Goal: Task Accomplishment & Management: Use online tool/utility

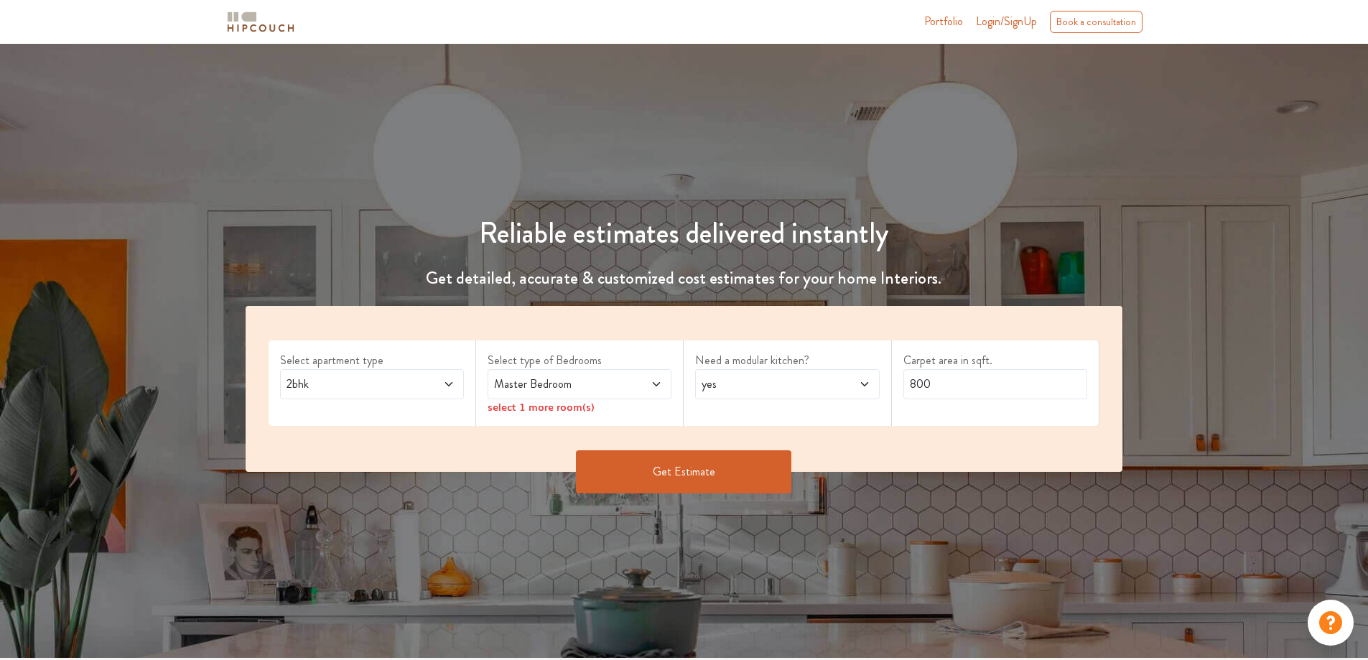
click at [455, 376] on div "2bhk" at bounding box center [372, 384] width 184 height 30
click at [649, 381] on span at bounding box center [641, 384] width 43 height 17
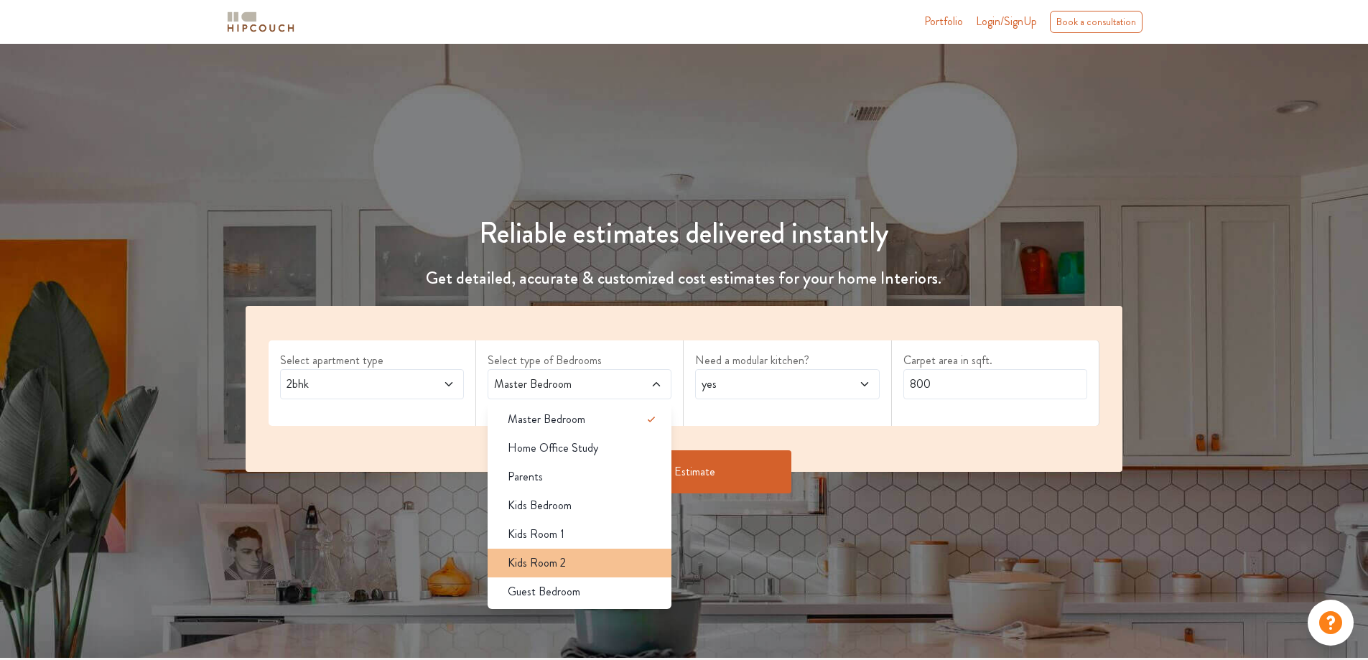
scroll to position [72, 0]
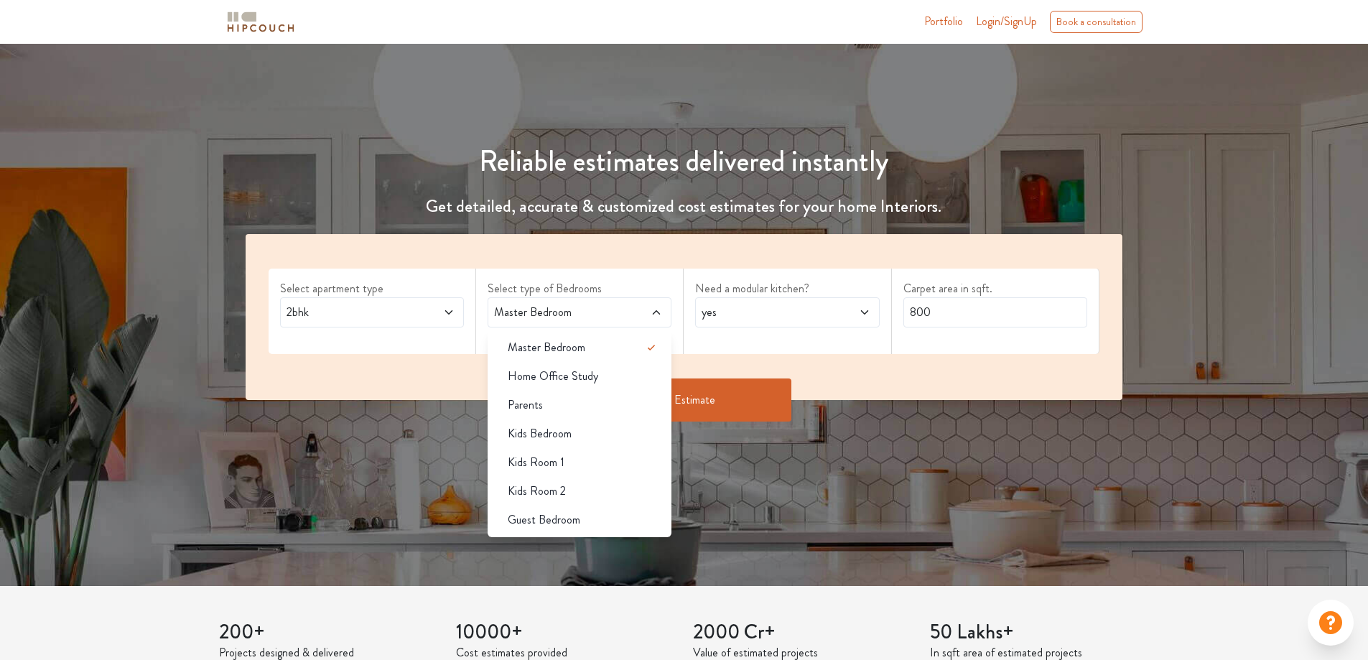
click at [659, 305] on span at bounding box center [641, 312] width 43 height 17
click at [658, 305] on span at bounding box center [641, 312] width 43 height 17
click at [586, 307] on span "Master Bedroom" at bounding box center [555, 312] width 129 height 17
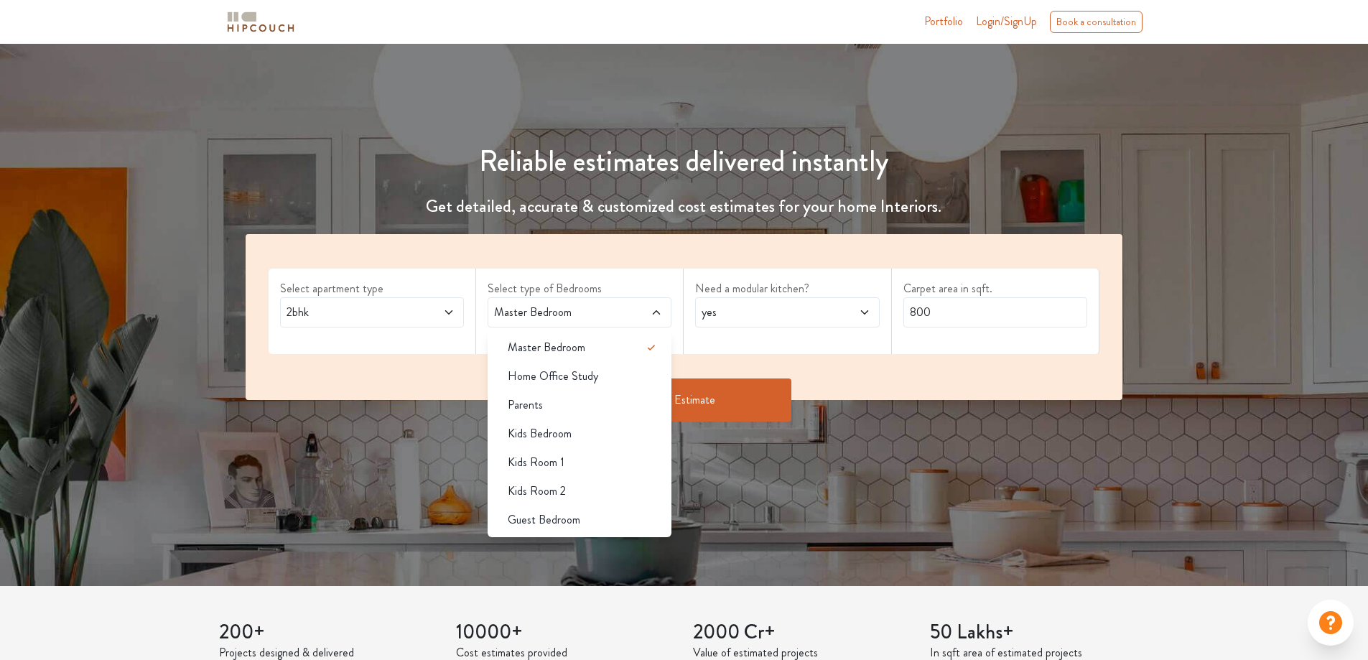
click at [586, 307] on span "Master Bedroom" at bounding box center [555, 312] width 129 height 17
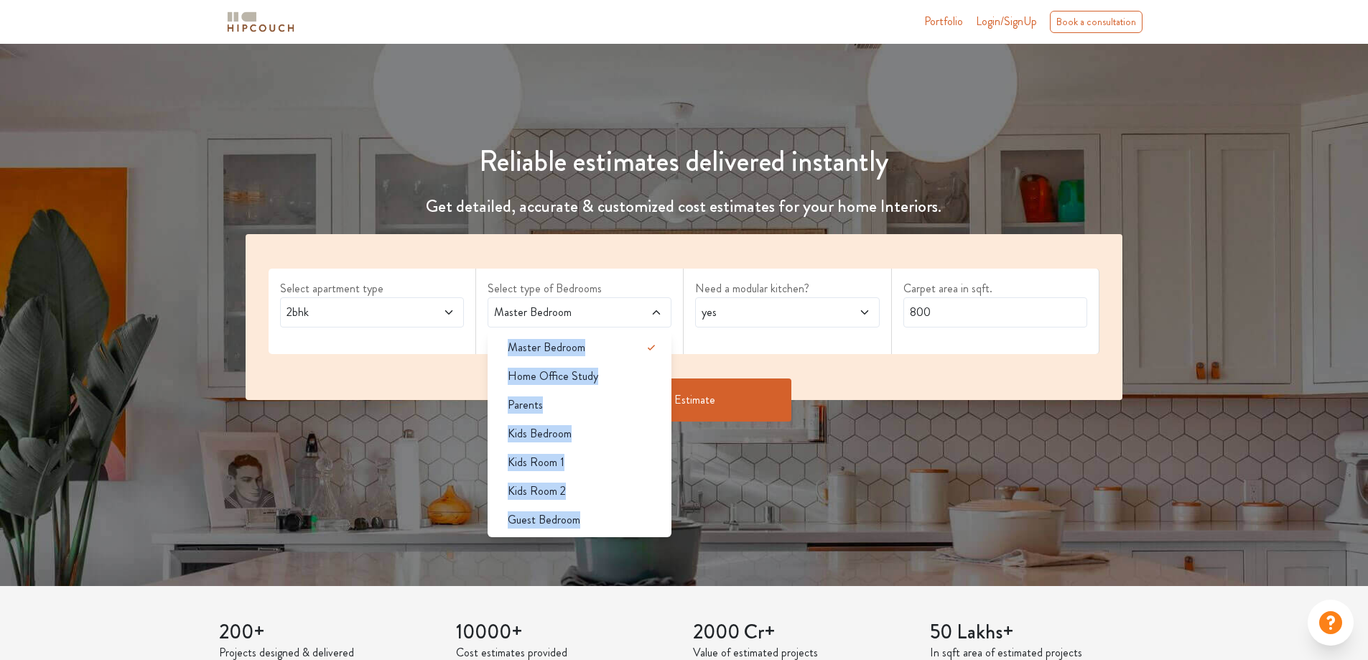
click at [586, 307] on span "Master Bedroom" at bounding box center [555, 312] width 129 height 17
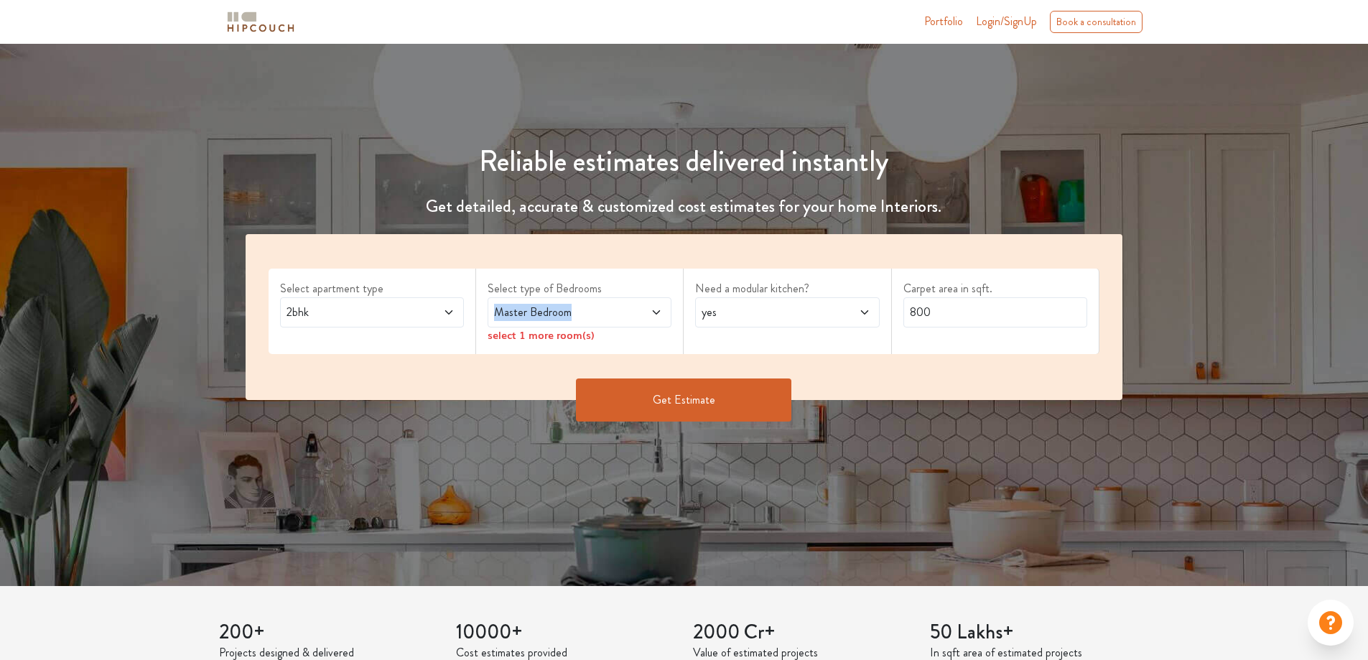
click at [586, 307] on span "Master Bedroom" at bounding box center [555, 312] width 129 height 17
click at [746, 317] on span "yes" at bounding box center [763, 312] width 129 height 17
click at [753, 311] on span "yes" at bounding box center [763, 312] width 129 height 17
click at [988, 309] on input "800" at bounding box center [996, 312] width 184 height 30
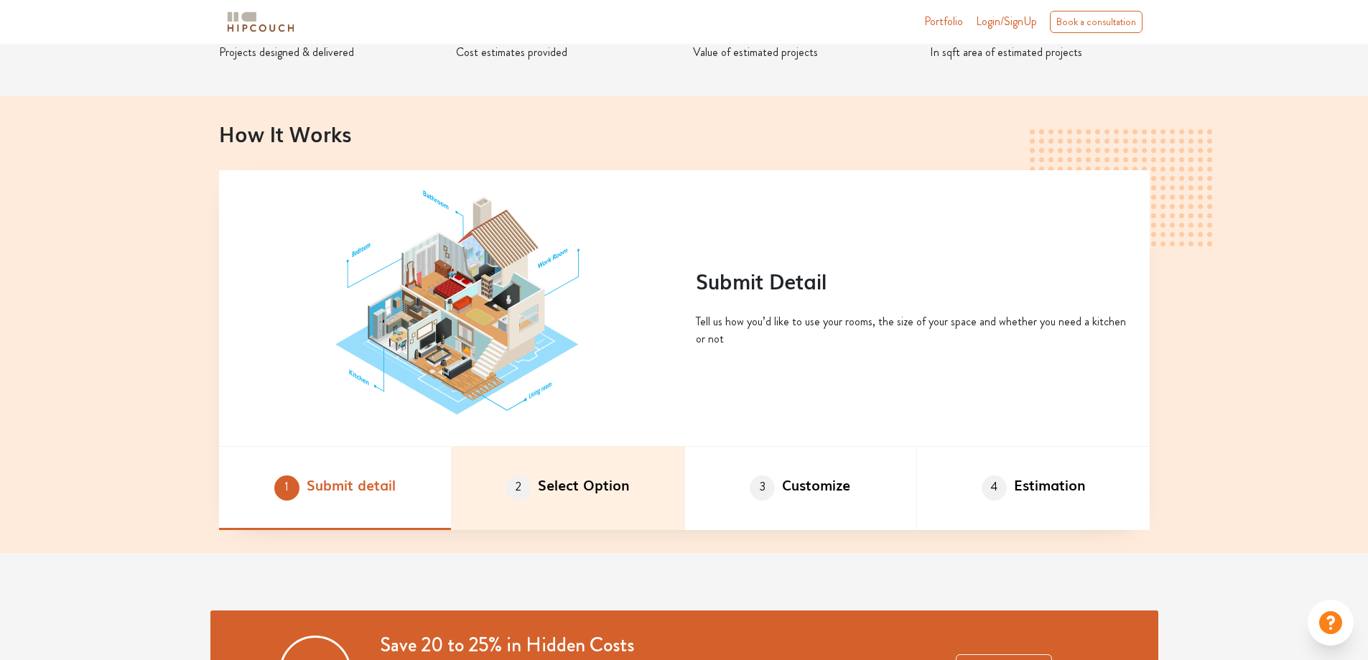
scroll to position [671, 0]
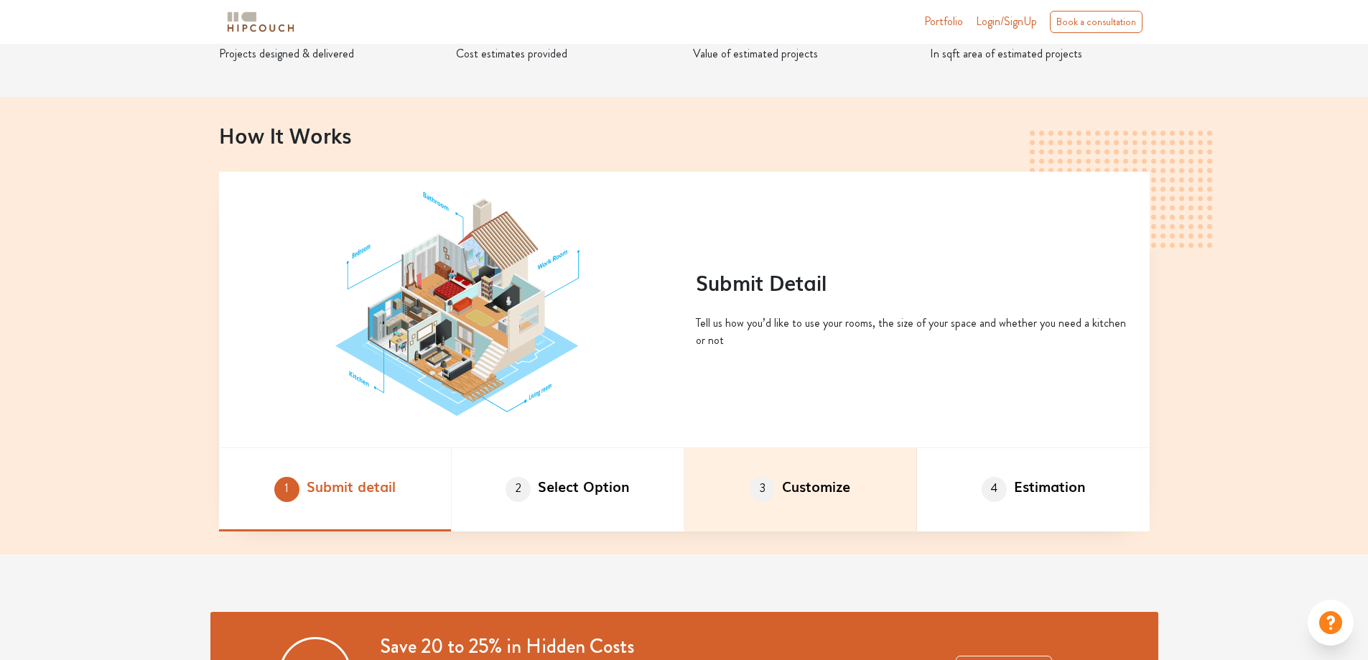
click at [824, 496] on li "3 Customize" at bounding box center [800, 489] width 233 height 83
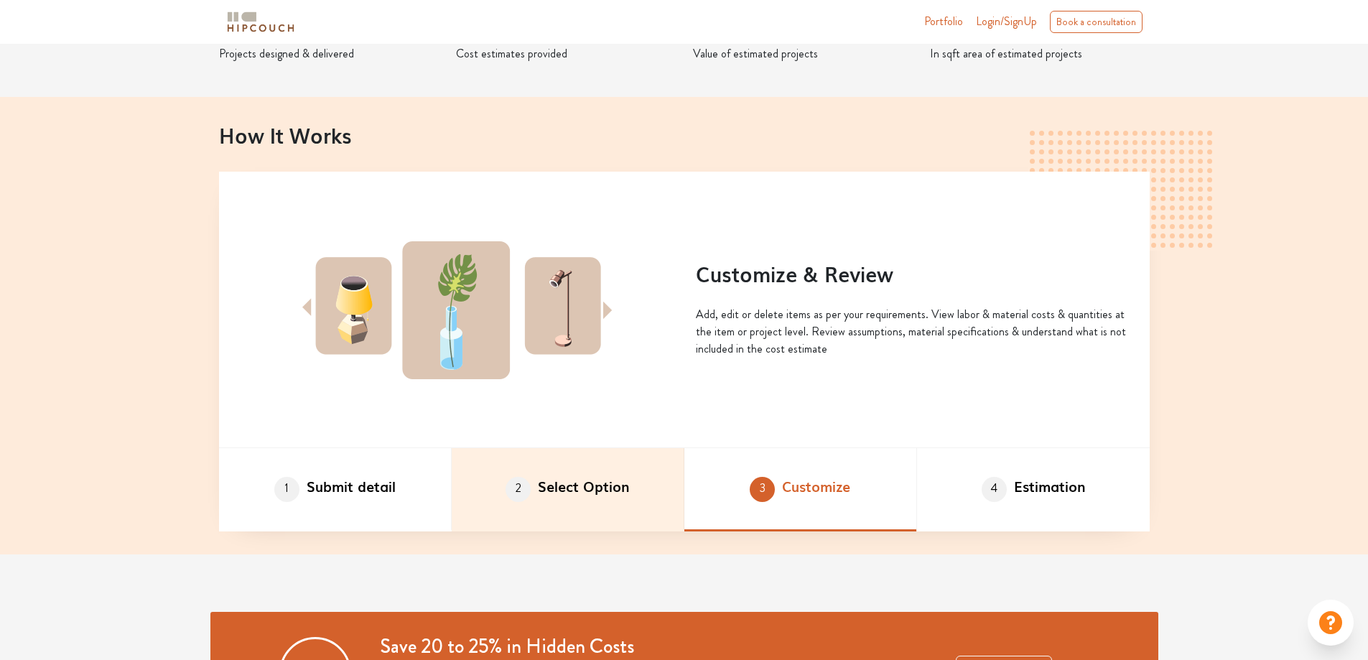
click at [662, 493] on li "2 Select Option" at bounding box center [568, 489] width 233 height 83
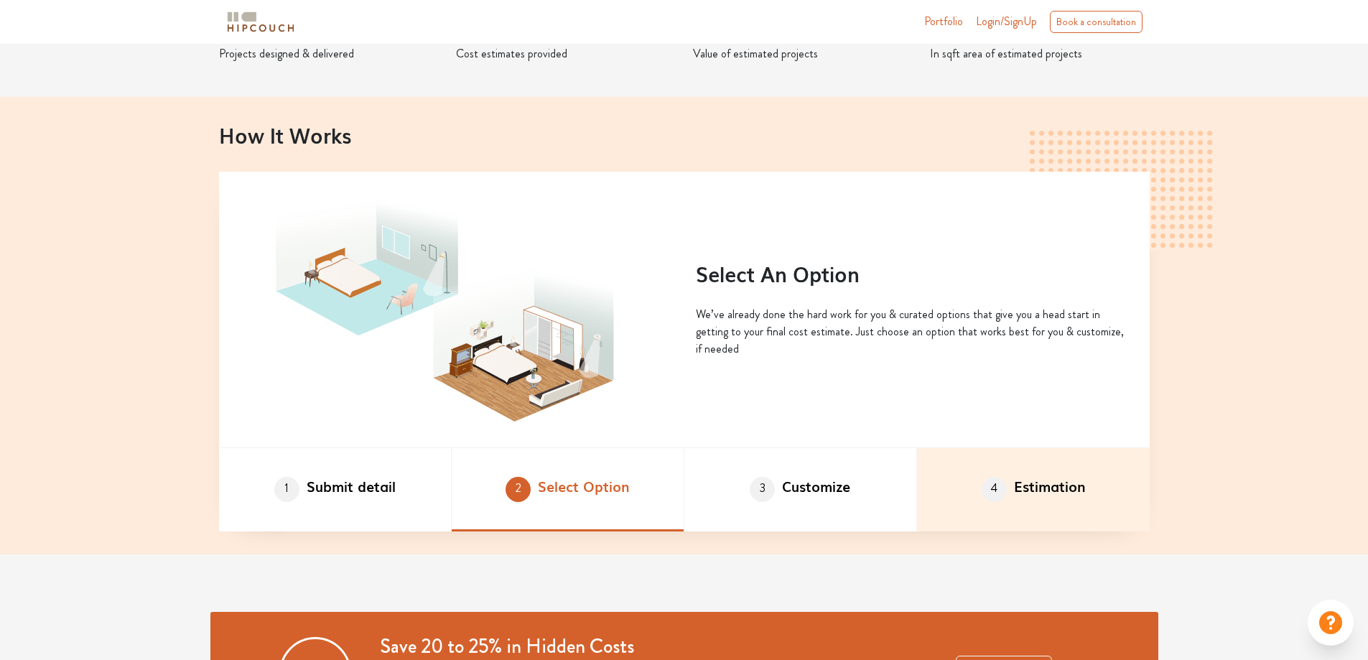
click at [982, 493] on span "4" at bounding box center [994, 489] width 25 height 25
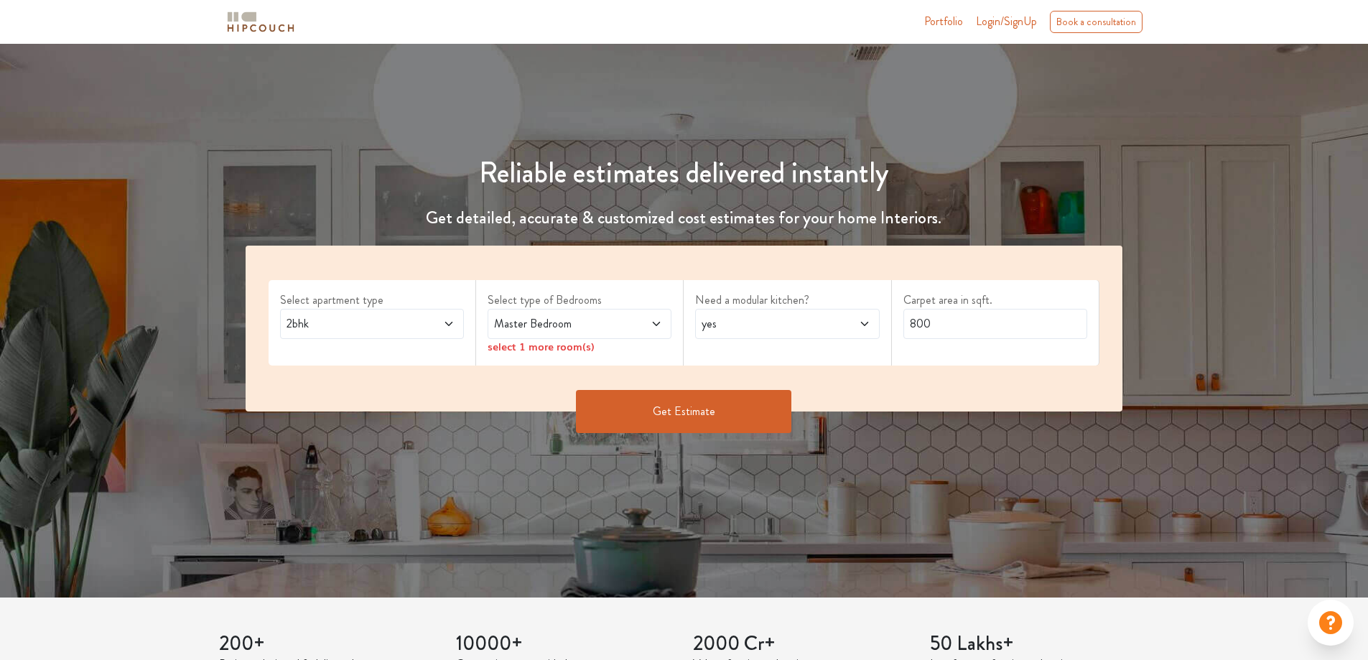
scroll to position [24, 0]
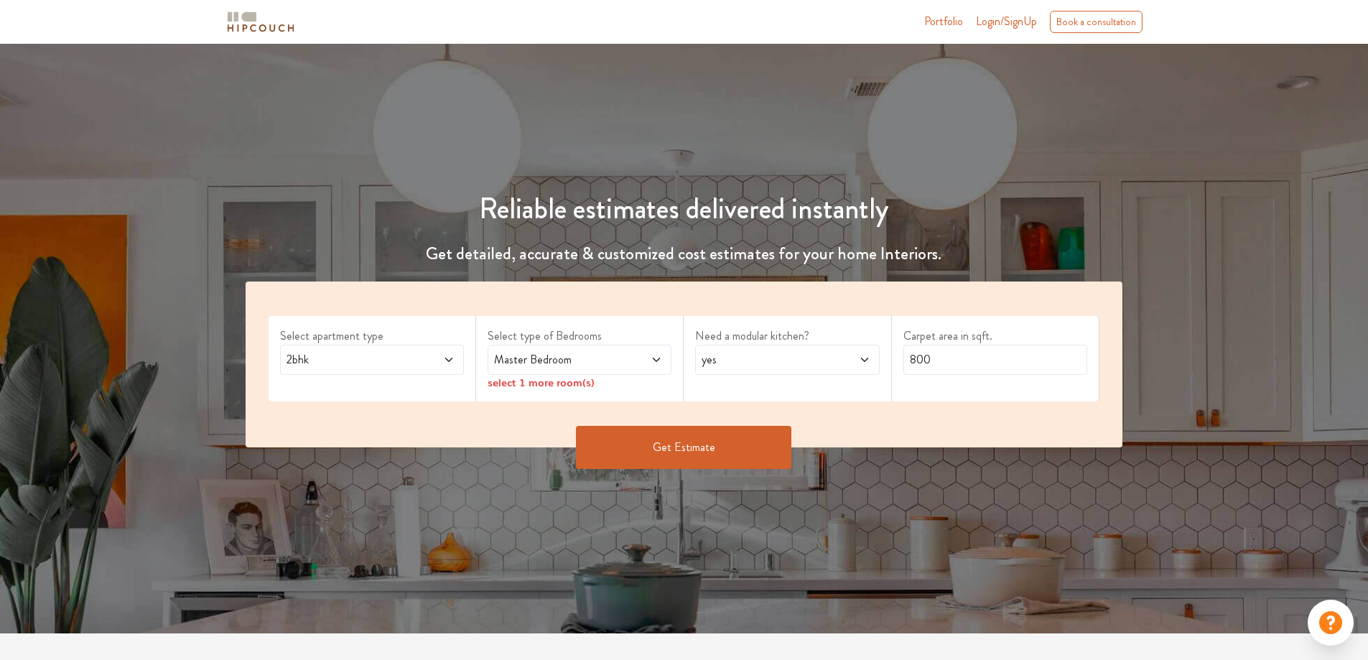
click at [442, 354] on span at bounding box center [433, 359] width 43 height 17
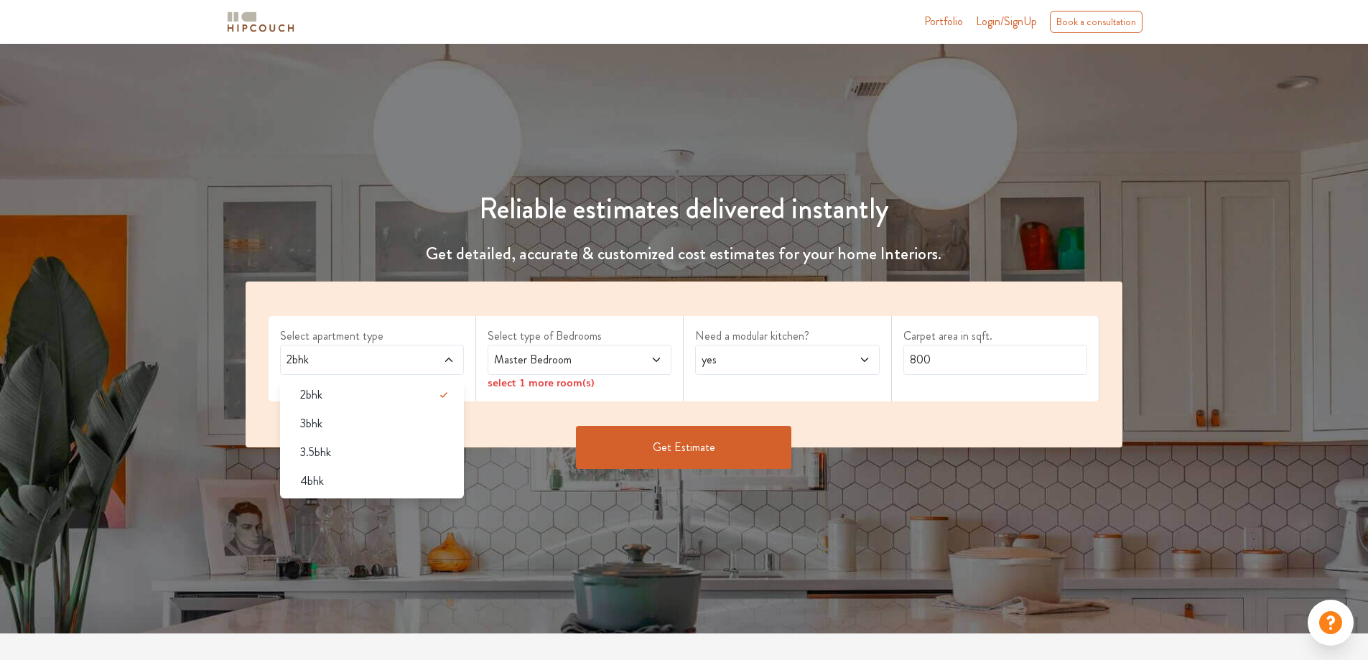
click at [442, 354] on span at bounding box center [433, 359] width 43 height 17
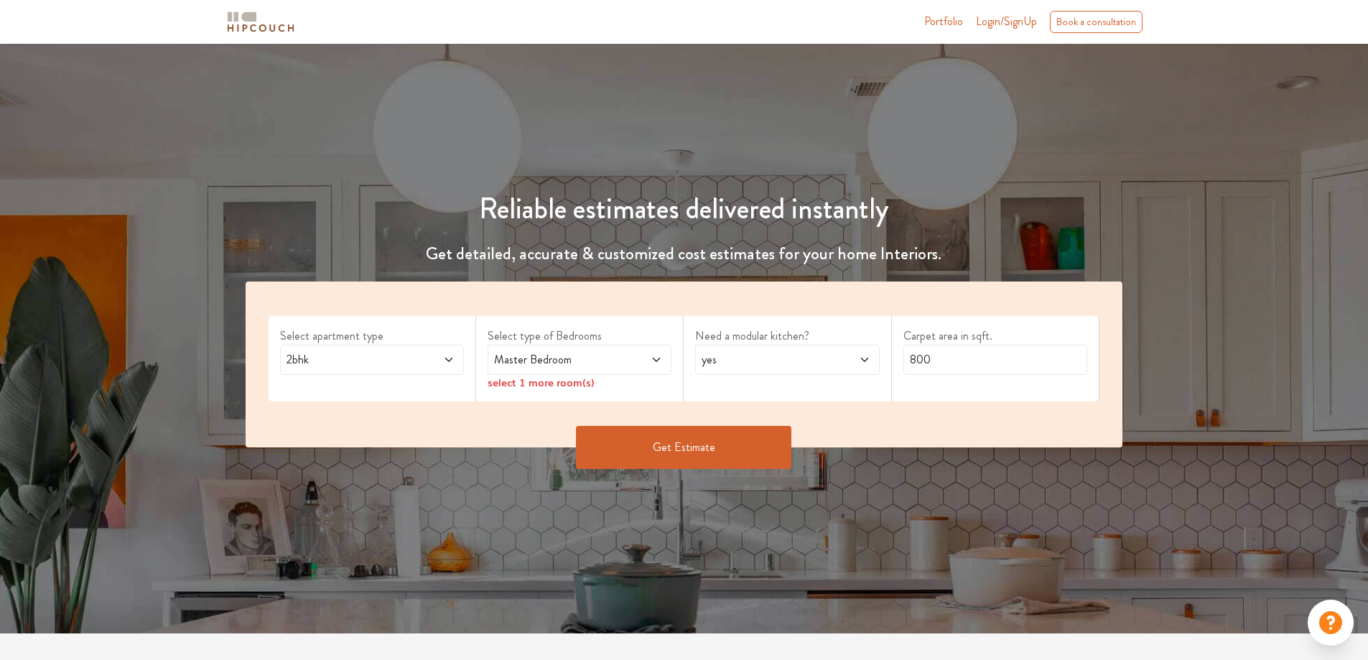
click at [431, 300] on div "Select apartment type 2bhk Select type of Bedrooms Master Bedroom select 1 more…" at bounding box center [685, 365] width 878 height 166
click at [662, 365] on icon at bounding box center [656, 359] width 11 height 11
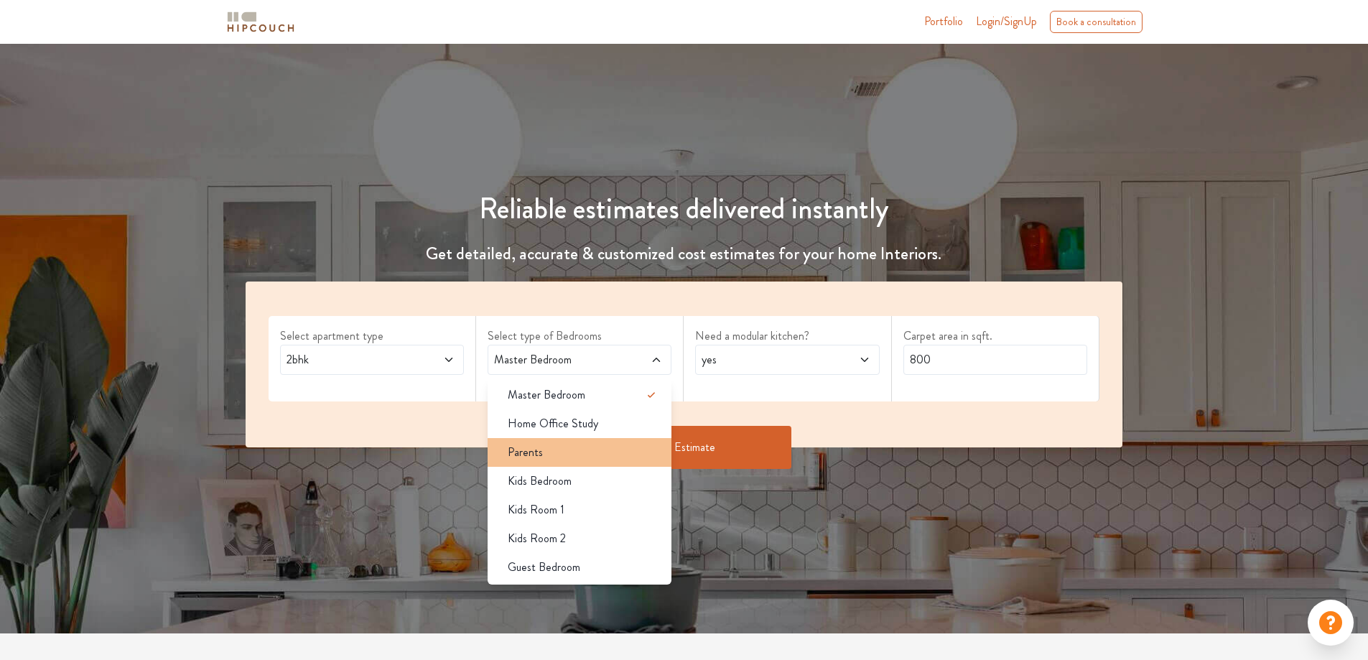
click at [588, 452] on div "Parents" at bounding box center [583, 452] width 175 height 17
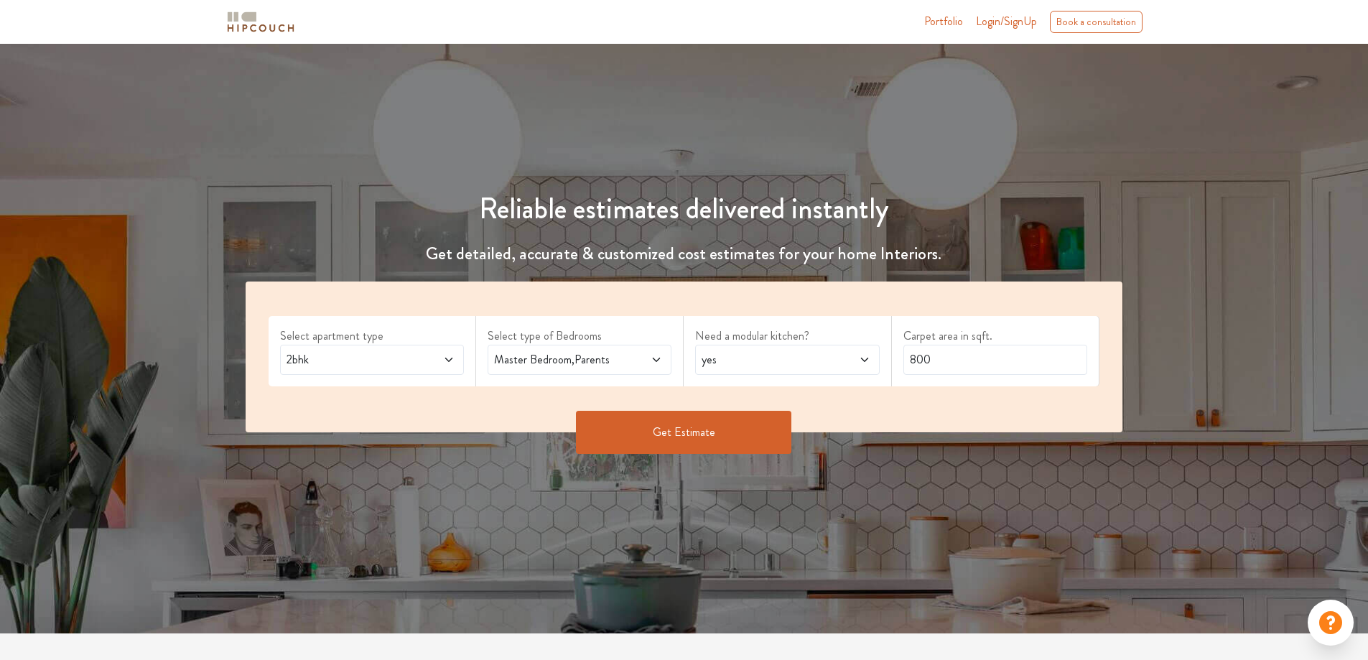
click at [656, 358] on icon at bounding box center [656, 359] width 11 height 11
click at [732, 423] on button "Get Estimate" at bounding box center [683, 432] width 215 height 43
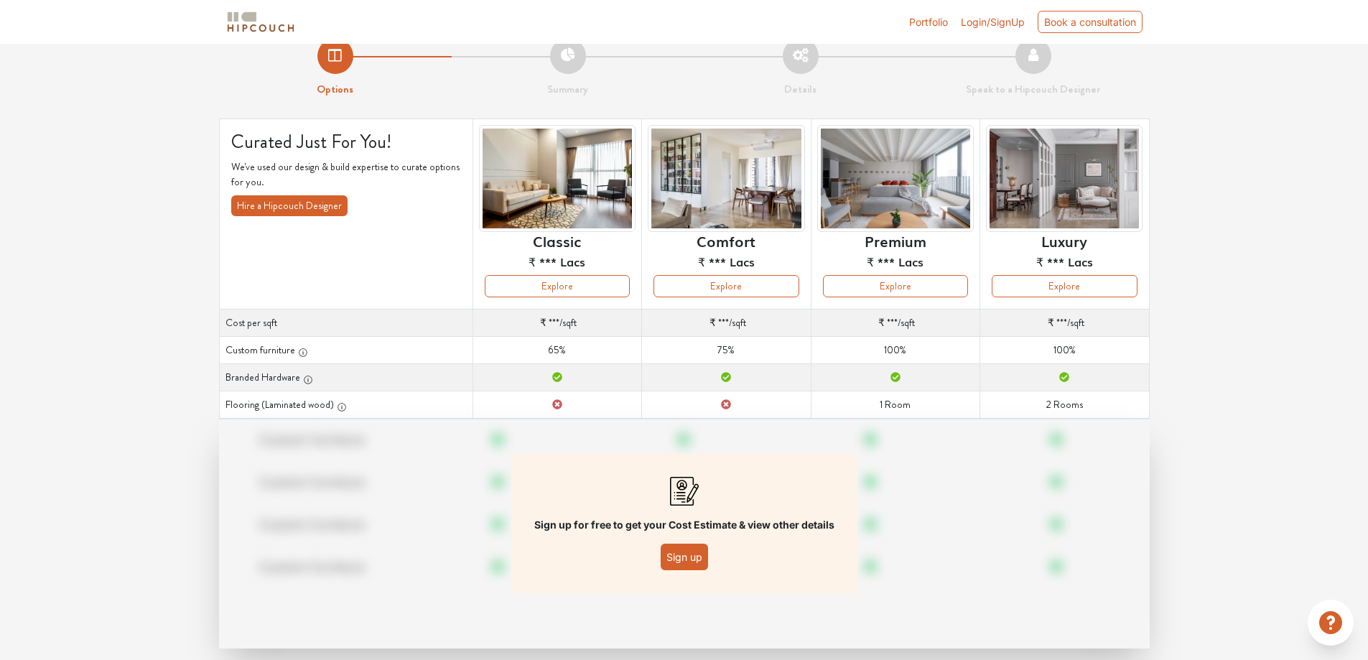
scroll to position [46, 0]
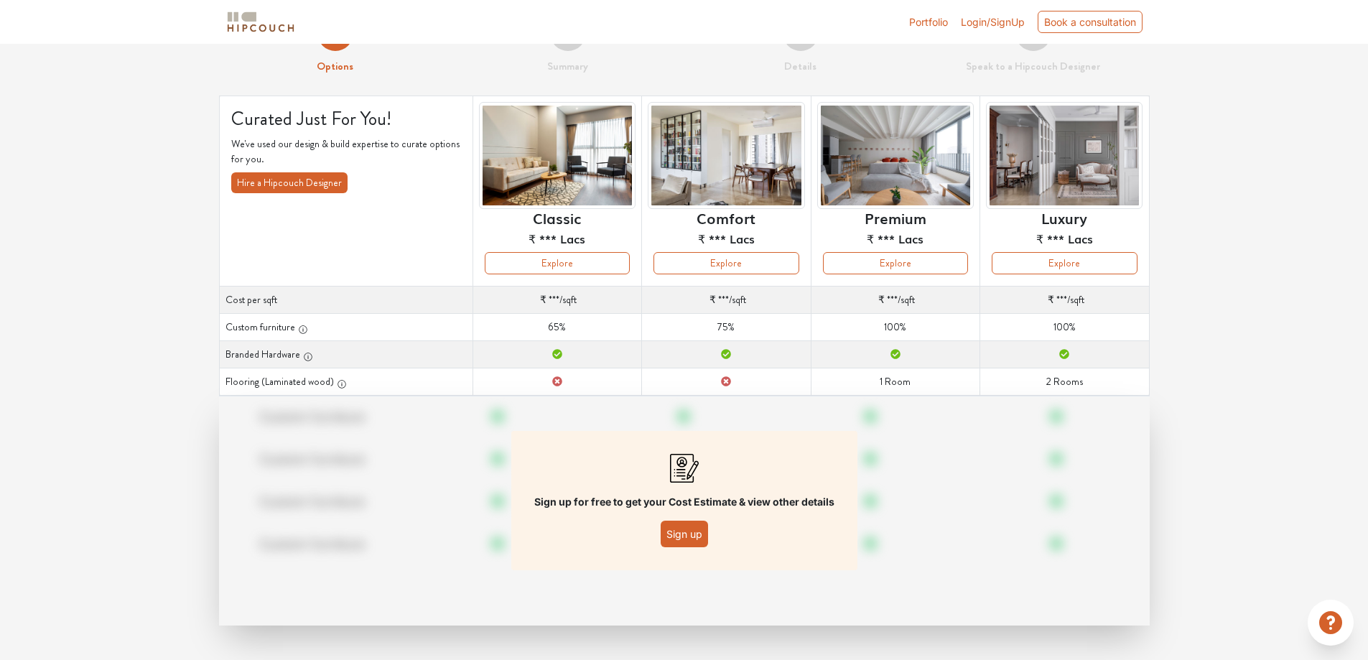
click at [697, 536] on button "Sign up" at bounding box center [684, 534] width 47 height 27
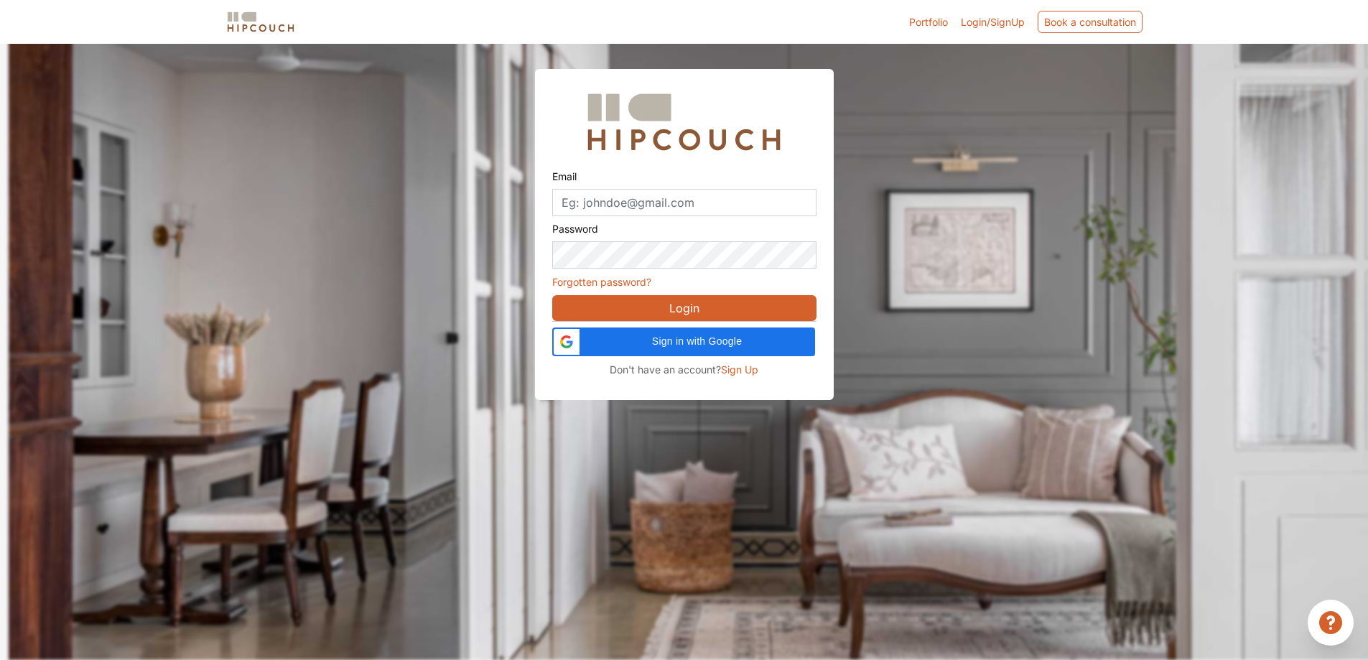
scroll to position [44, 0]
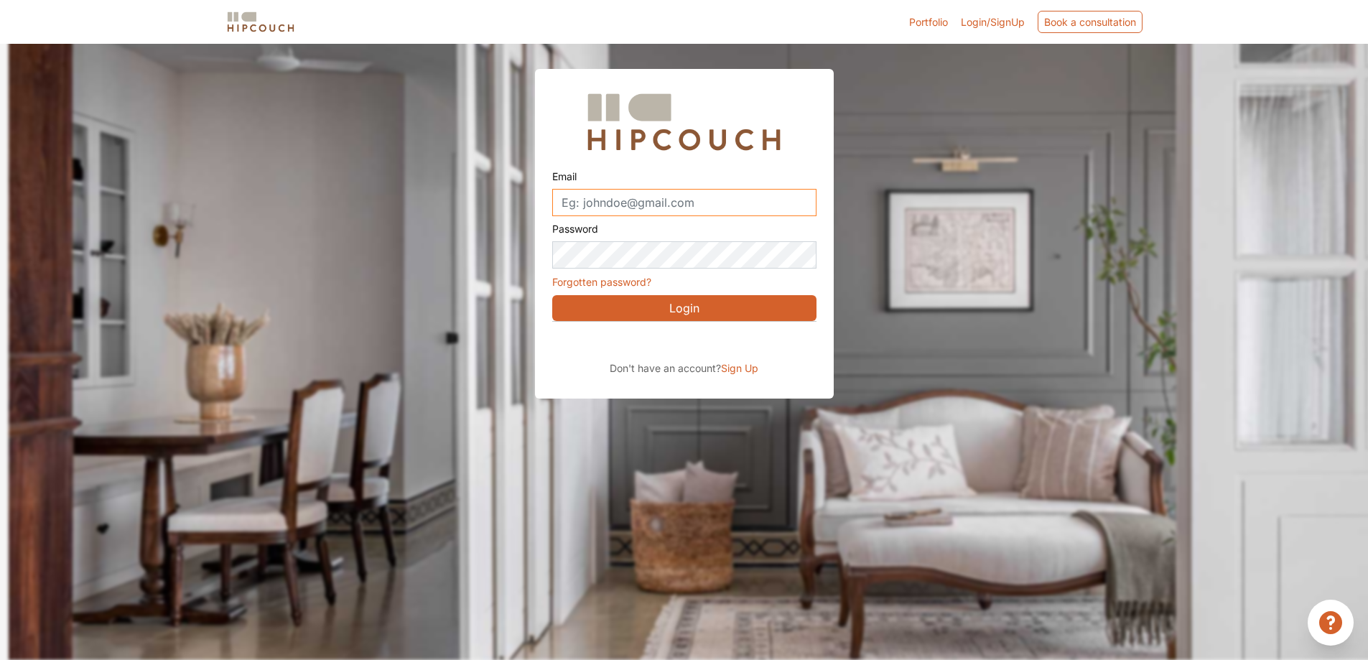
click at [710, 211] on input "Email" at bounding box center [684, 202] width 264 height 27
type input "[PERSON_NAME][EMAIL_ADDRESS][DOMAIN_NAME]"
click at [669, 310] on button "Login" at bounding box center [684, 308] width 264 height 26
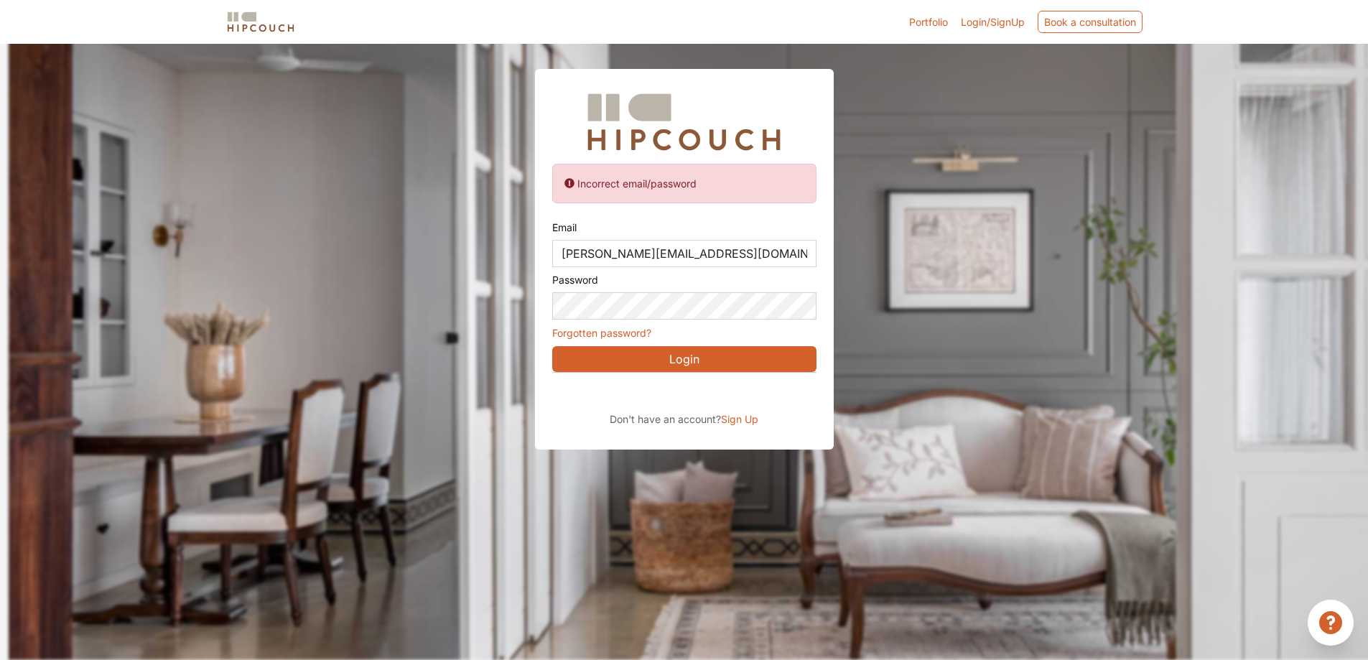
click at [707, 360] on button "Login" at bounding box center [684, 359] width 264 height 26
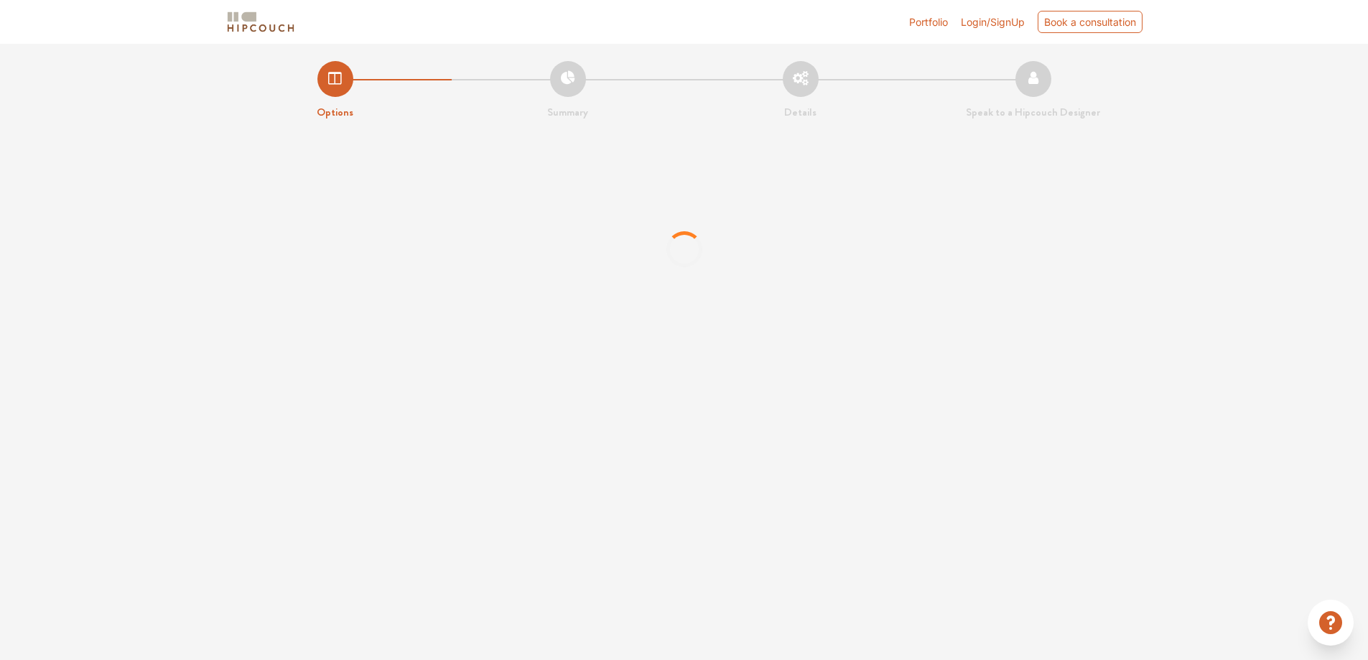
scroll to position [24, 0]
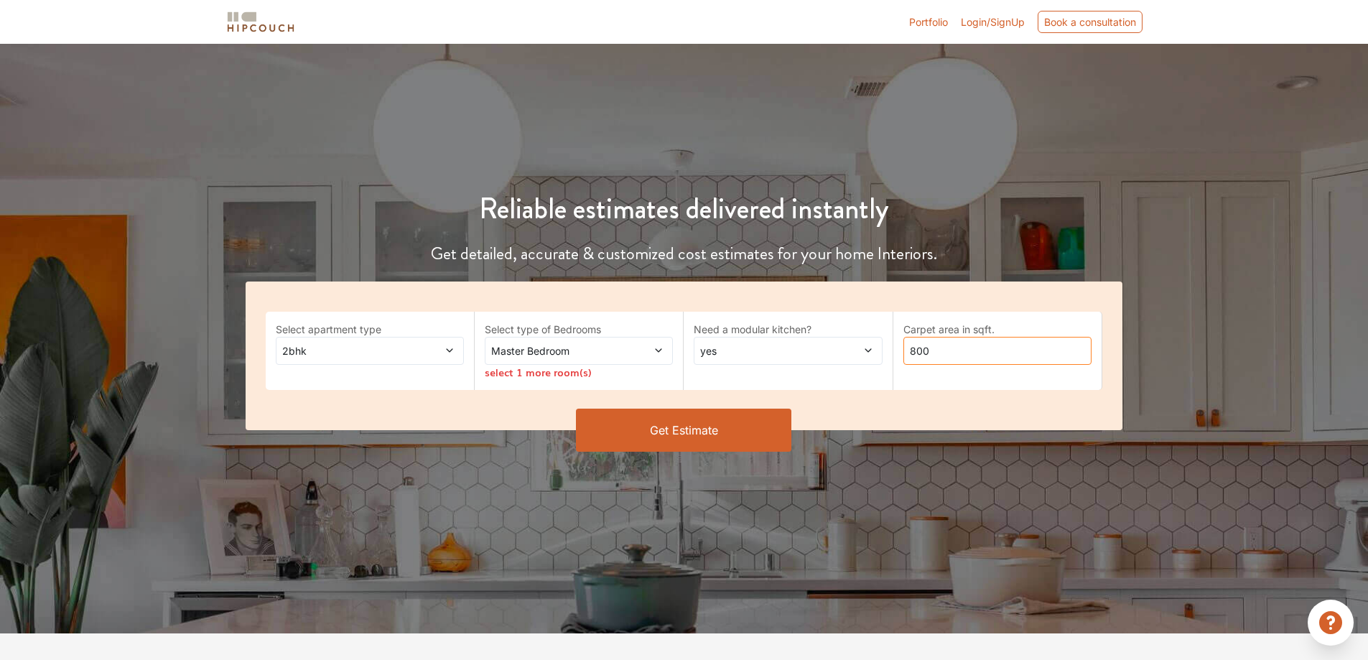
click at [959, 353] on input "800" at bounding box center [998, 351] width 188 height 28
type input "8"
type input "1500"
click at [664, 346] on div "Master Bedroom" at bounding box center [579, 351] width 188 height 28
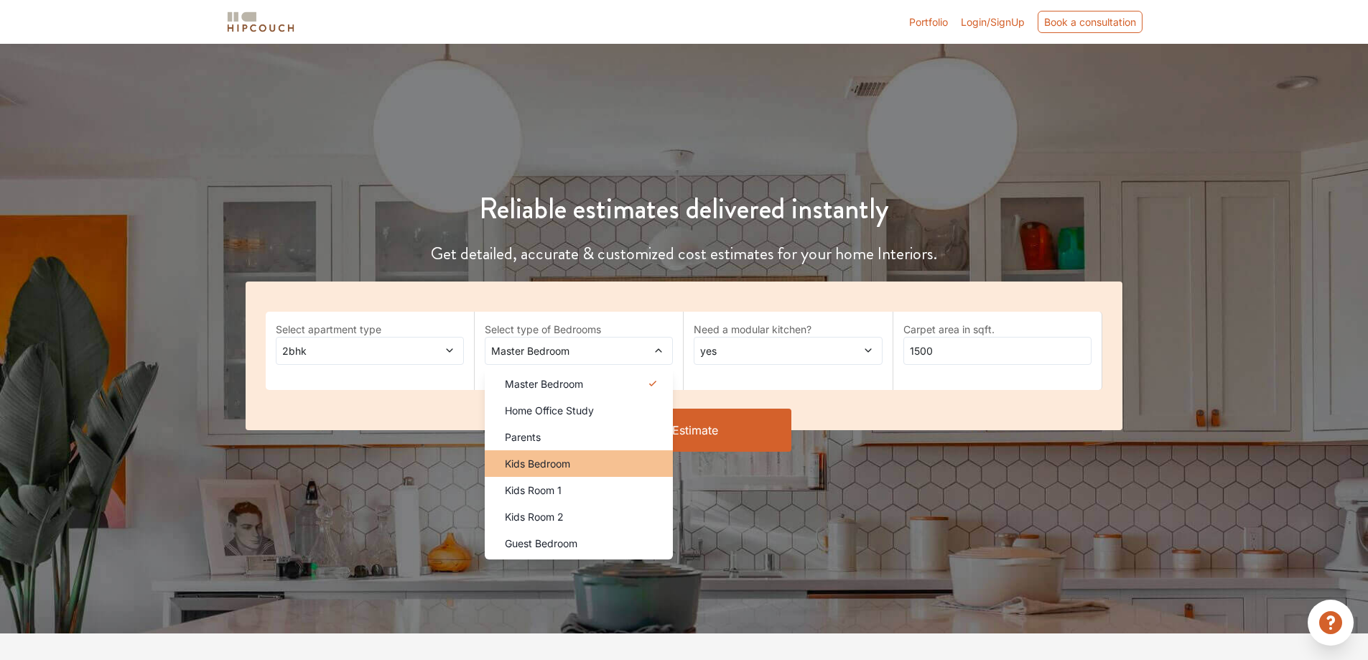
click at [544, 465] on span "Kids Bedroom" at bounding box center [537, 463] width 65 height 15
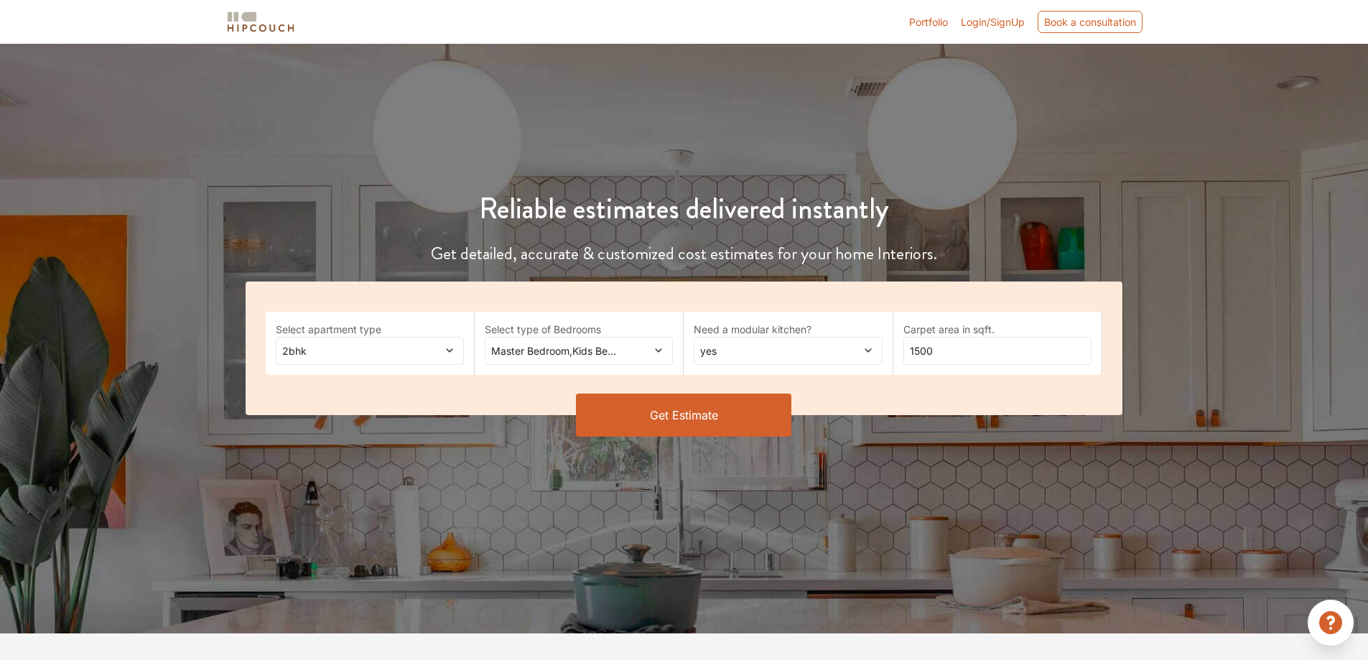
click at [654, 343] on span at bounding box center [642, 350] width 44 height 15
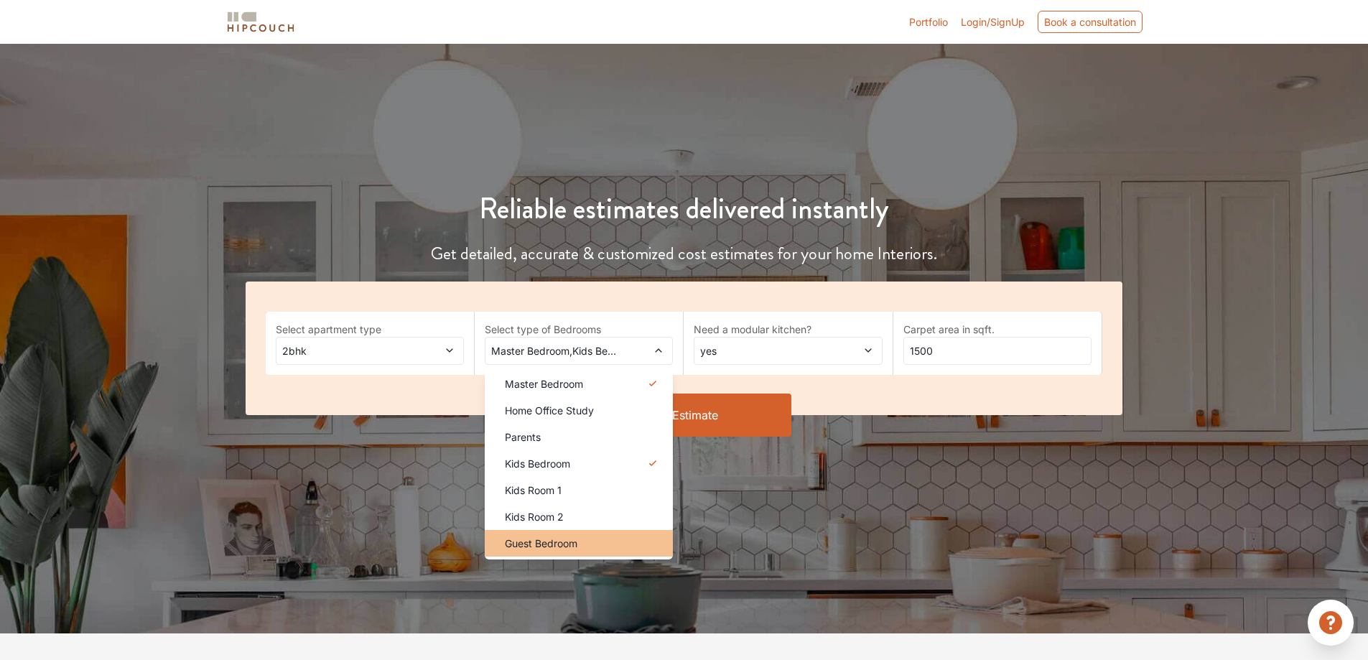
click at [585, 540] on div "Guest Bedroom" at bounding box center [583, 543] width 180 height 15
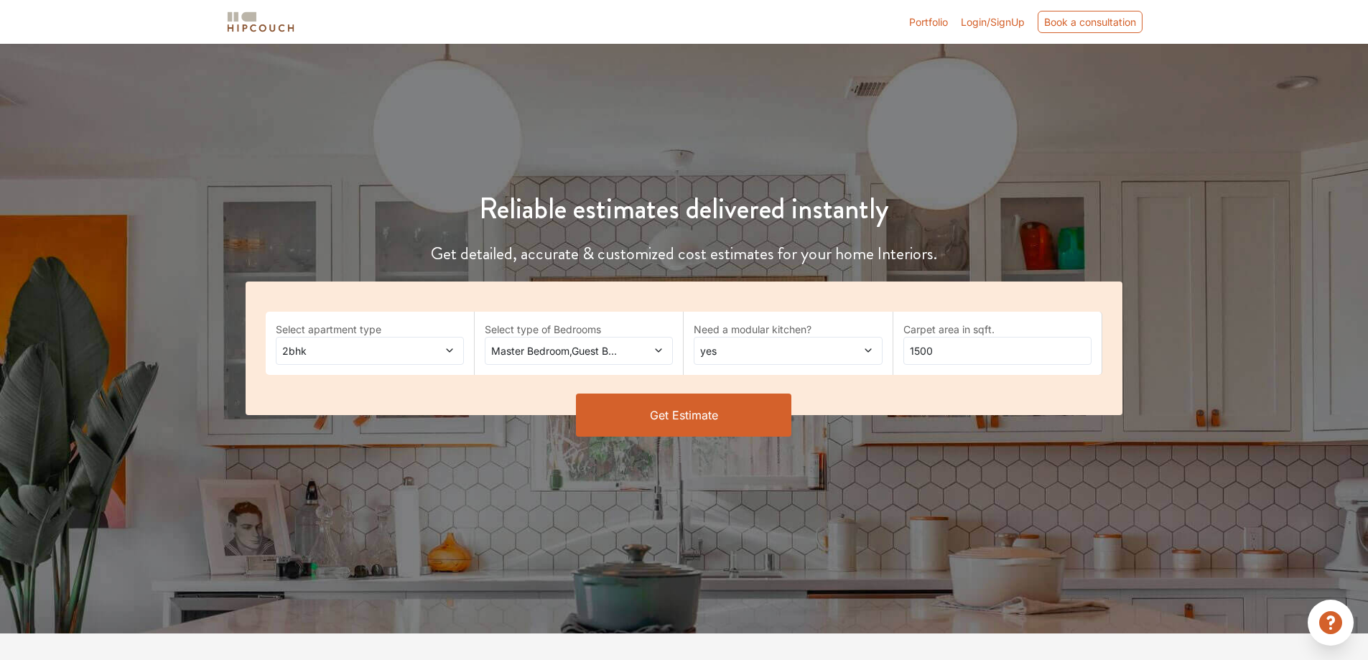
click at [652, 354] on span at bounding box center [642, 350] width 44 height 15
click at [407, 353] on span "2bhk" at bounding box center [344, 350] width 131 height 15
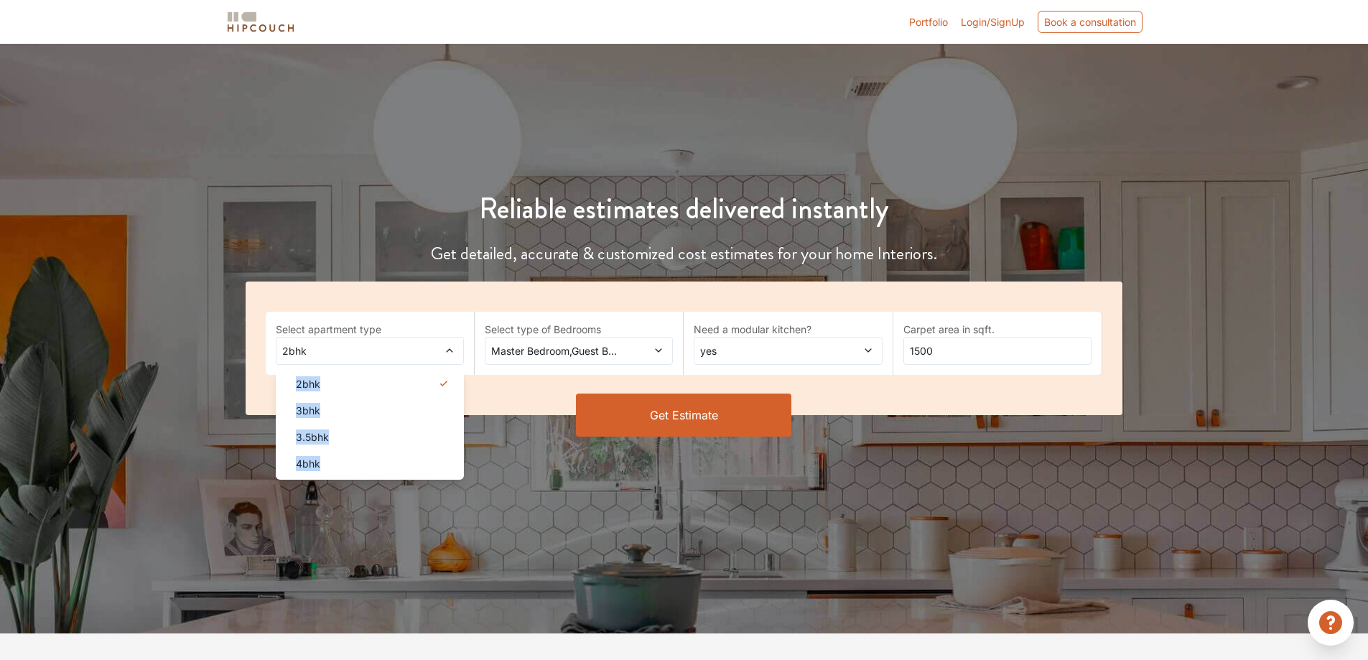
click at [407, 353] on span "2bhk" at bounding box center [344, 350] width 131 height 15
click at [321, 462] on div "4bhk" at bounding box center [374, 463] width 180 height 15
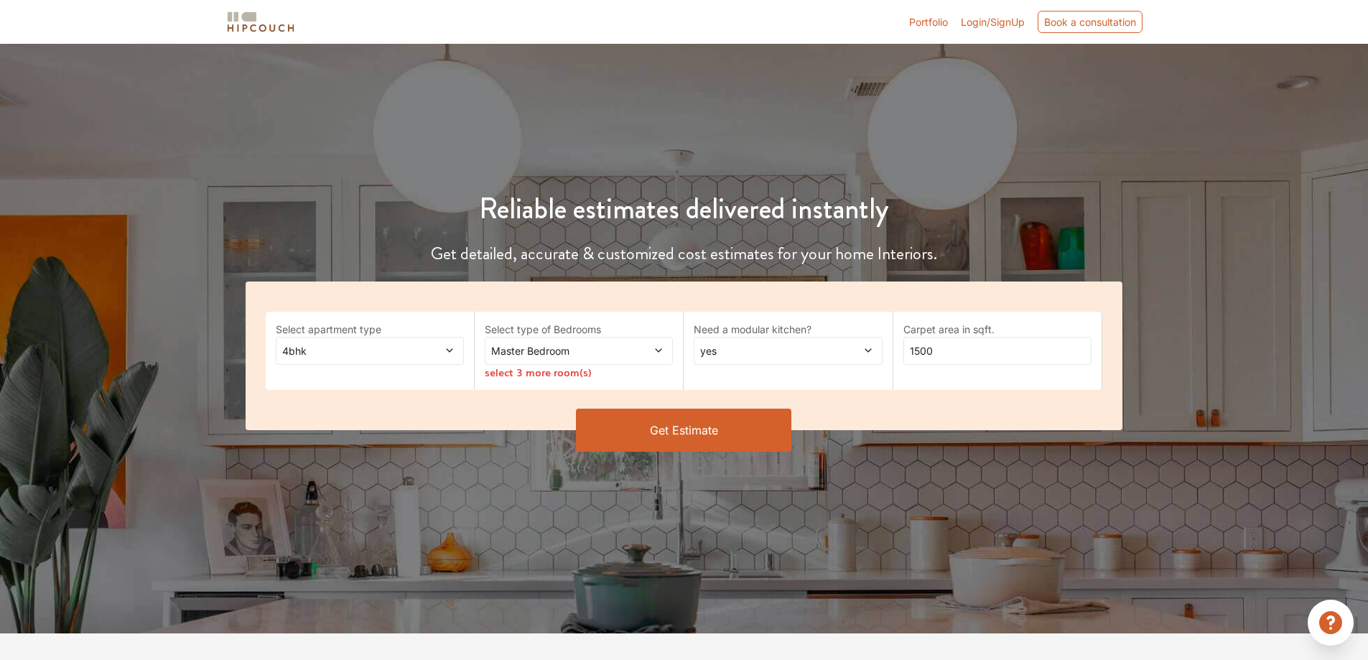
click at [605, 347] on span "Master Bedroom" at bounding box center [553, 350] width 131 height 15
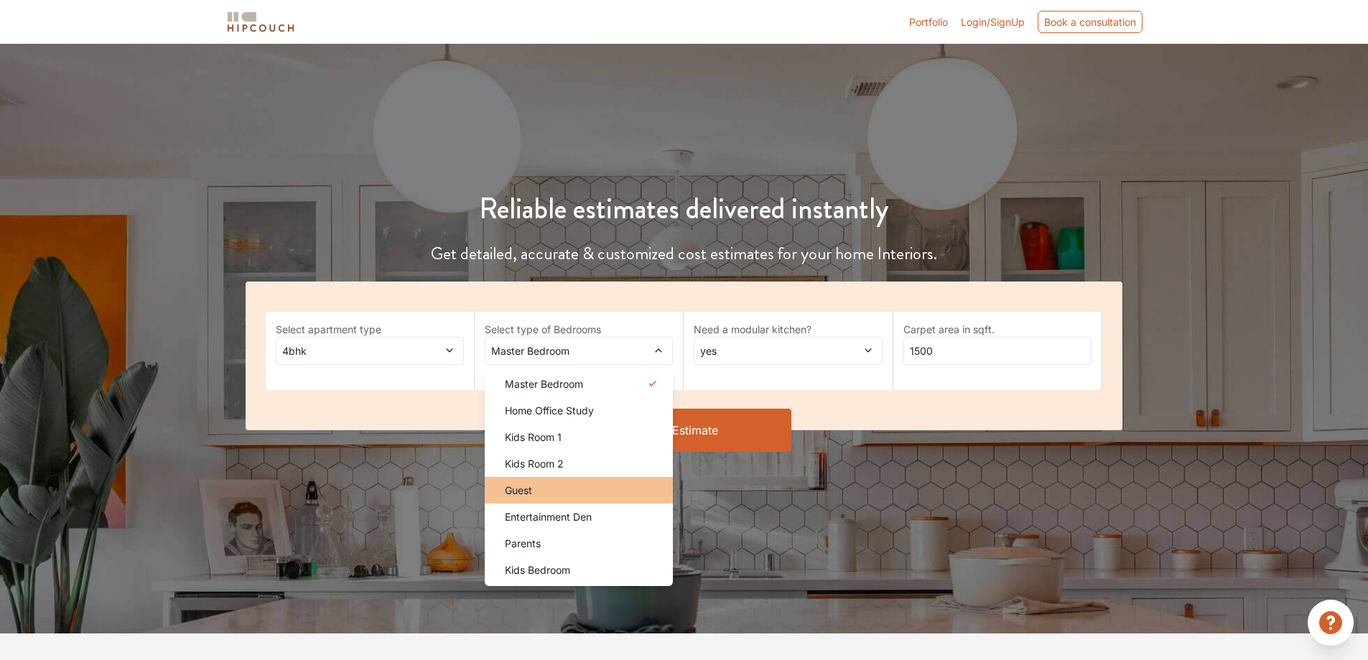
click at [579, 490] on div "Guest" at bounding box center [583, 490] width 180 height 15
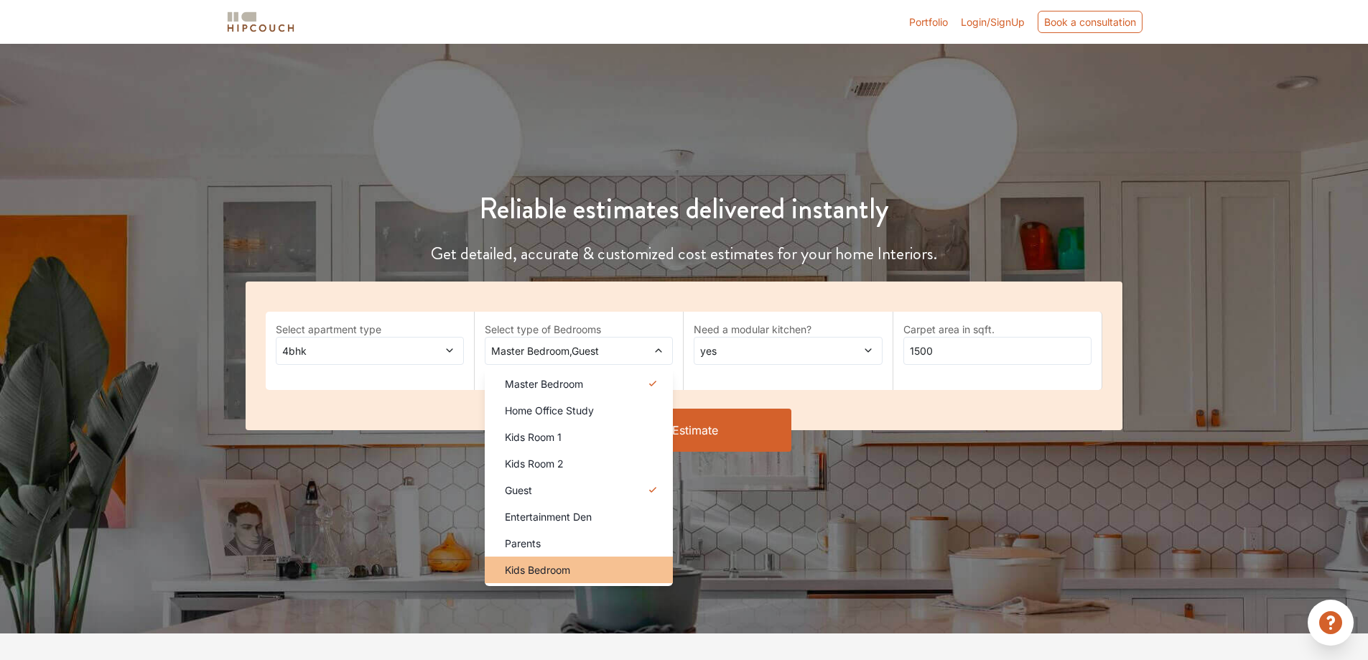
click at [547, 573] on span "Kids Bedroom" at bounding box center [537, 569] width 65 height 15
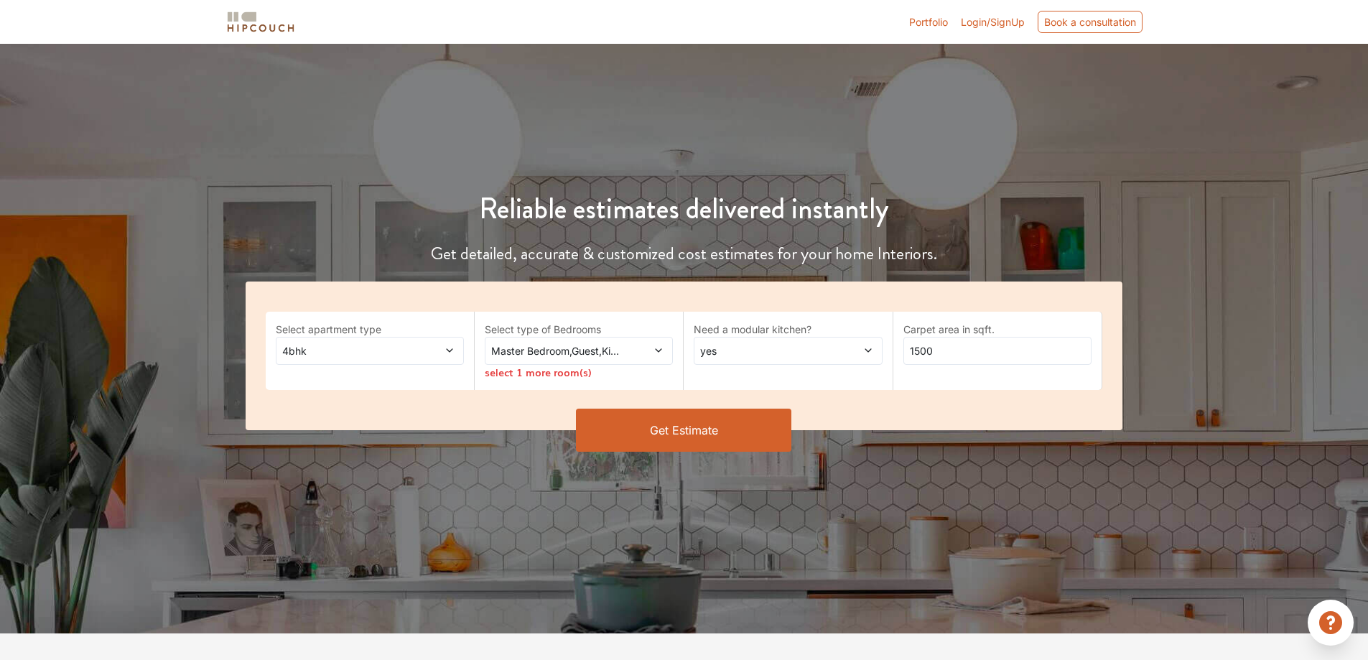
click at [654, 354] on icon at bounding box center [659, 350] width 10 height 10
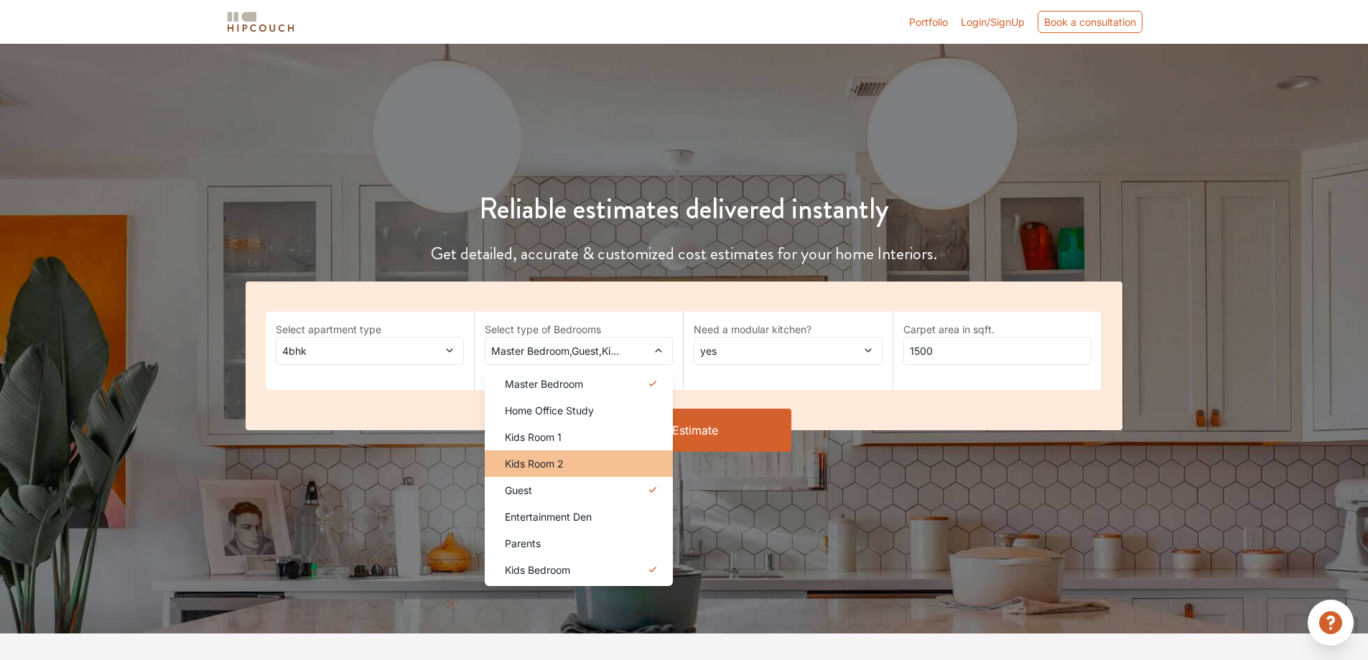
click at [595, 468] on div "Kids Room 2" at bounding box center [583, 463] width 180 height 15
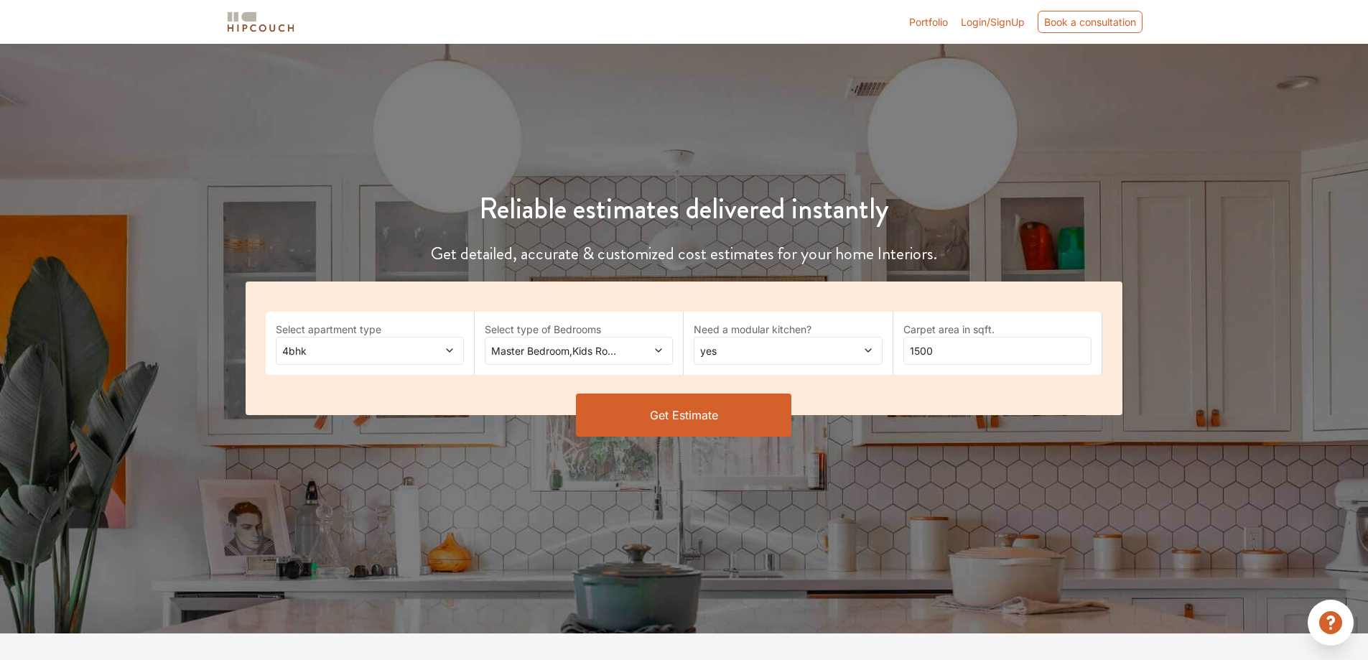
click at [718, 414] on button "Get Estimate" at bounding box center [683, 415] width 215 height 43
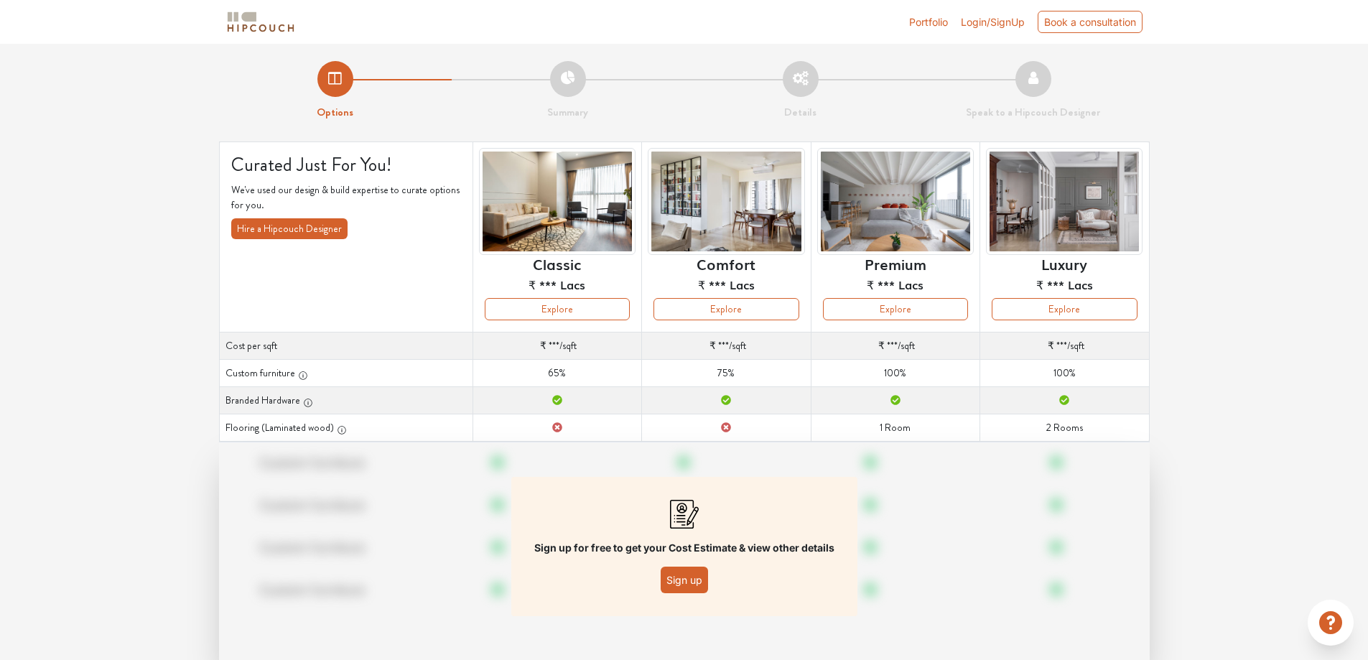
click at [697, 580] on button "Sign up" at bounding box center [684, 580] width 47 height 27
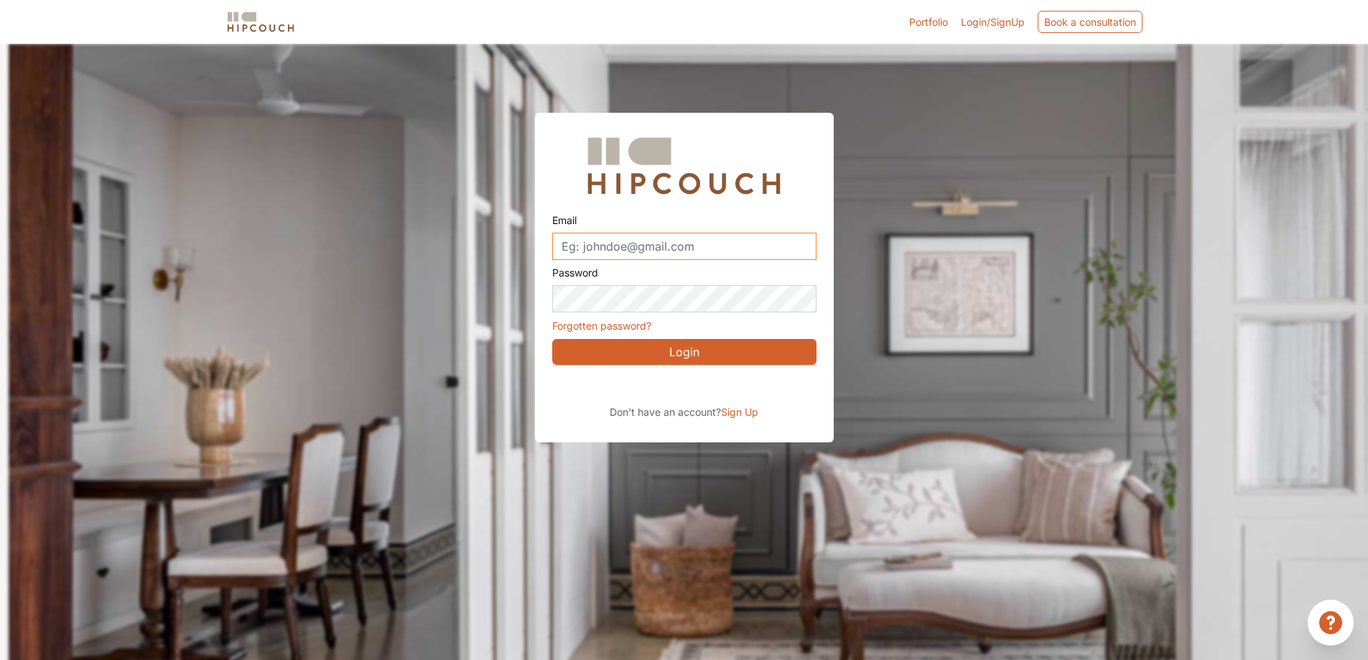
click at [694, 239] on input "Email" at bounding box center [684, 246] width 264 height 27
type input "[PERSON_NAME][EMAIL_ADDRESS][DOMAIN_NAME]"
click at [683, 350] on button "Login" at bounding box center [684, 352] width 264 height 26
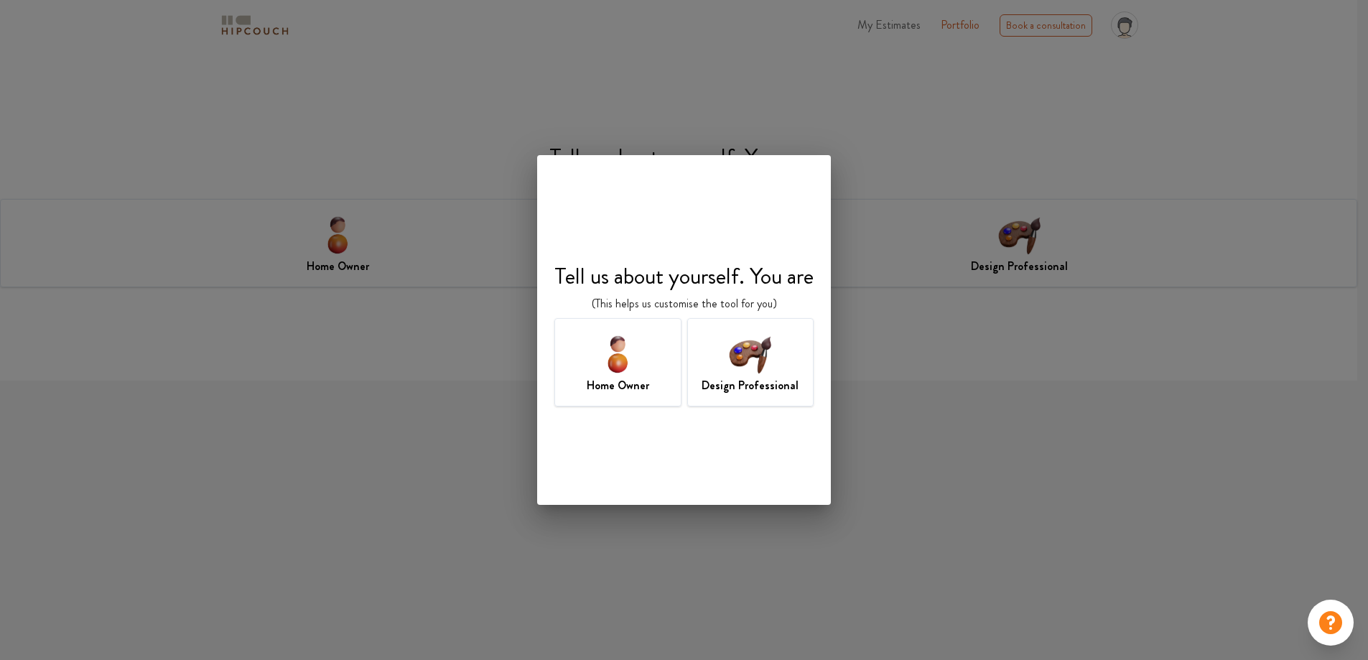
click at [763, 364] on img at bounding box center [750, 353] width 47 height 47
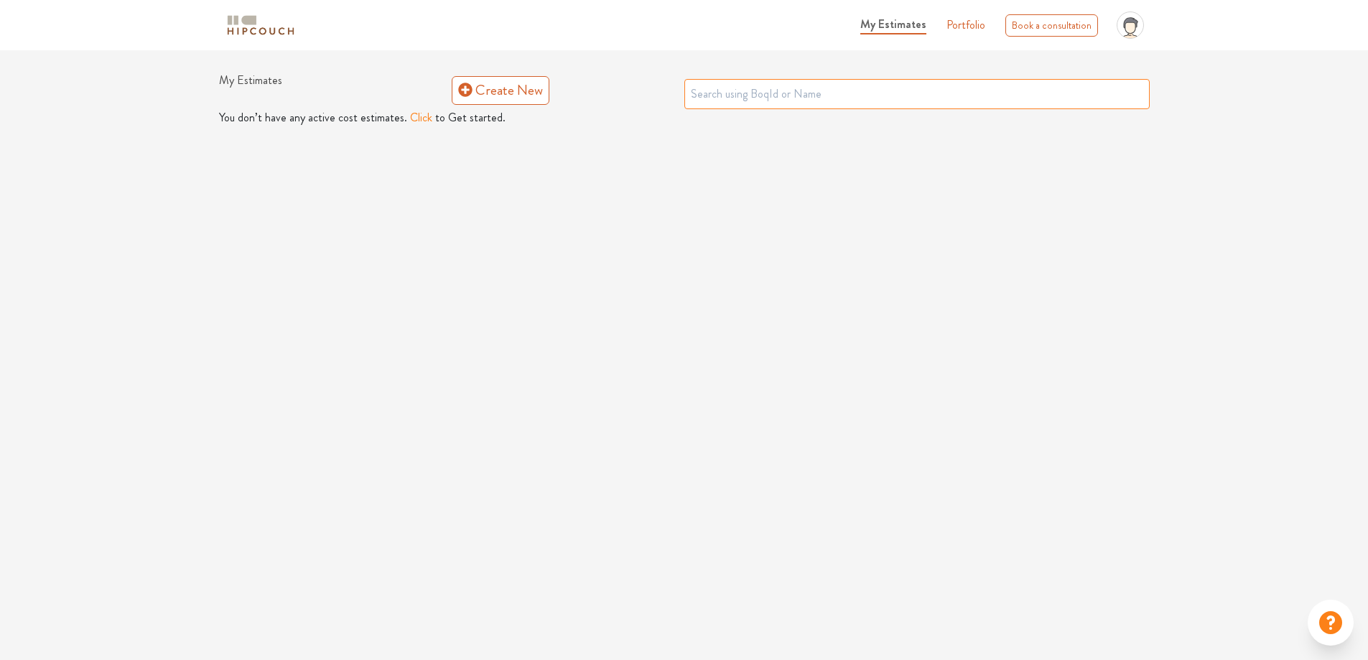
click at [830, 100] on input "text" at bounding box center [916, 94] width 465 height 30
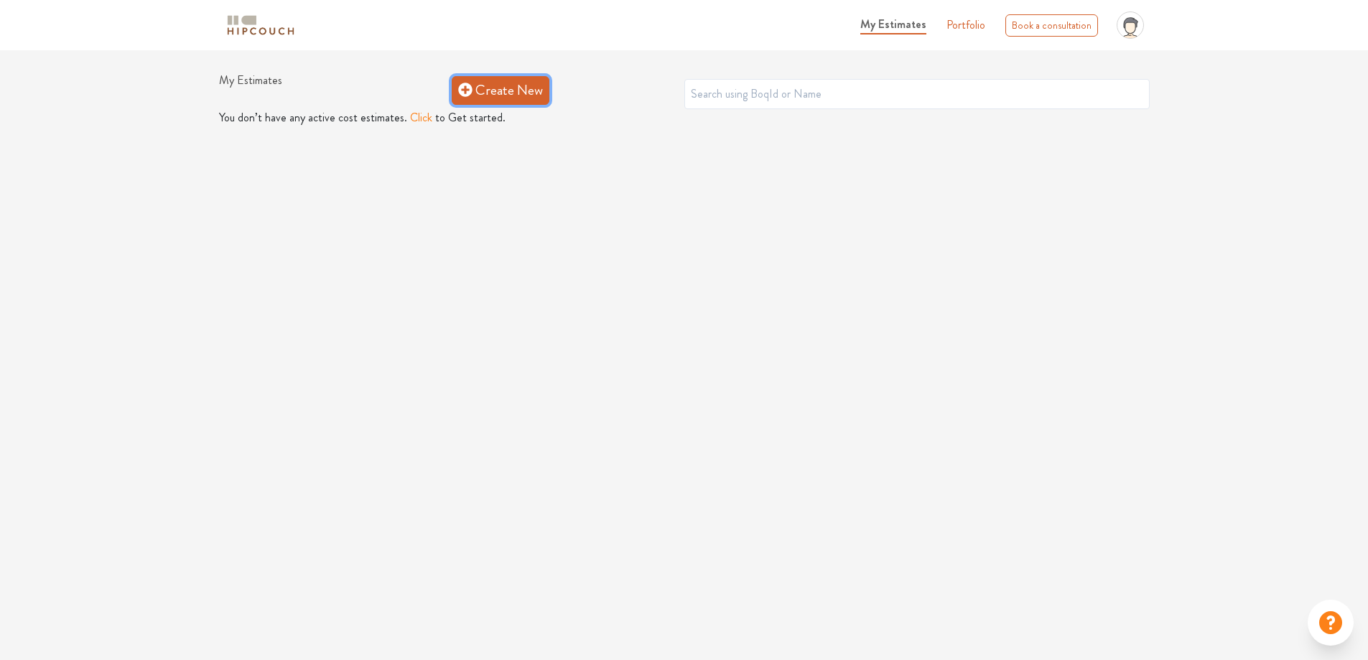
click at [506, 90] on link "Create New" at bounding box center [501, 90] width 98 height 29
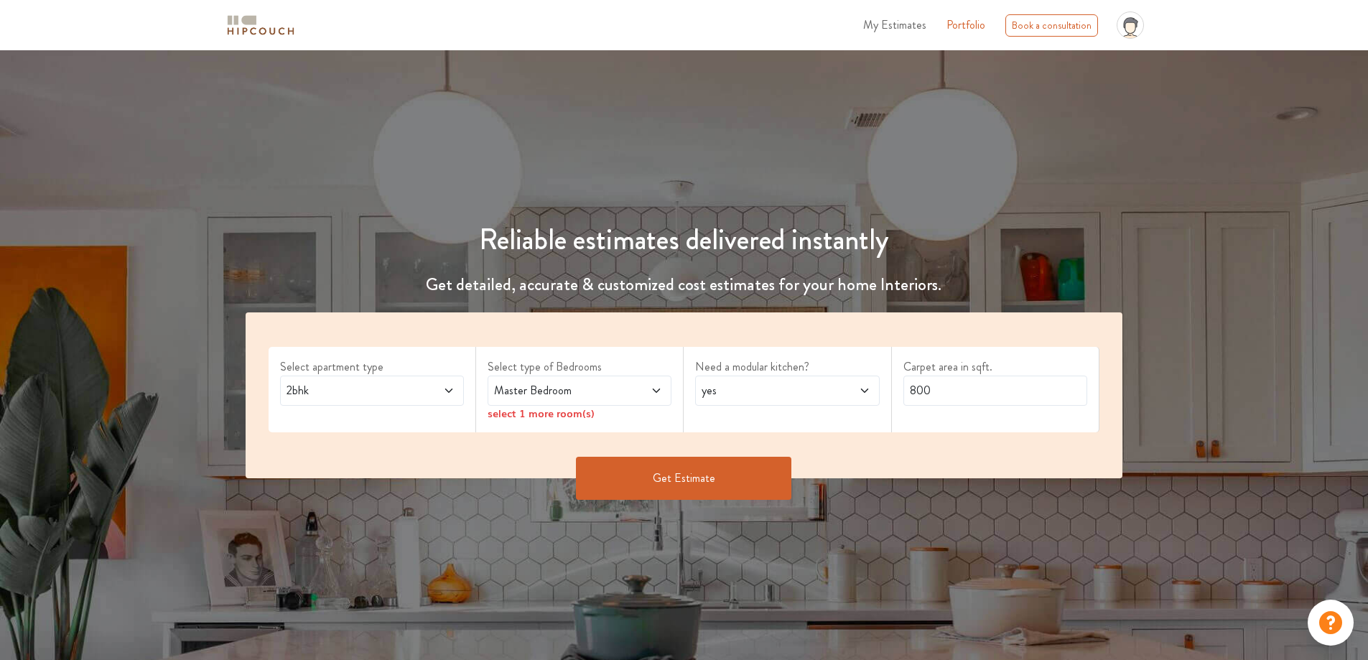
click at [331, 386] on span "2bhk" at bounding box center [348, 390] width 129 height 17
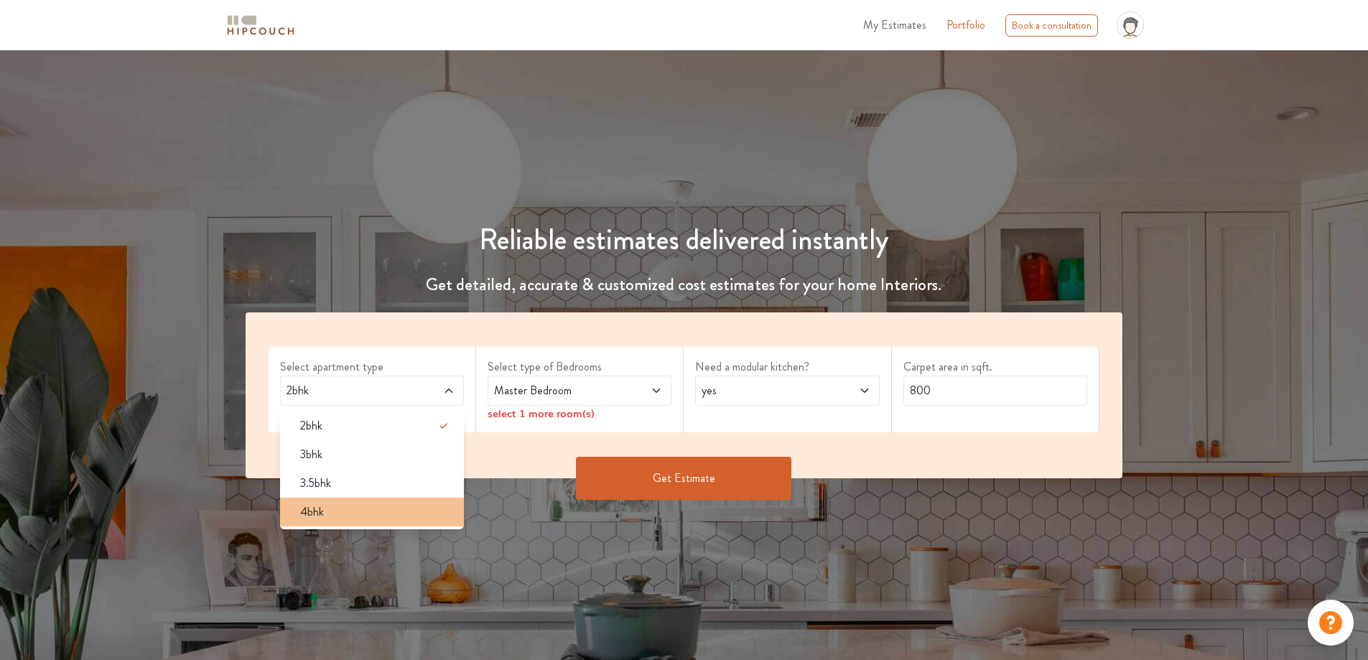
click at [315, 511] on span "4bhk" at bounding box center [312, 511] width 24 height 17
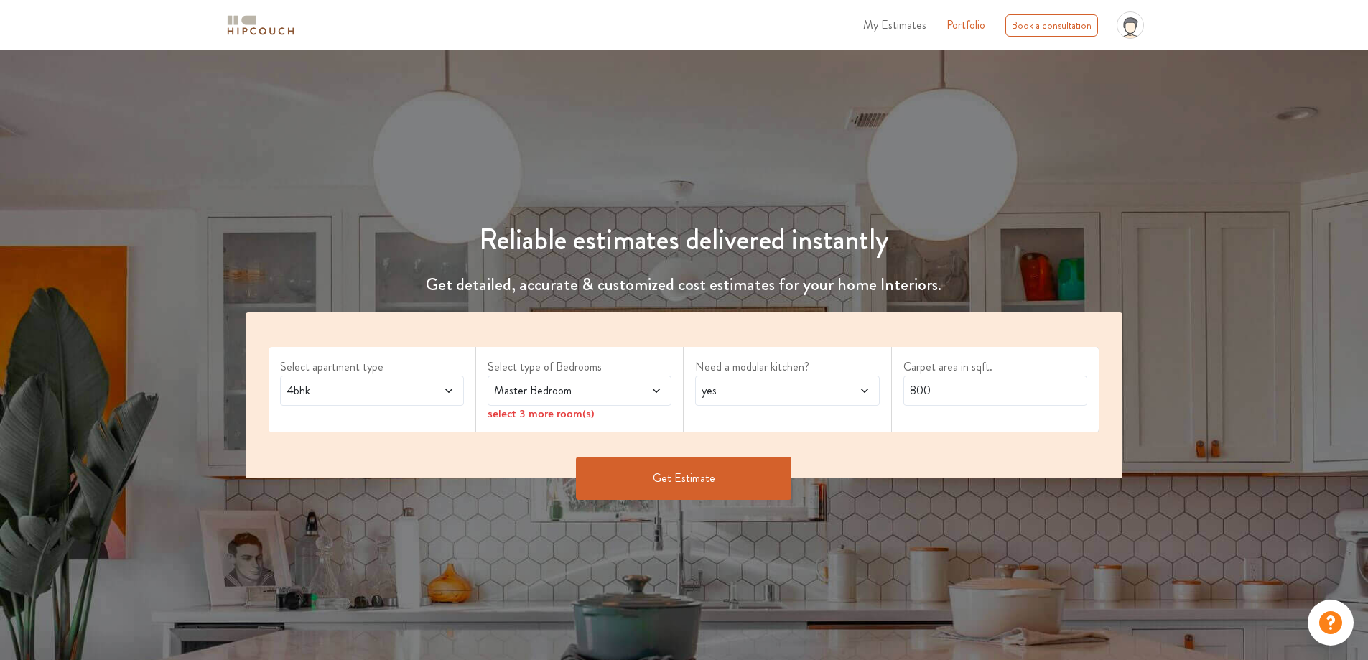
click at [621, 377] on div "Master Bedroom" at bounding box center [580, 391] width 184 height 30
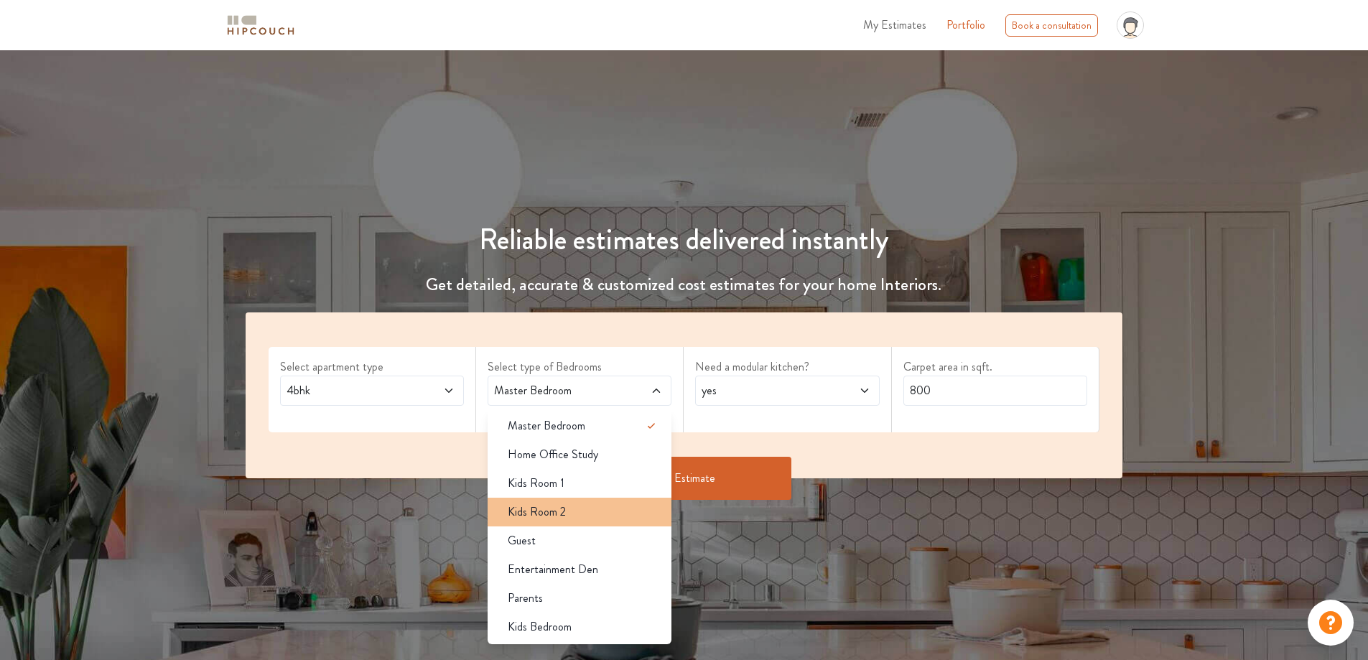
click at [565, 504] on span "Kids Room 2" at bounding box center [537, 511] width 58 height 17
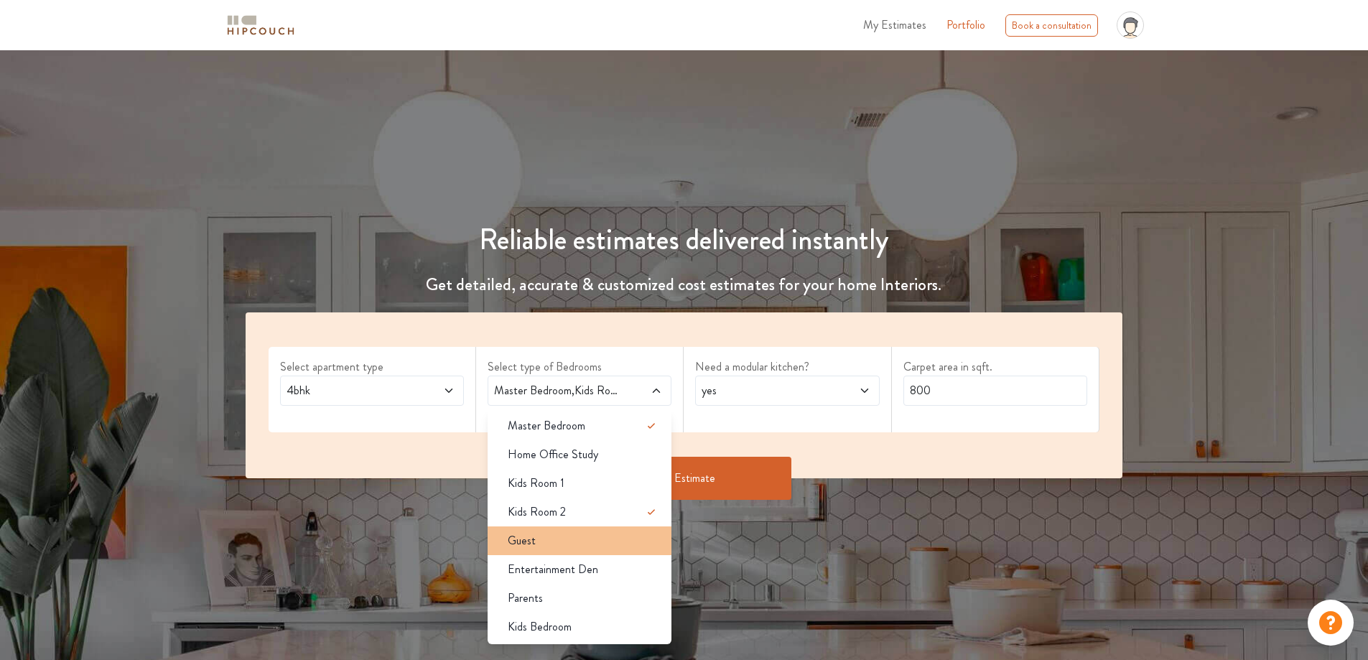
click at [564, 544] on div "Guest" at bounding box center [583, 540] width 175 height 17
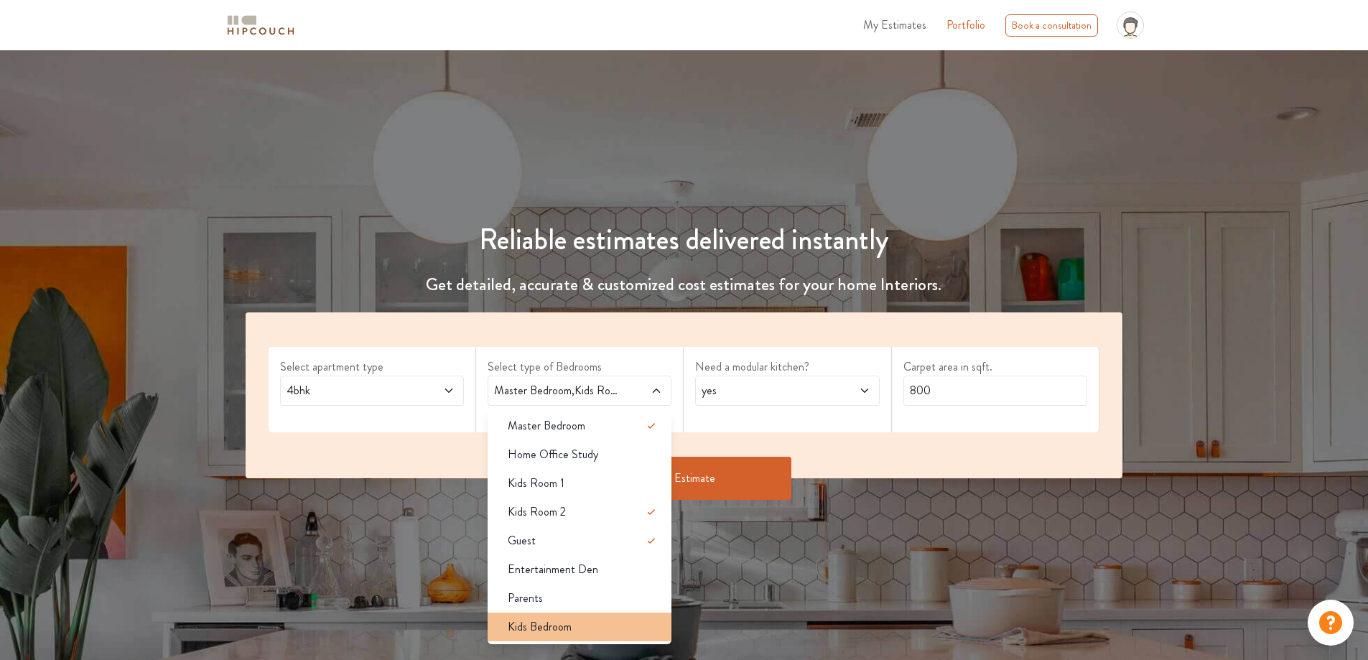
click at [558, 625] on span "Kids Bedroom" at bounding box center [540, 626] width 64 height 17
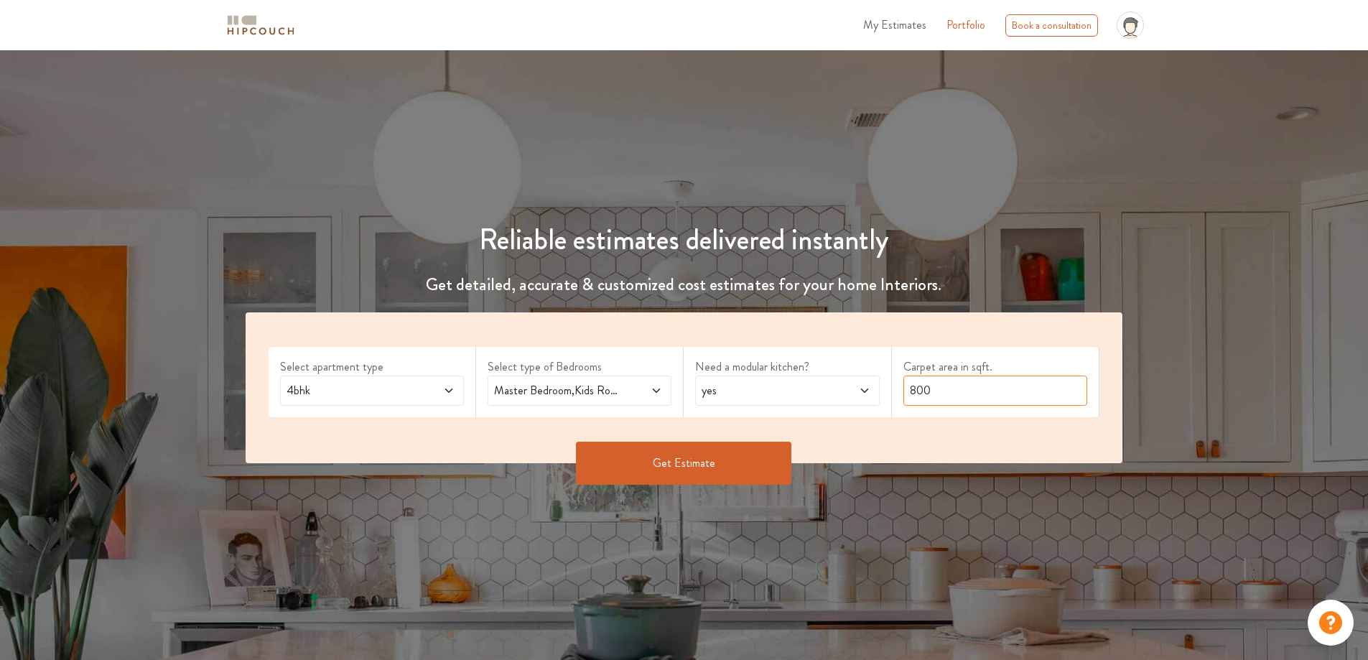
click at [1008, 394] on input "800" at bounding box center [996, 391] width 184 height 30
type input "8"
type input "1500"
click at [700, 475] on button "Get Estimate" at bounding box center [683, 463] width 215 height 43
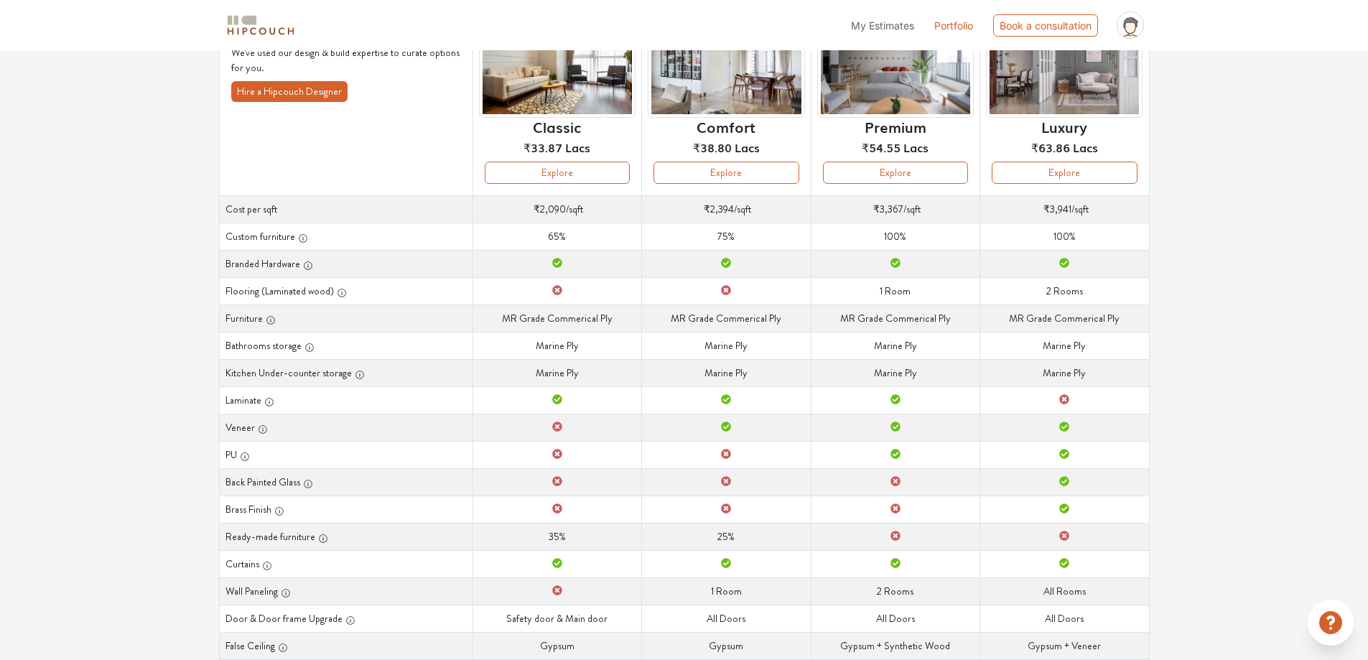
scroll to position [178, 0]
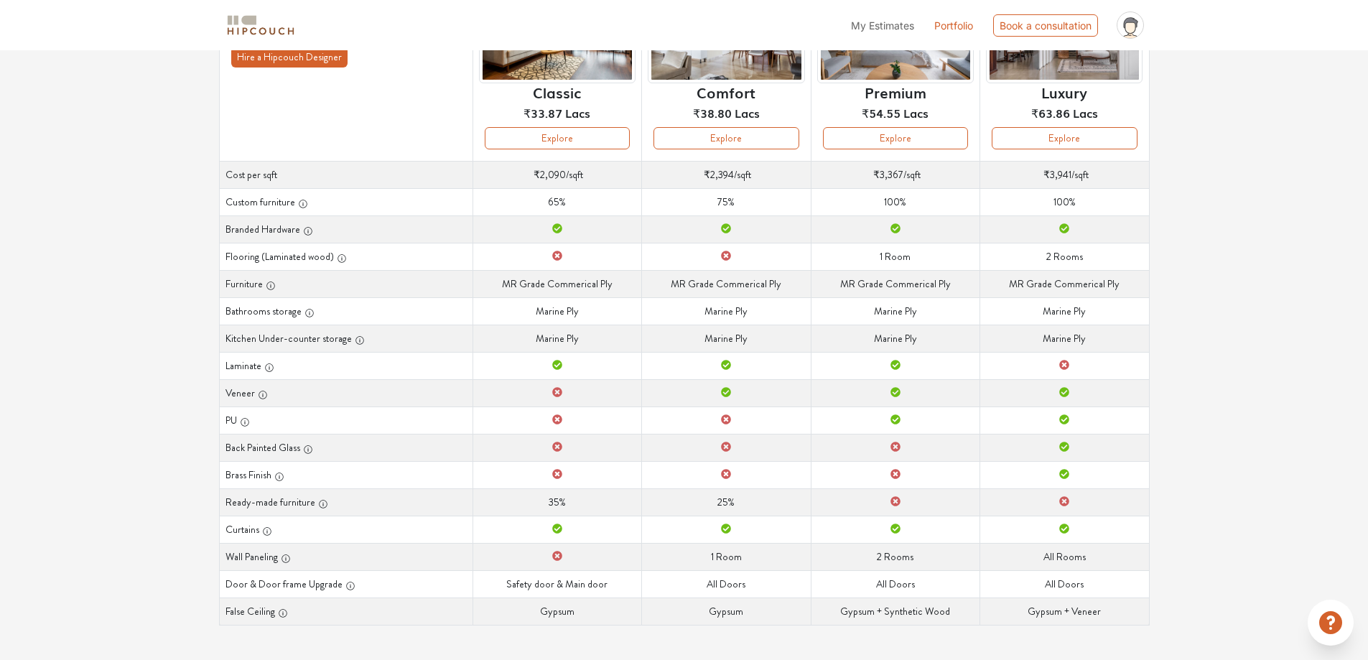
click at [567, 282] on td "Furniture MR Grade Commerical Ply" at bounding box center [557, 283] width 169 height 27
drag, startPoint x: 608, startPoint y: 285, endPoint x: 472, endPoint y: 284, distance: 136.5
click at [472, 284] on tr "Furniture Furniture MR Grade Commerical Ply Furniture MR Grade Commerical Ply F…" at bounding box center [684, 283] width 930 height 27
click at [616, 231] on td "Branded Hardware" at bounding box center [557, 228] width 169 height 27
click at [574, 131] on button "Explore" at bounding box center [557, 138] width 145 height 22
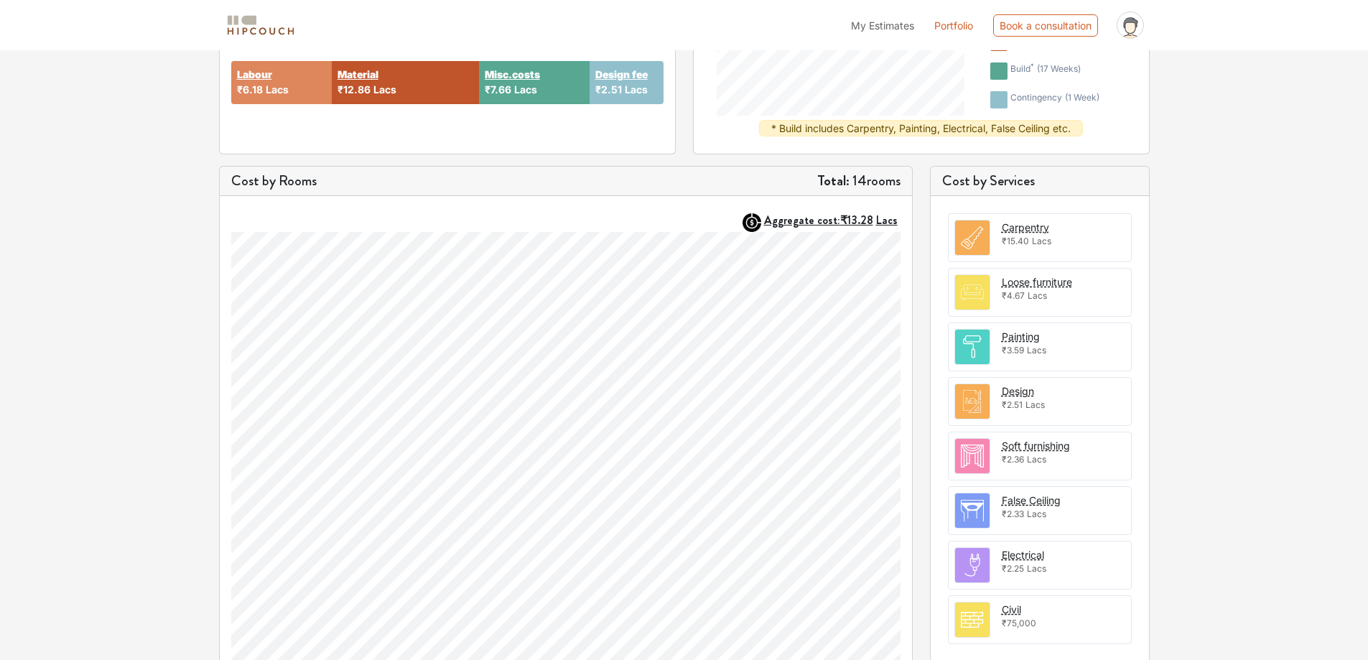
scroll to position [117, 0]
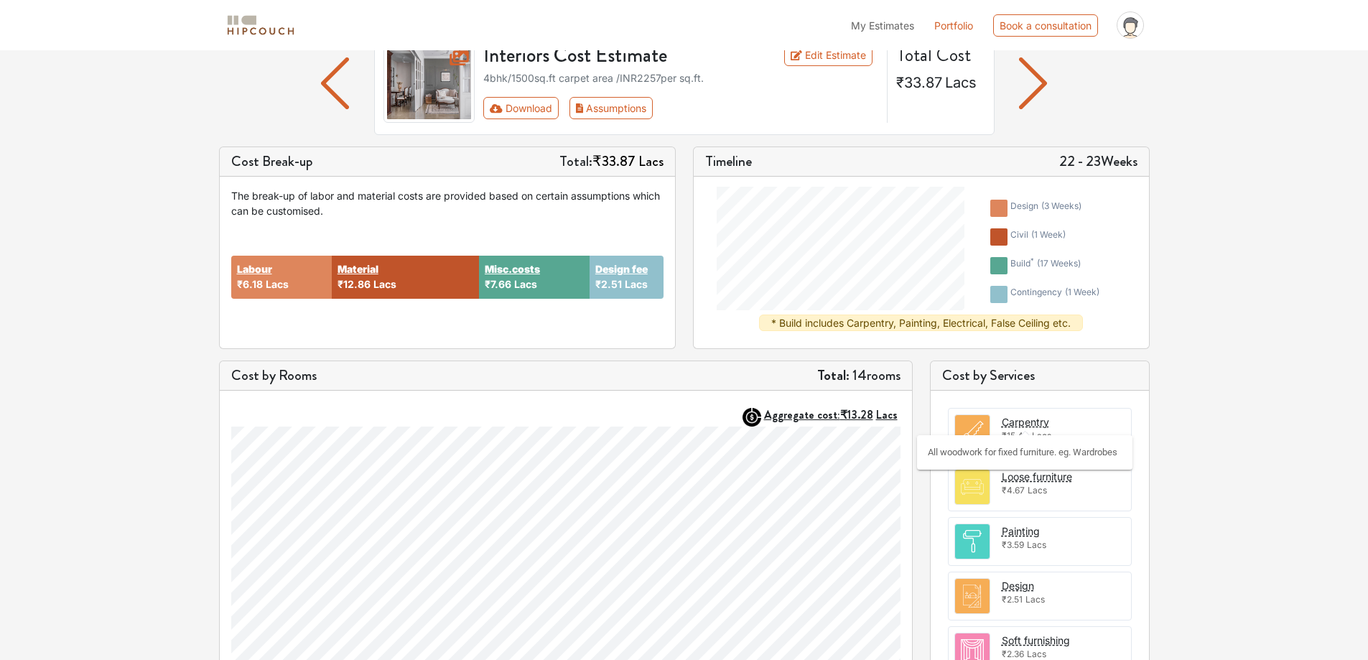
click at [1030, 421] on div "Carpentry" at bounding box center [1025, 421] width 47 height 15
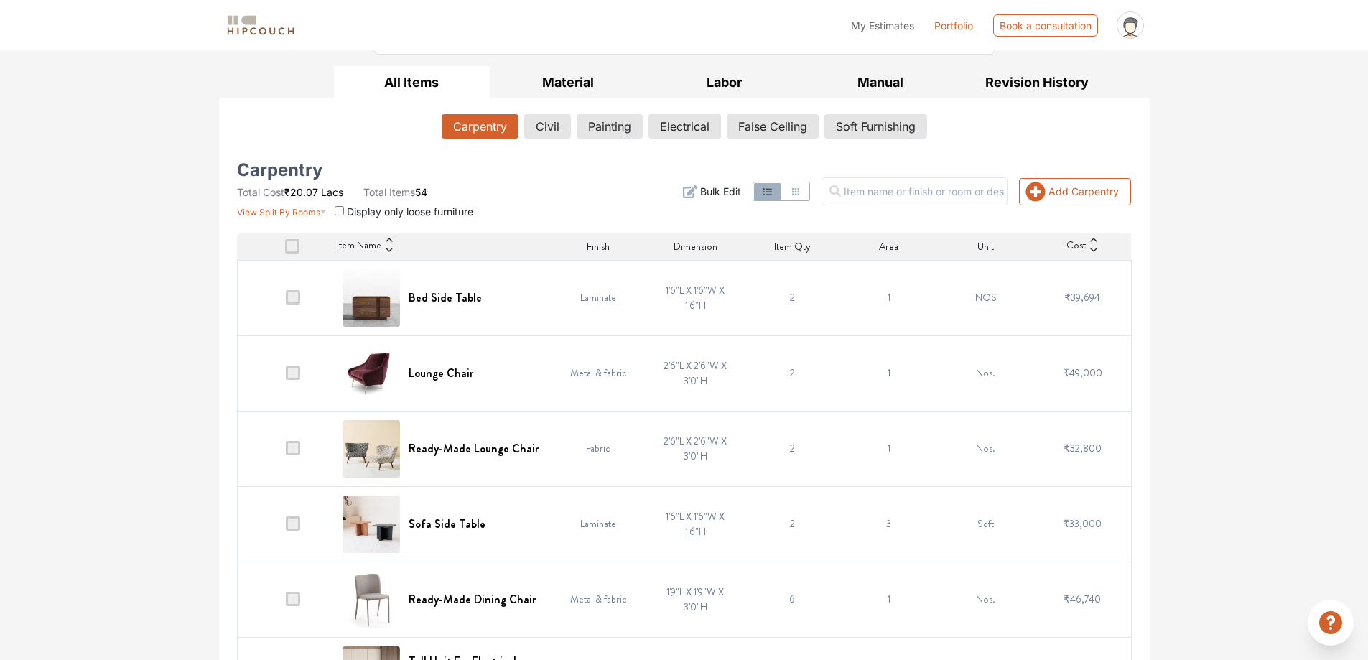
scroll to position [240, 0]
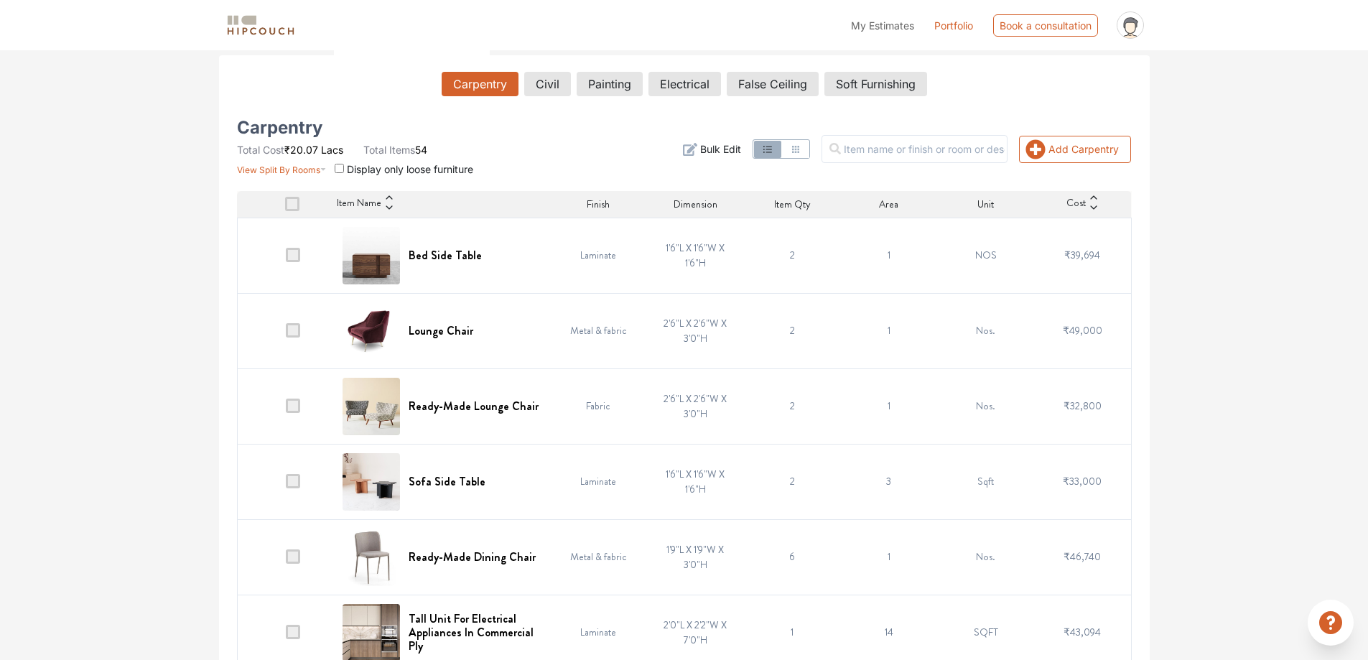
click at [294, 250] on span at bounding box center [293, 255] width 14 height 14
click at [286, 259] on input "checkbox" at bounding box center [286, 259] width 0 height 0
click at [784, 252] on td "2" at bounding box center [792, 255] width 97 height 75
click at [781, 206] on span "Item Qty" at bounding box center [792, 204] width 37 height 15
click at [783, 257] on td "2" at bounding box center [792, 255] width 97 height 75
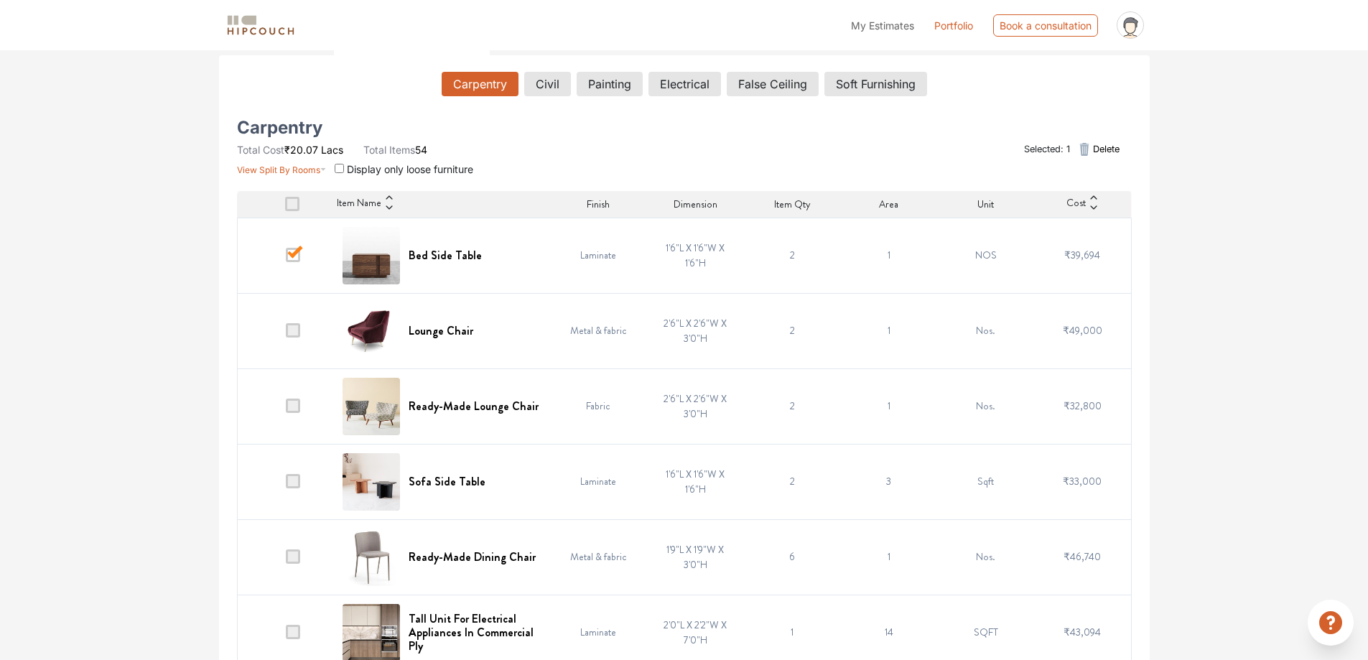
click at [783, 257] on td "2" at bounding box center [792, 255] width 97 height 75
click at [787, 256] on td "2" at bounding box center [792, 255] width 97 height 75
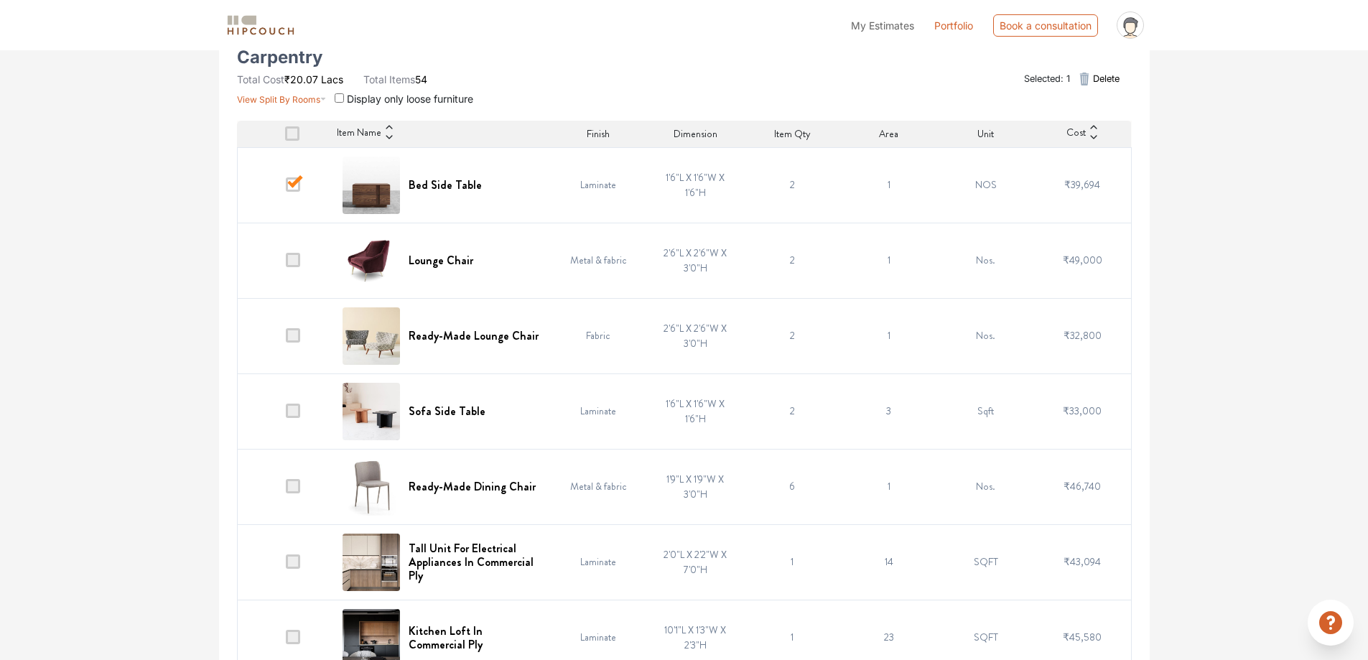
scroll to position [287, 0]
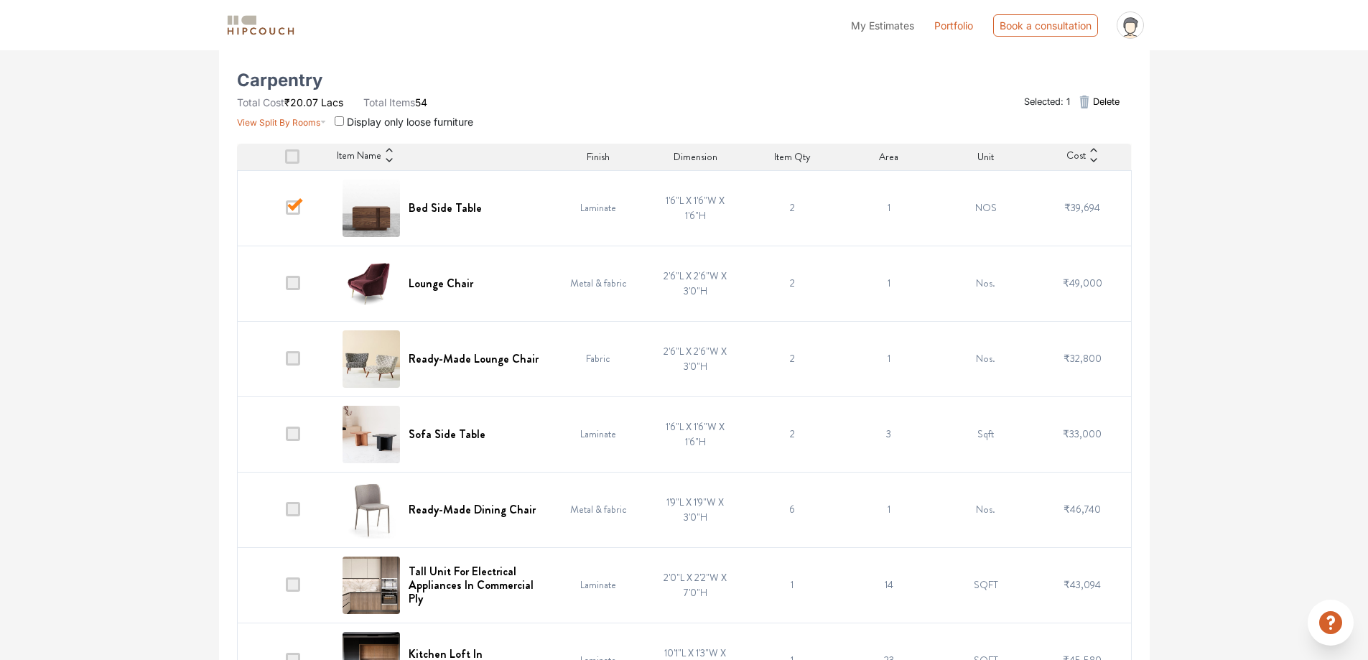
drag, startPoint x: 786, startPoint y: 206, endPoint x: 807, endPoint y: 207, distance: 20.8
click at [807, 207] on td "2" at bounding box center [792, 207] width 97 height 75
drag, startPoint x: 784, startPoint y: 207, endPoint x: 810, endPoint y: 205, distance: 25.9
click at [810, 205] on td "2" at bounding box center [792, 207] width 97 height 75
click at [671, 209] on td "1'6"L X 1'6"W X 1'6"H" at bounding box center [695, 207] width 97 height 75
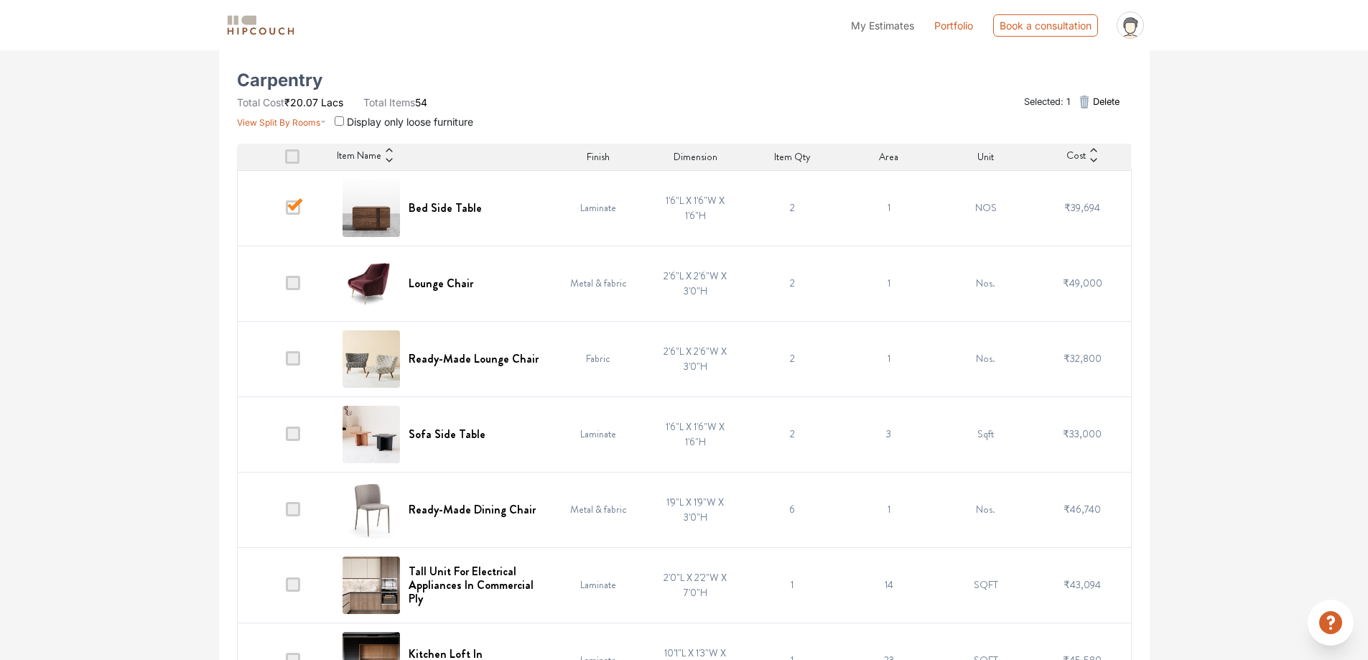
click at [577, 206] on td "Laminate" at bounding box center [598, 207] width 97 height 75
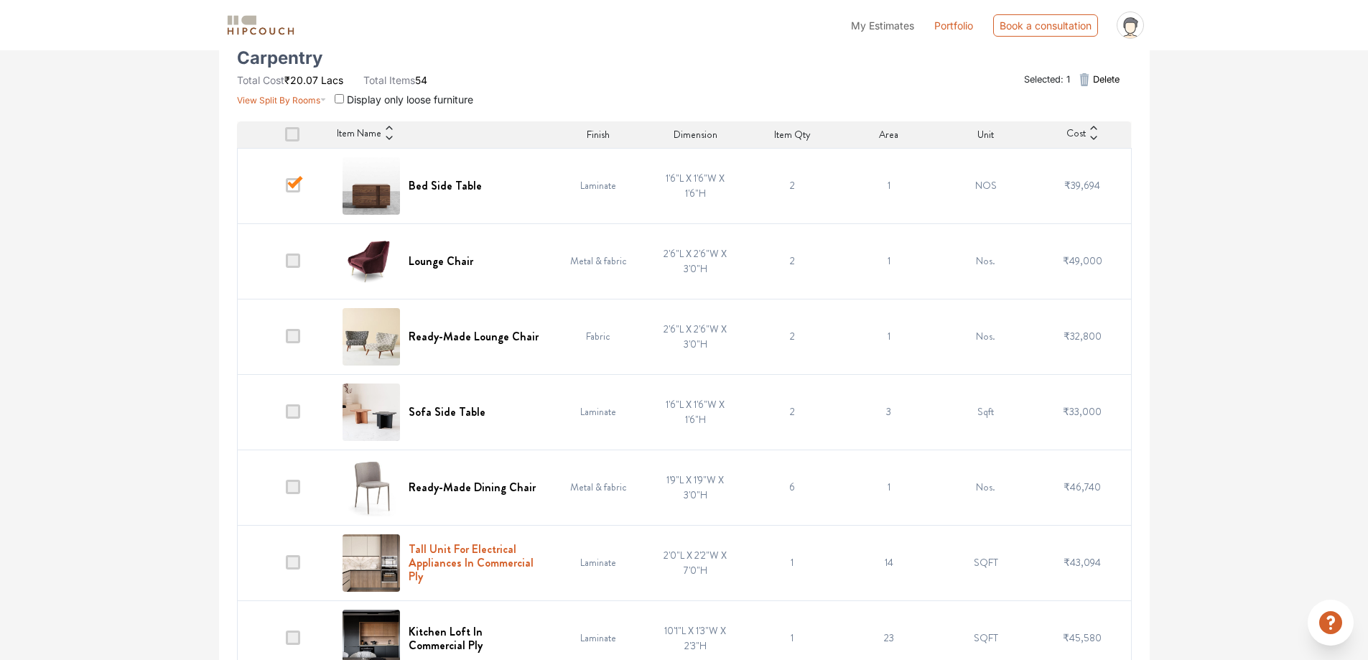
scroll to position [215, 0]
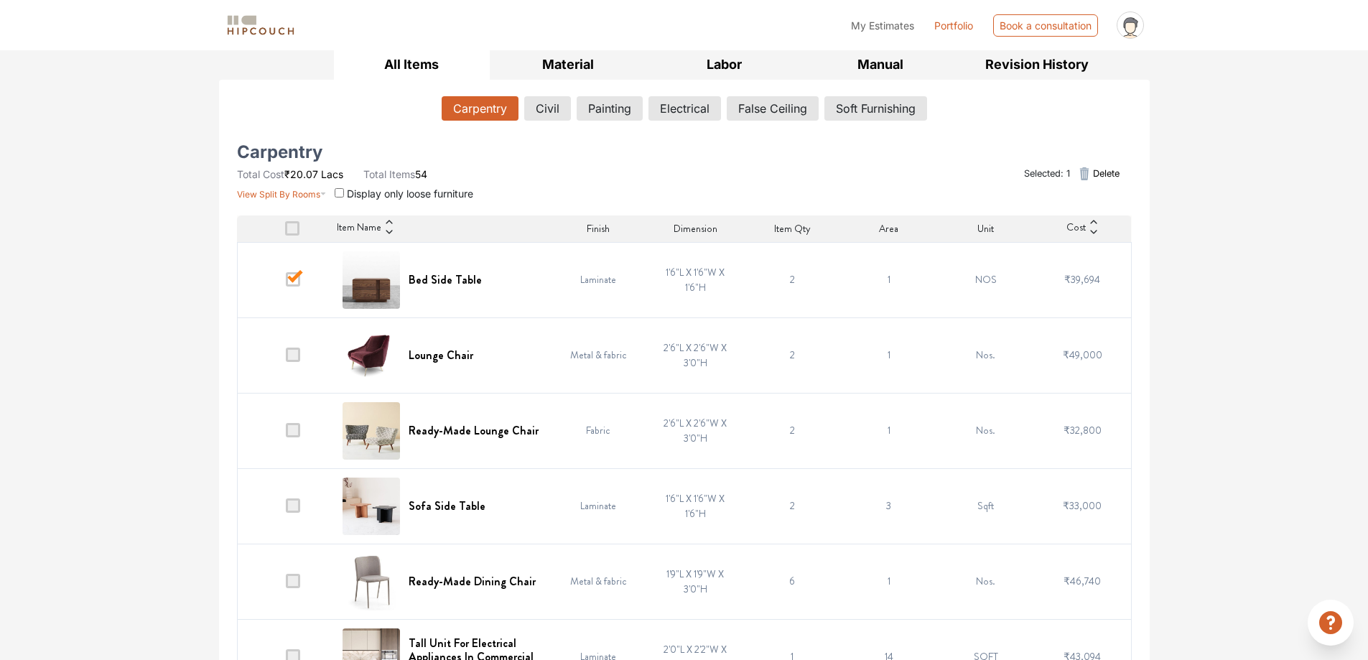
click at [1091, 223] on icon at bounding box center [1093, 222] width 6 height 4
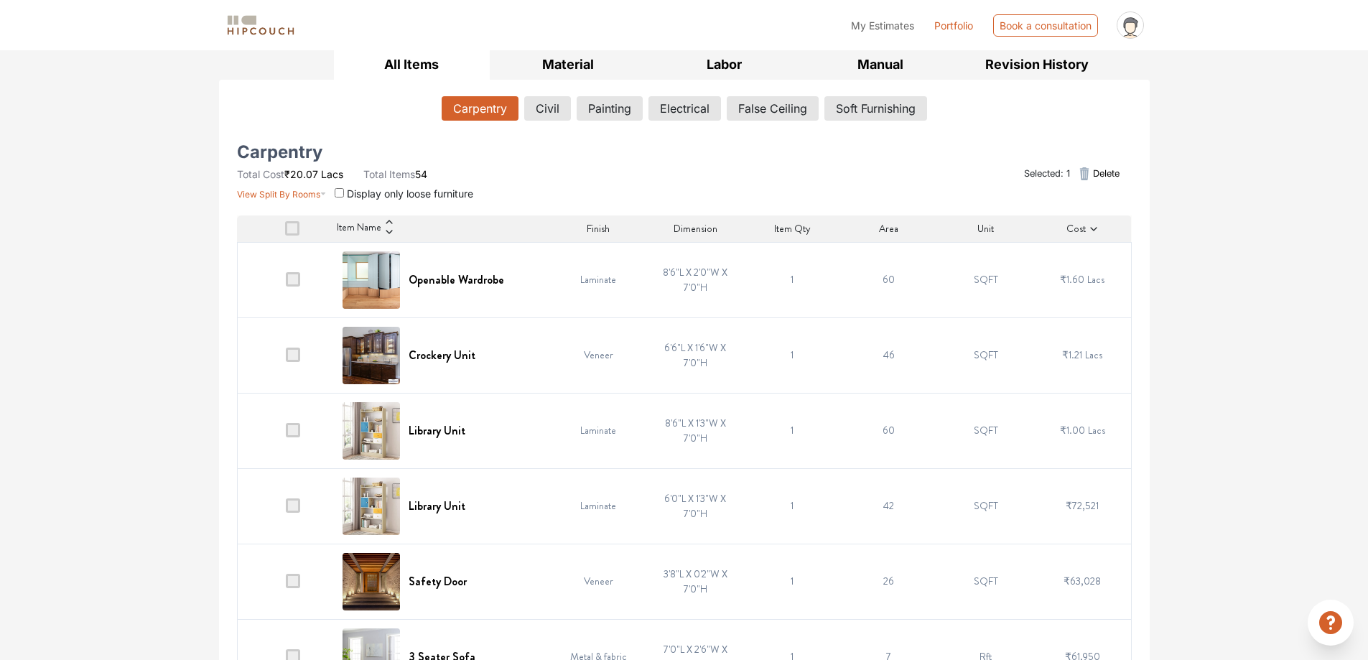
click at [1092, 230] on icon at bounding box center [1093, 229] width 6 height 4
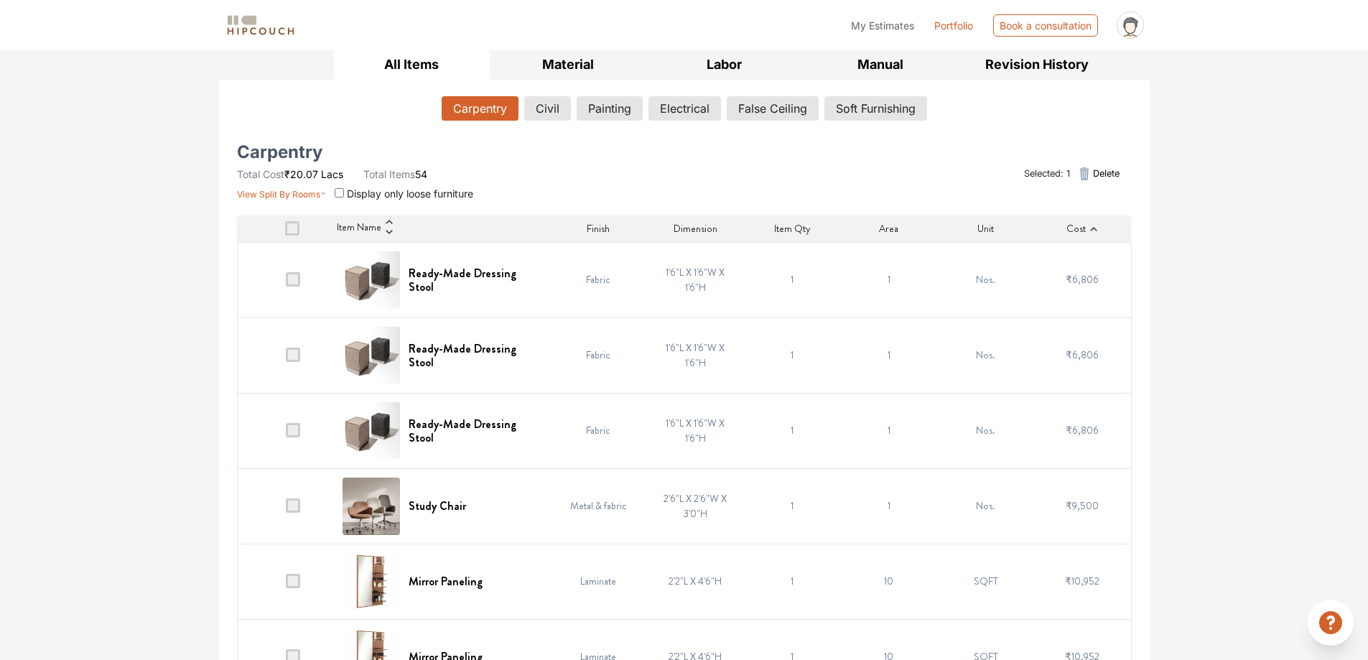
click at [1092, 230] on icon at bounding box center [1094, 229] width 10 height 10
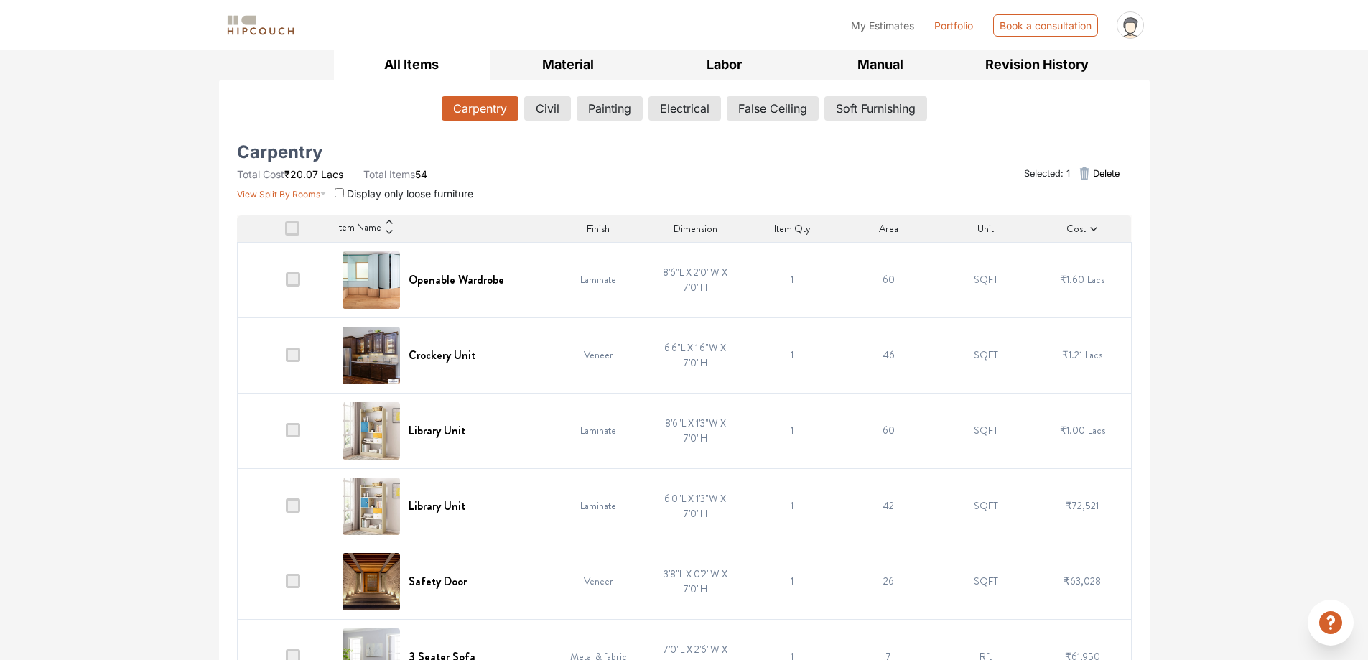
click at [1092, 230] on icon at bounding box center [1093, 229] width 6 height 4
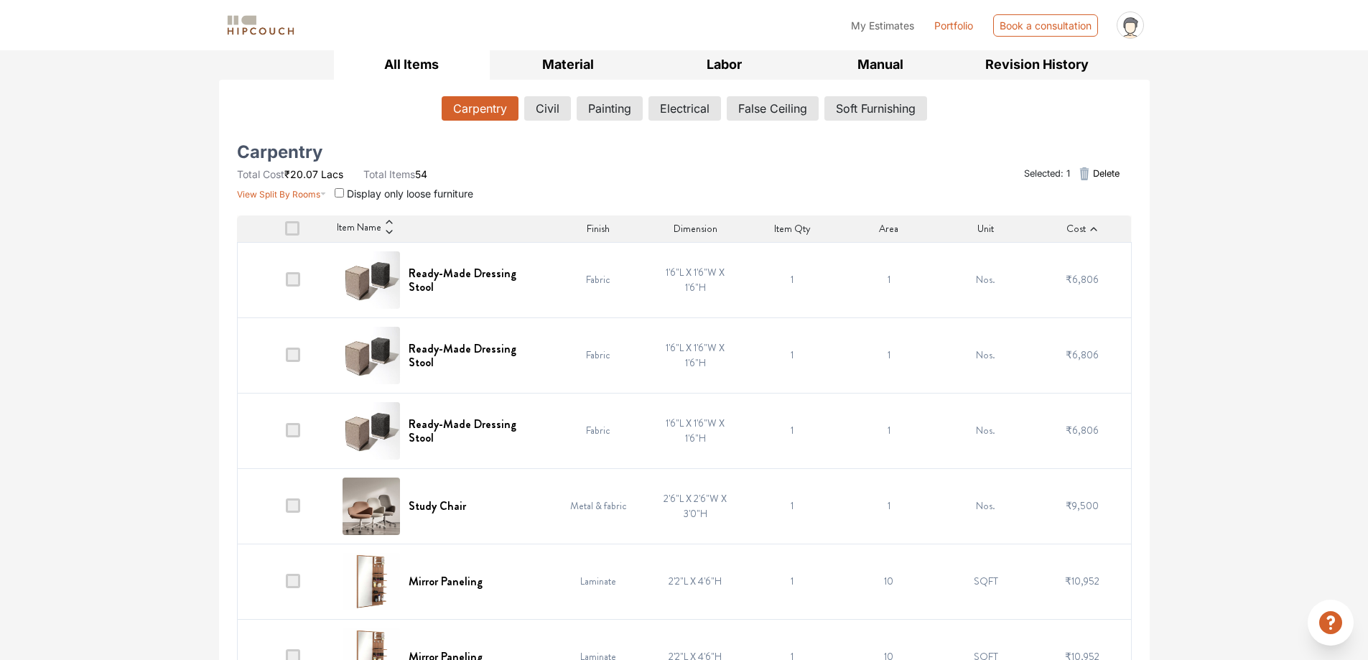
click at [1092, 230] on icon at bounding box center [1094, 229] width 10 height 10
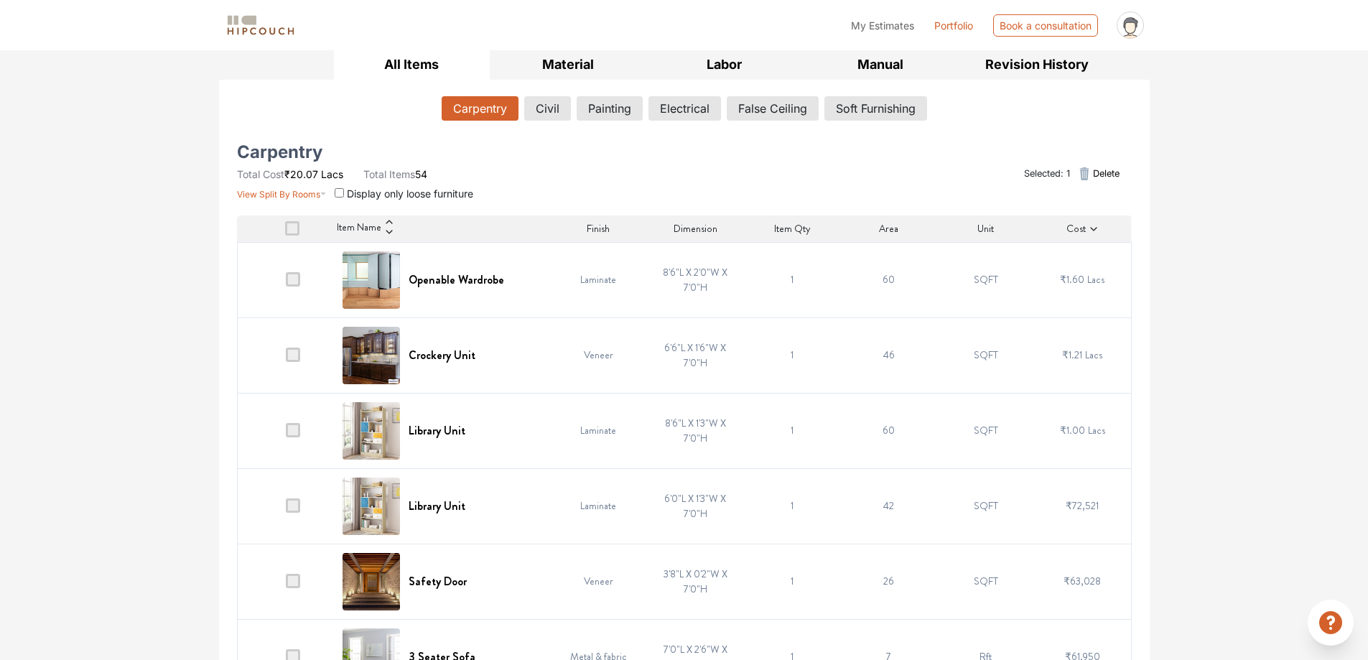
click at [1092, 230] on icon at bounding box center [1093, 229] width 6 height 4
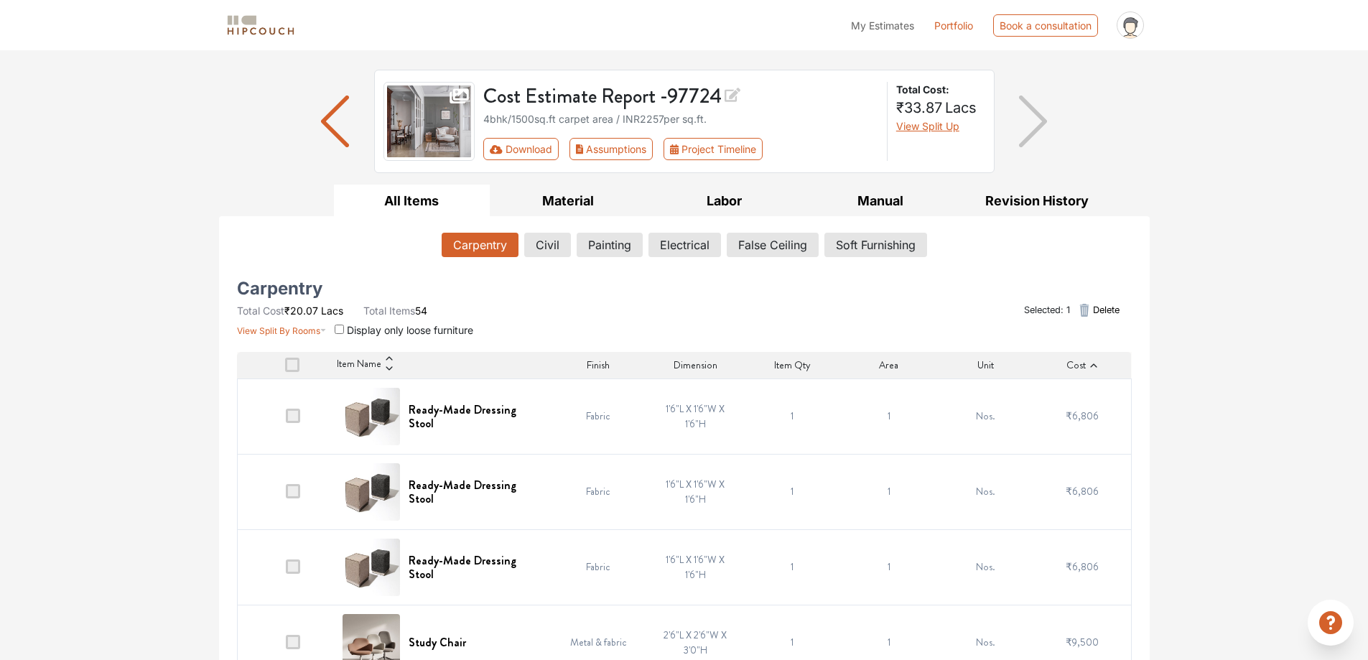
scroll to position [72, 0]
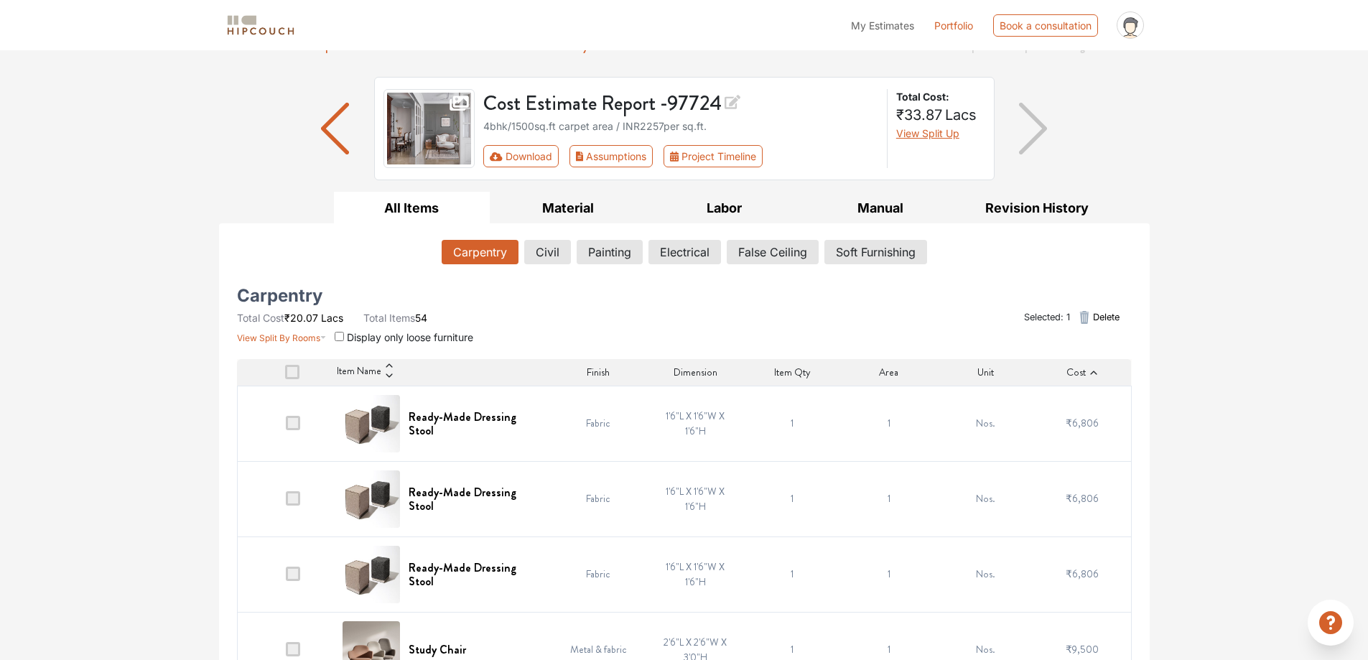
click at [1088, 378] on div "Cost" at bounding box center [1082, 372] width 97 height 15
click at [1089, 370] on icon at bounding box center [1094, 373] width 10 height 10
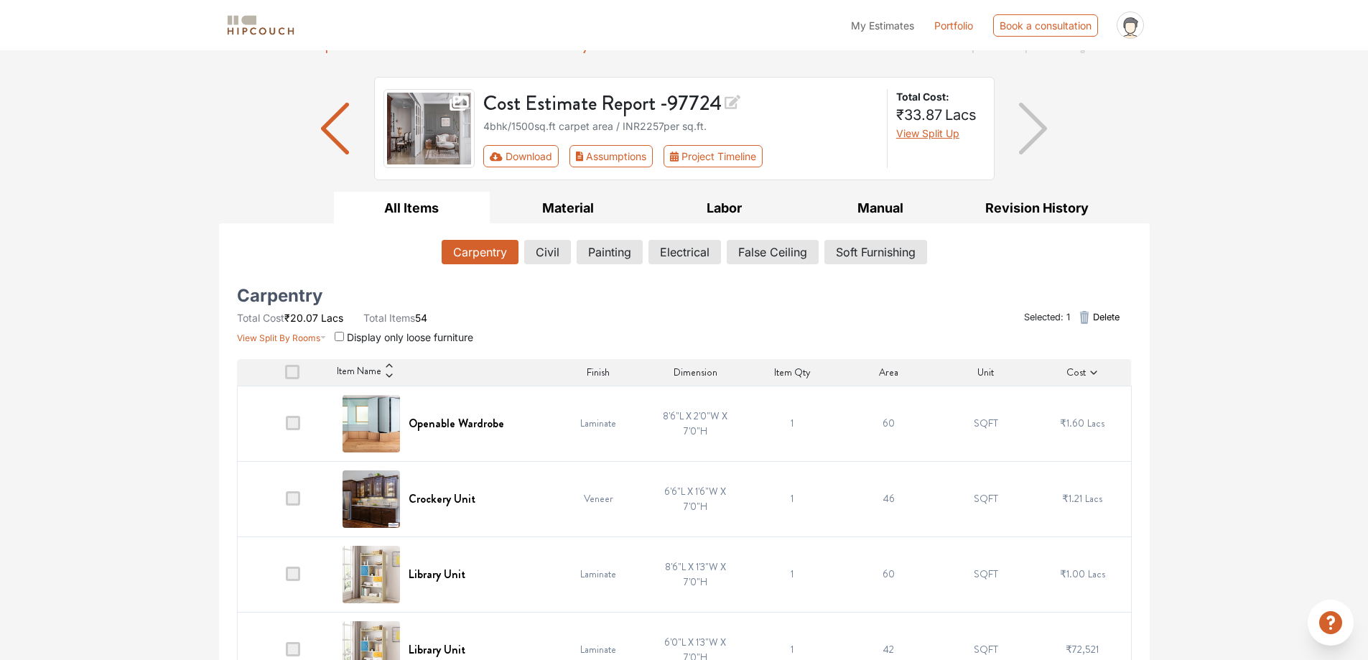
click at [389, 363] on icon at bounding box center [389, 366] width 10 height 10
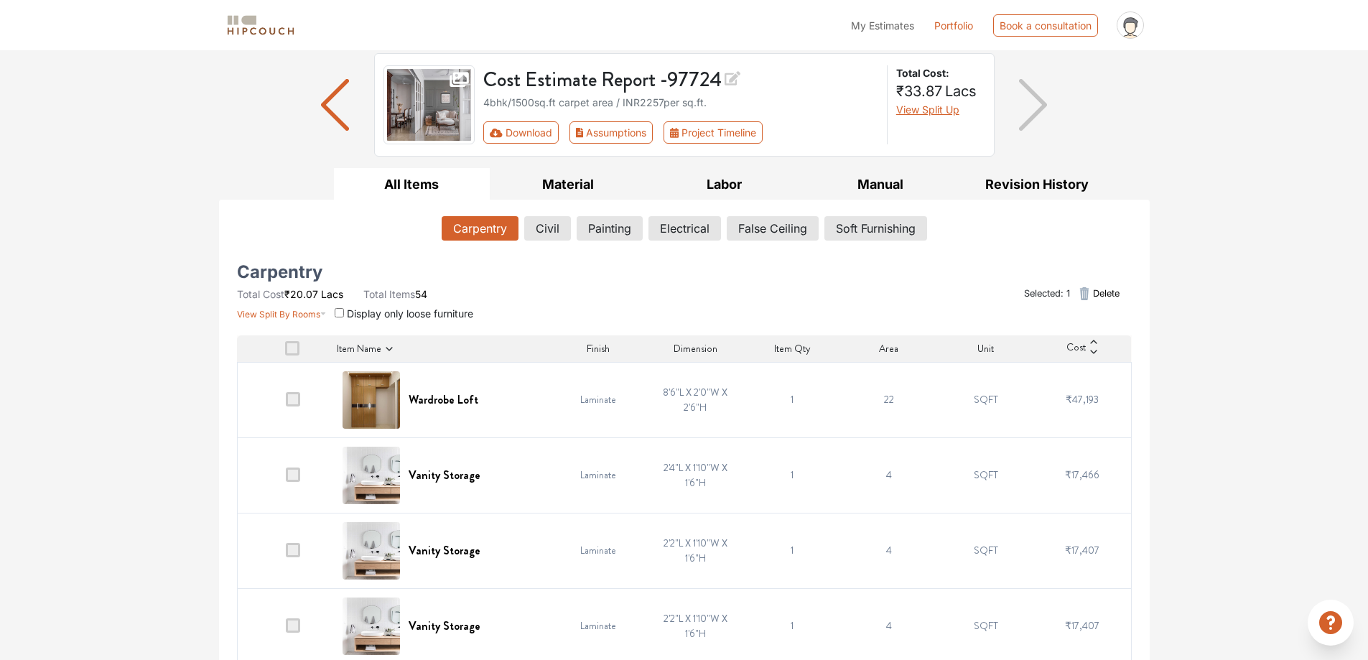
scroll to position [0, 0]
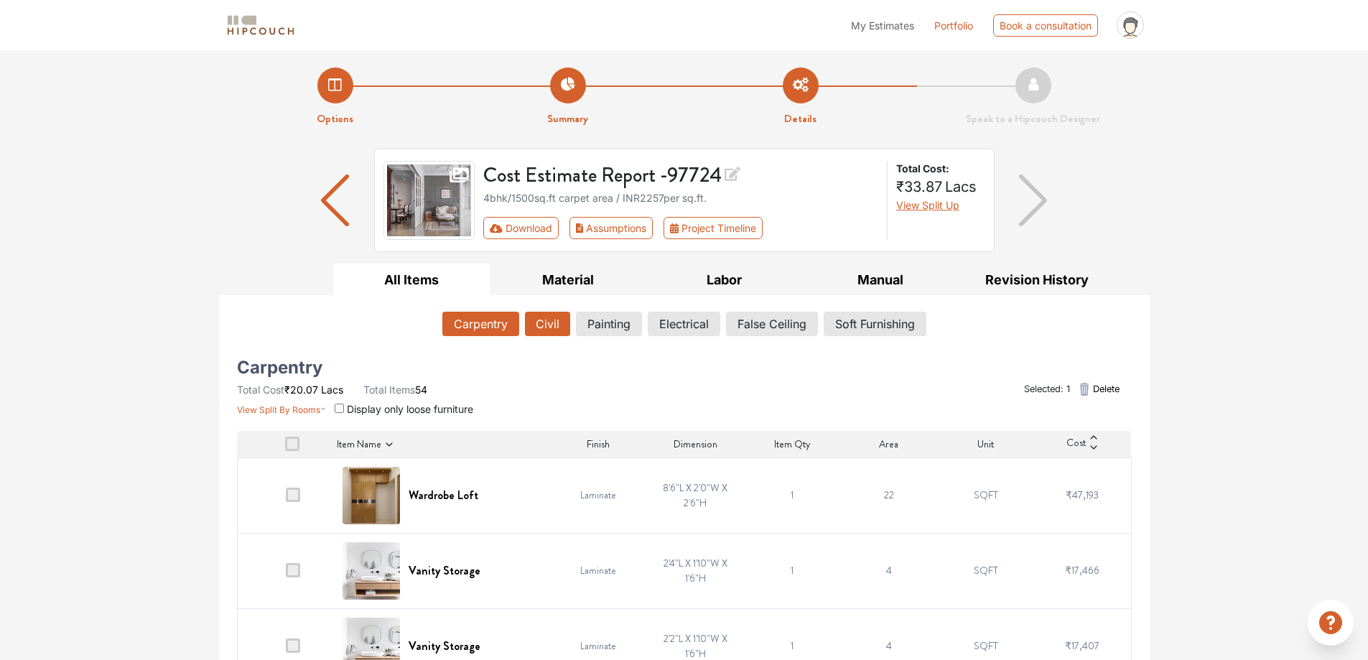
click at [534, 328] on button "Civil" at bounding box center [547, 324] width 45 height 24
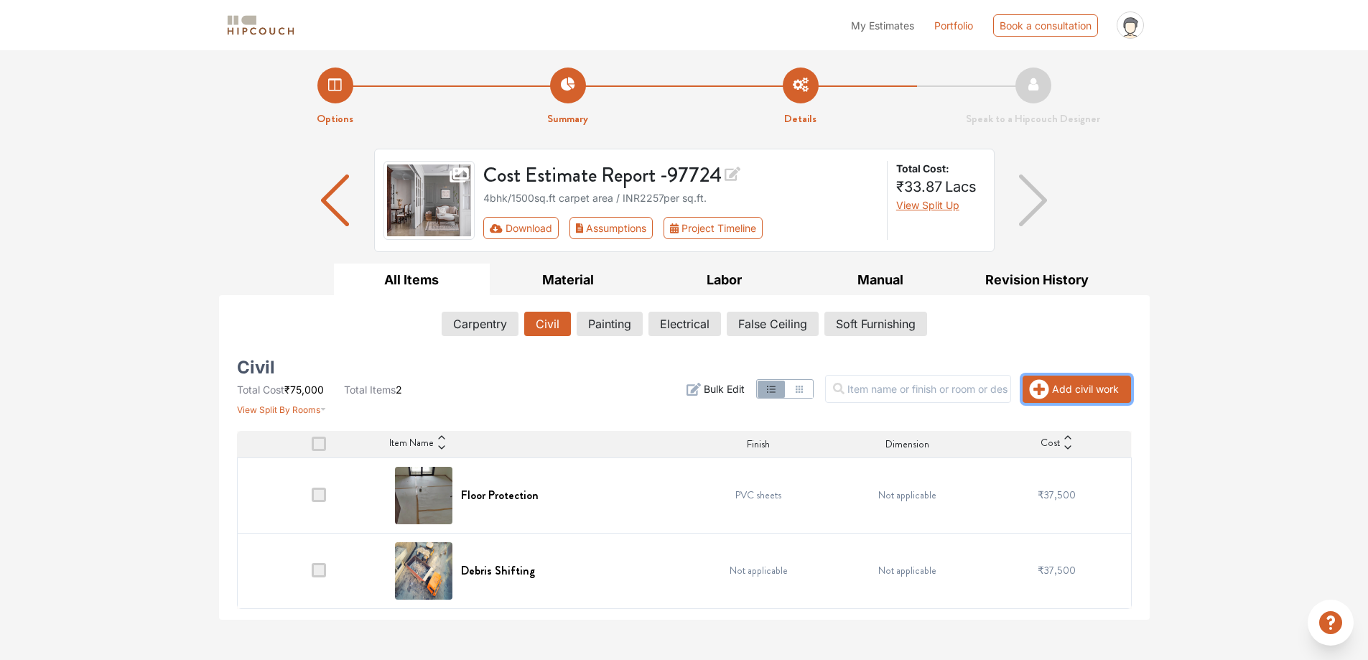
click at [1062, 393] on button "Add civil work" at bounding box center [1077, 389] width 108 height 27
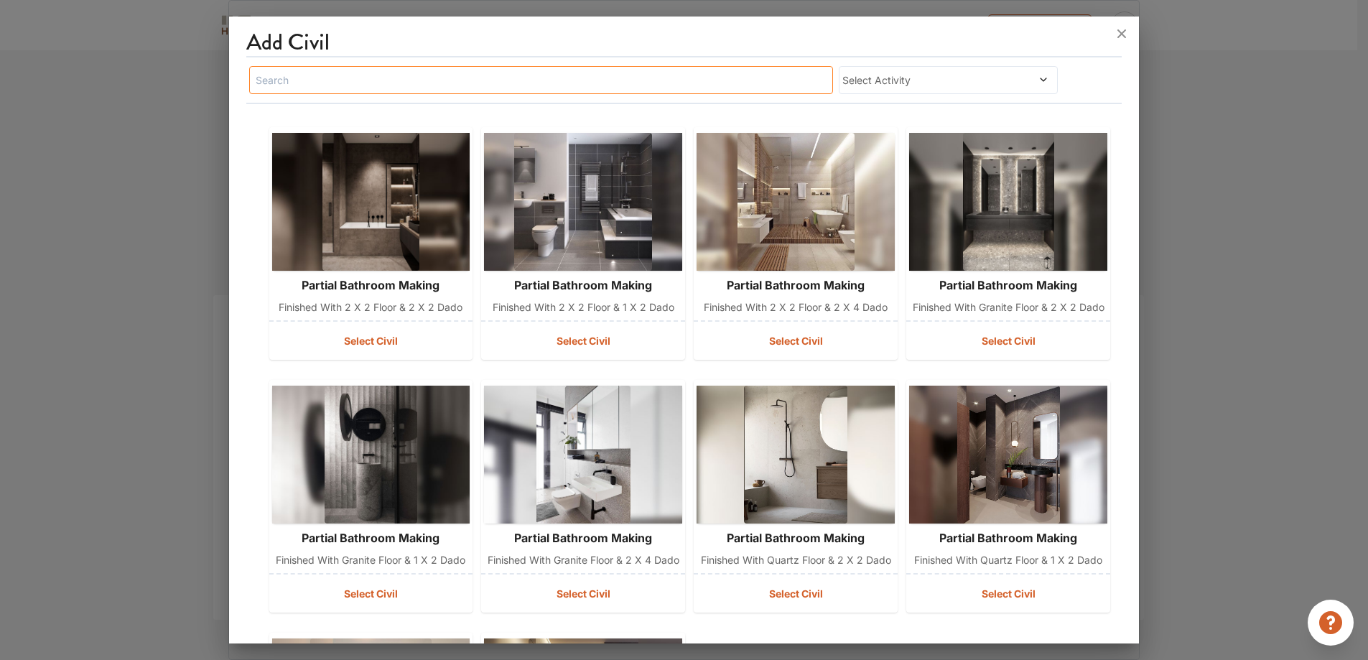
click at [442, 80] on input "text" at bounding box center [541, 80] width 584 height 28
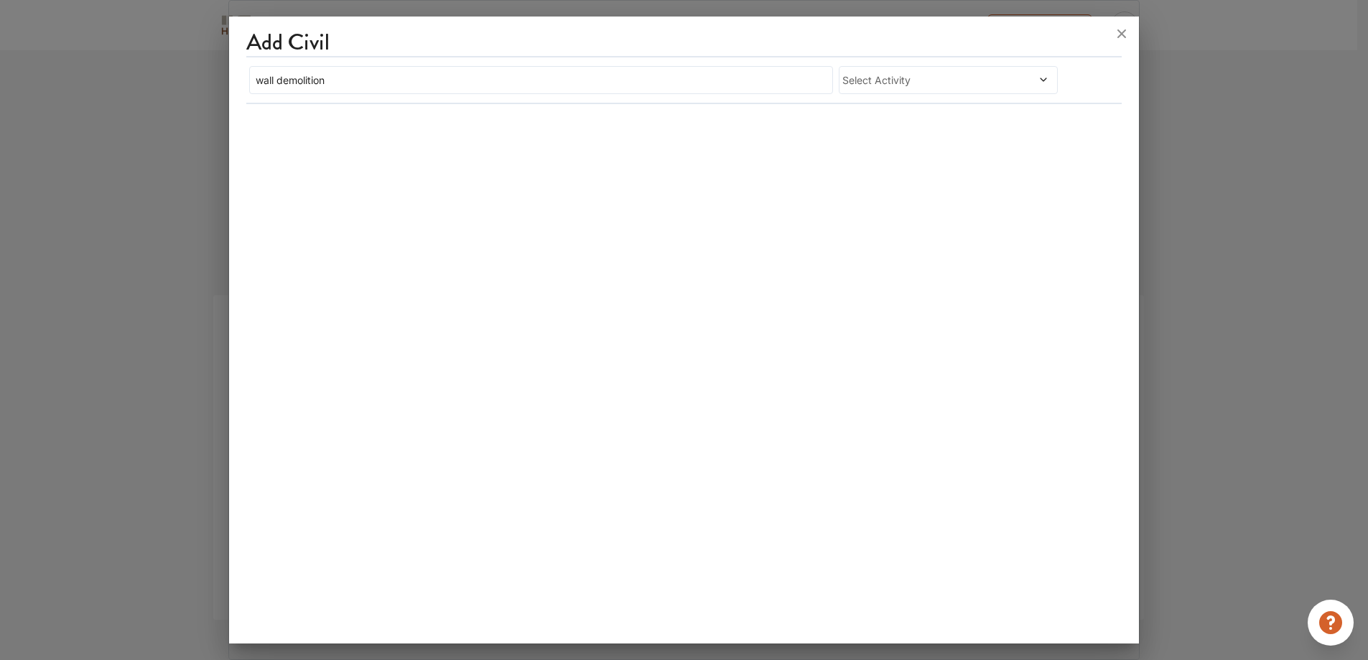
click at [1041, 80] on icon at bounding box center [1044, 80] width 10 height 10
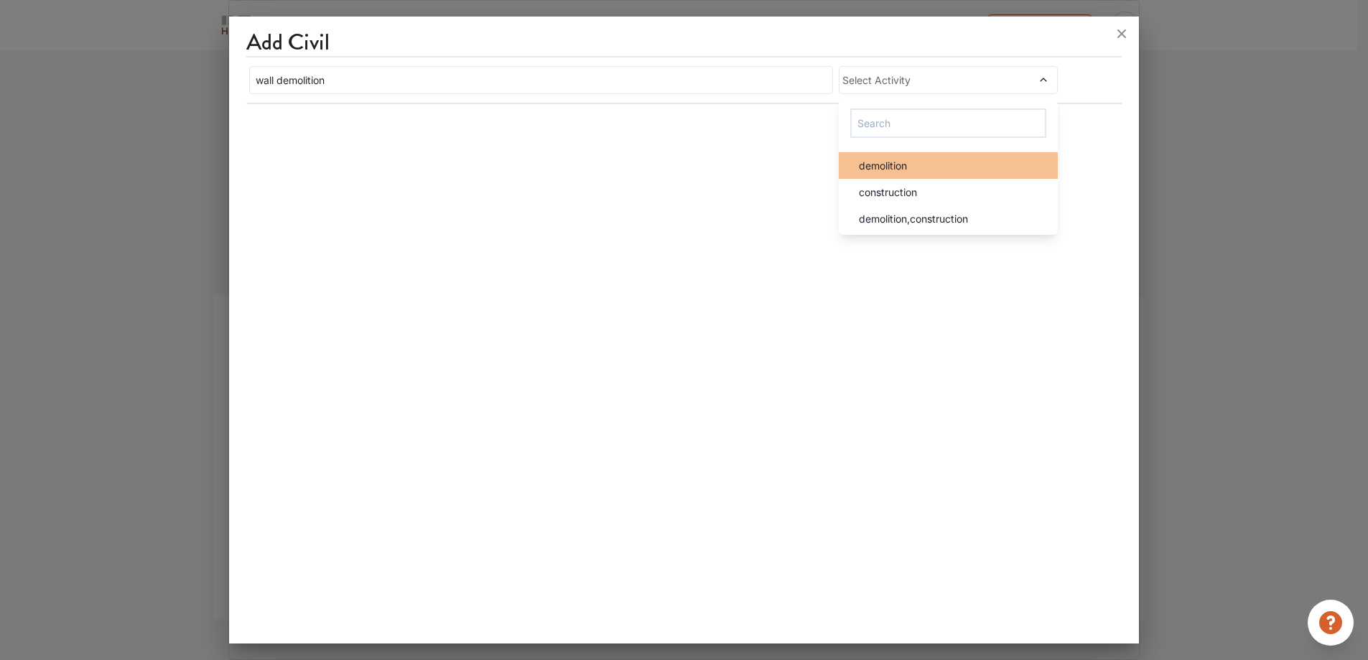
click at [907, 167] on span "demolition" at bounding box center [883, 165] width 48 height 15
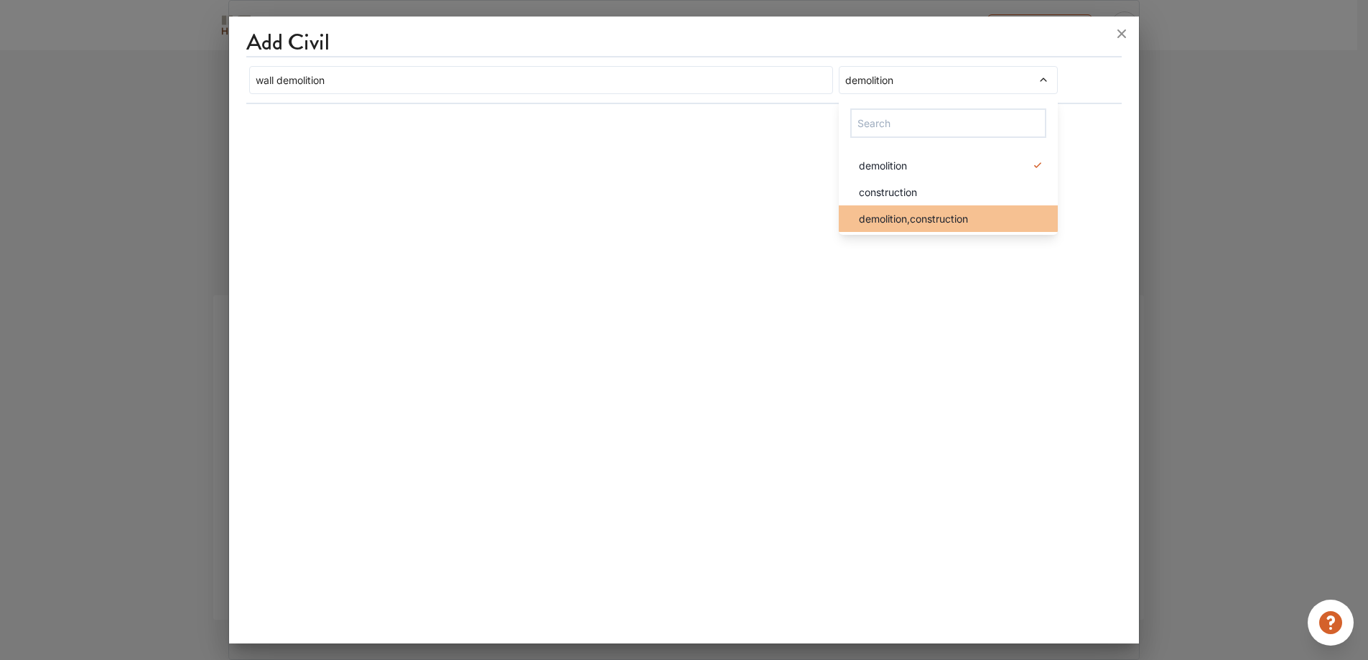
click at [950, 213] on span "demolition,construction" at bounding box center [913, 218] width 109 height 15
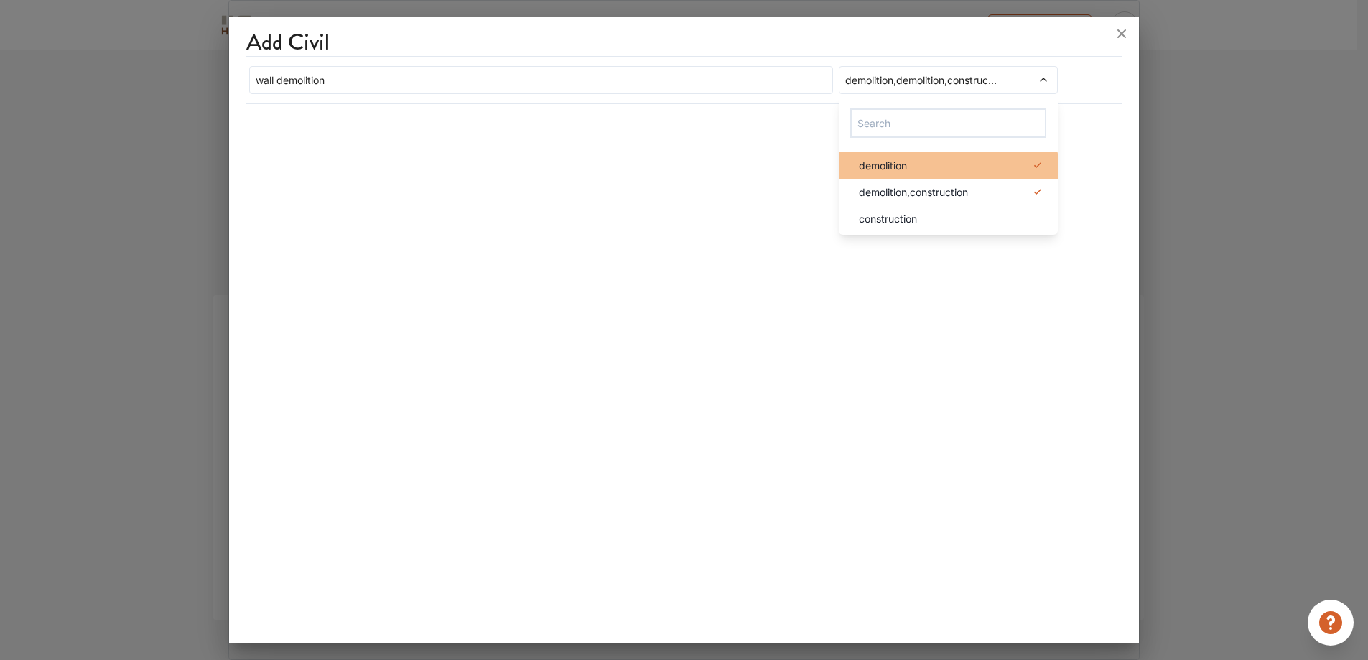
click at [1024, 170] on div "demolition" at bounding box center [953, 165] width 210 height 15
click at [1036, 76] on span at bounding box center [1023, 80] width 52 height 15
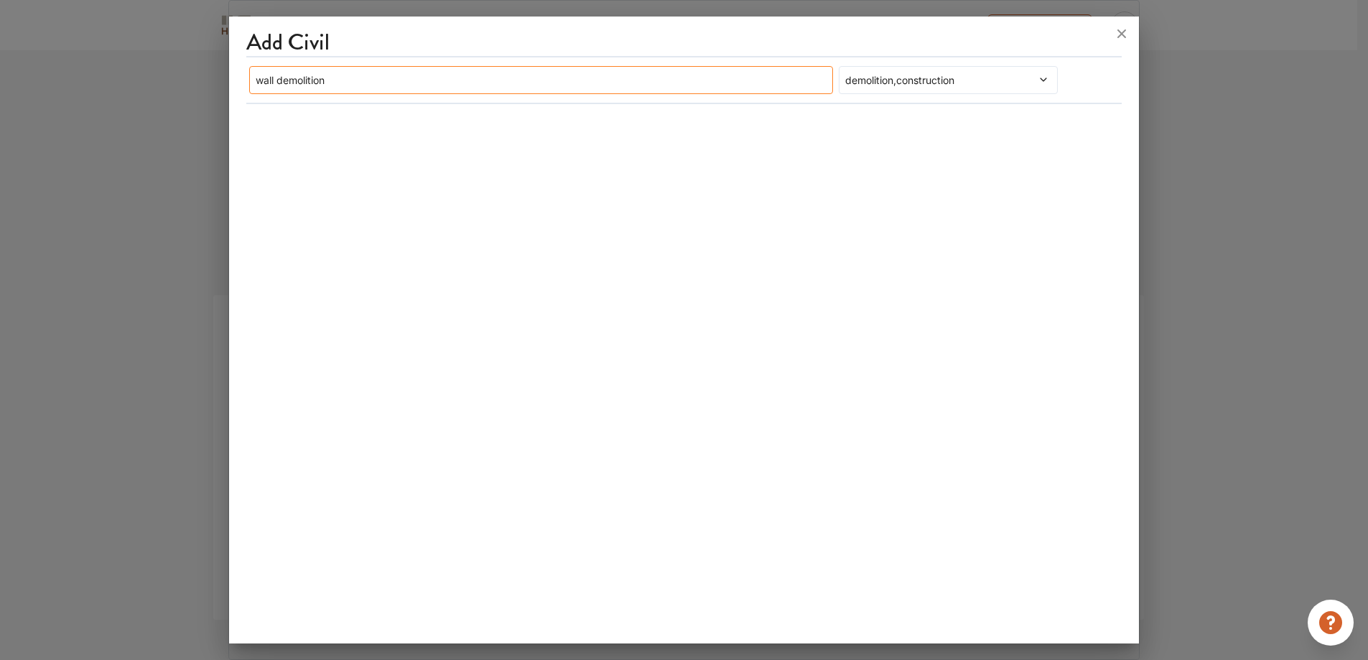
click at [434, 79] on input "wall demolition" at bounding box center [541, 80] width 584 height 28
type input "wall"
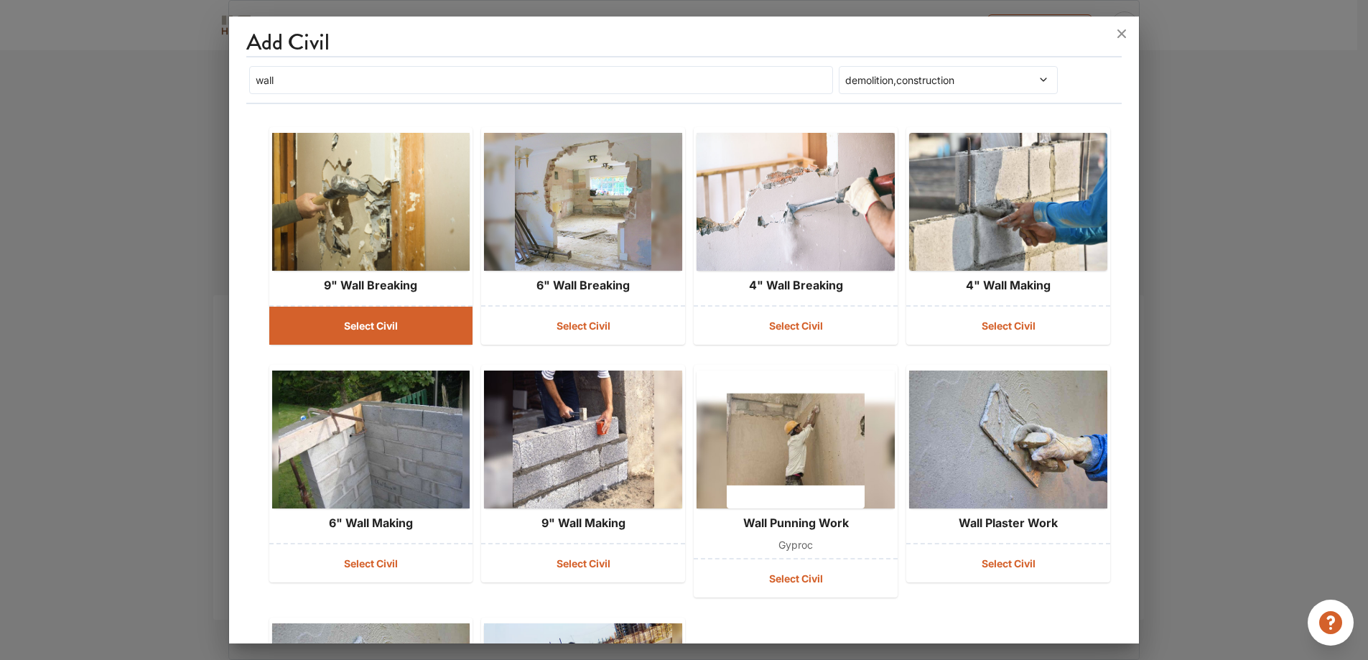
click at [383, 322] on button "Select Civil" at bounding box center [371, 326] width 204 height 38
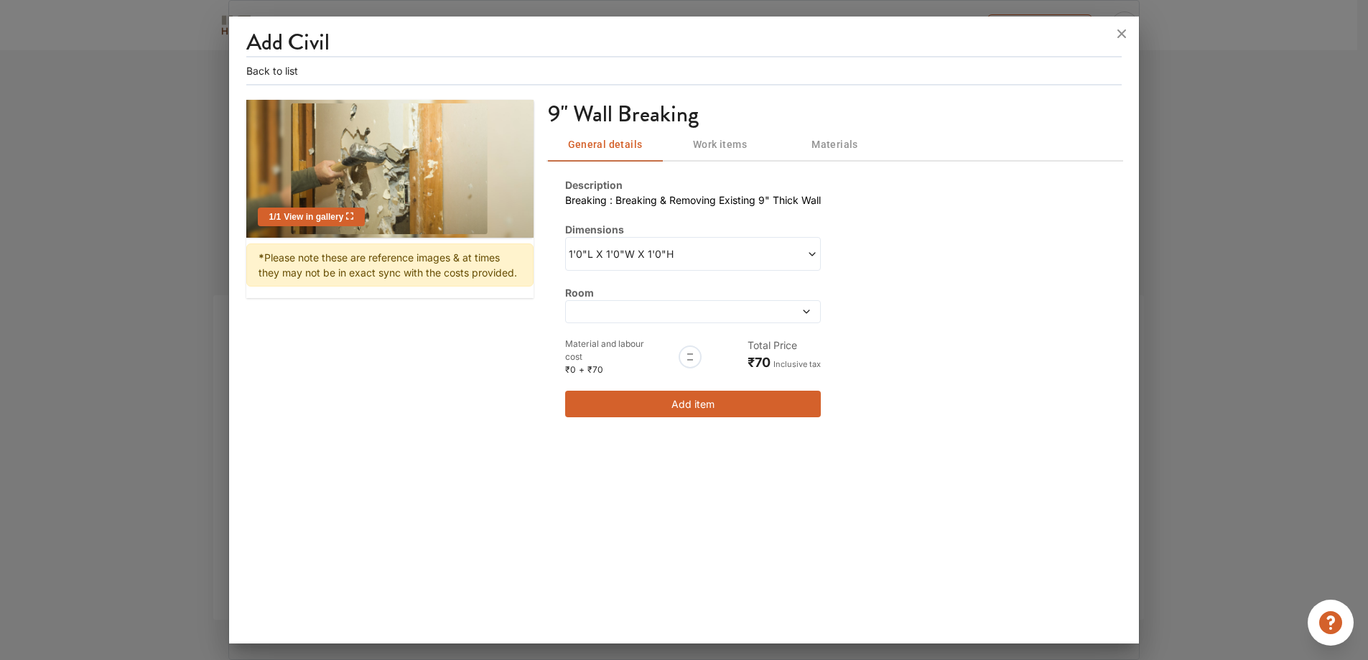
click at [807, 314] on icon at bounding box center [807, 312] width 10 height 10
click at [689, 405] on button "Add item" at bounding box center [693, 404] width 256 height 27
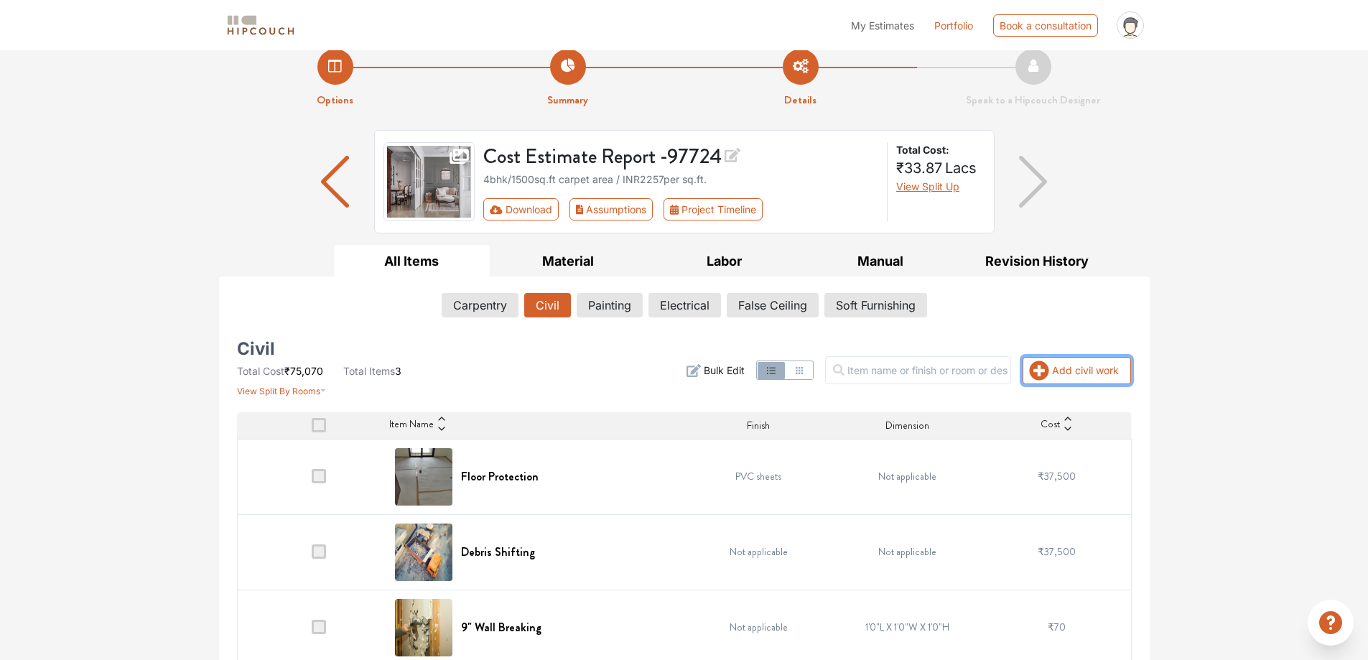
scroll to position [35, 0]
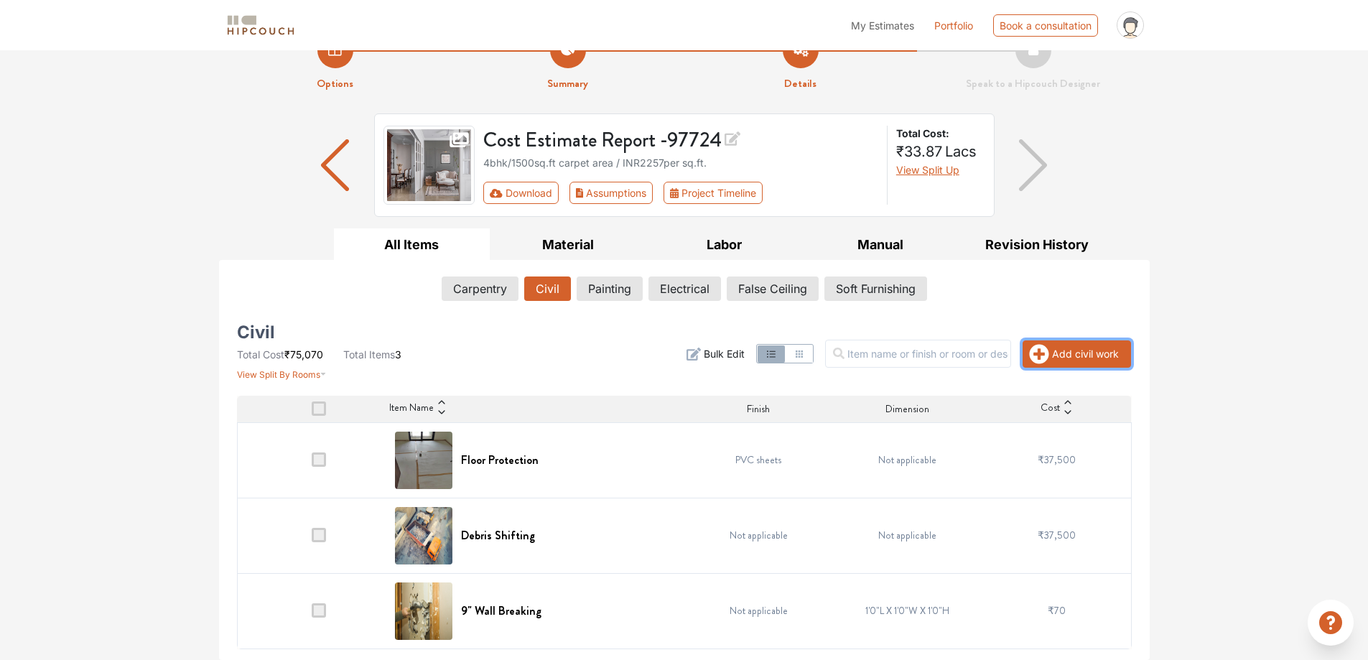
click at [1069, 358] on button "Add civil work" at bounding box center [1077, 353] width 108 height 27
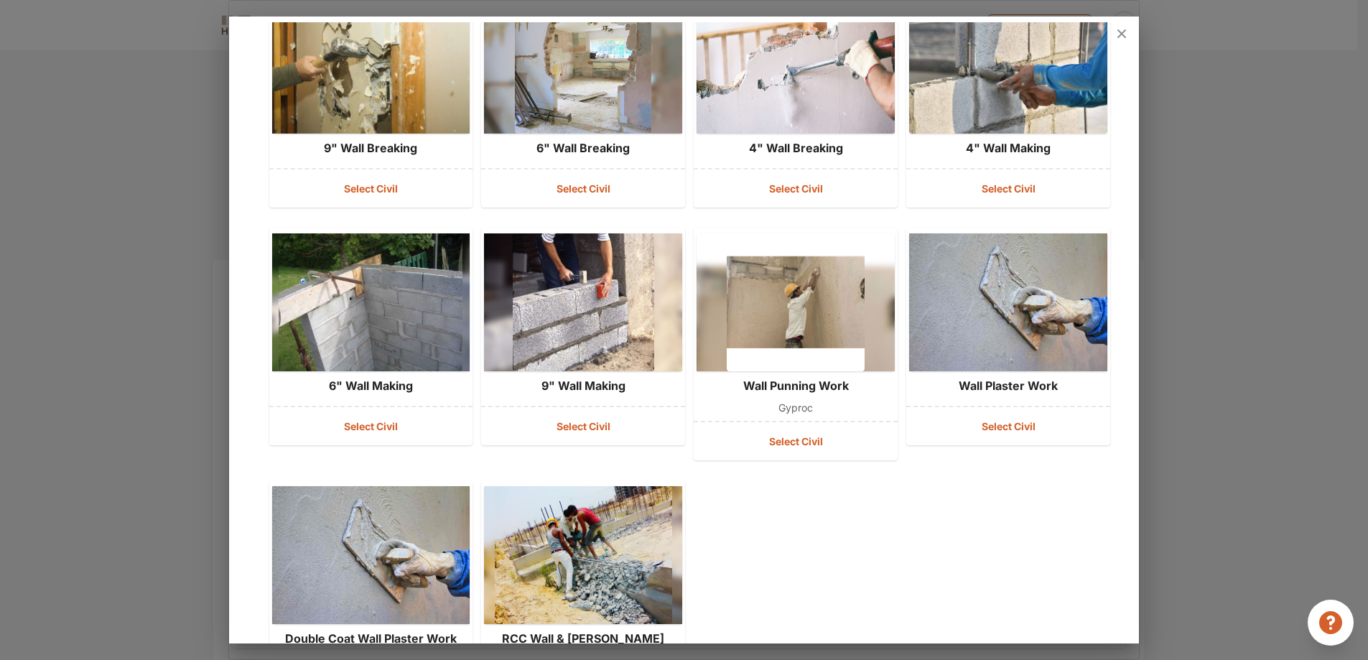
scroll to position [5, 0]
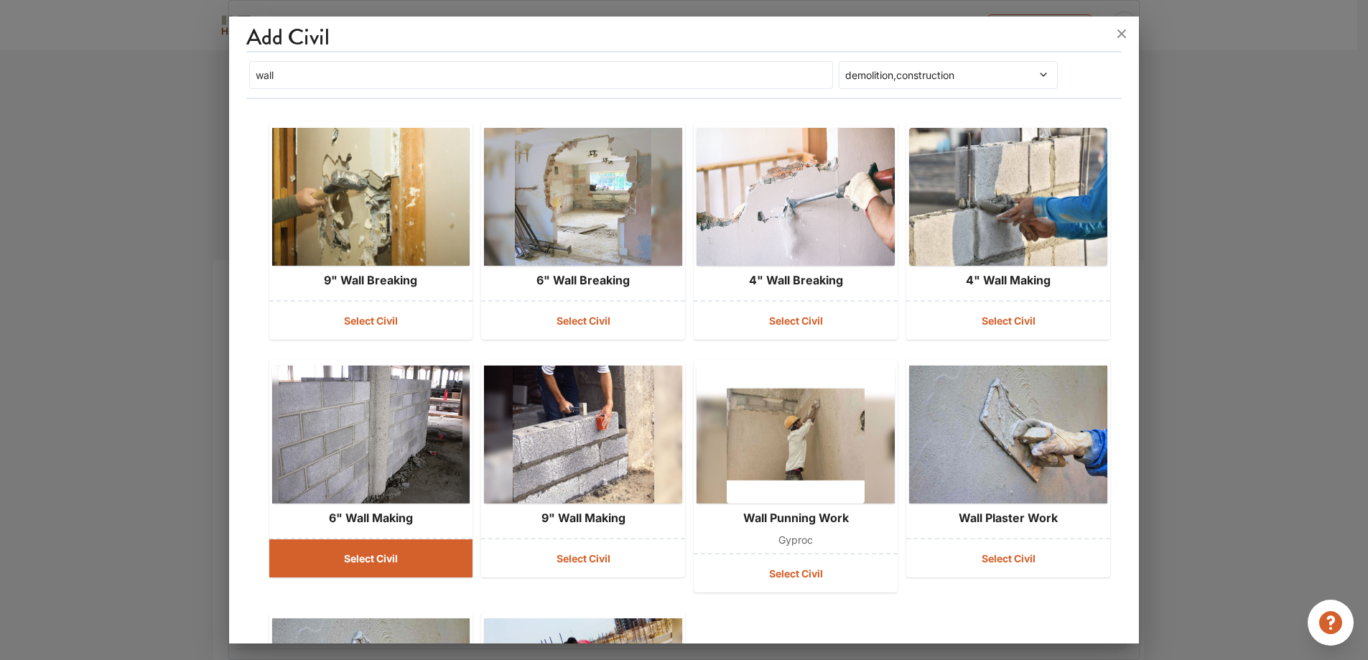
click at [370, 554] on button "Select Civil" at bounding box center [371, 558] width 204 height 38
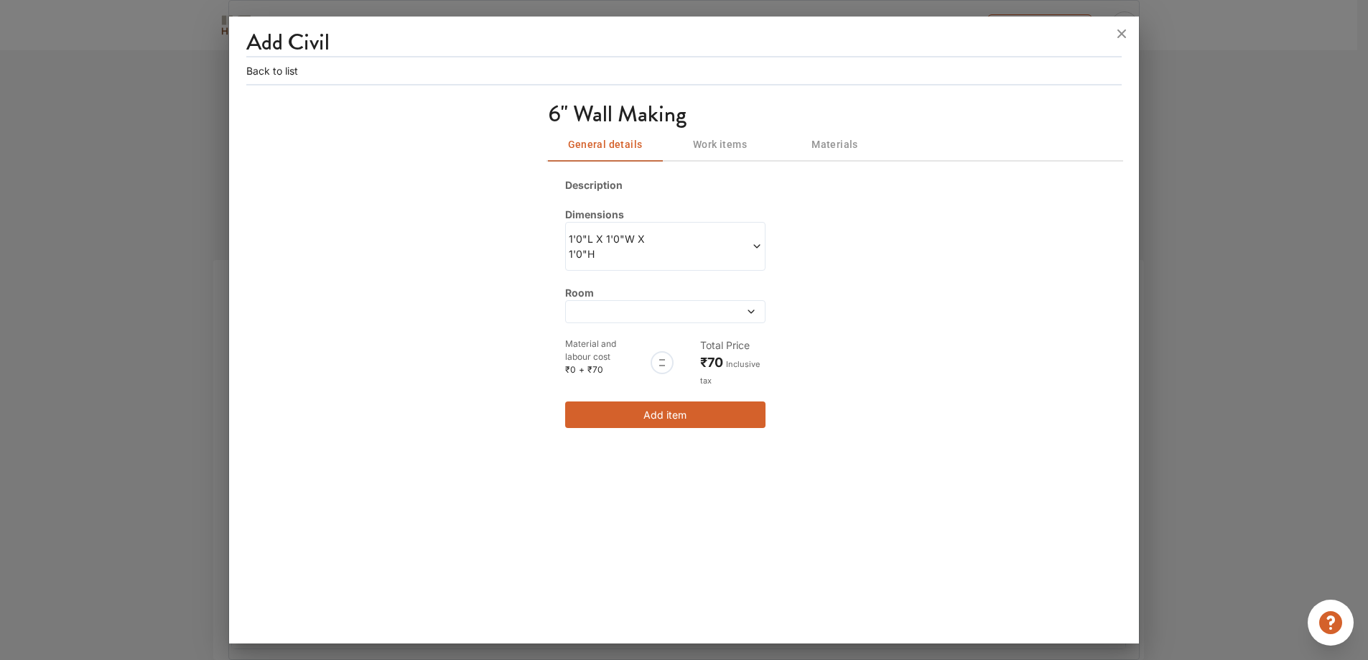
scroll to position [0, 0]
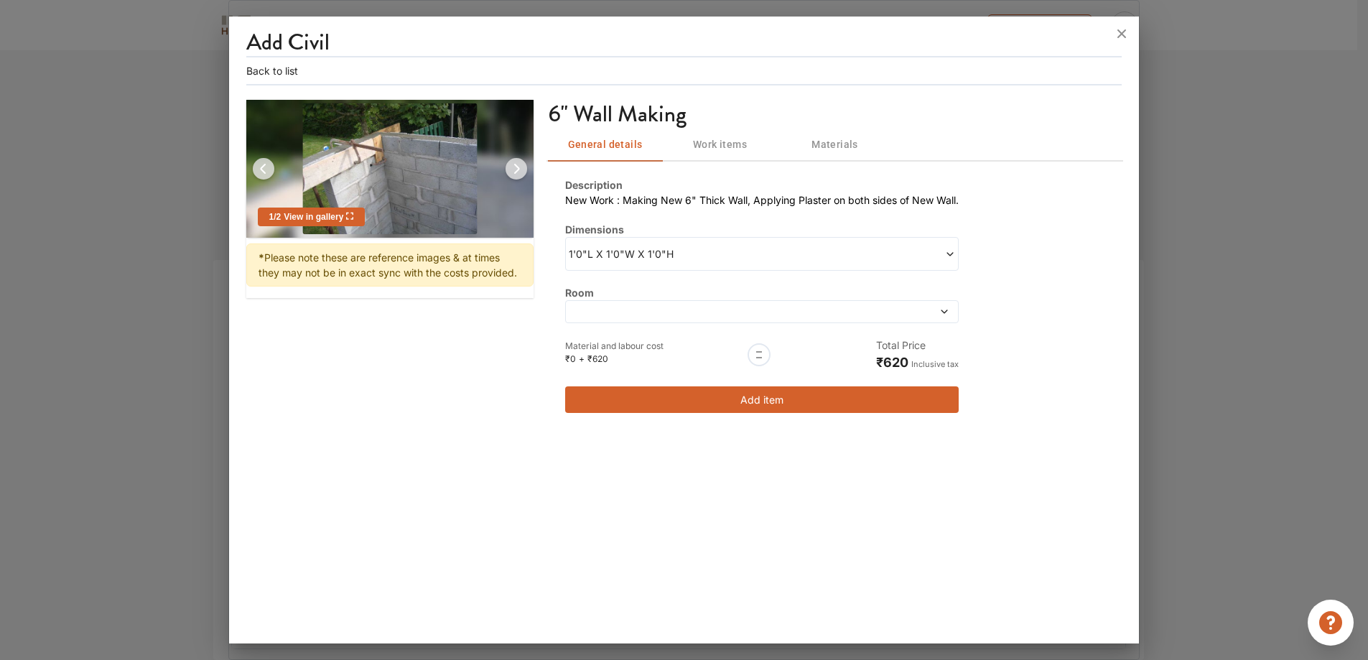
click at [786, 399] on button "Add item" at bounding box center [762, 399] width 394 height 27
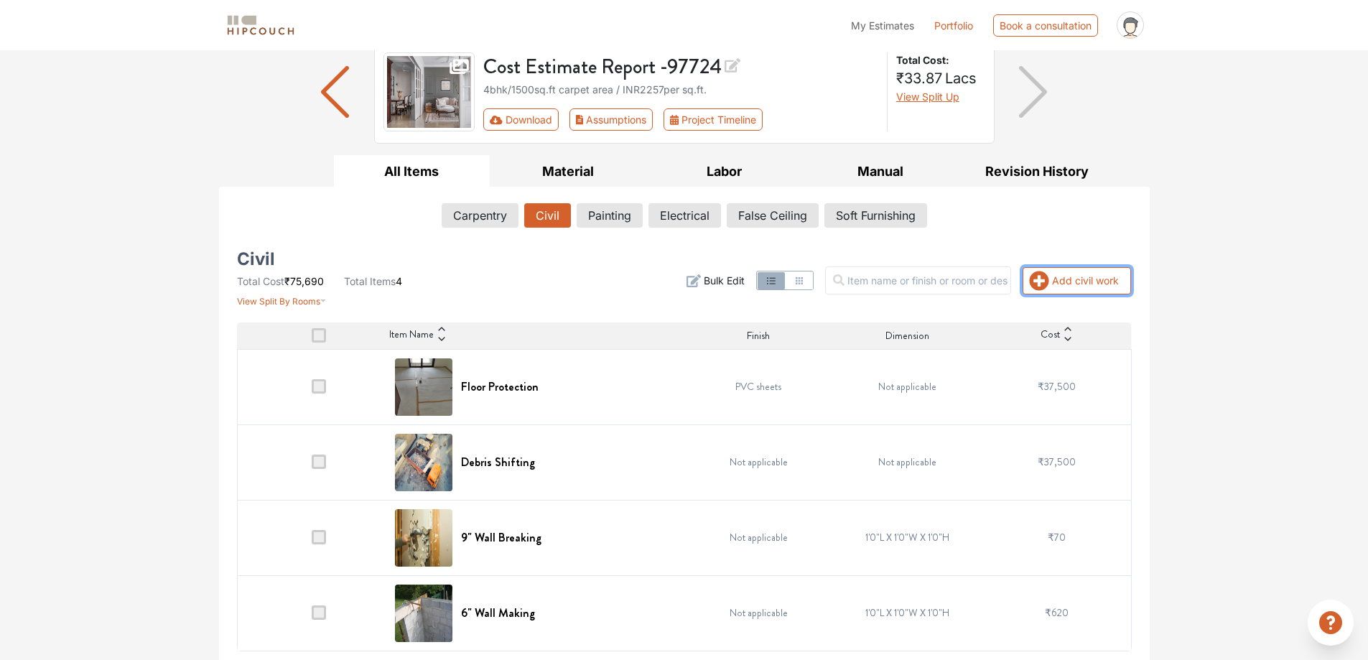
scroll to position [111, 0]
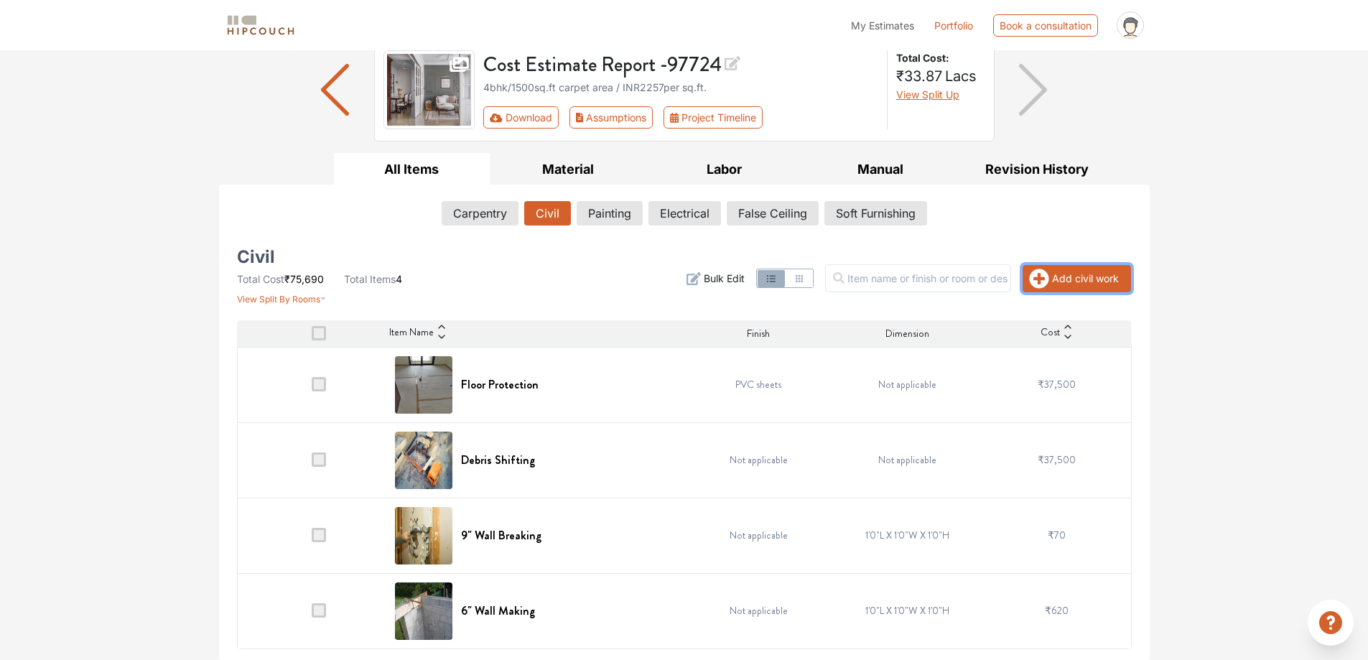
click at [1065, 285] on button "Add civil work" at bounding box center [1077, 278] width 108 height 27
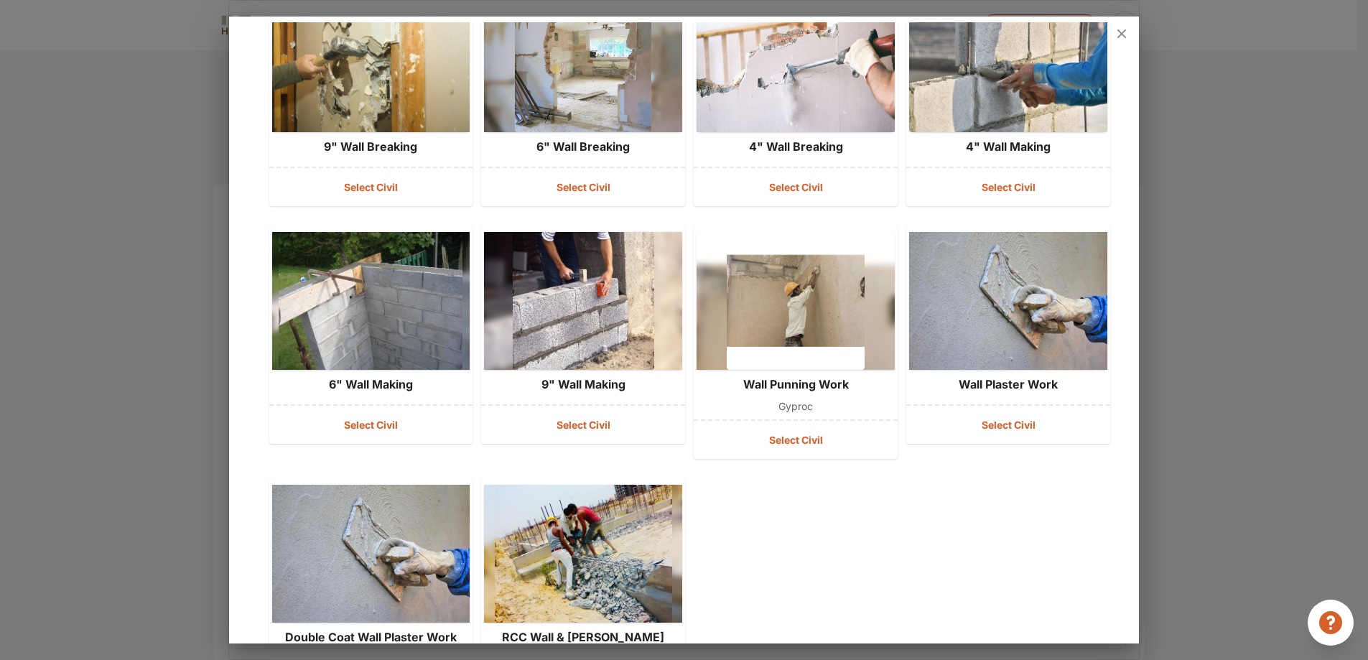
scroll to position [220, 0]
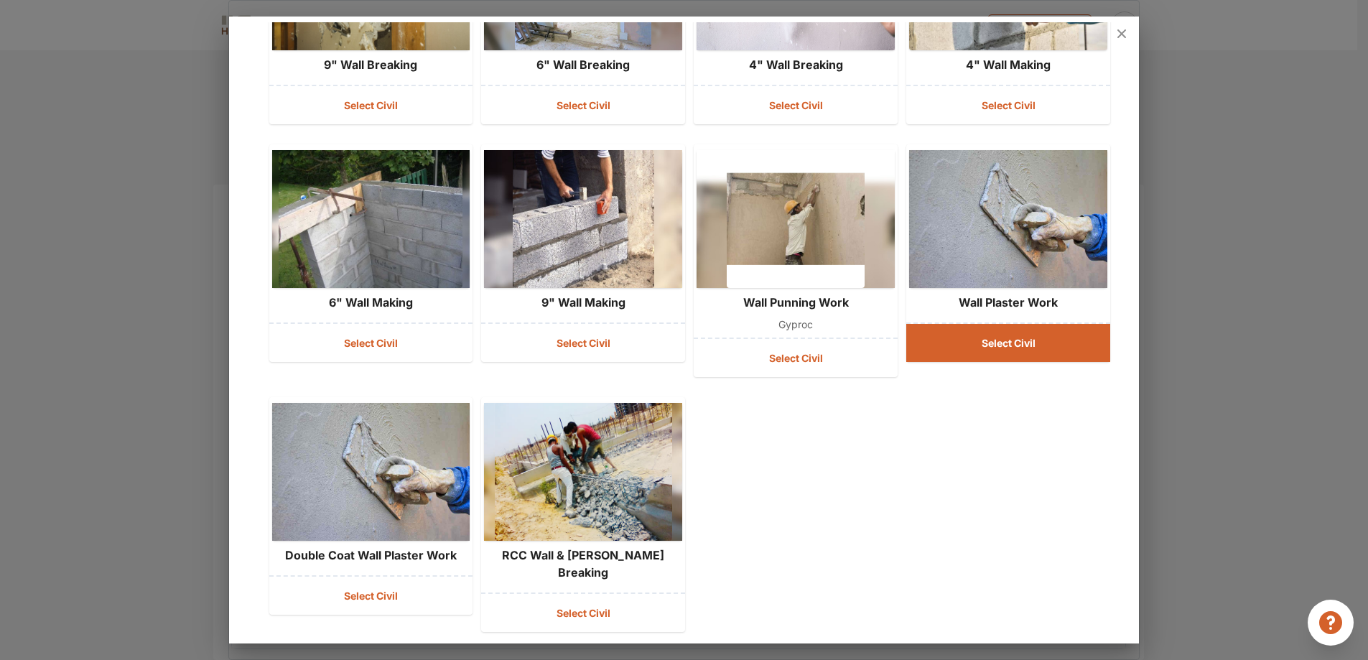
click at [1032, 333] on button "Select Civil" at bounding box center [1008, 343] width 204 height 38
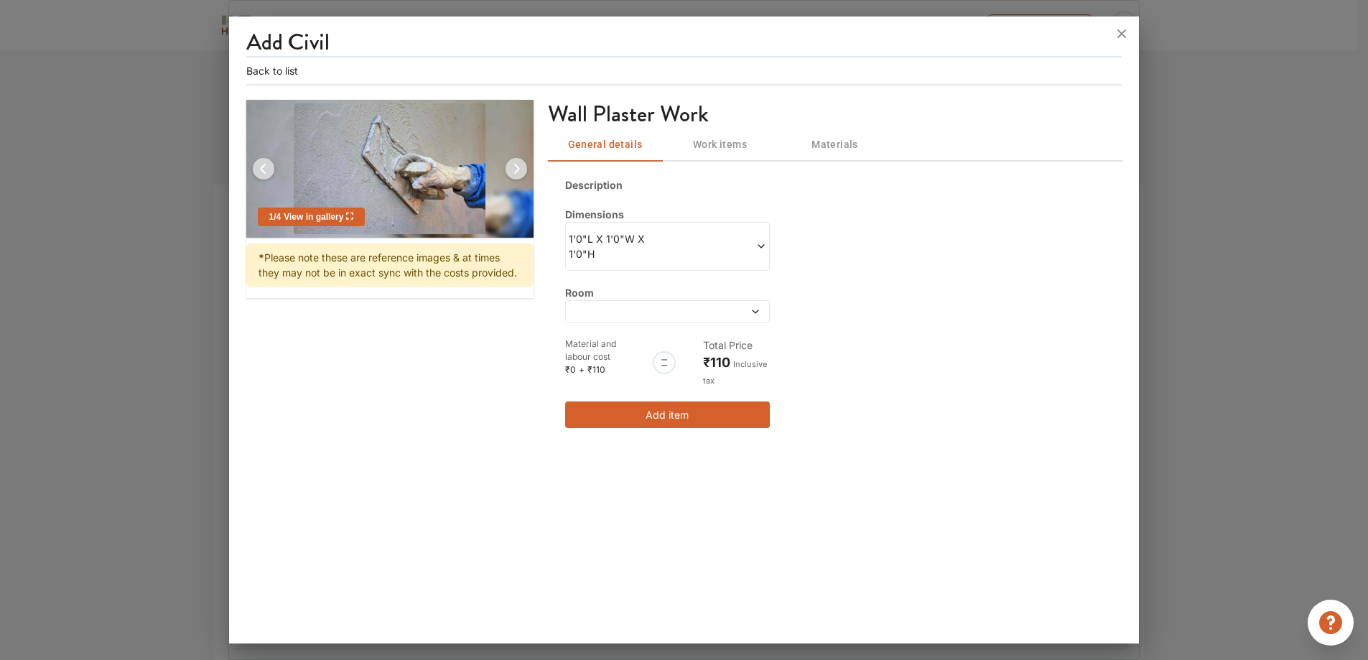
click at [753, 310] on icon at bounding box center [756, 312] width 10 height 10
click at [663, 412] on button "Add item" at bounding box center [667, 414] width 205 height 27
click at [278, 72] on button "Back to list" at bounding box center [272, 70] width 52 height 15
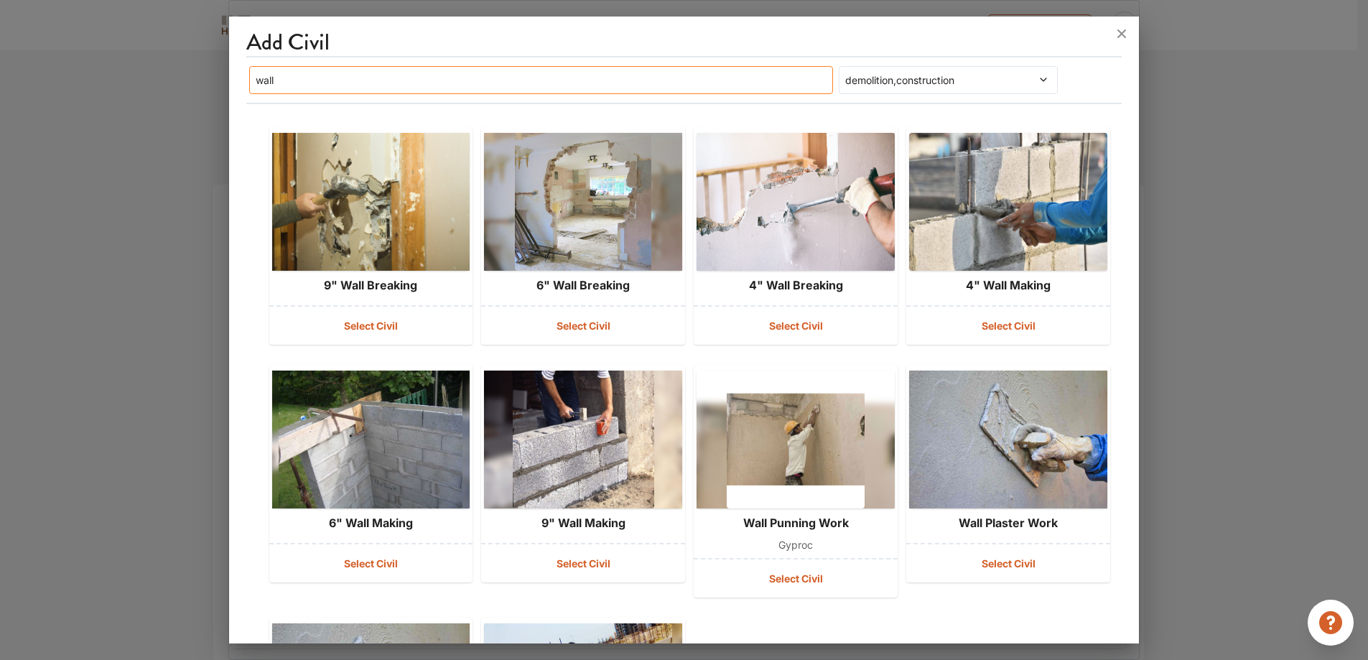
click at [566, 85] on input "wall" at bounding box center [541, 80] width 584 height 28
type input "w"
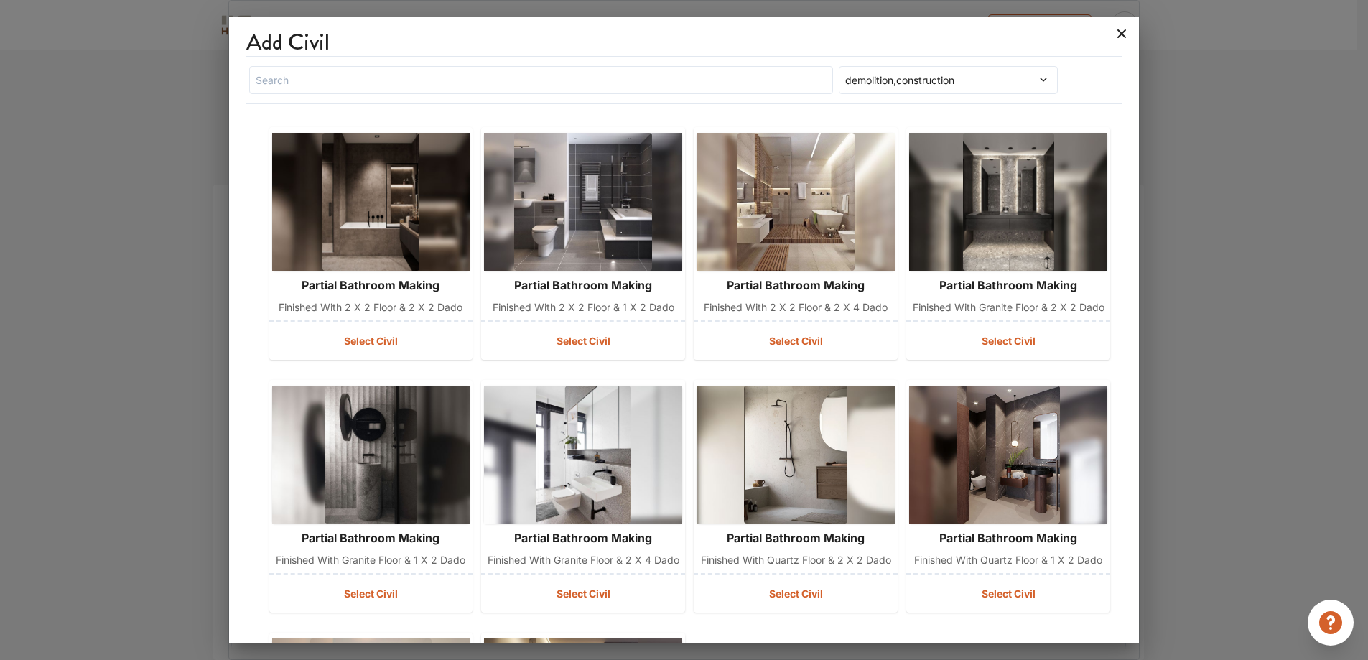
click at [1123, 34] on icon at bounding box center [1122, 33] width 9 height 9
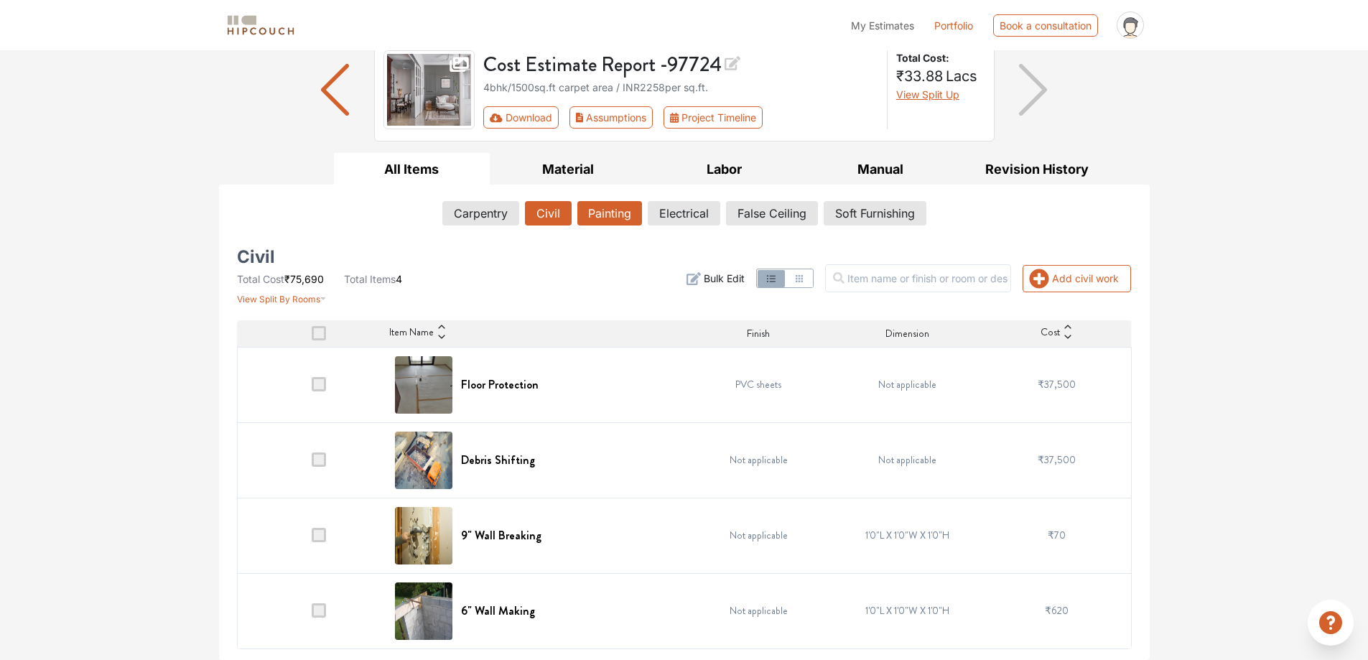
click at [622, 215] on button "Painting" at bounding box center [609, 213] width 65 height 24
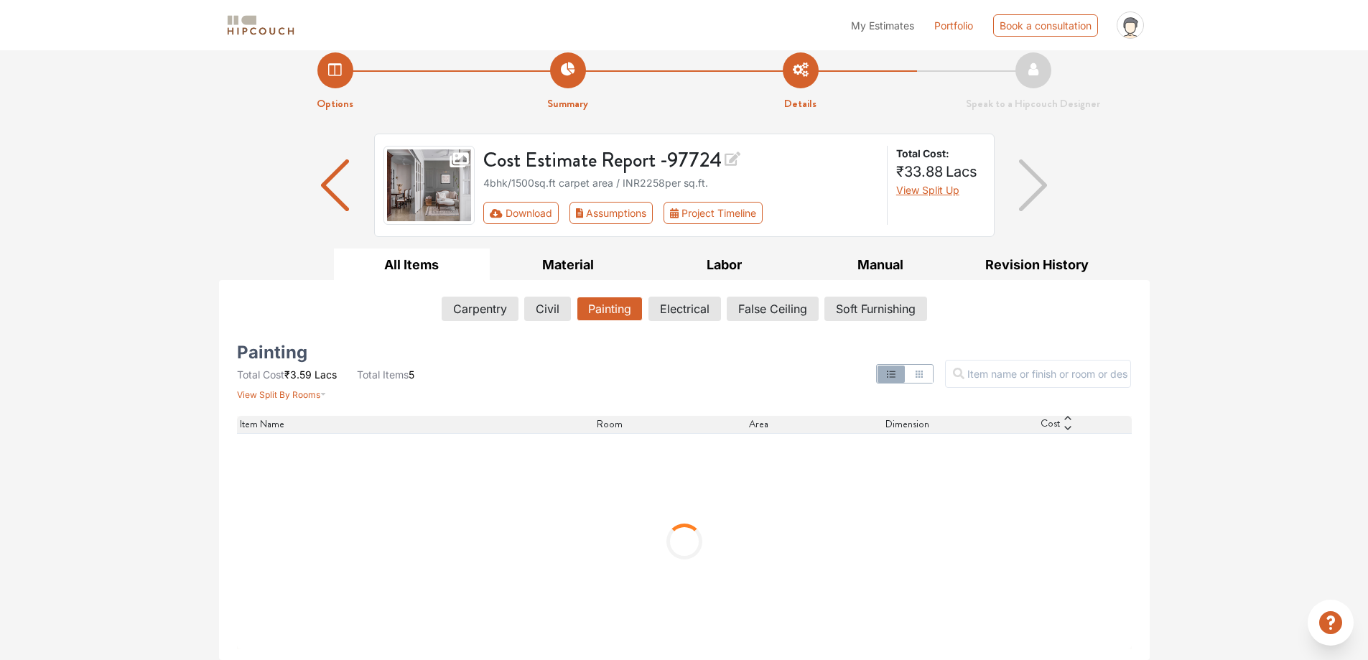
scroll to position [111, 0]
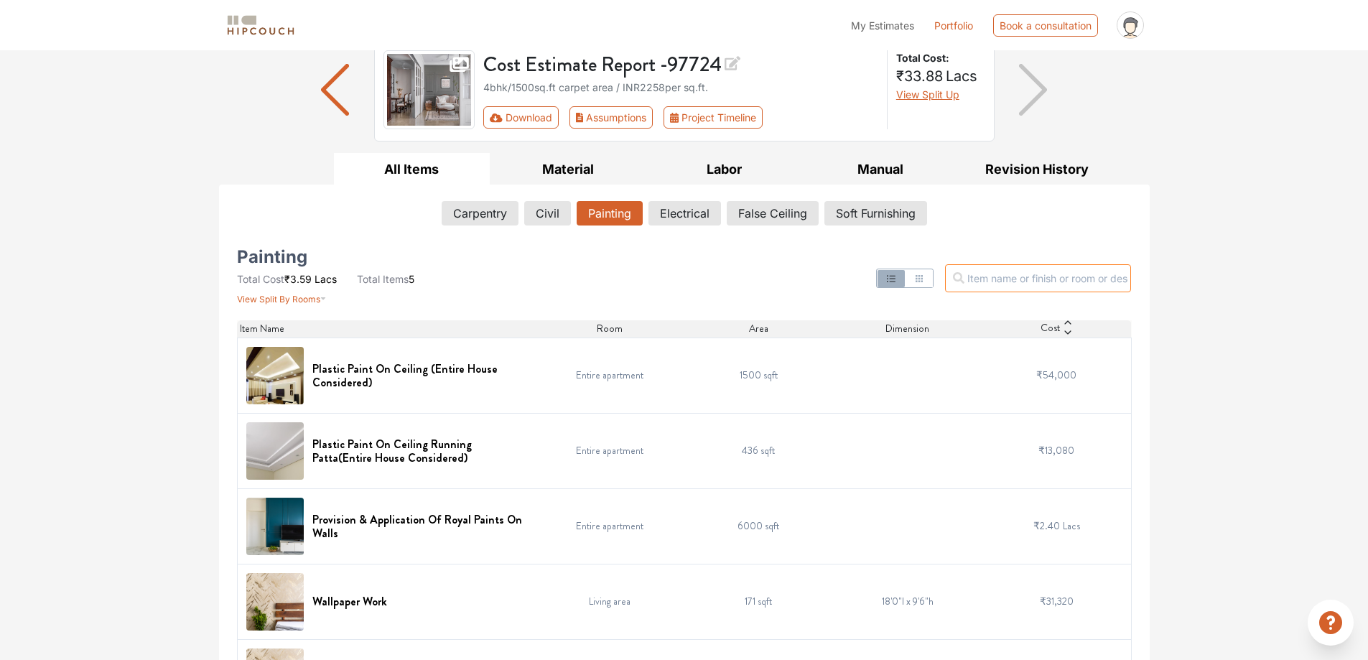
click at [1043, 272] on input "text" at bounding box center [1038, 278] width 186 height 28
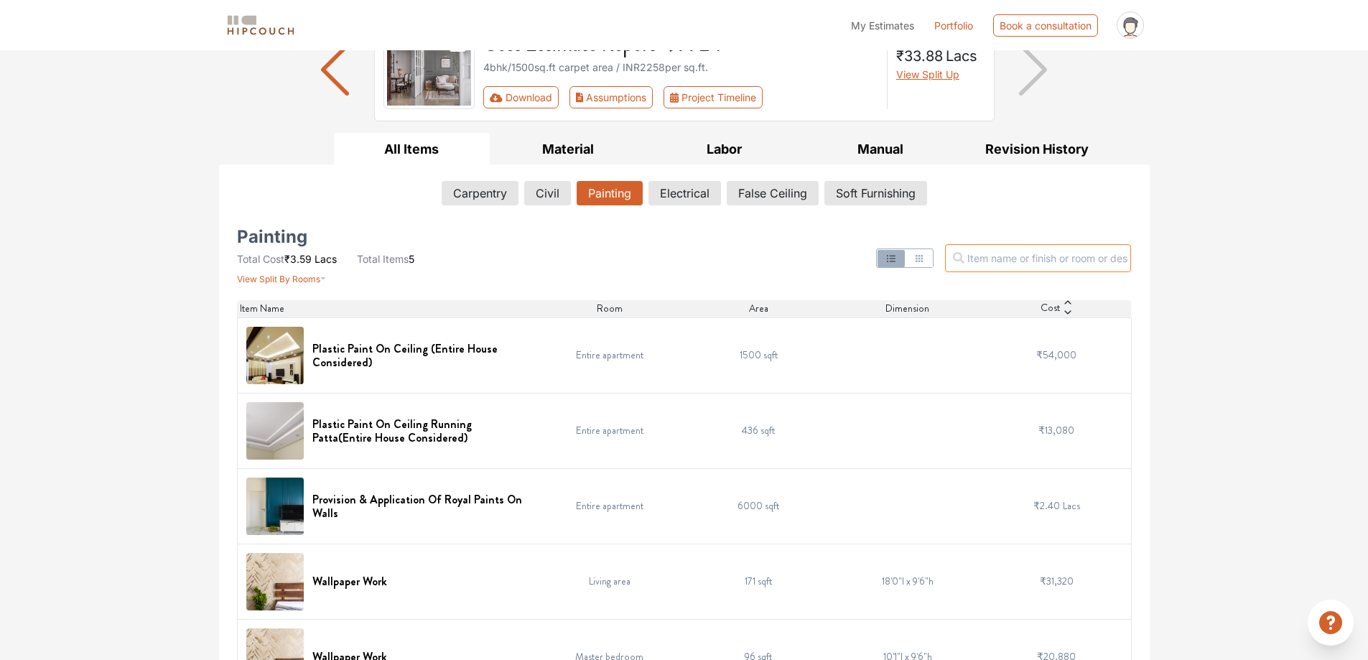
scroll to position [177, 0]
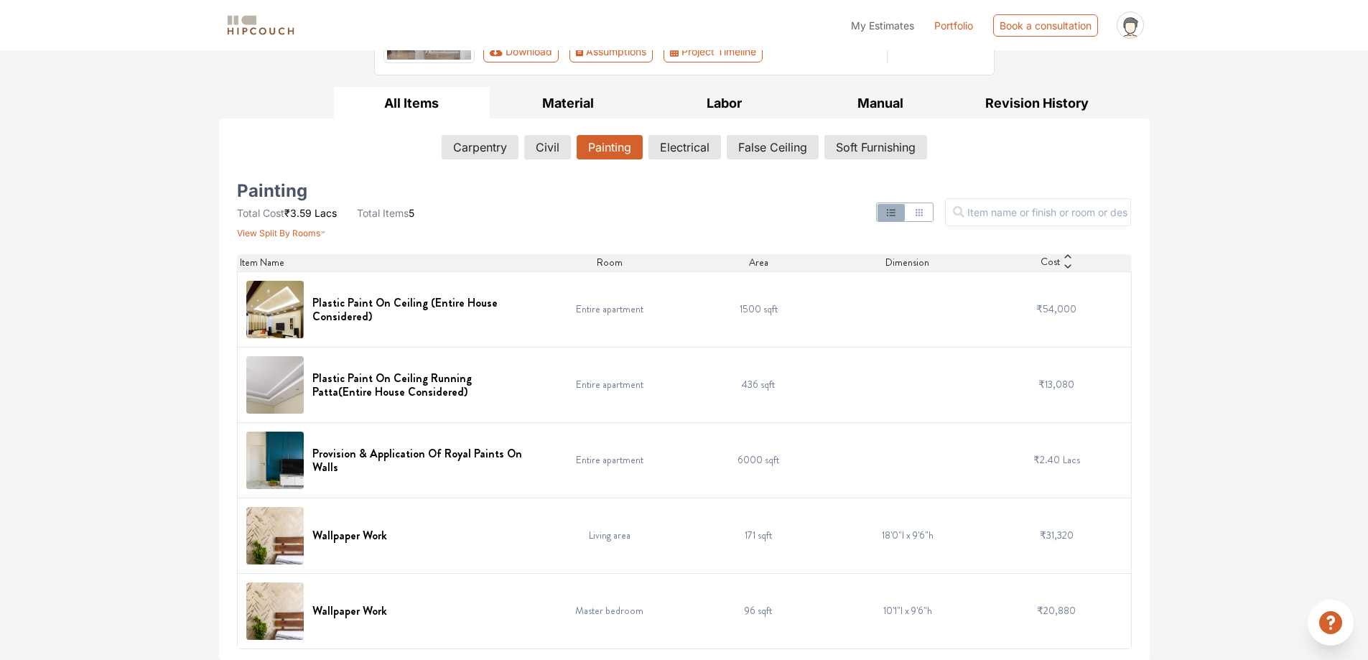
click at [1062, 538] on span "₹31,320" at bounding box center [1057, 535] width 34 height 14
click at [346, 534] on h6 "Wallpaper Work" at bounding box center [349, 536] width 75 height 14
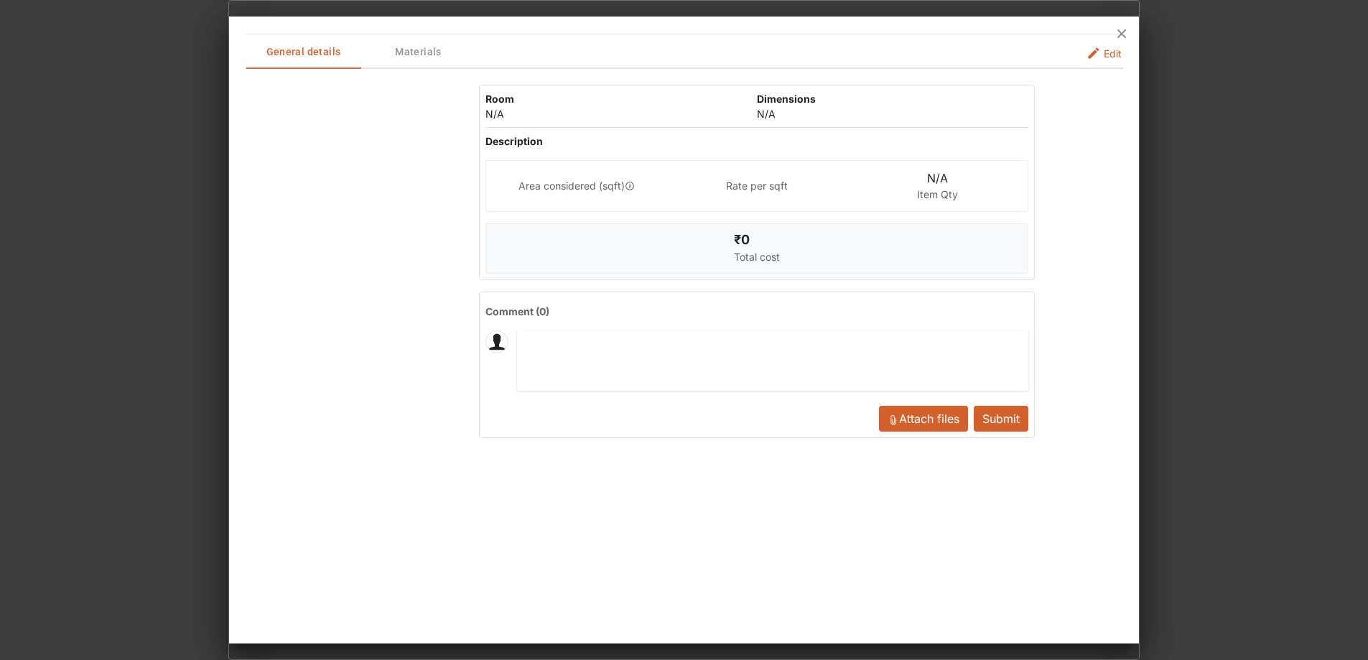
scroll to position [0, 0]
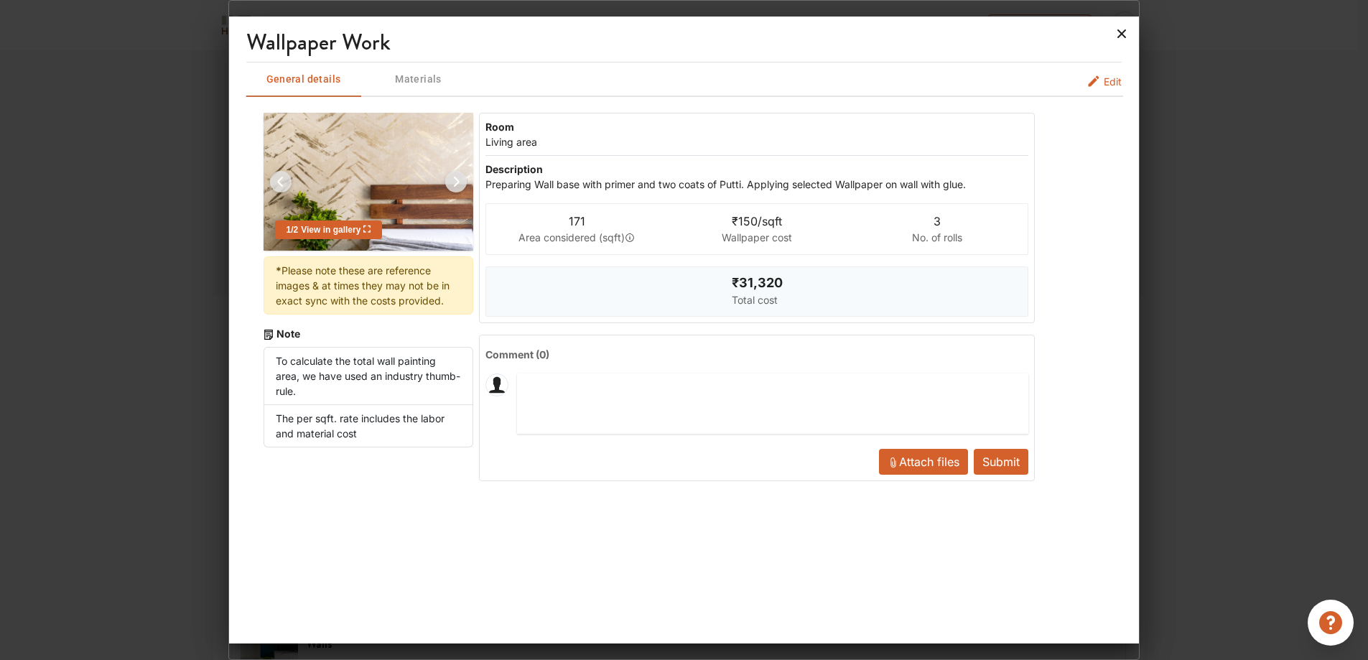
click at [1123, 33] on icon at bounding box center [1122, 33] width 9 height 9
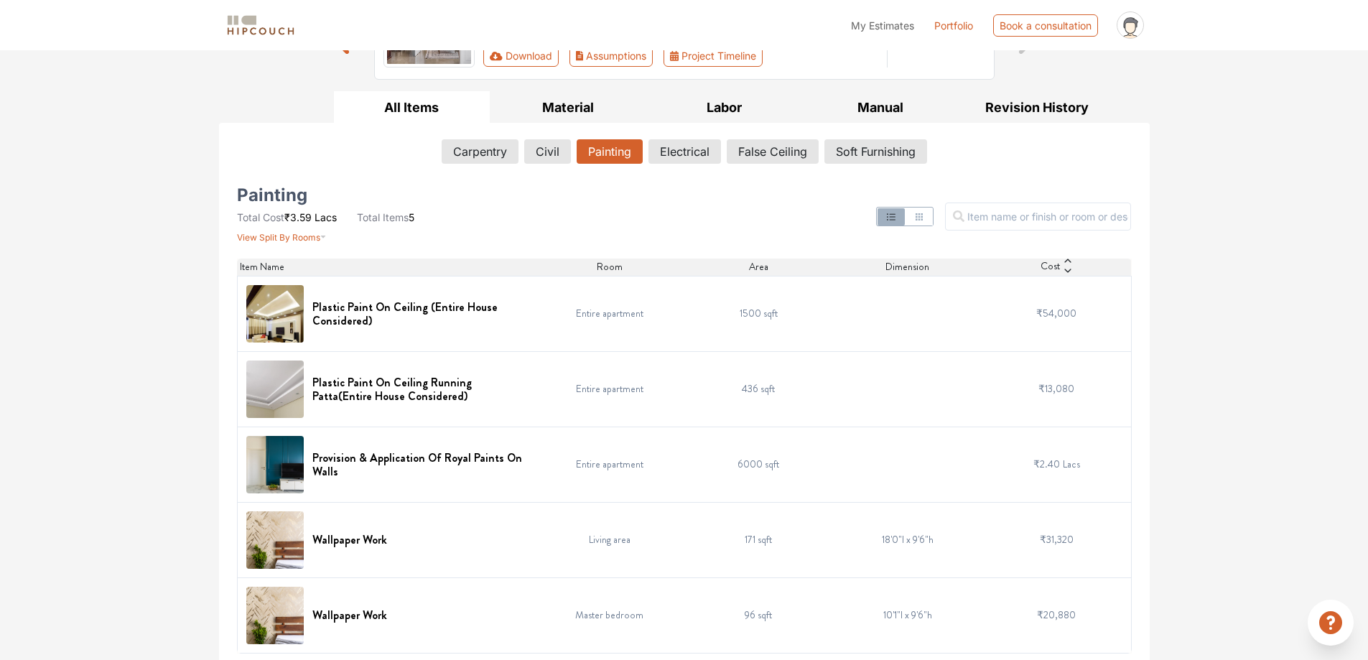
scroll to position [177, 0]
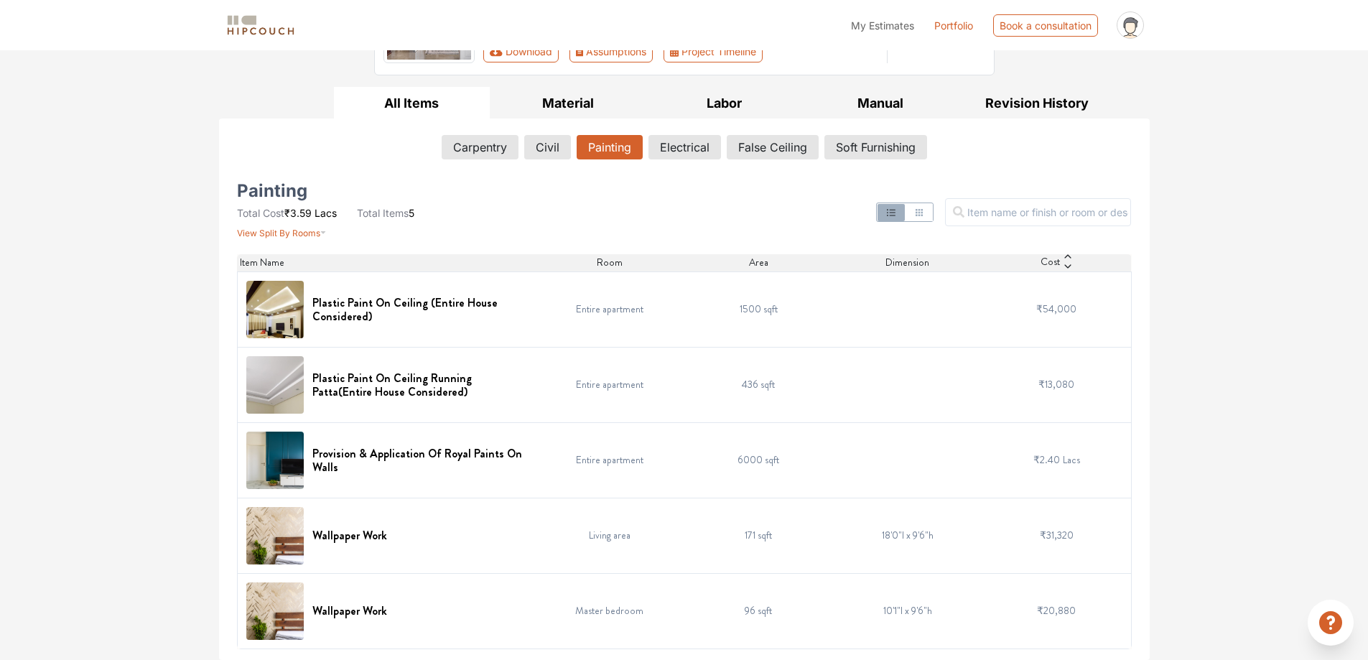
drag, startPoint x: 349, startPoint y: 533, endPoint x: 474, endPoint y: 549, distance: 126.1
click at [474, 549] on div "Wallpaper Work" at bounding box center [386, 535] width 281 height 57
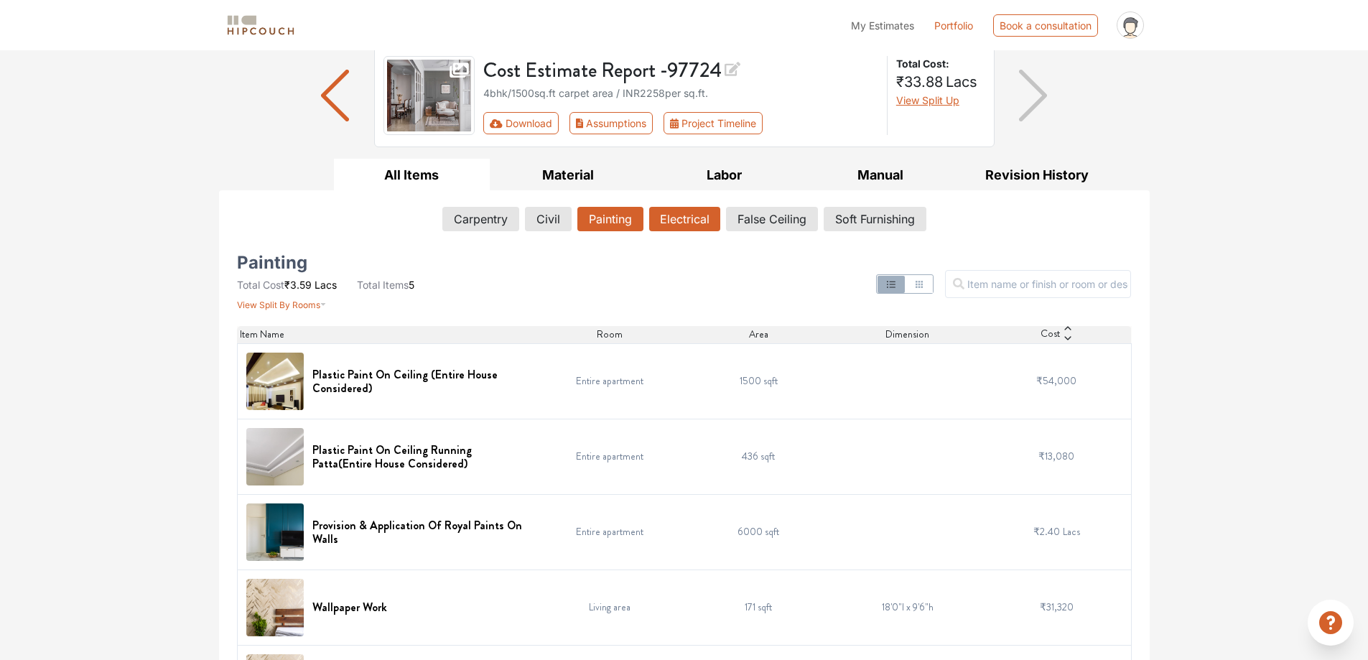
click at [684, 220] on button "Electrical" at bounding box center [684, 219] width 71 height 24
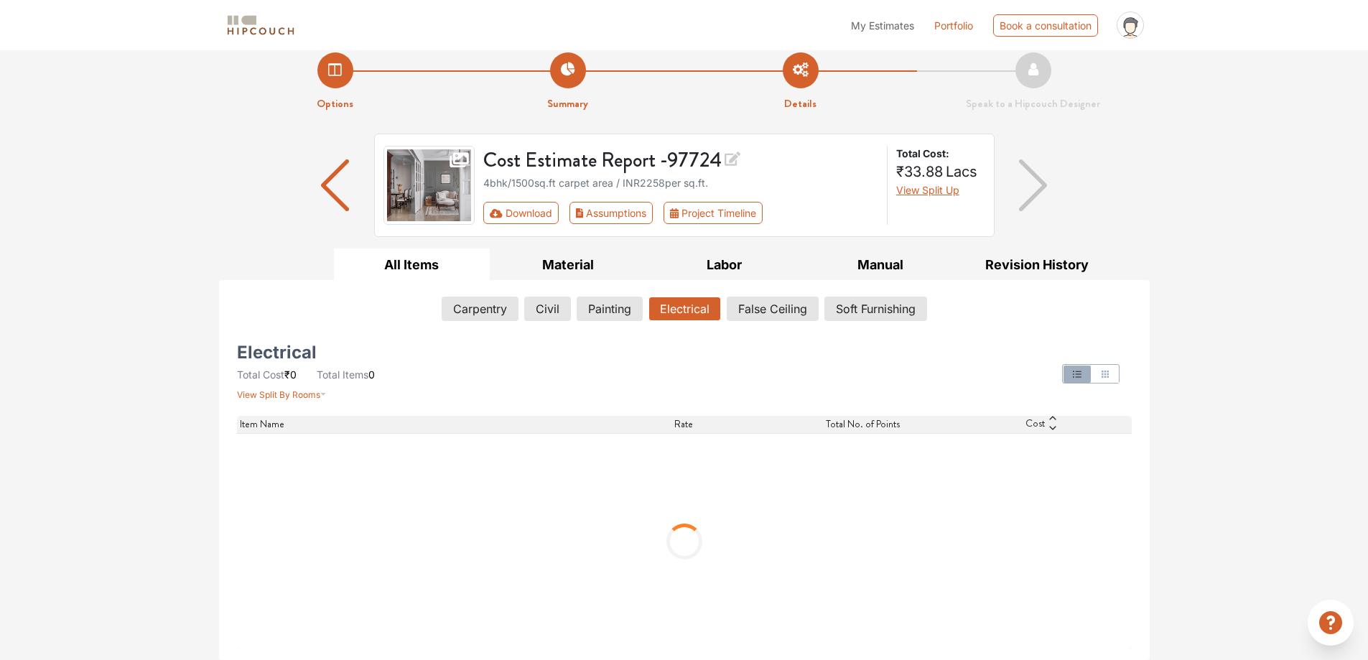
scroll to position [0, 0]
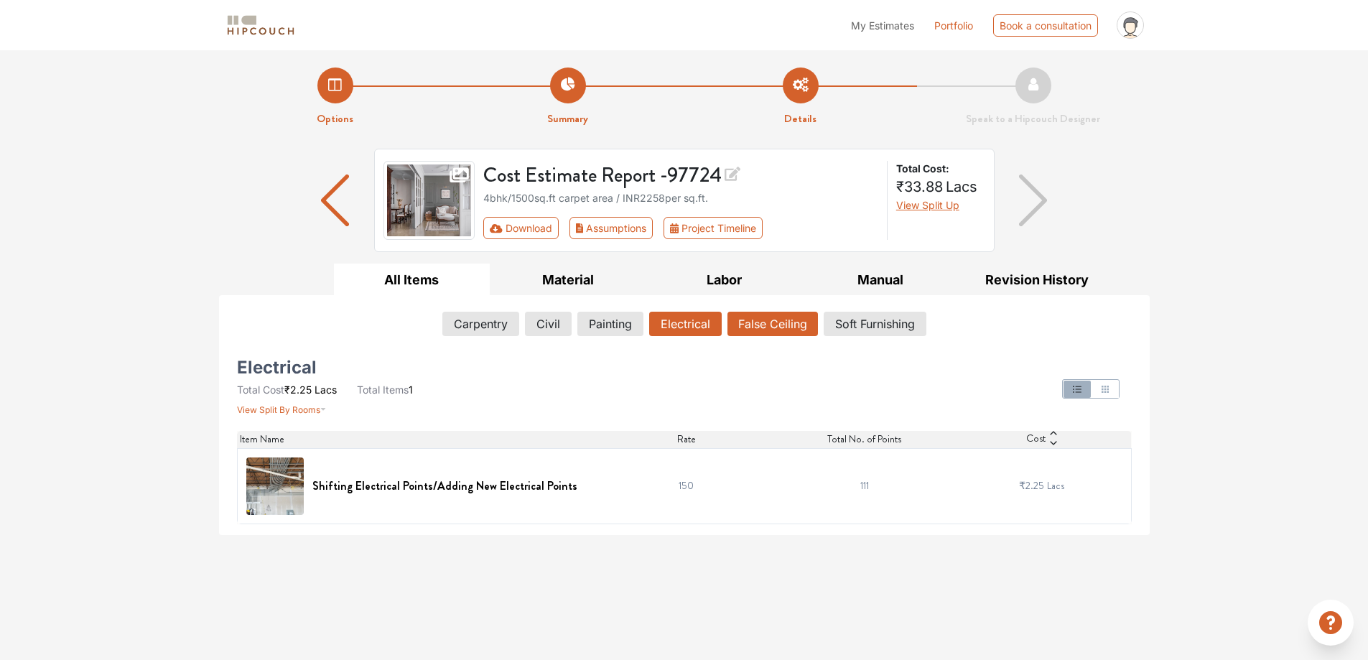
click at [770, 322] on button "False Ceiling" at bounding box center [773, 324] width 90 height 24
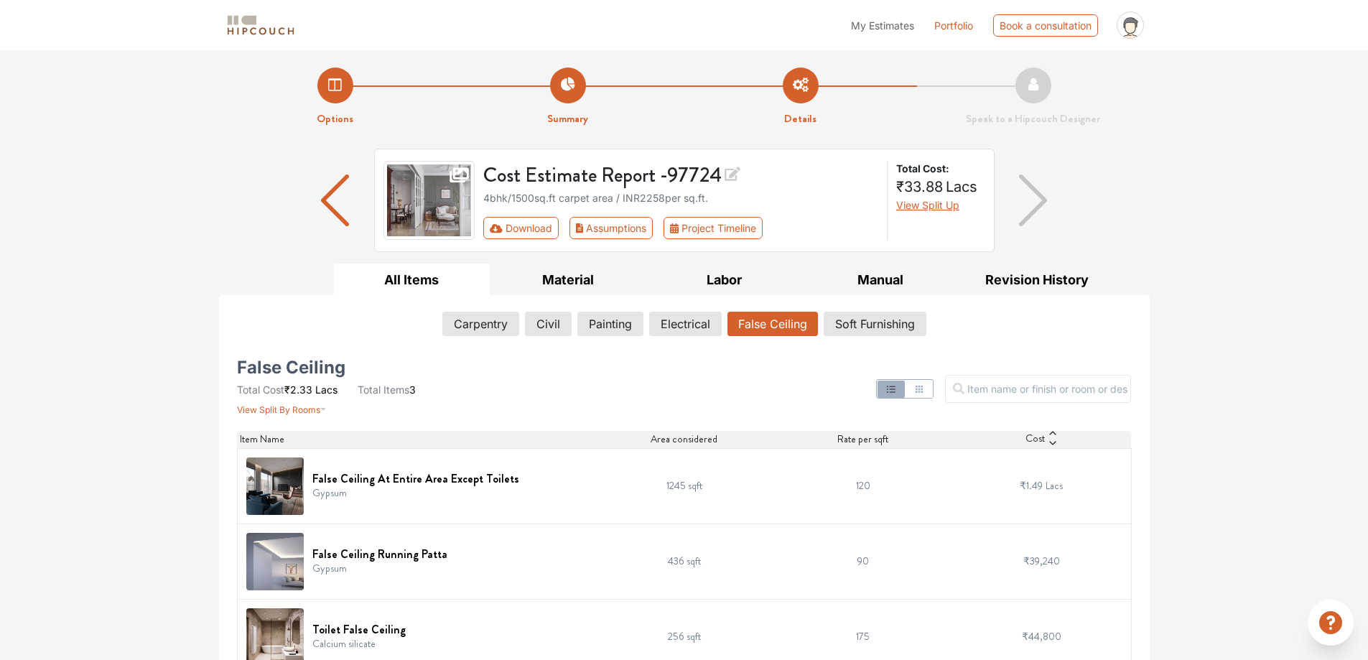
scroll to position [26, 0]
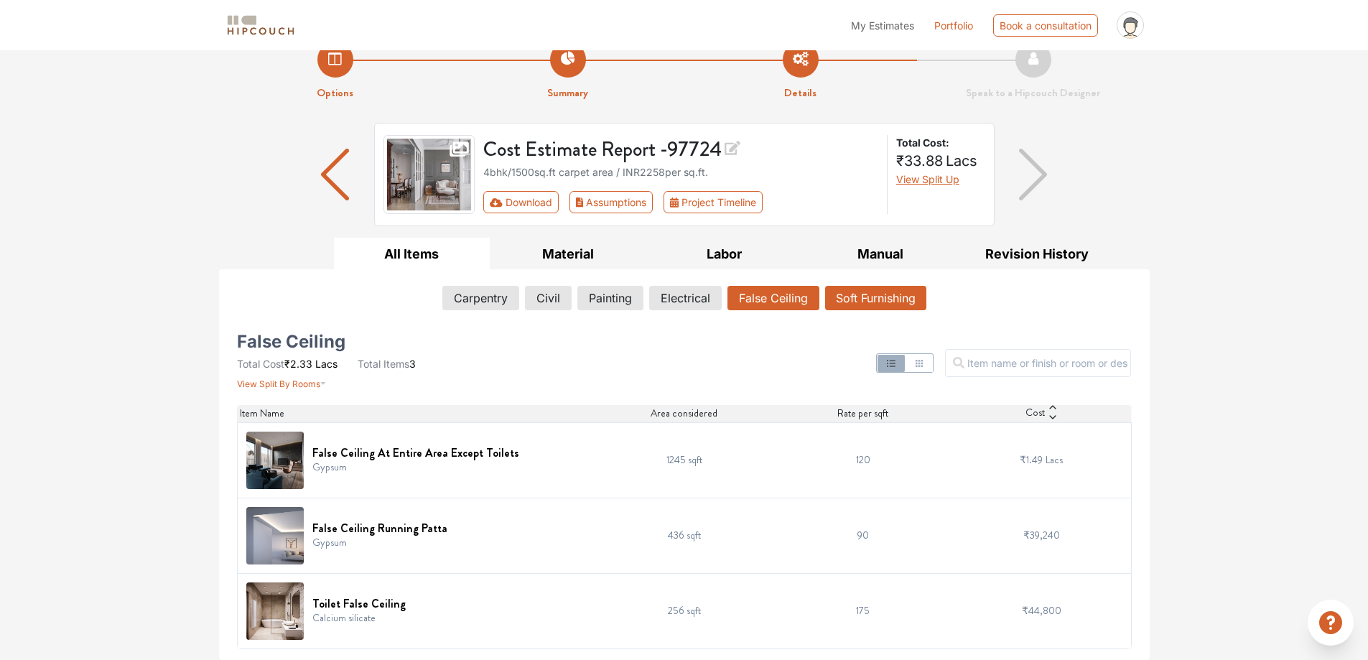
click at [887, 301] on button "Soft Furnishing" at bounding box center [875, 298] width 101 height 24
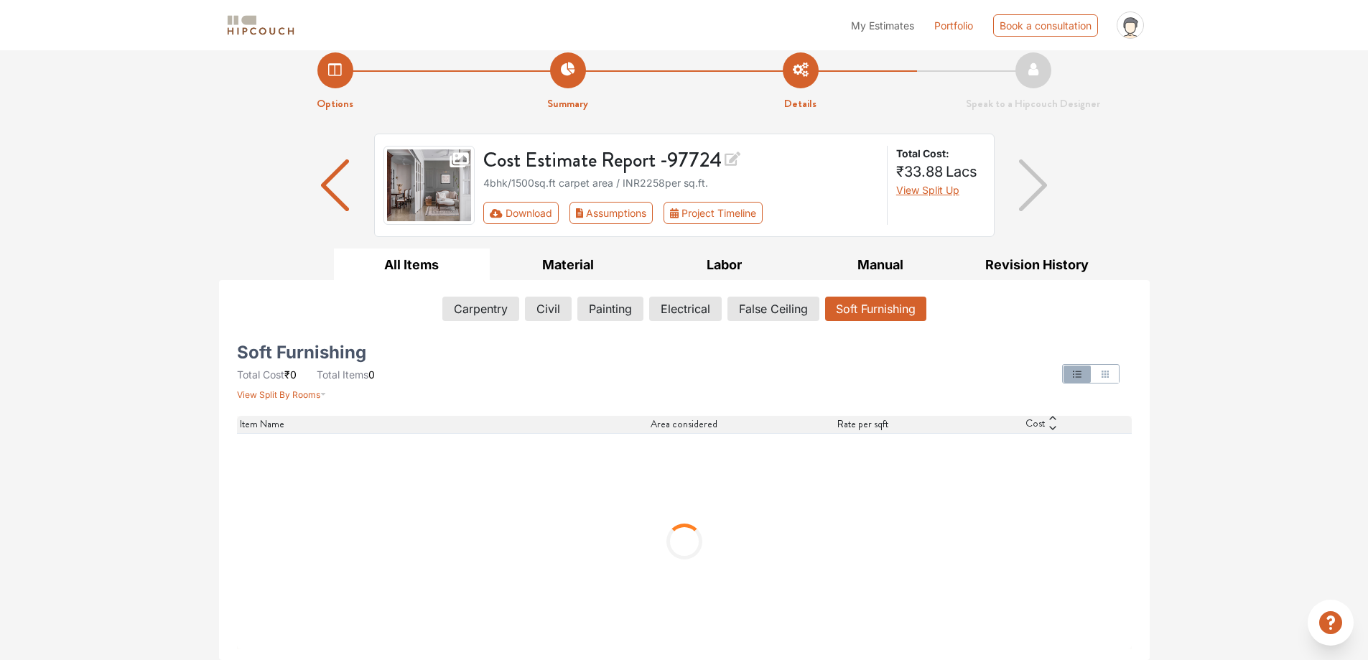
scroll to position [0, 0]
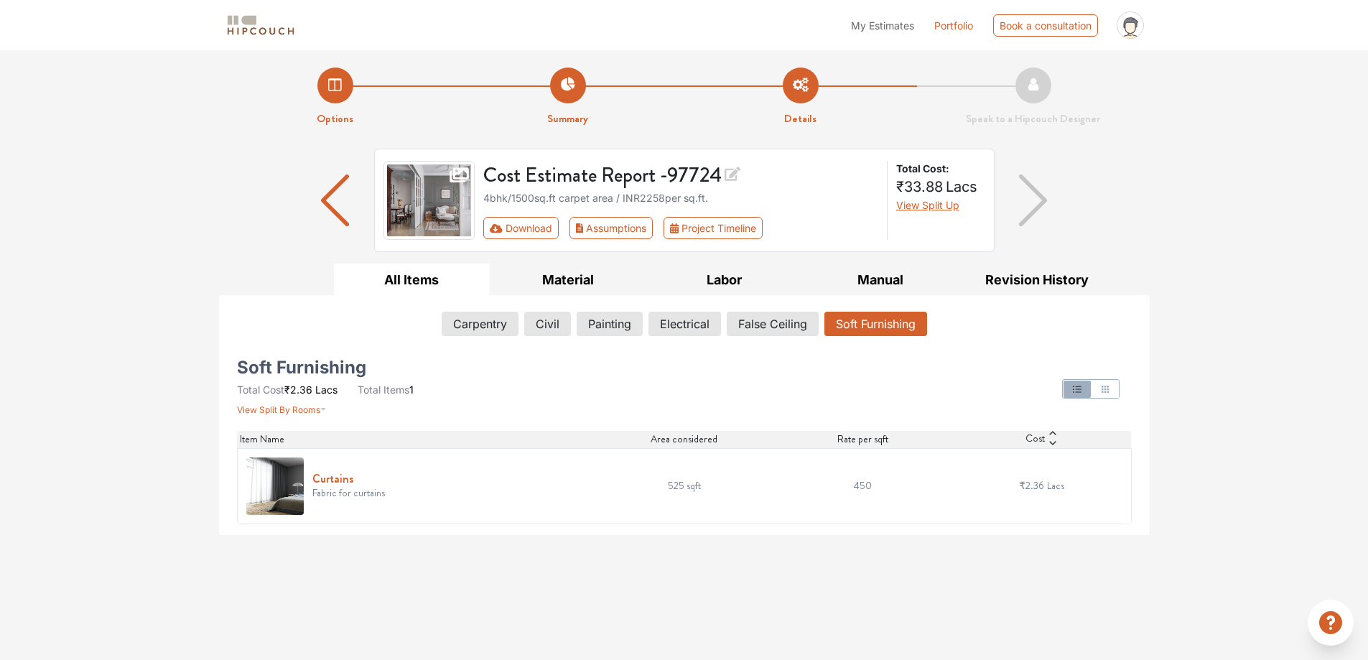
click at [337, 478] on h6 "Curtains" at bounding box center [348, 479] width 73 height 14
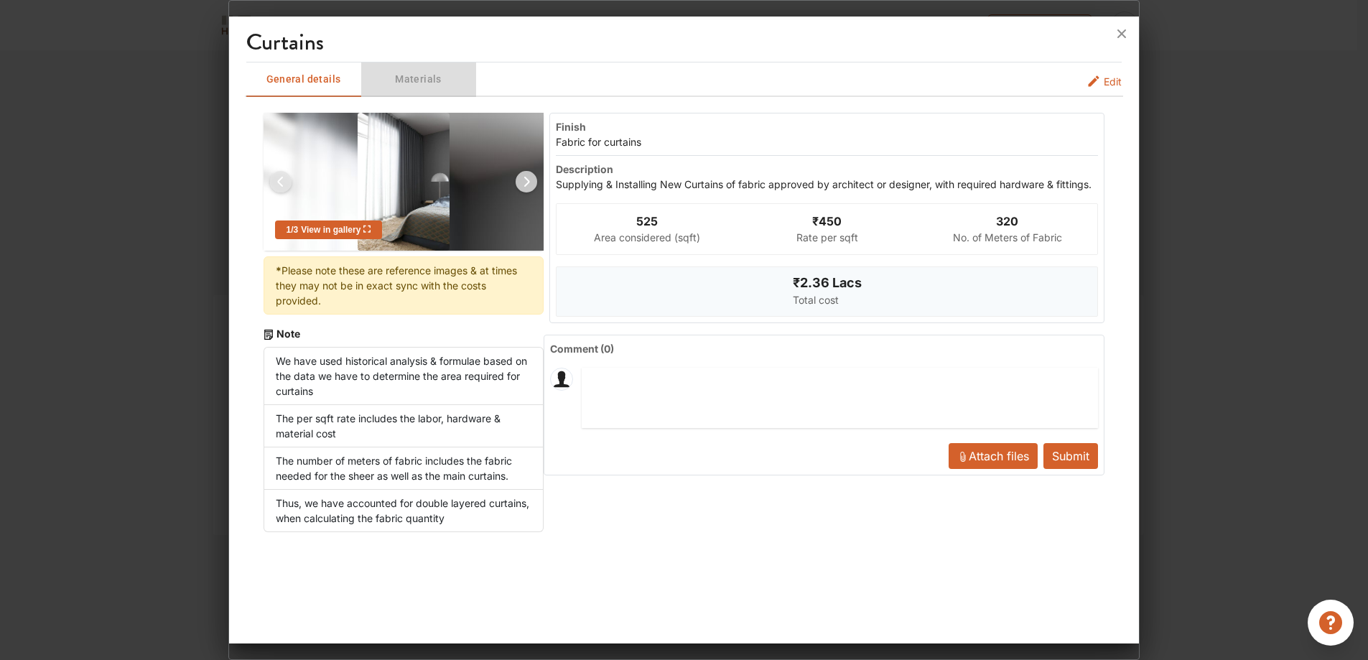
click at [423, 80] on span "Materials" at bounding box center [419, 79] width 112 height 18
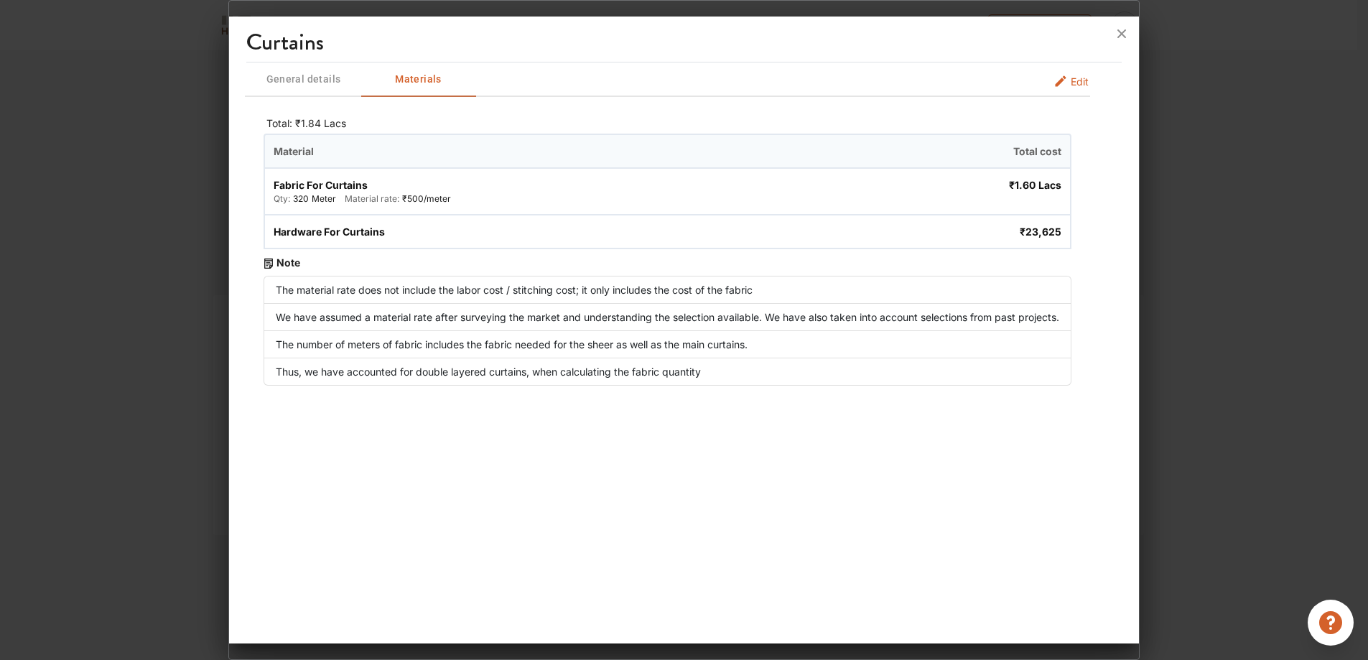
click at [305, 80] on span "General details" at bounding box center [304, 79] width 112 height 18
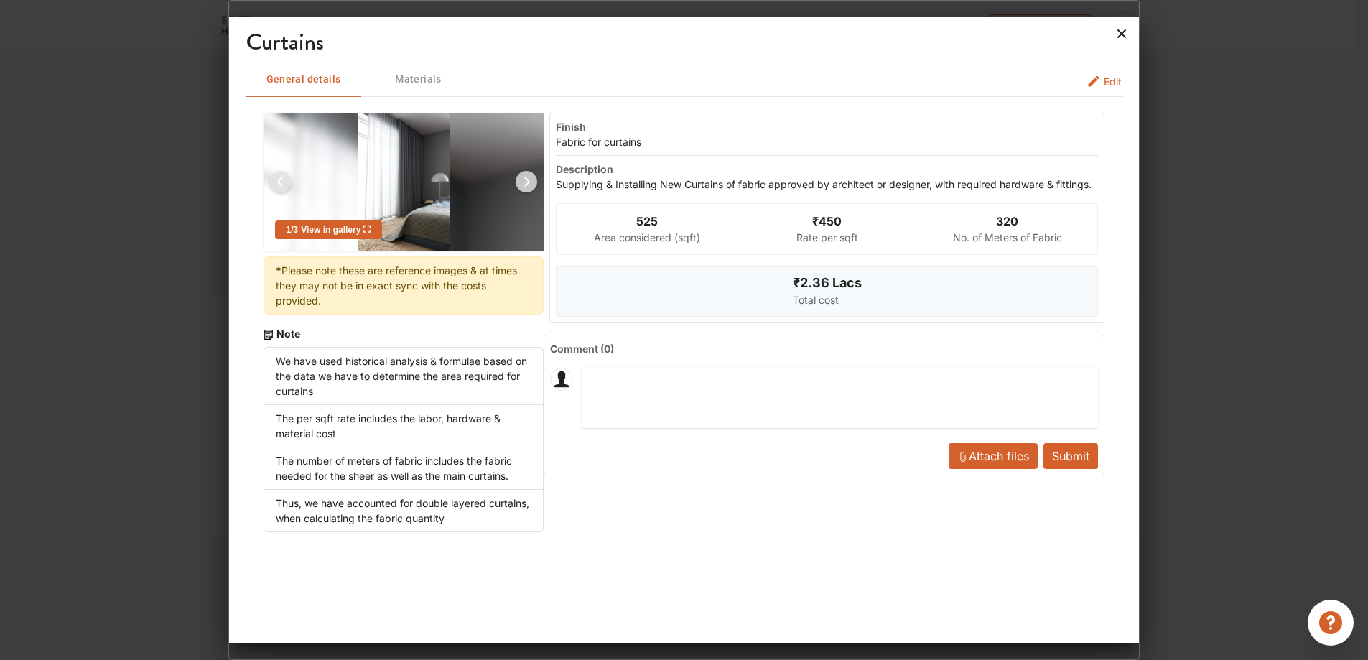
click at [1127, 29] on icon at bounding box center [1121, 33] width 23 height 23
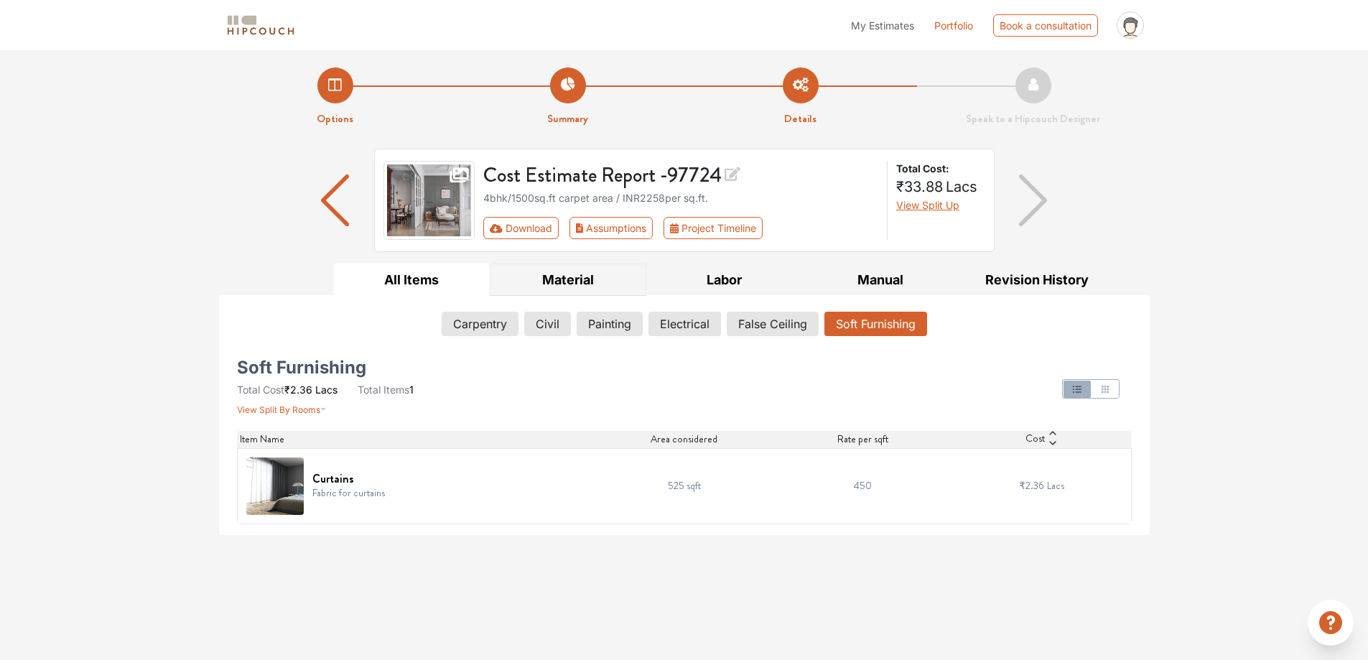
click at [582, 277] on button "Material" at bounding box center [568, 280] width 157 height 32
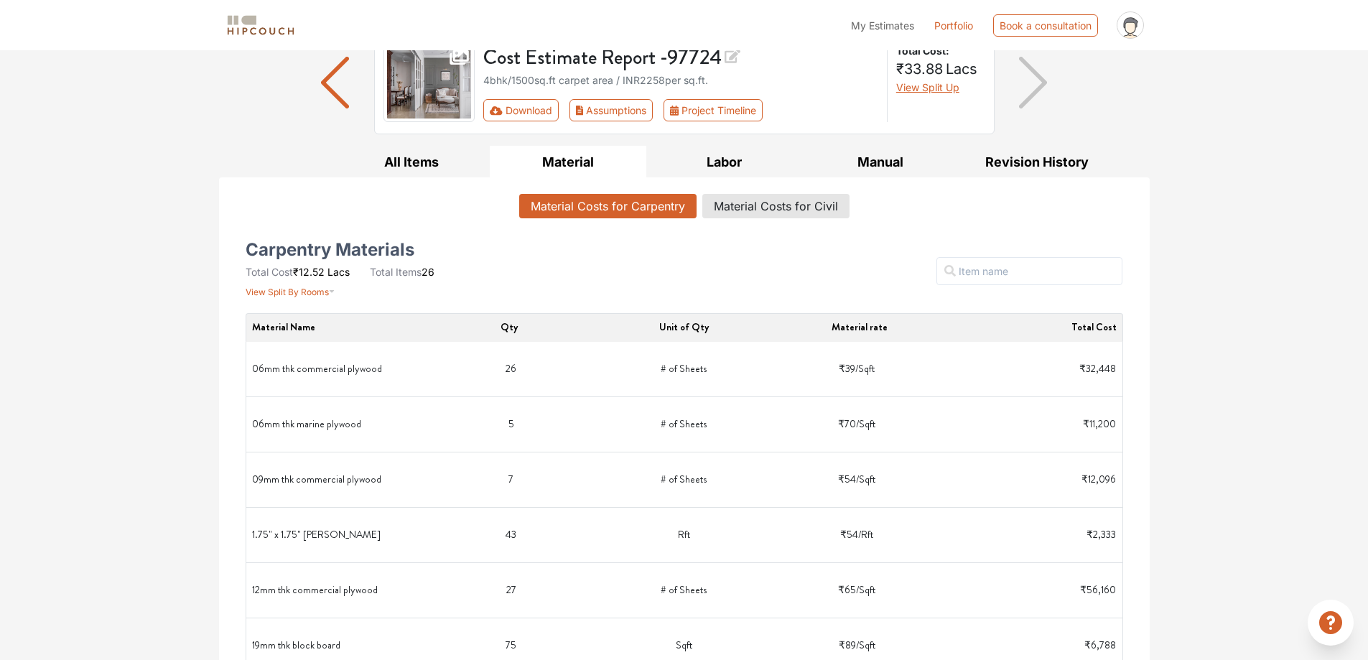
scroll to position [215, 0]
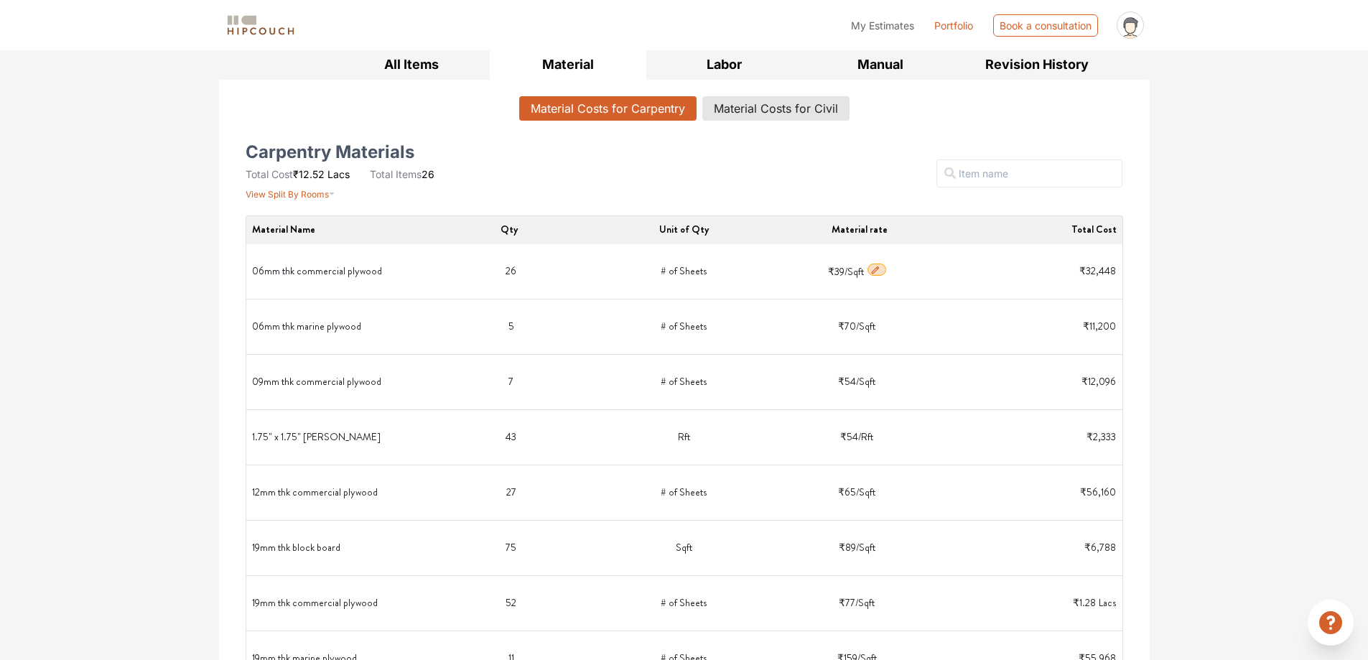
click at [1094, 270] on span "₹32,448" at bounding box center [1097, 271] width 37 height 14
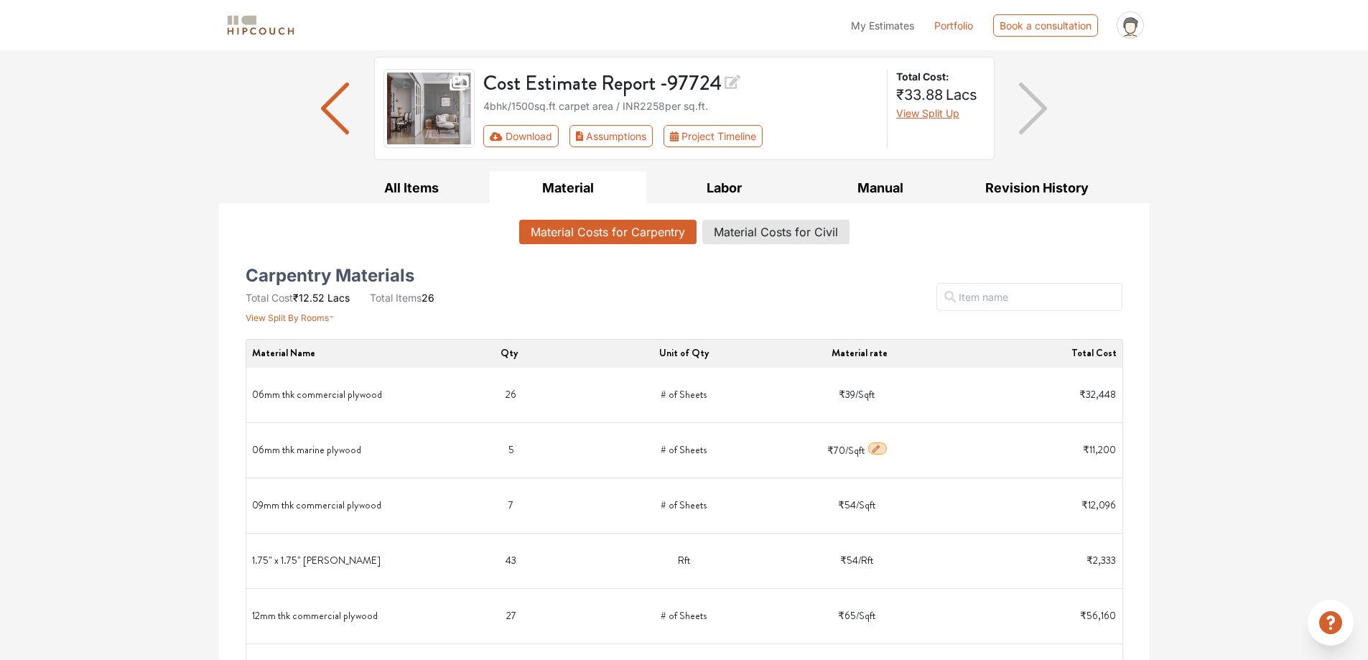
scroll to position [72, 0]
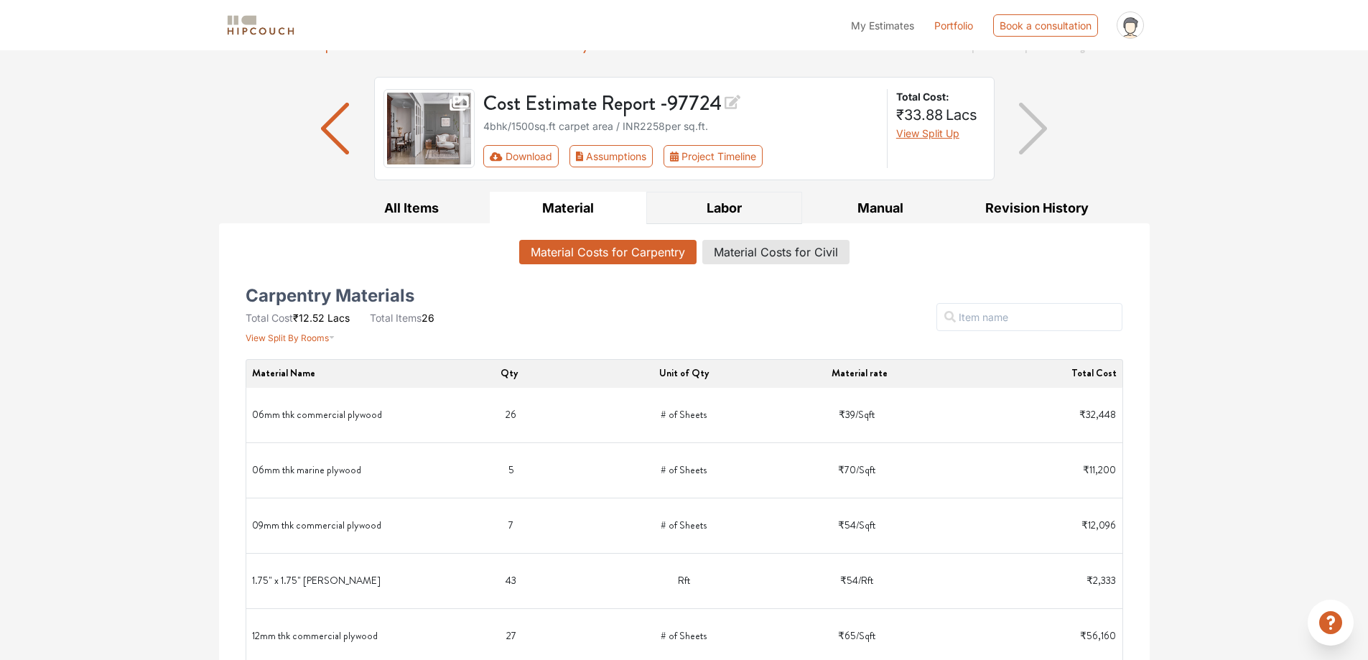
click at [728, 203] on button "Labor" at bounding box center [724, 208] width 157 height 32
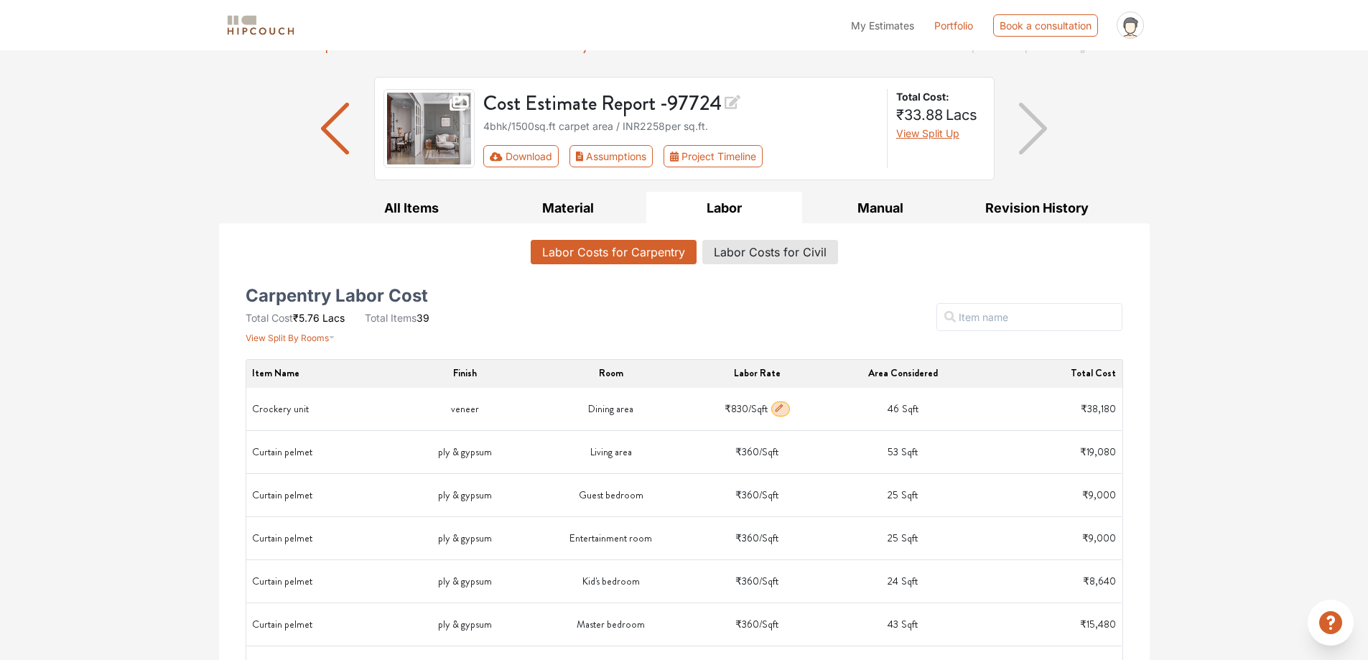
click at [781, 407] on icon "button" at bounding box center [779, 408] width 10 height 10
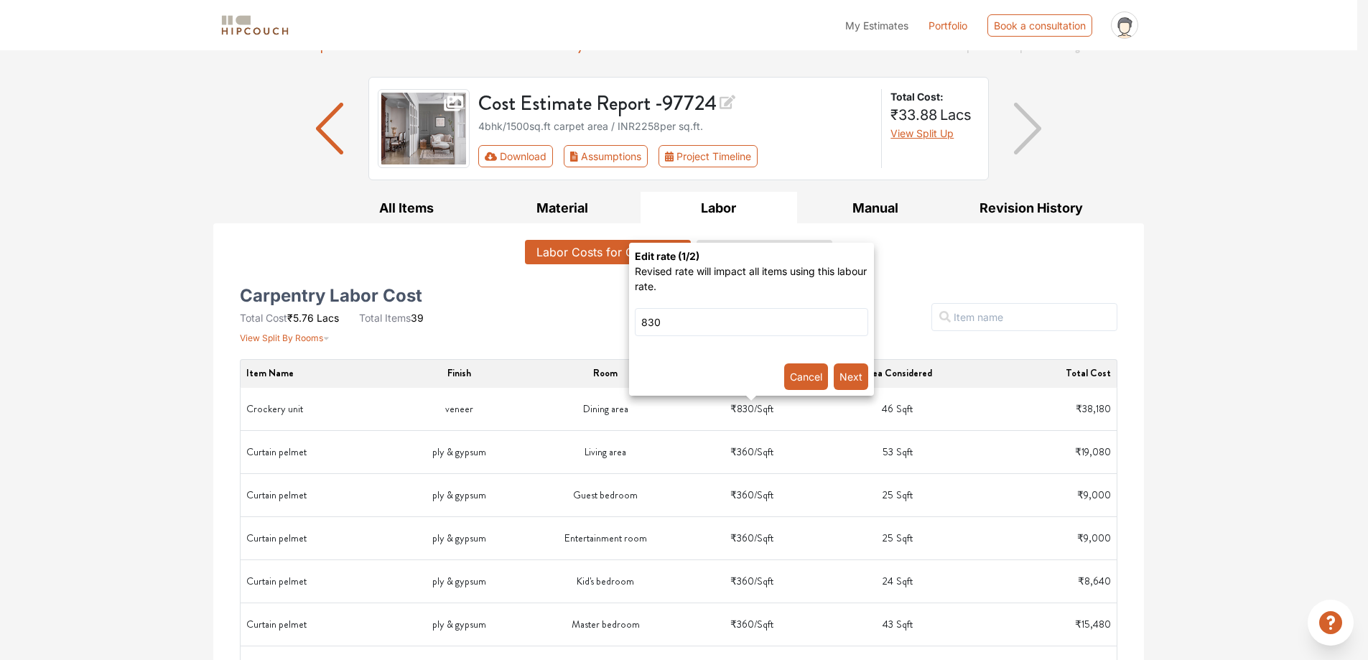
click at [807, 375] on button "Cancel" at bounding box center [806, 376] width 44 height 27
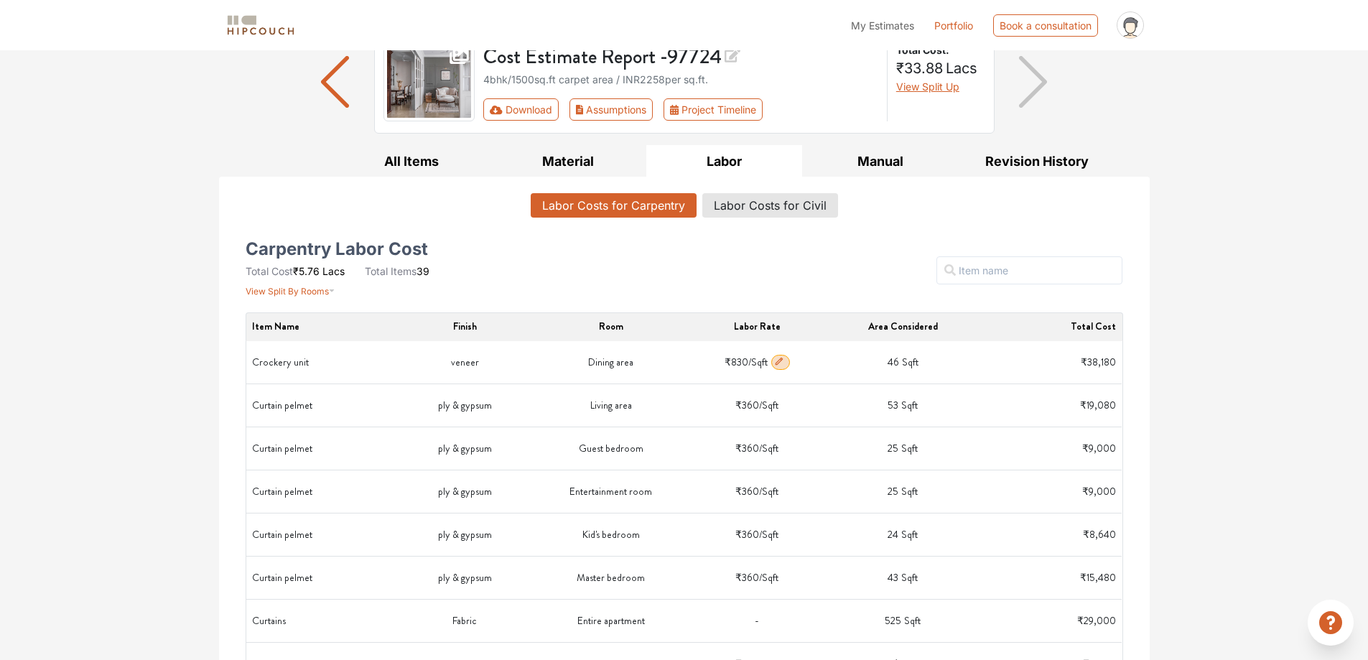
scroll to position [144, 0]
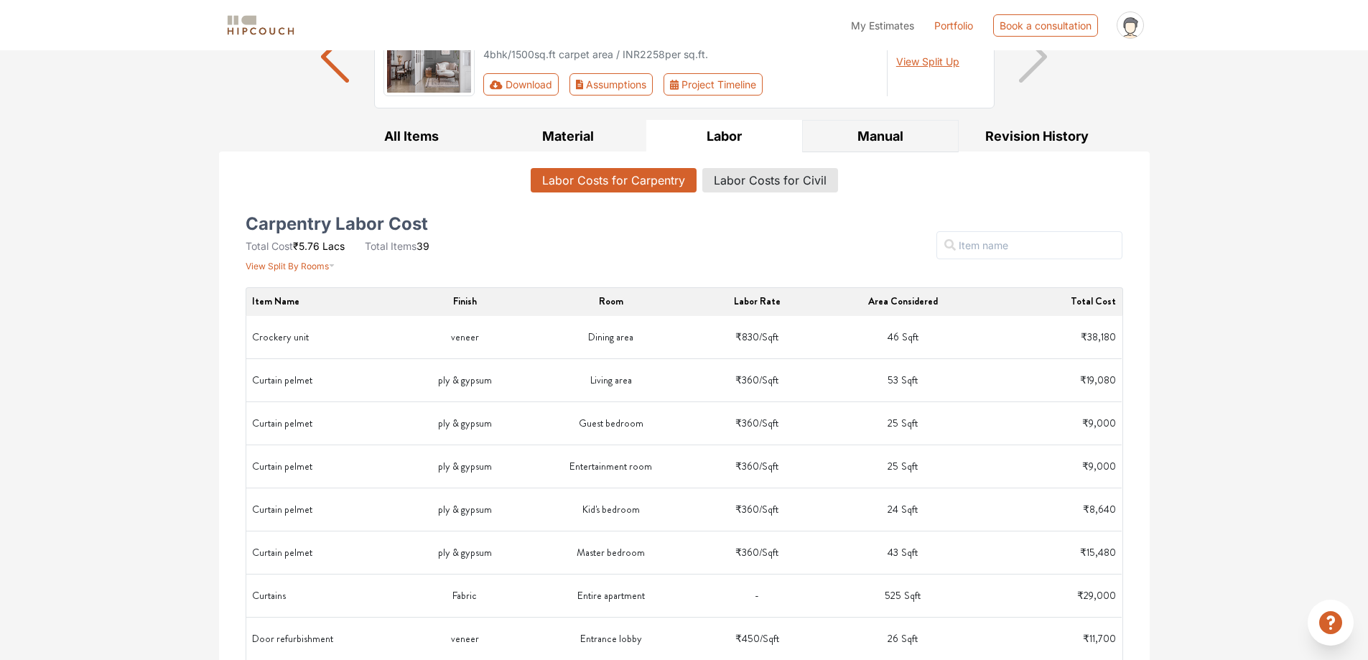
click at [870, 129] on button "Manual" at bounding box center [880, 136] width 157 height 32
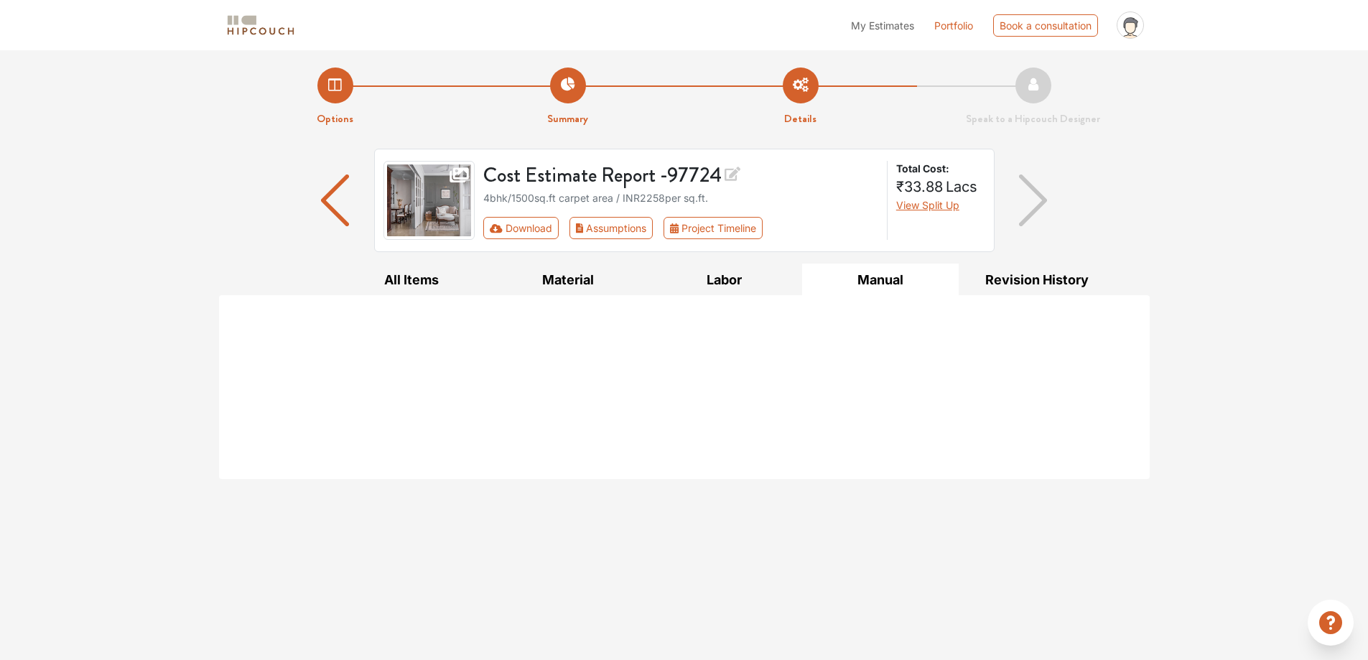
scroll to position [0, 0]
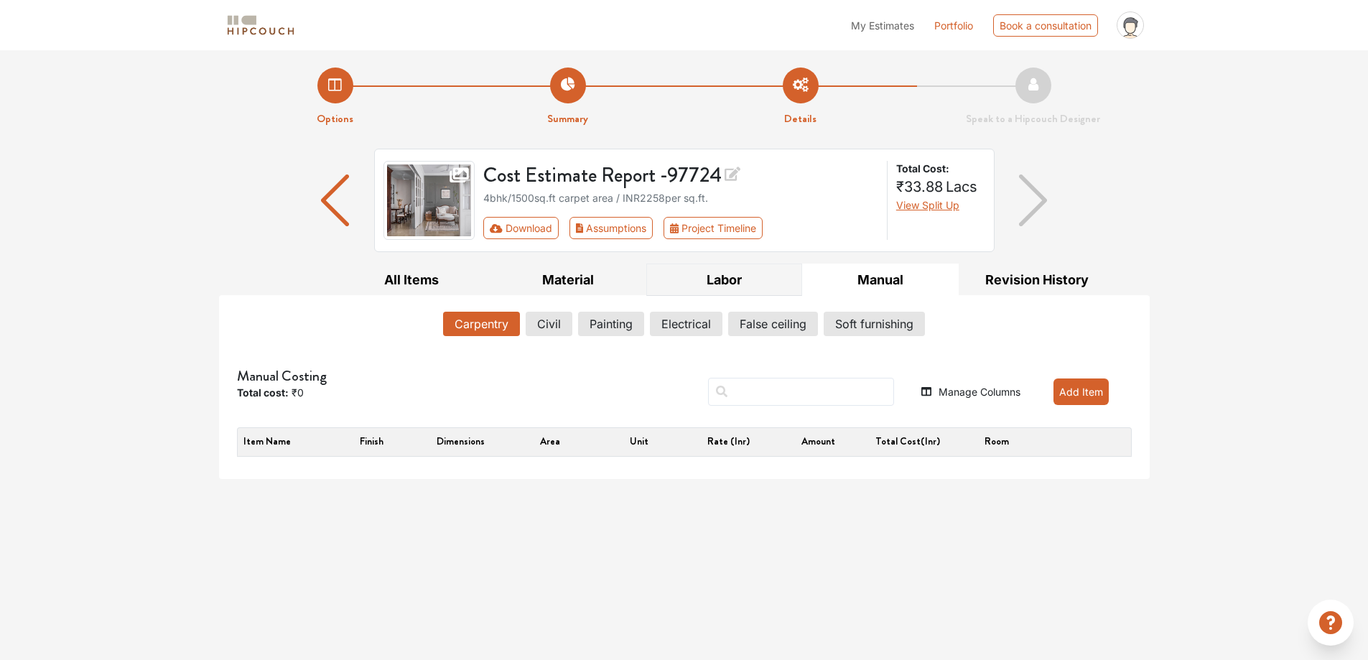
click at [726, 269] on button "Labor" at bounding box center [724, 280] width 157 height 32
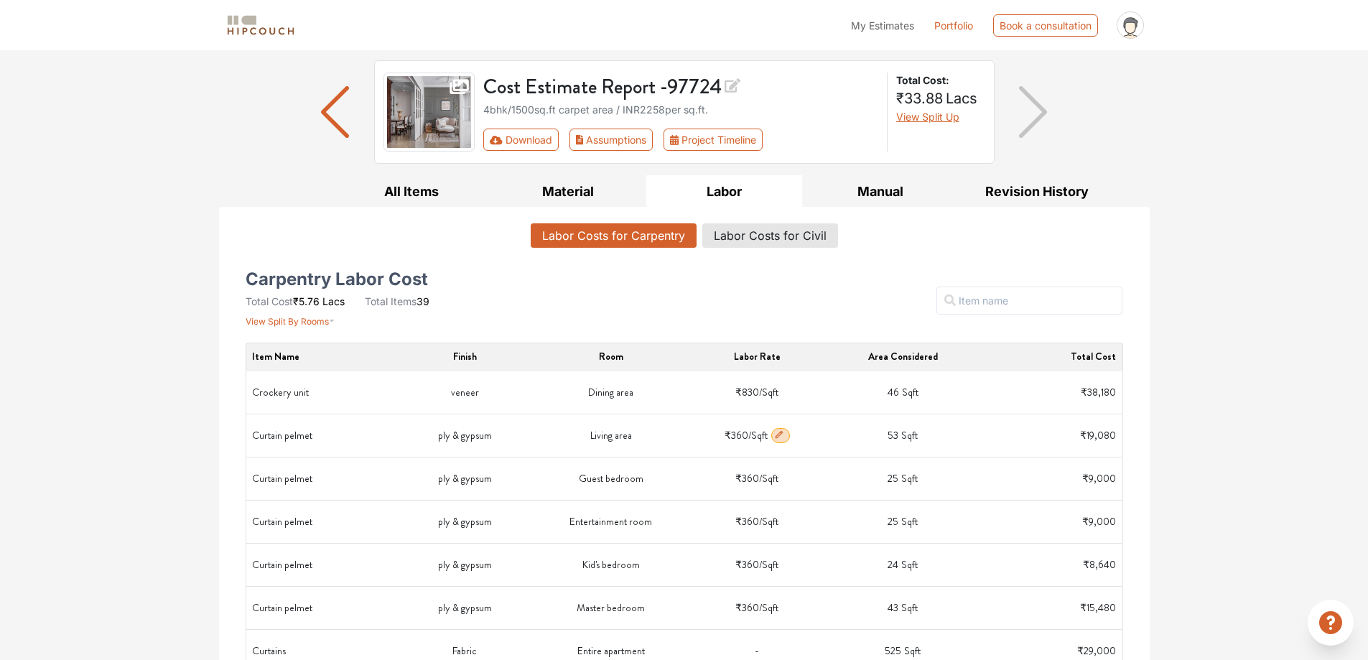
scroll to position [72, 0]
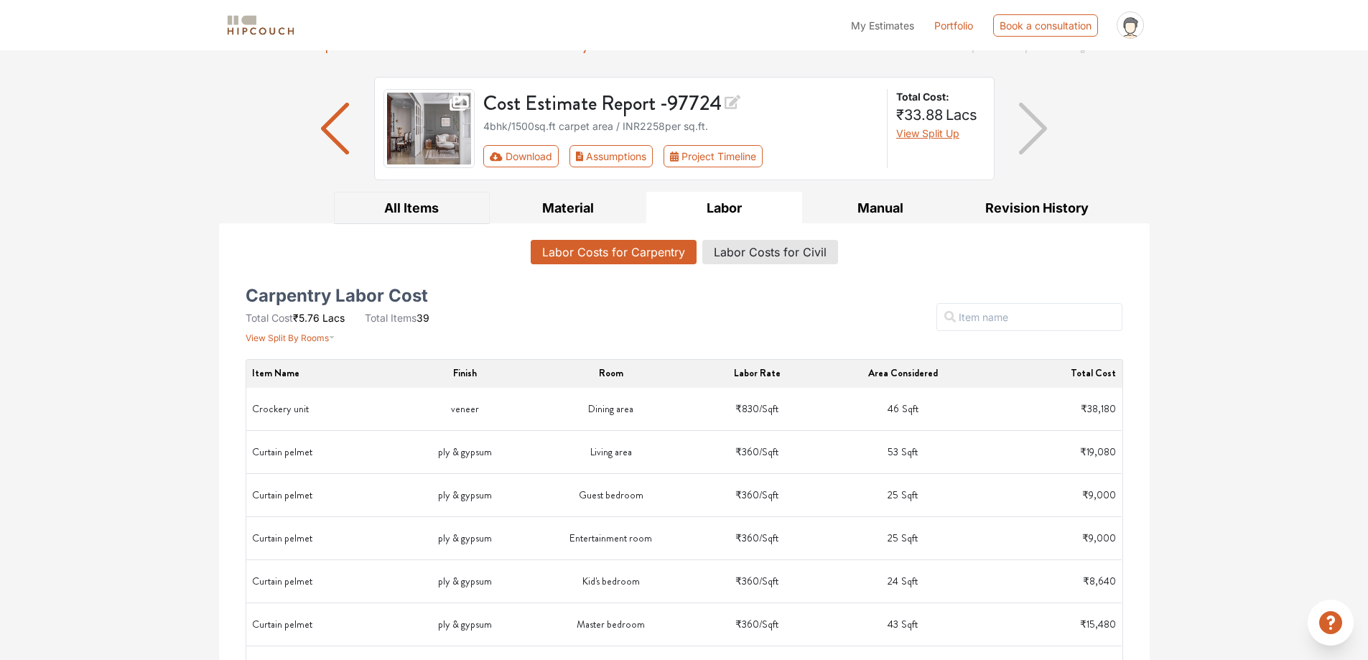
click at [435, 206] on button "All Items" at bounding box center [412, 208] width 157 height 32
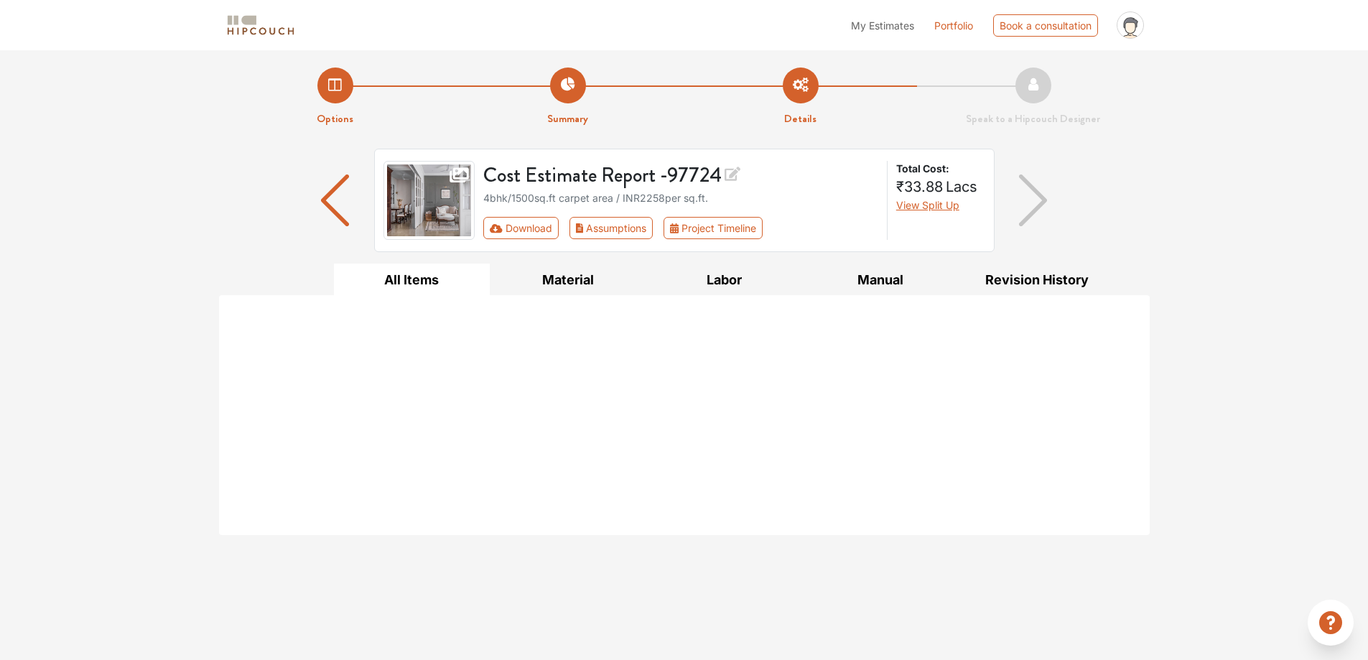
scroll to position [0, 0]
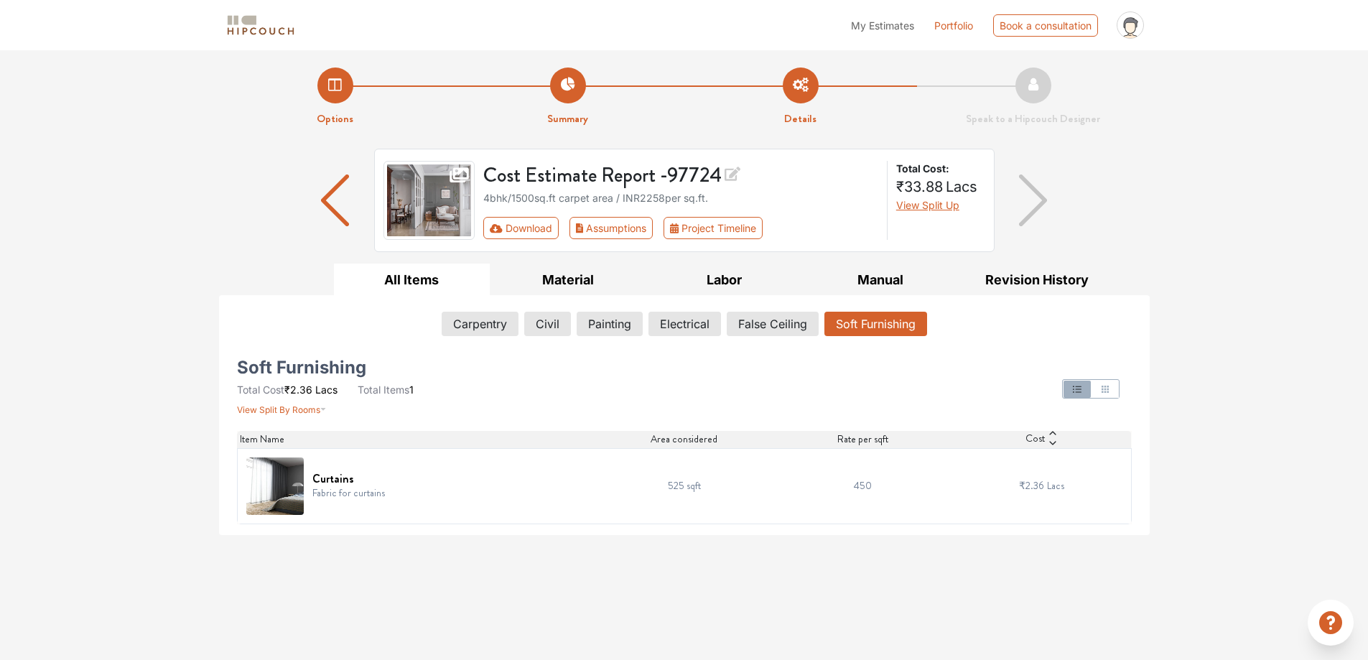
click at [805, 87] on li "Details" at bounding box center [800, 98] width 233 height 60
click at [1108, 387] on icon "button" at bounding box center [1105, 389] width 7 height 7
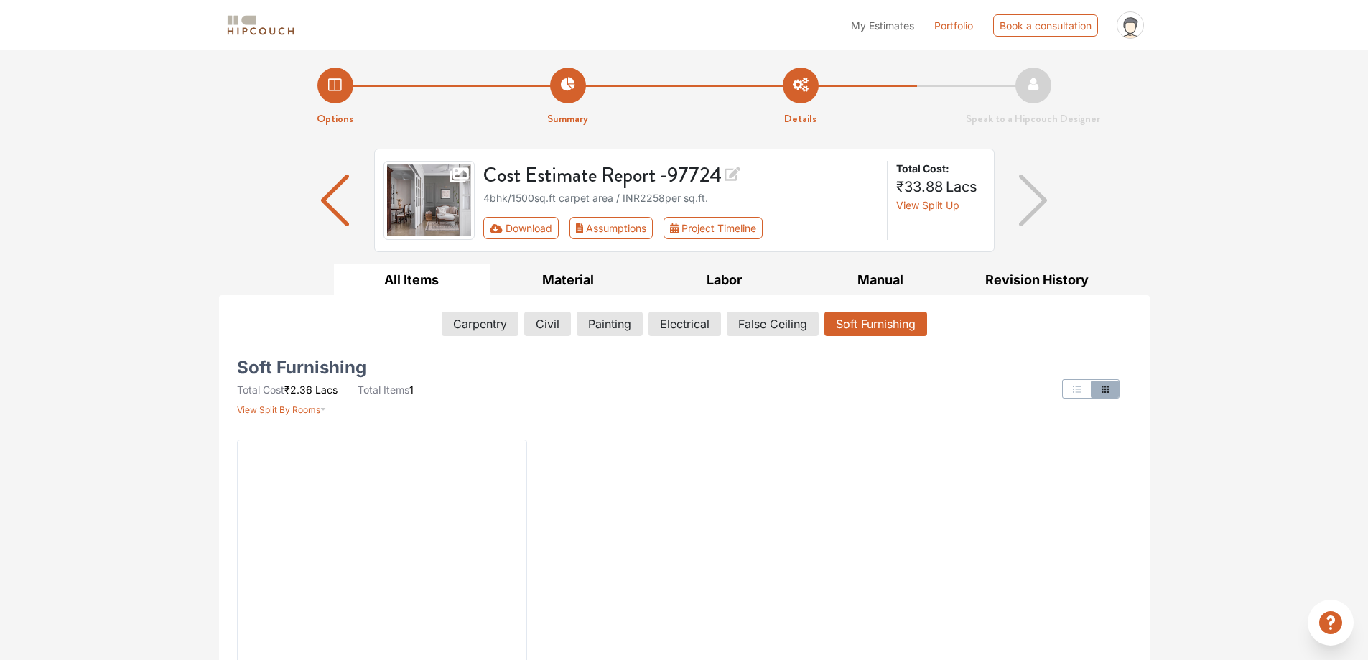
click at [1079, 386] on icon "button" at bounding box center [1077, 389] width 11 height 11
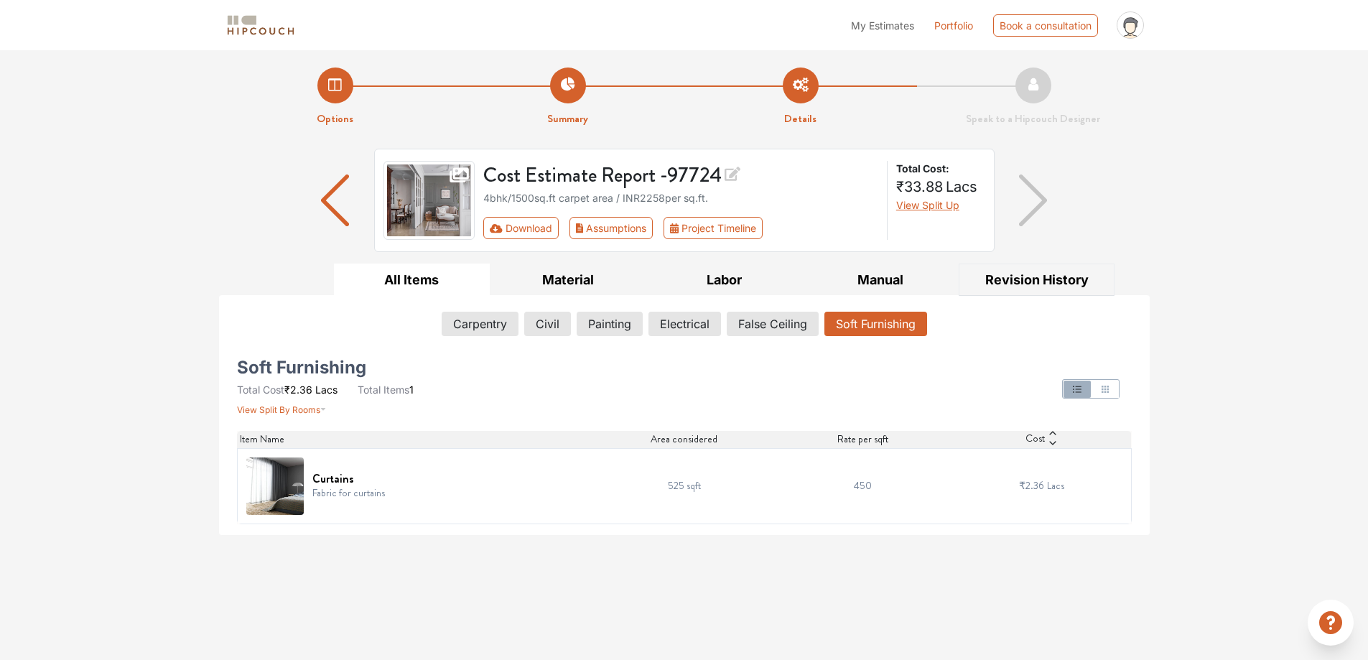
click at [1021, 284] on button "Revision History" at bounding box center [1037, 280] width 157 height 32
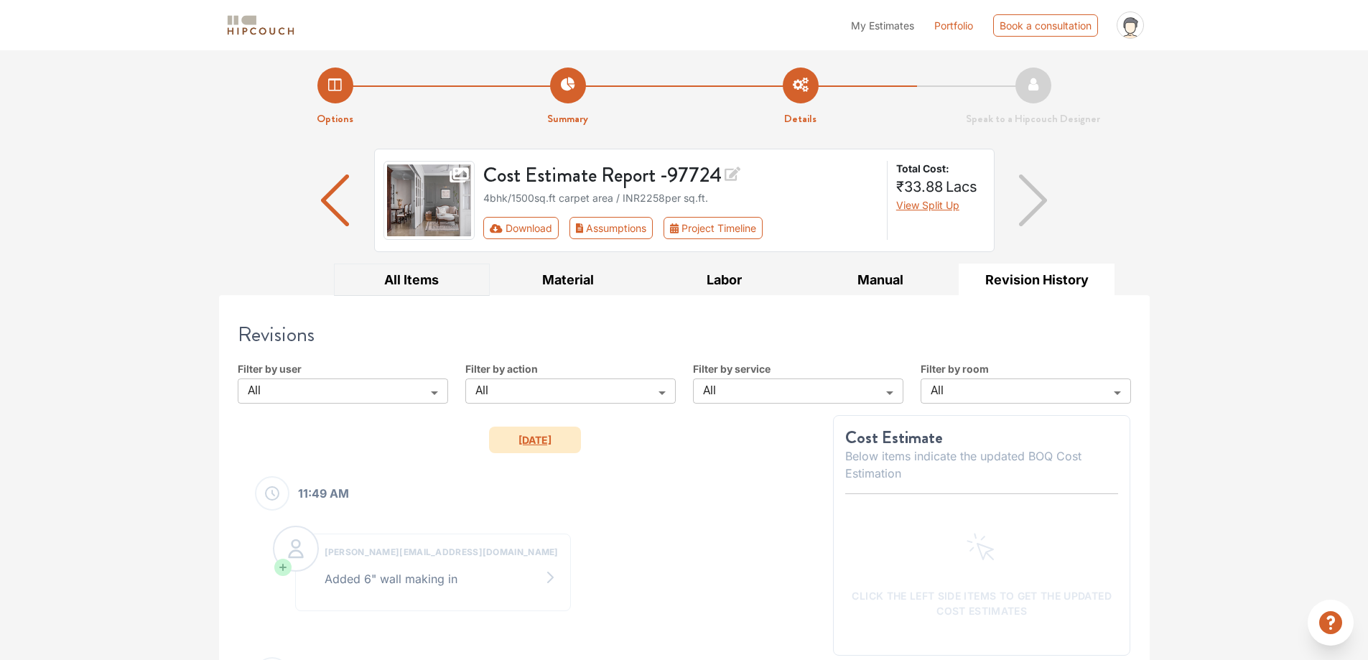
click at [434, 281] on button "All Items" at bounding box center [412, 280] width 157 height 32
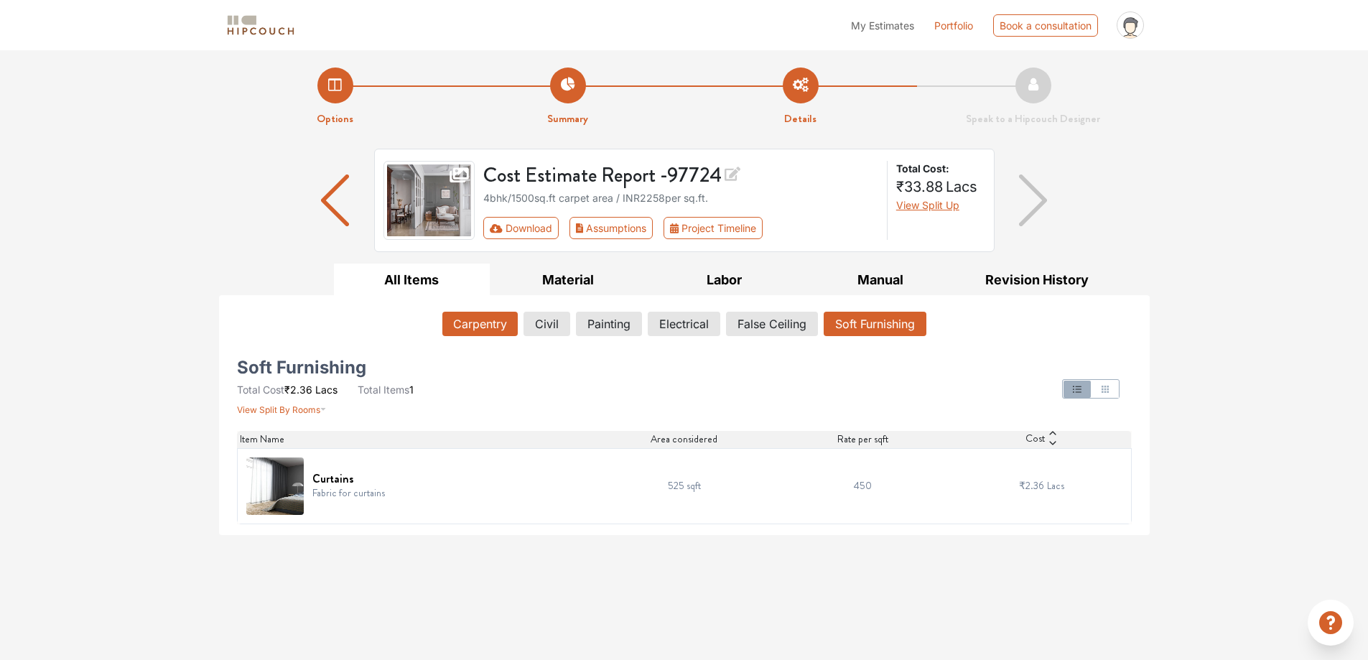
click at [478, 321] on button "Carpentry" at bounding box center [479, 324] width 75 height 24
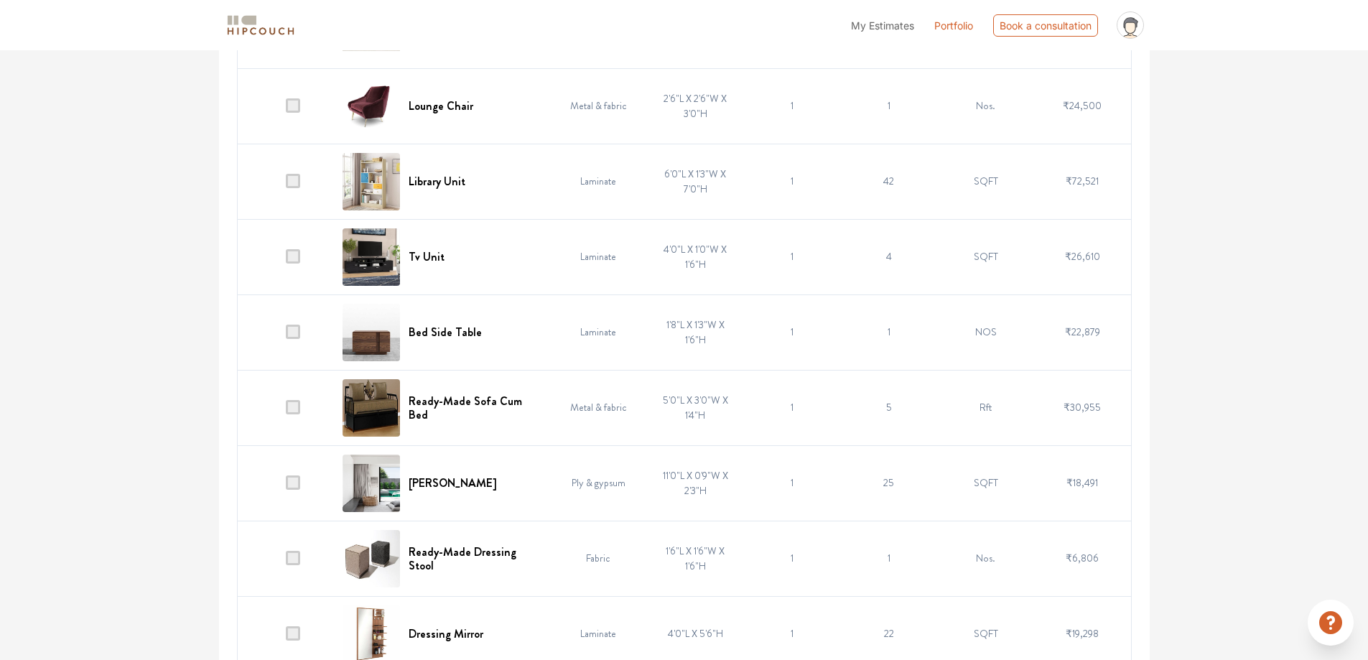
scroll to position [2729, 0]
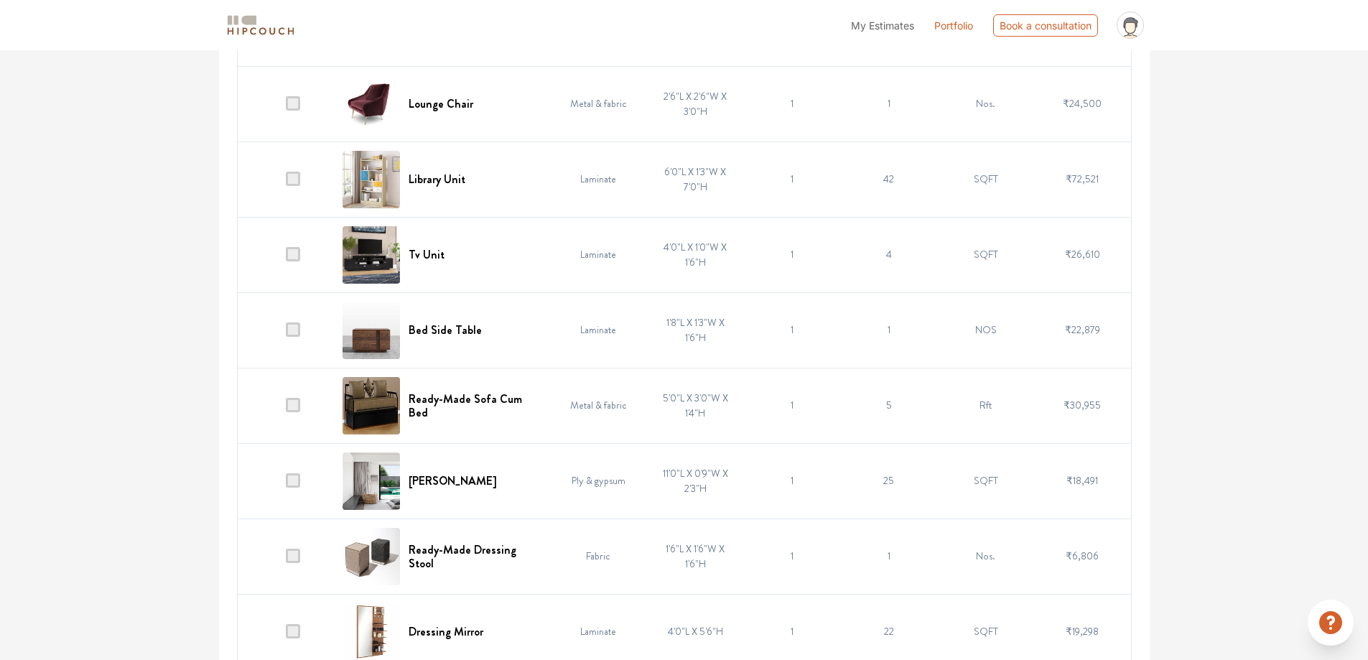
click at [293, 251] on span at bounding box center [293, 254] width 14 height 14
click at [286, 258] on input "checkbox" at bounding box center [286, 258] width 0 height 0
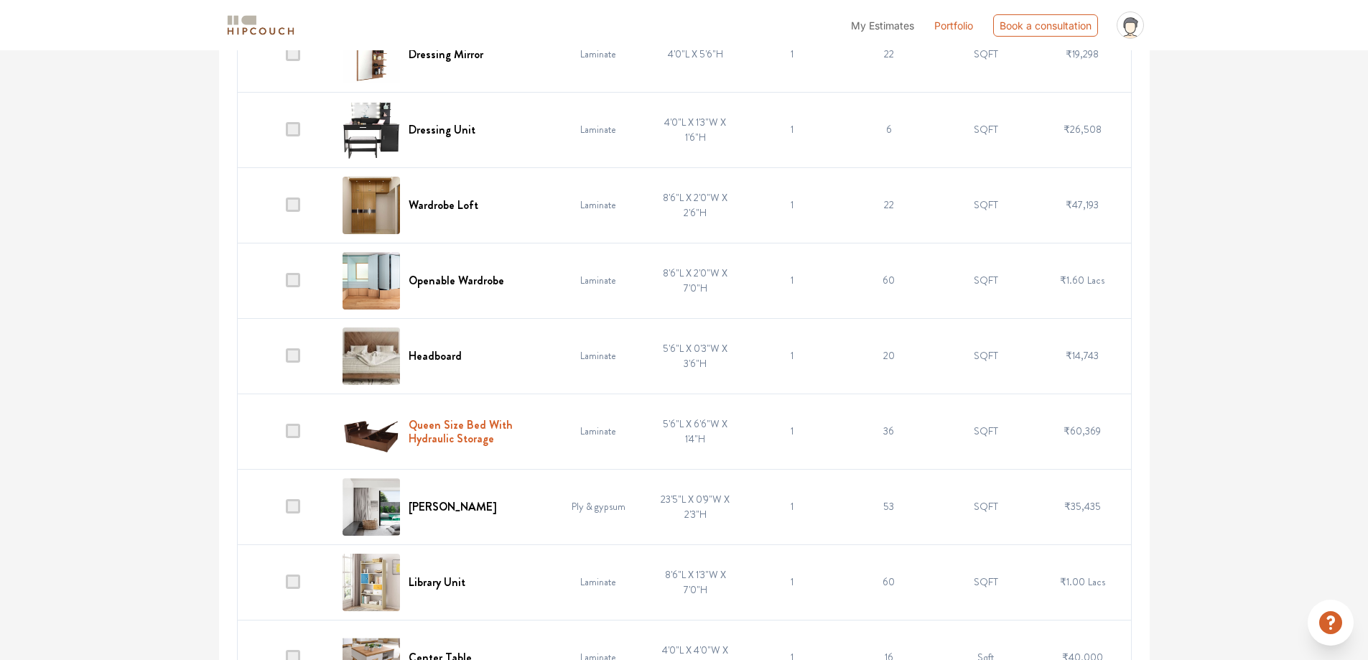
scroll to position [3235, 0]
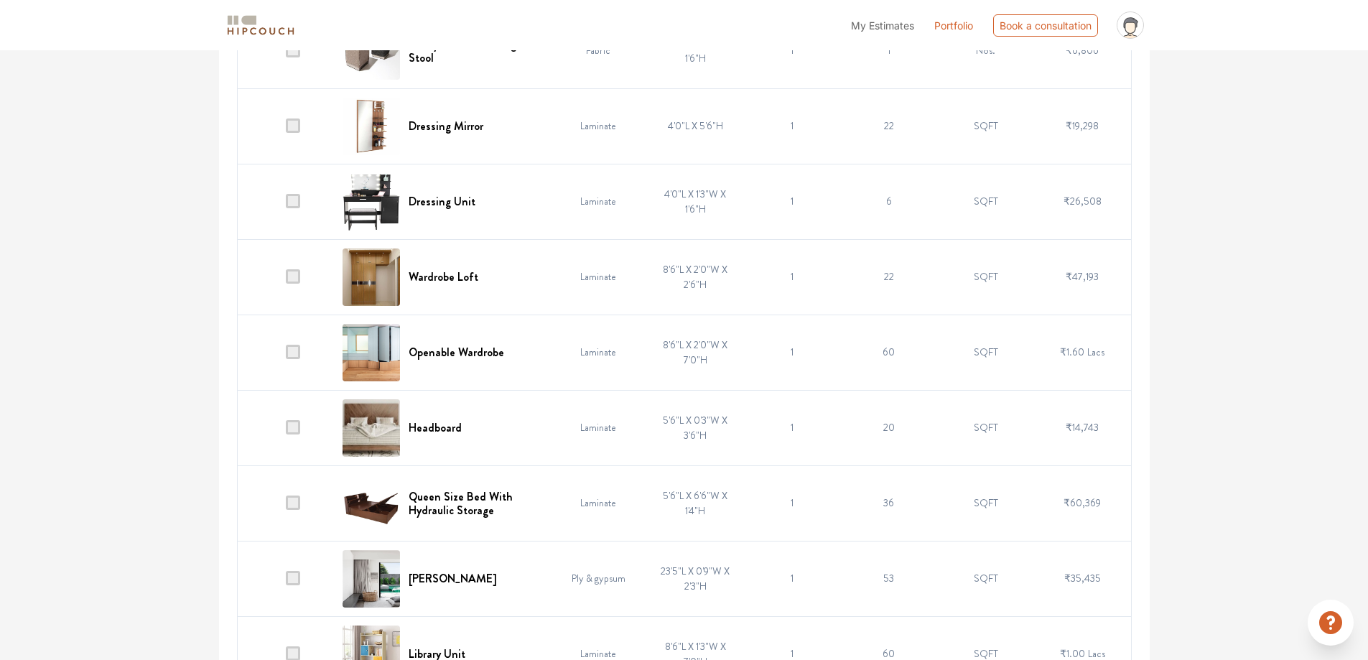
click at [296, 424] on span at bounding box center [293, 427] width 14 height 14
click at [286, 431] on input "checkbox" at bounding box center [286, 431] width 0 height 0
click at [591, 427] on td "Laminate" at bounding box center [598, 427] width 97 height 75
click at [287, 353] on span at bounding box center [293, 352] width 14 height 14
click at [286, 356] on input "checkbox" at bounding box center [286, 356] width 0 height 0
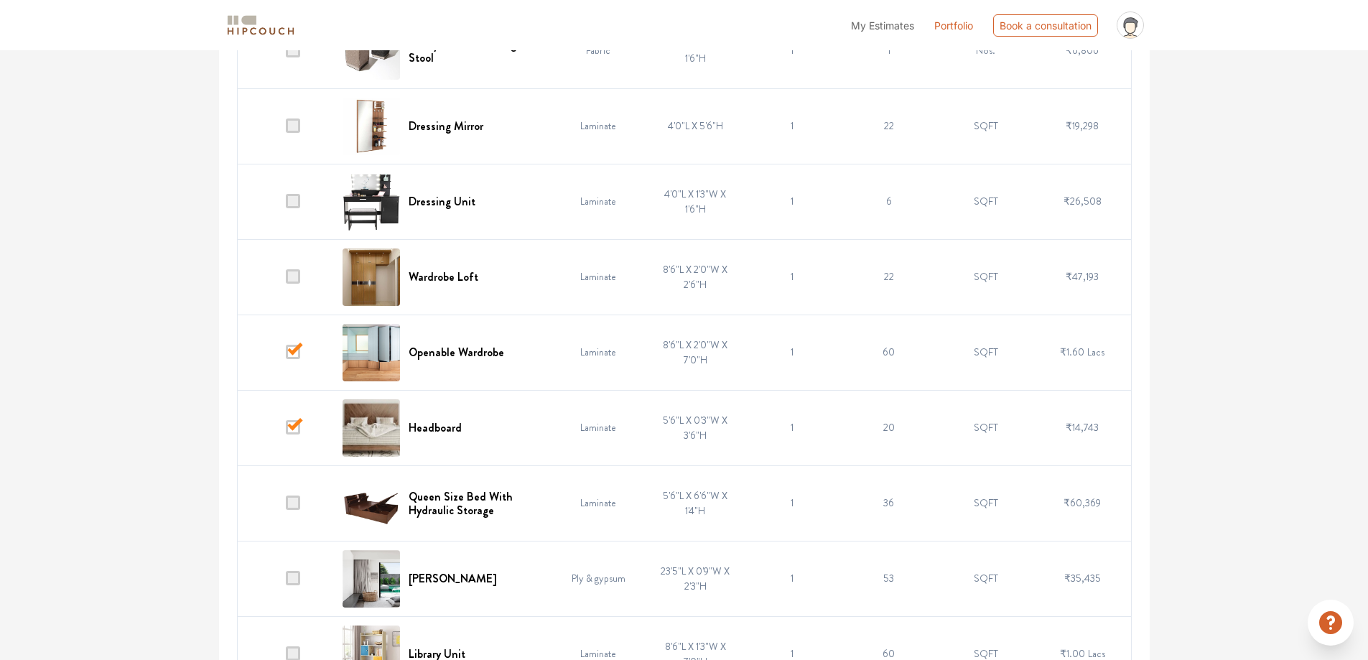
click at [298, 271] on span at bounding box center [293, 276] width 14 height 14
click at [286, 280] on input "checkbox" at bounding box center [286, 280] width 0 height 0
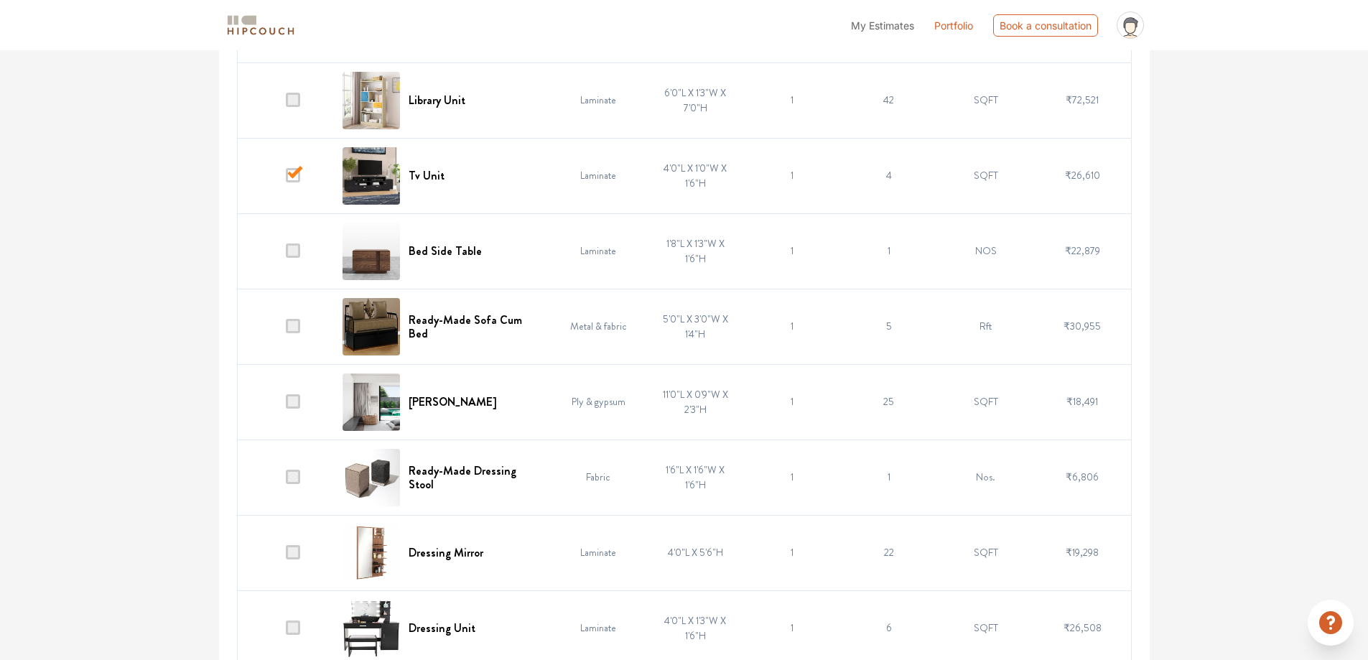
scroll to position [2804, 0]
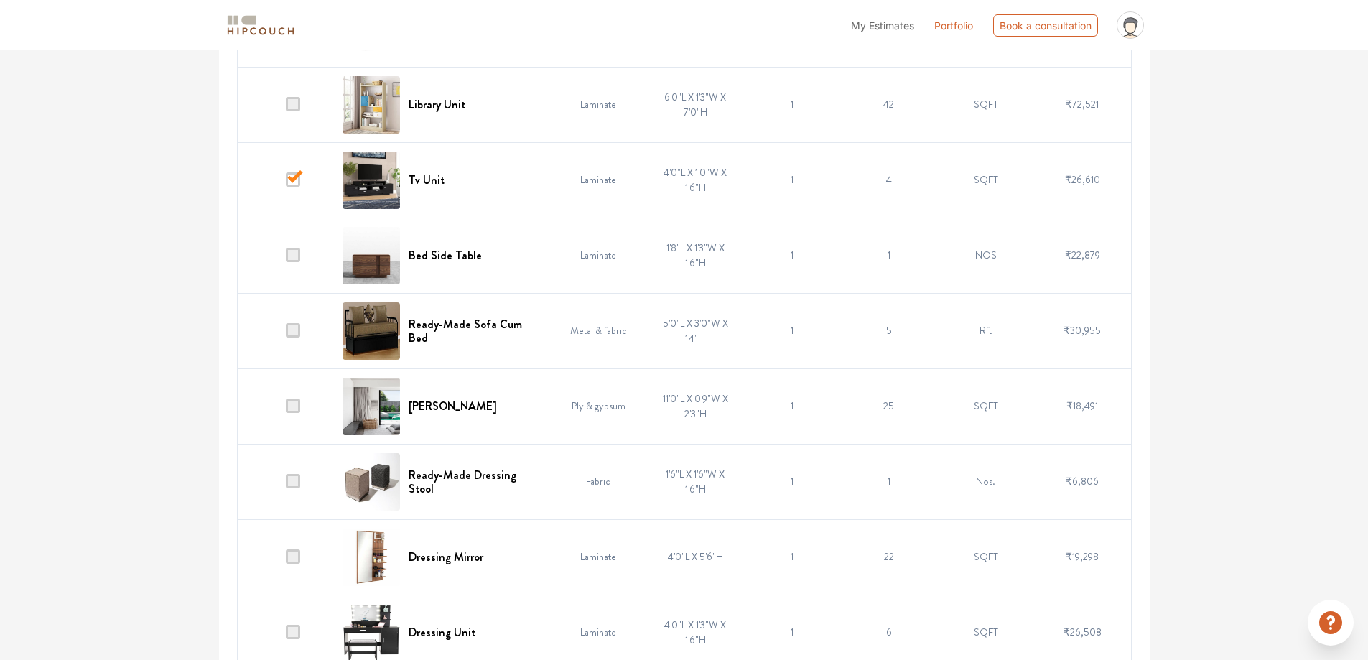
click at [297, 253] on span at bounding box center [293, 255] width 14 height 14
click at [286, 259] on input "checkbox" at bounding box center [286, 259] width 0 height 0
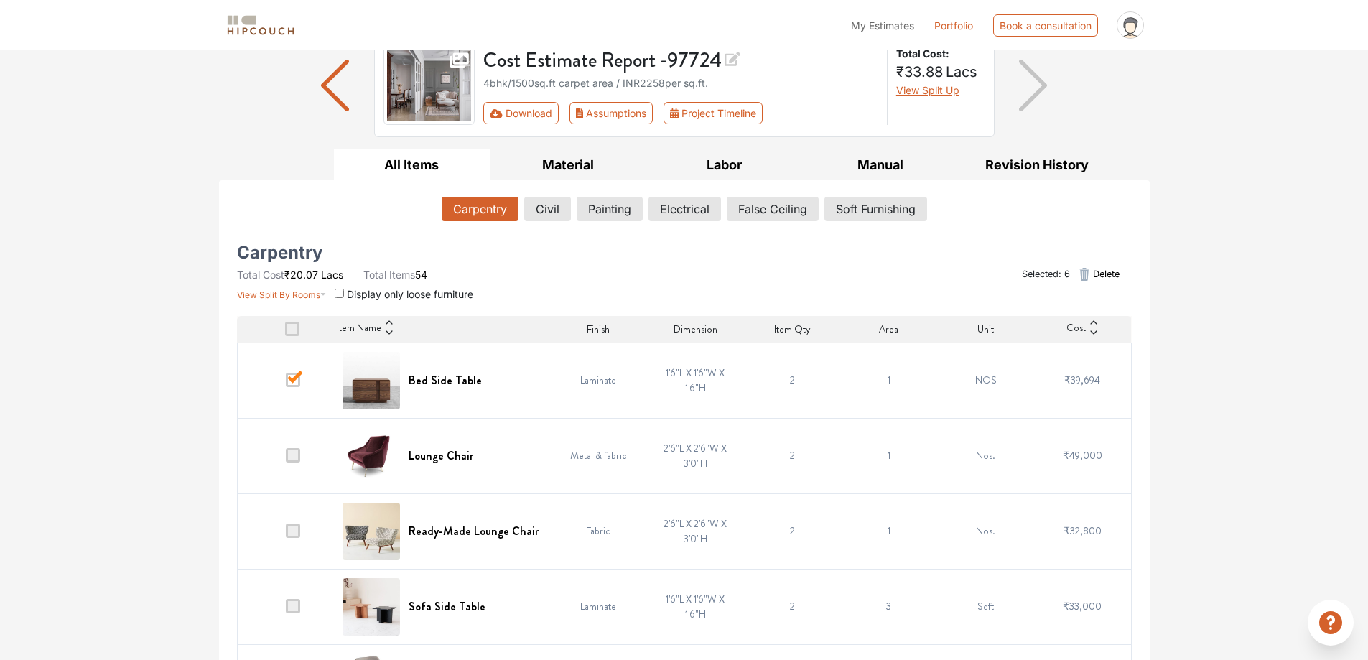
scroll to position [0, 0]
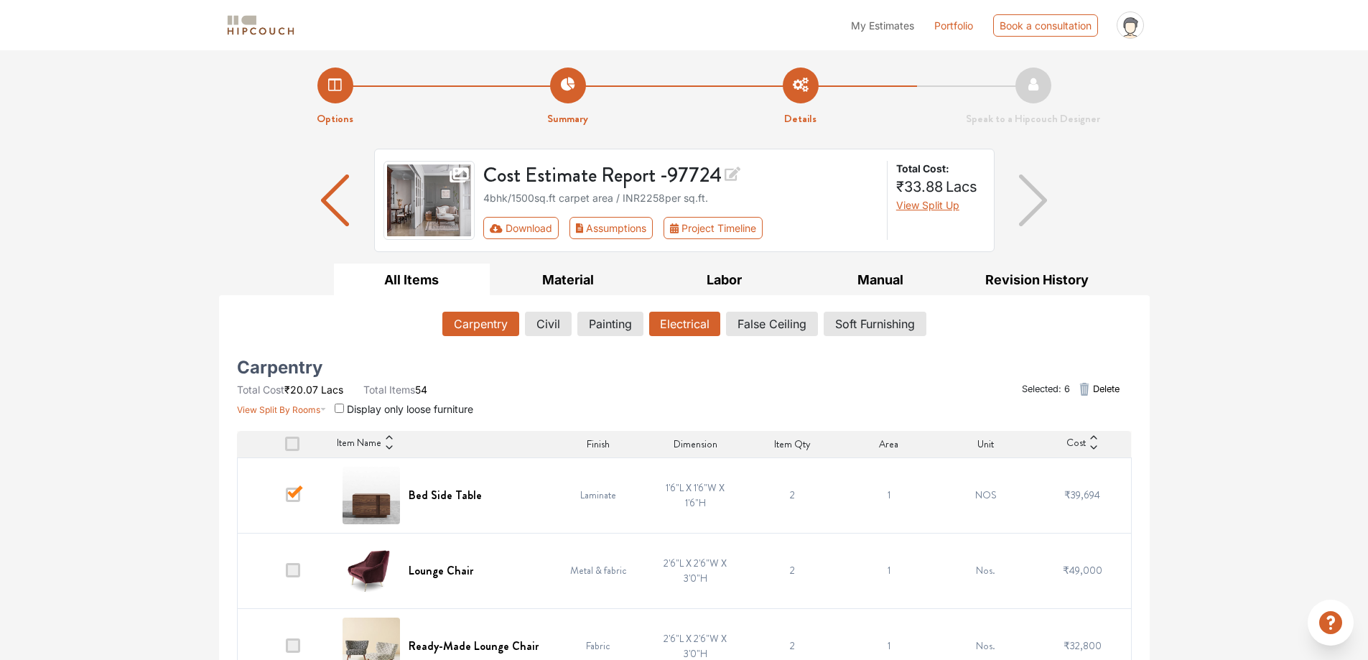
click at [682, 328] on button "Electrical" at bounding box center [684, 324] width 71 height 24
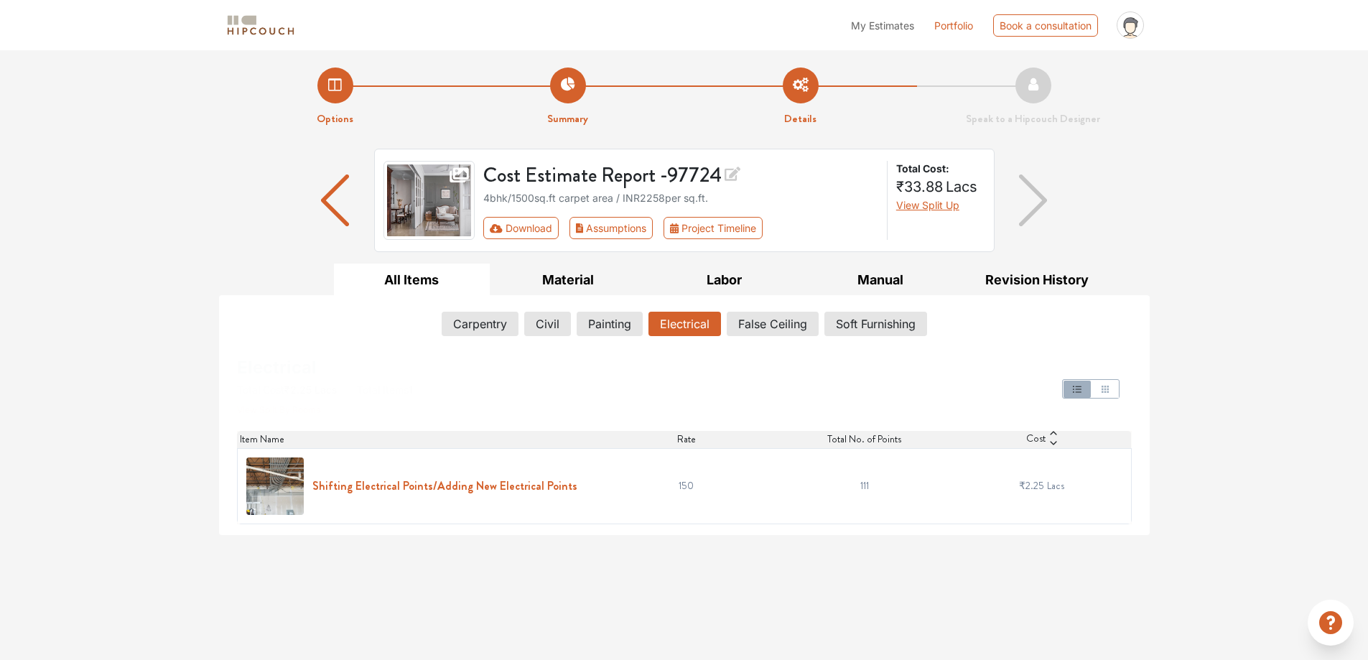
click at [386, 483] on h6 "Shifting Electrical Points/Adding New Electrical Points" at bounding box center [444, 486] width 265 height 14
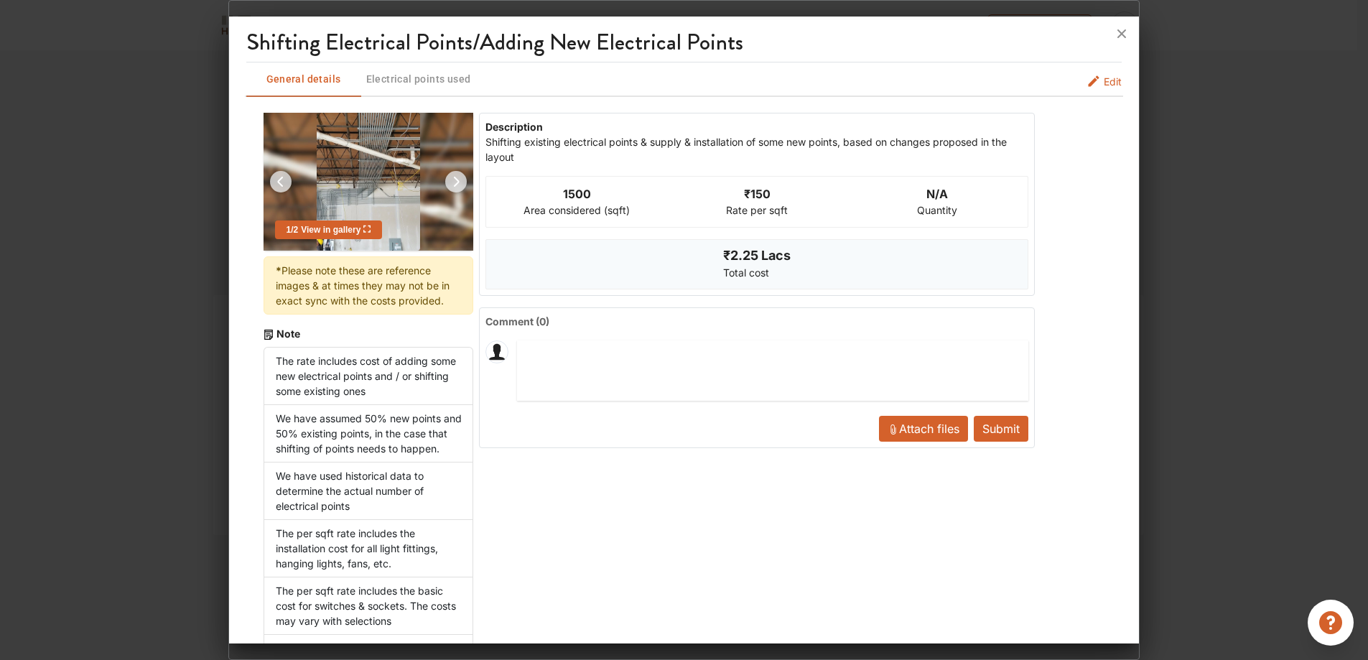
click at [1107, 82] on span "Edit" at bounding box center [1113, 81] width 18 height 15
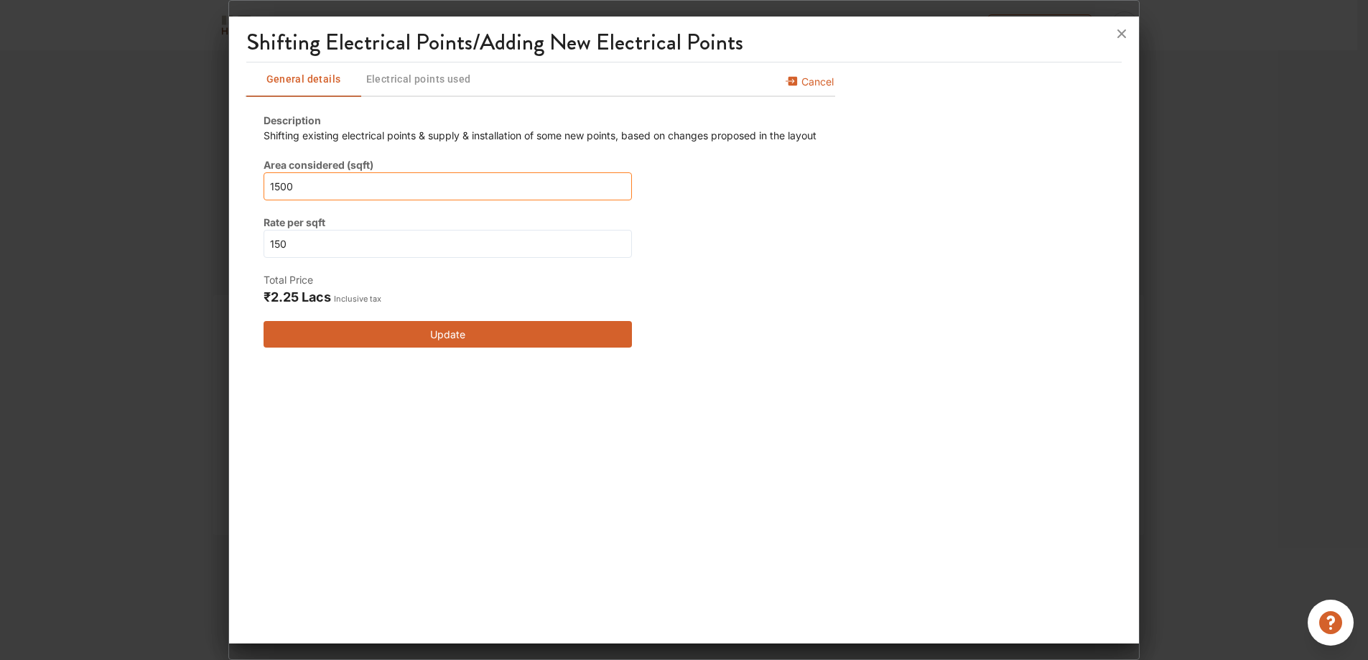
click at [334, 185] on input "1500" at bounding box center [448, 186] width 368 height 28
type input "150"
type input "15"
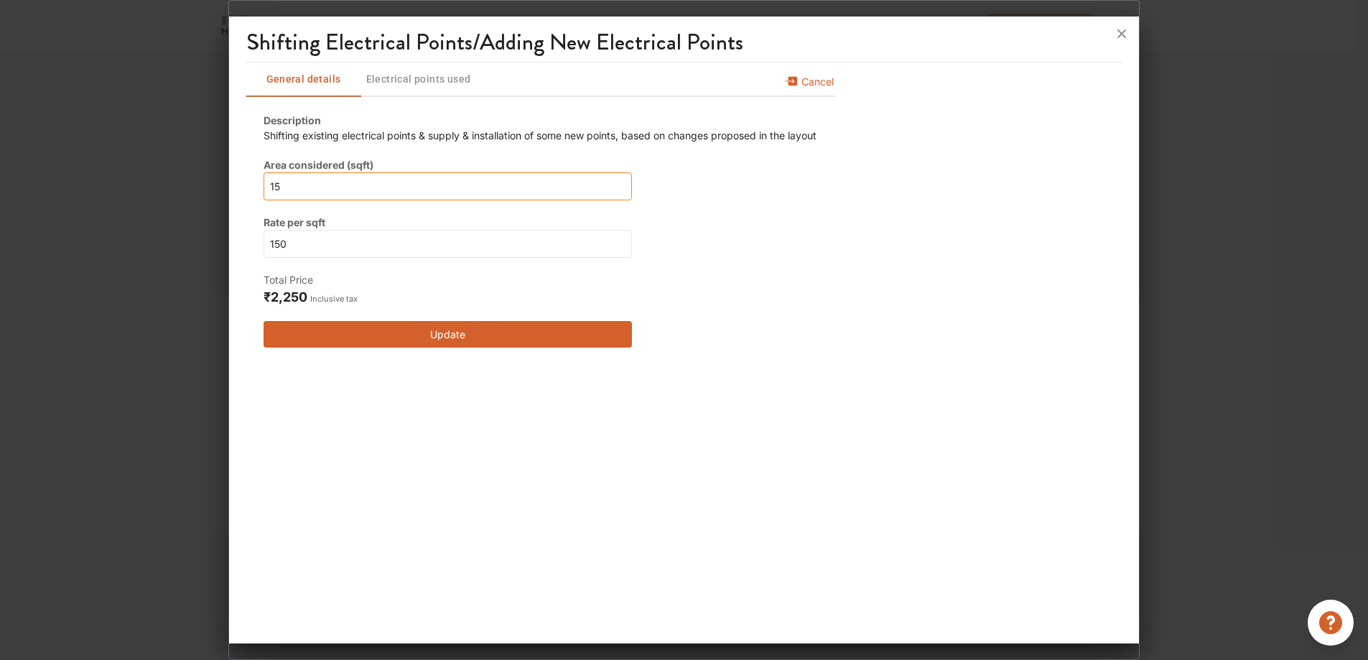
type input "151"
type input "1510"
click at [338, 241] on input "150" at bounding box center [448, 244] width 368 height 28
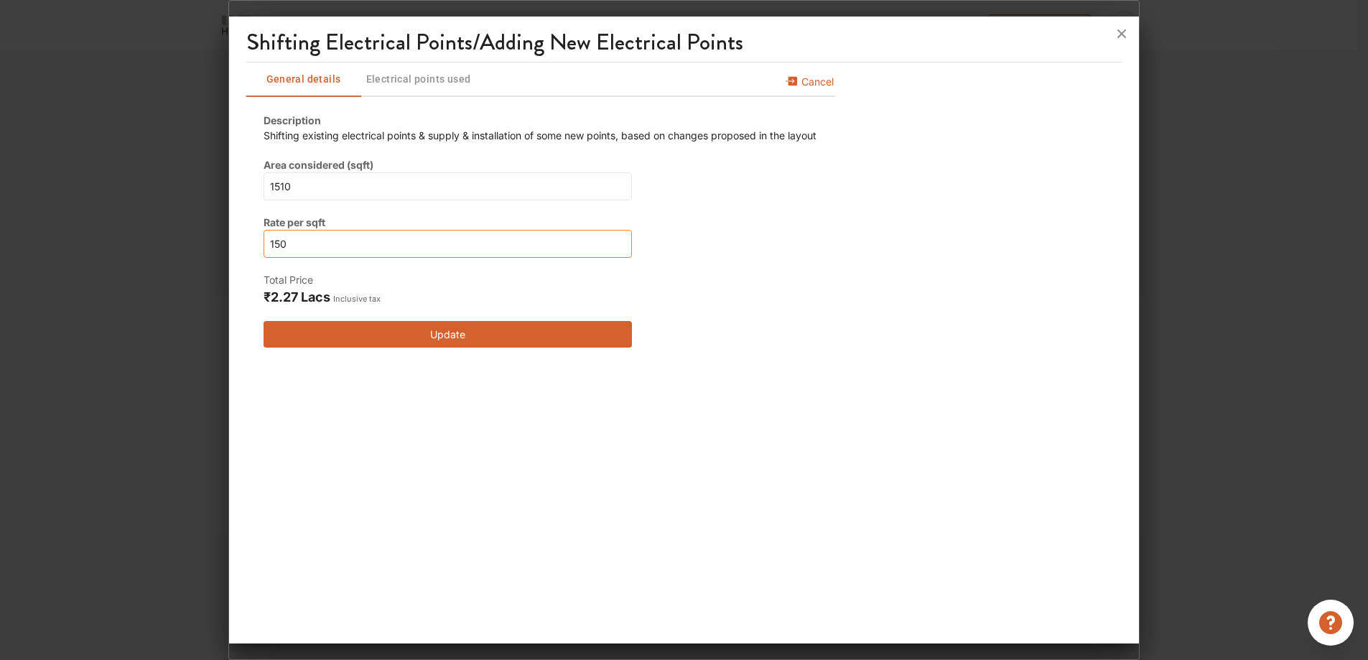
drag, startPoint x: 310, startPoint y: 249, endPoint x: 238, endPoint y: 243, distance: 72.8
click at [238, 243] on div "Shifting Electrical Points/Adding New Electrical Points General details Electri…" at bounding box center [684, 332] width 911 height 621
type input "3"
type input "30"
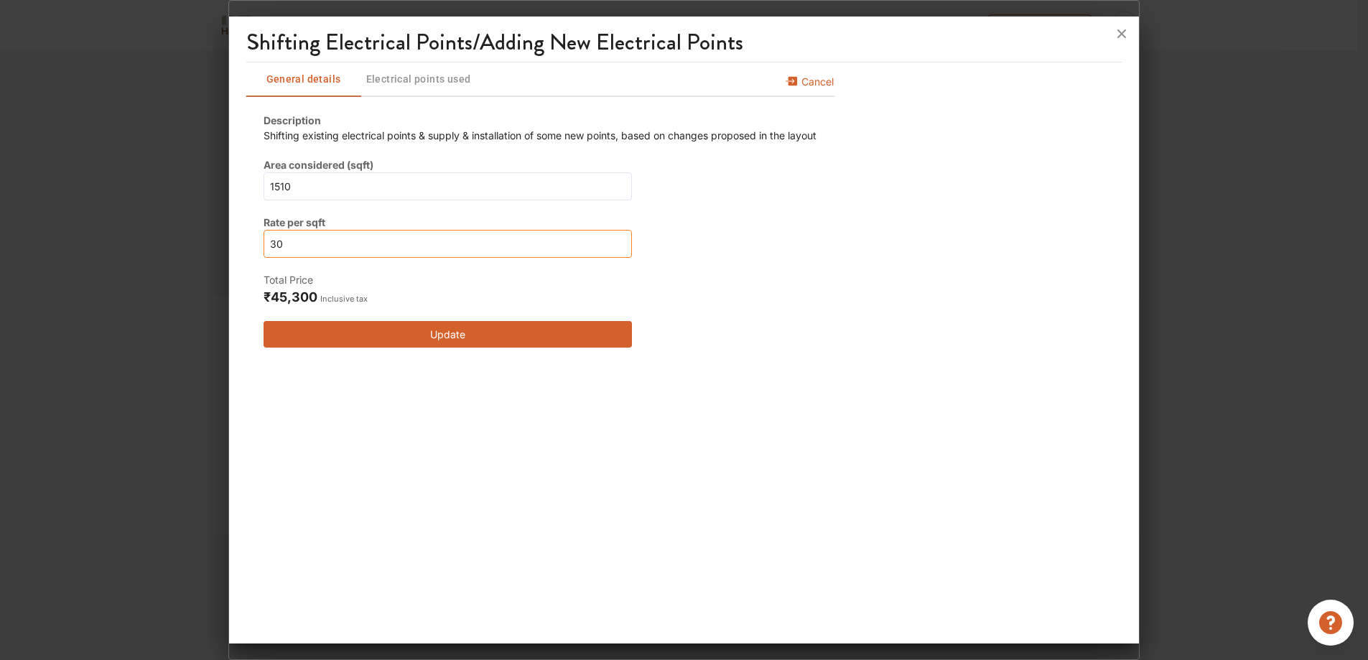
type input "30"
click at [473, 328] on button "Update" at bounding box center [448, 334] width 368 height 27
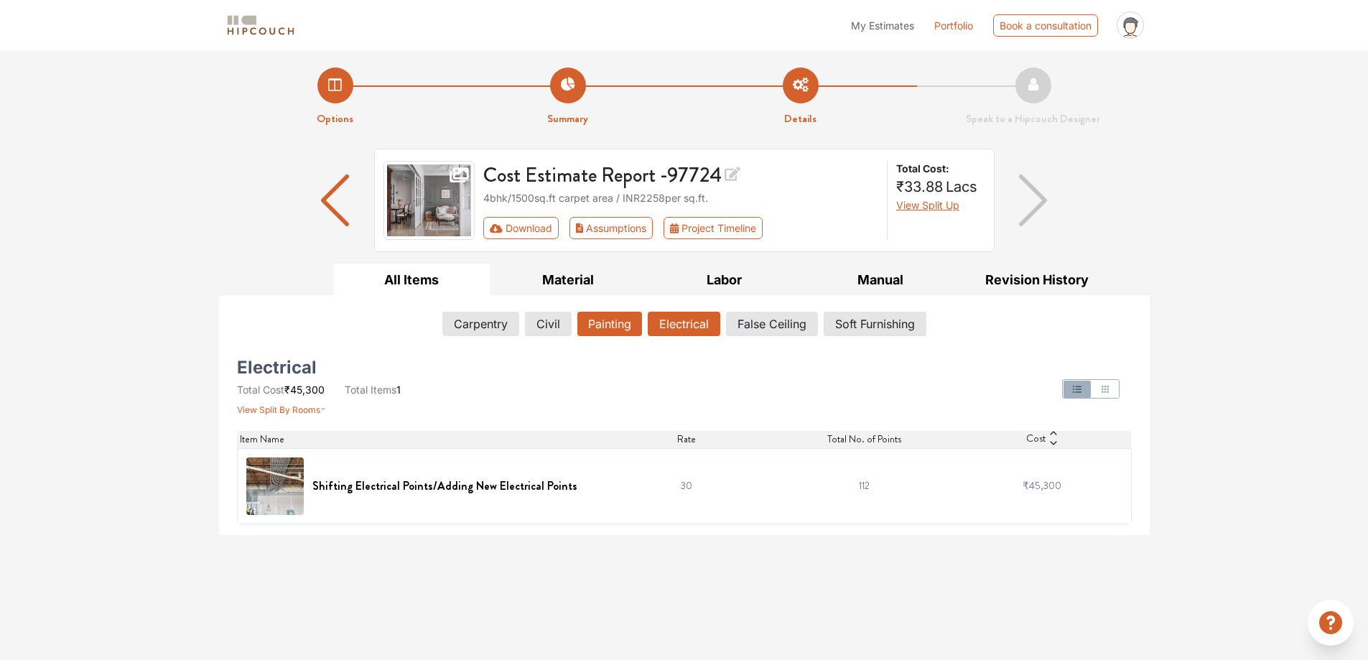
click at [595, 321] on button "Painting" at bounding box center [609, 324] width 65 height 24
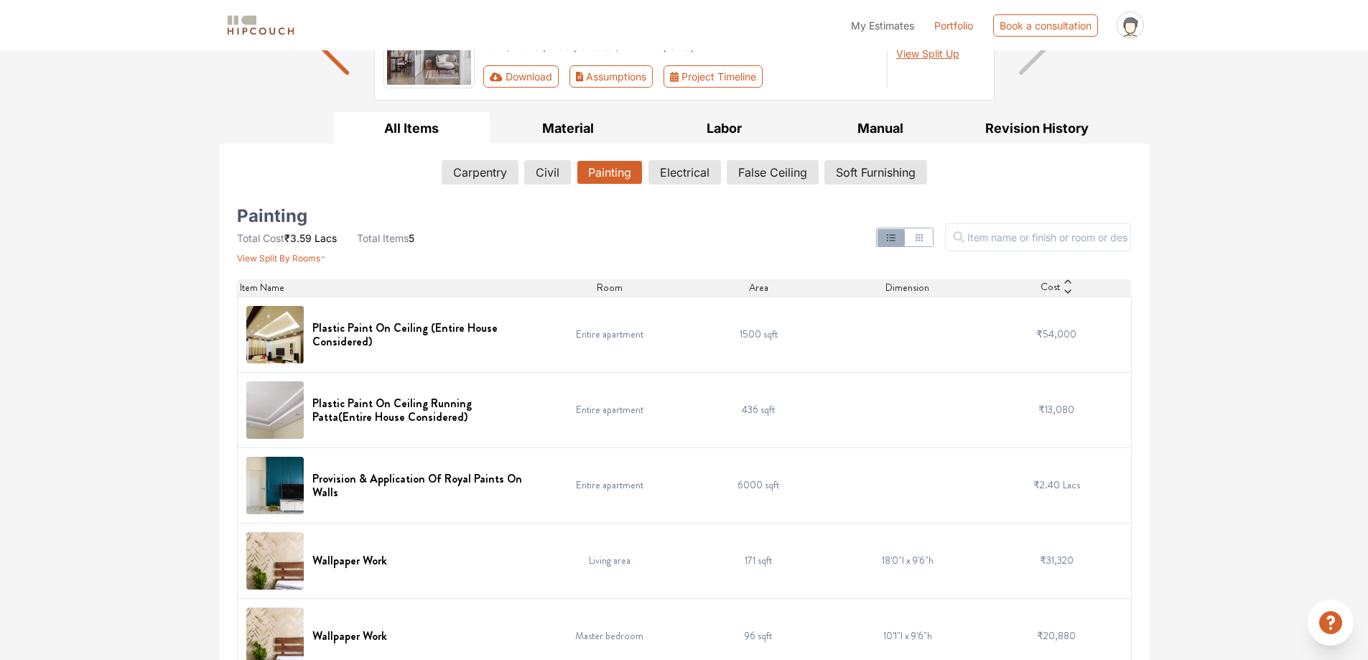
scroll to position [177, 0]
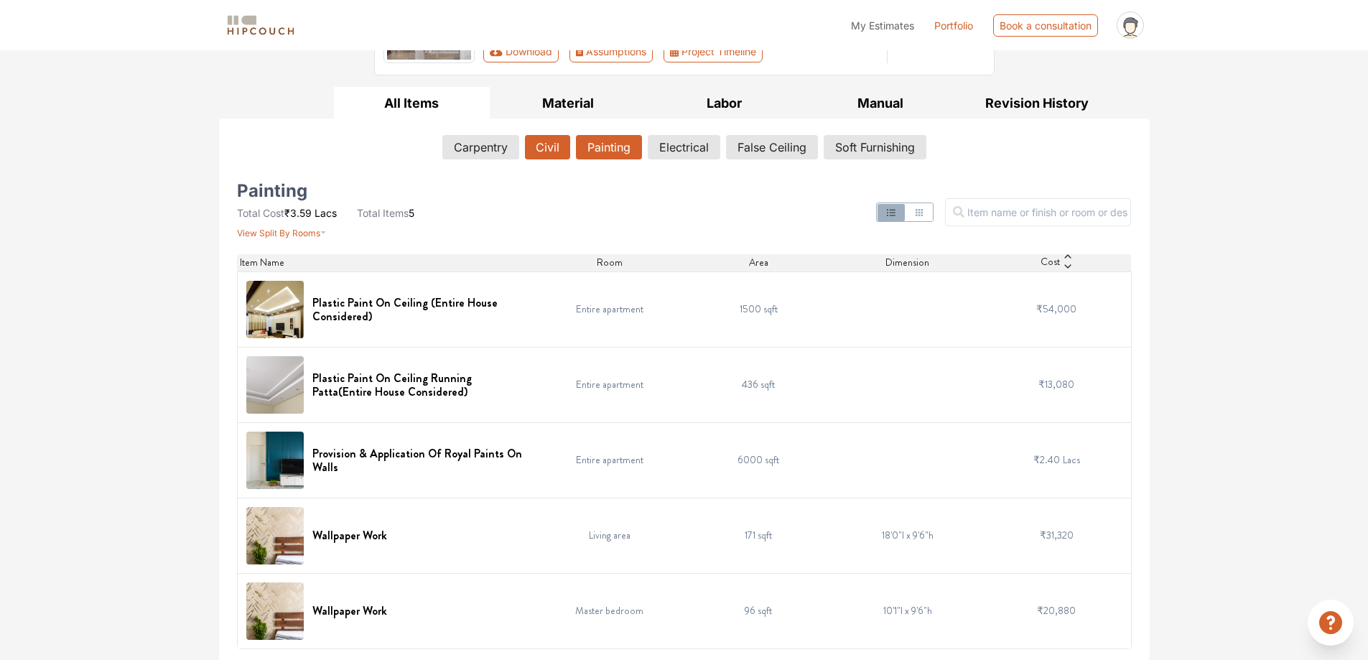
click at [546, 152] on button "Civil" at bounding box center [547, 147] width 45 height 24
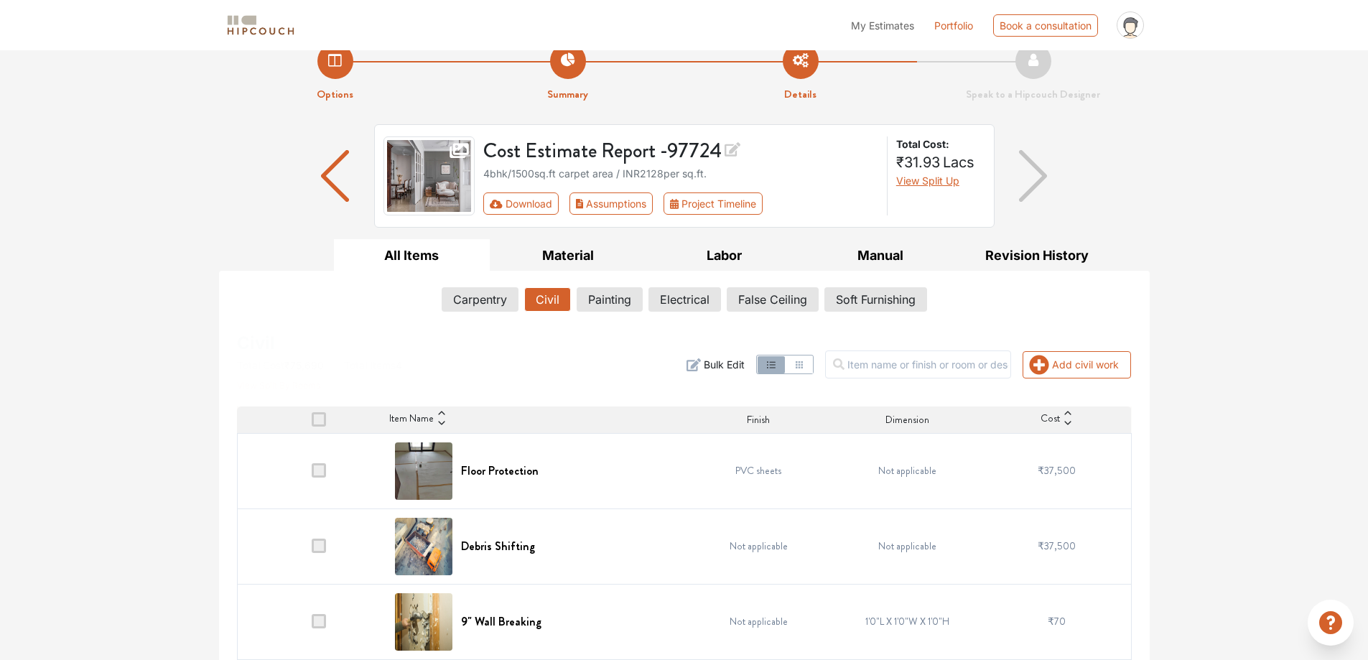
scroll to position [111, 0]
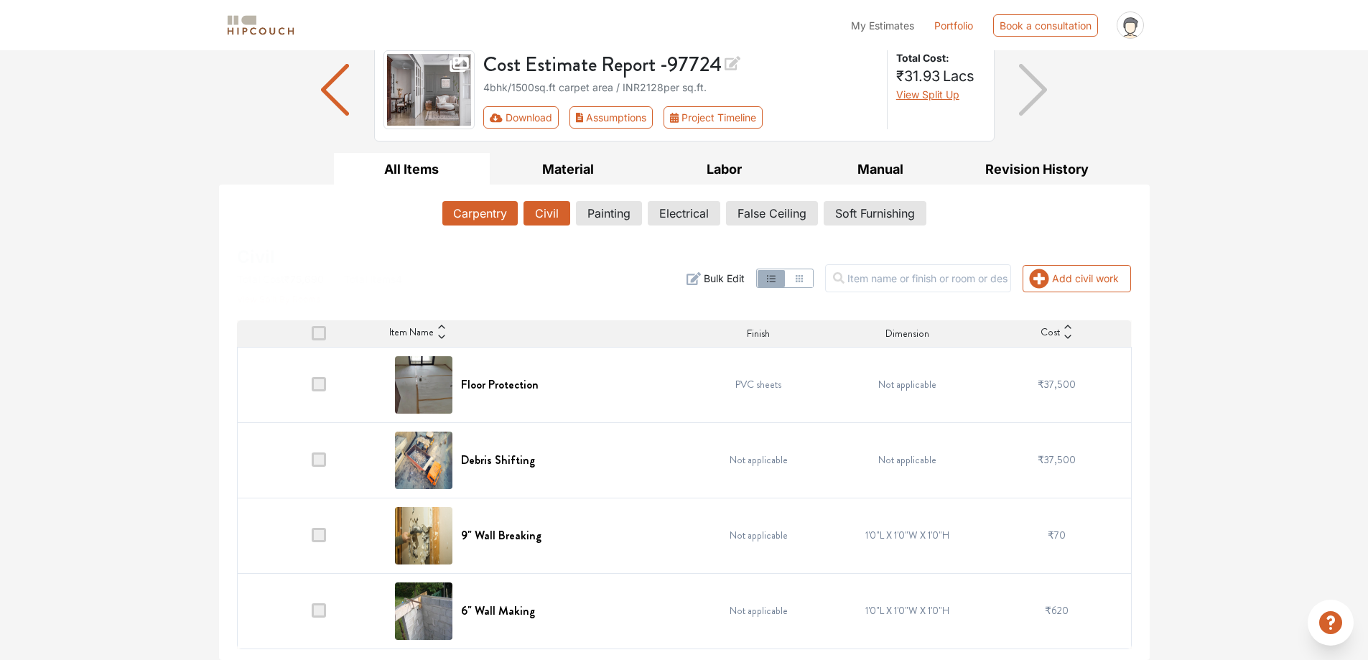
click at [509, 207] on button "Carpentry" at bounding box center [479, 213] width 75 height 24
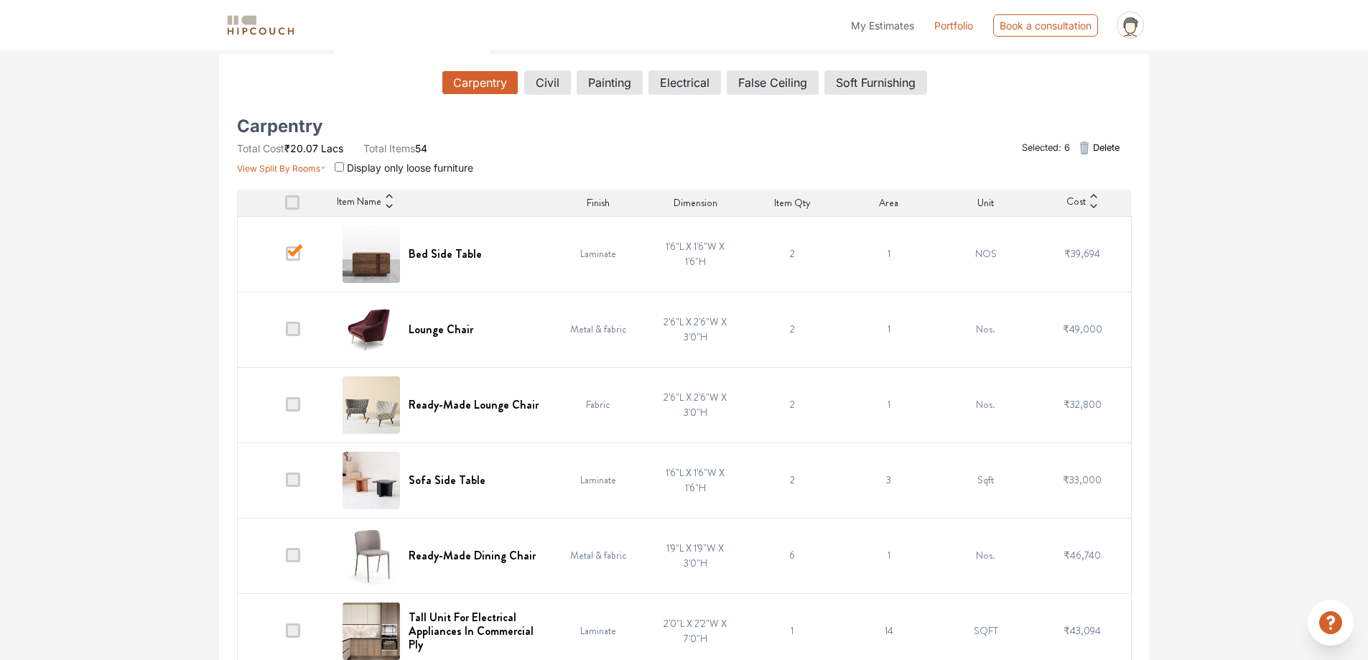
scroll to position [254, 0]
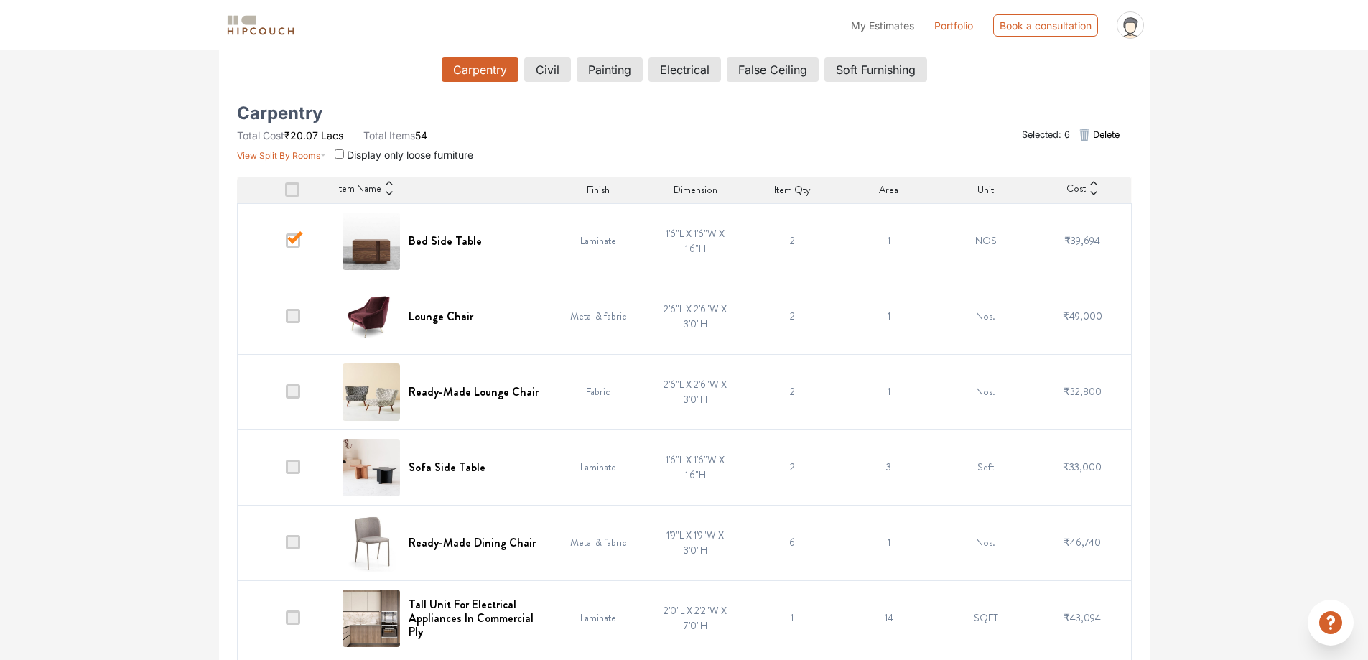
click at [1086, 233] on span "₹39,694" at bounding box center [1082, 240] width 36 height 14
click at [678, 236] on td "1'6"L X 1'6"W X 1'6"H" at bounding box center [695, 240] width 97 height 75
click at [580, 242] on td "Laminate" at bounding box center [598, 240] width 97 height 75
click at [880, 233] on td "1" at bounding box center [888, 240] width 97 height 75
click at [980, 237] on td "NOS" at bounding box center [985, 240] width 97 height 75
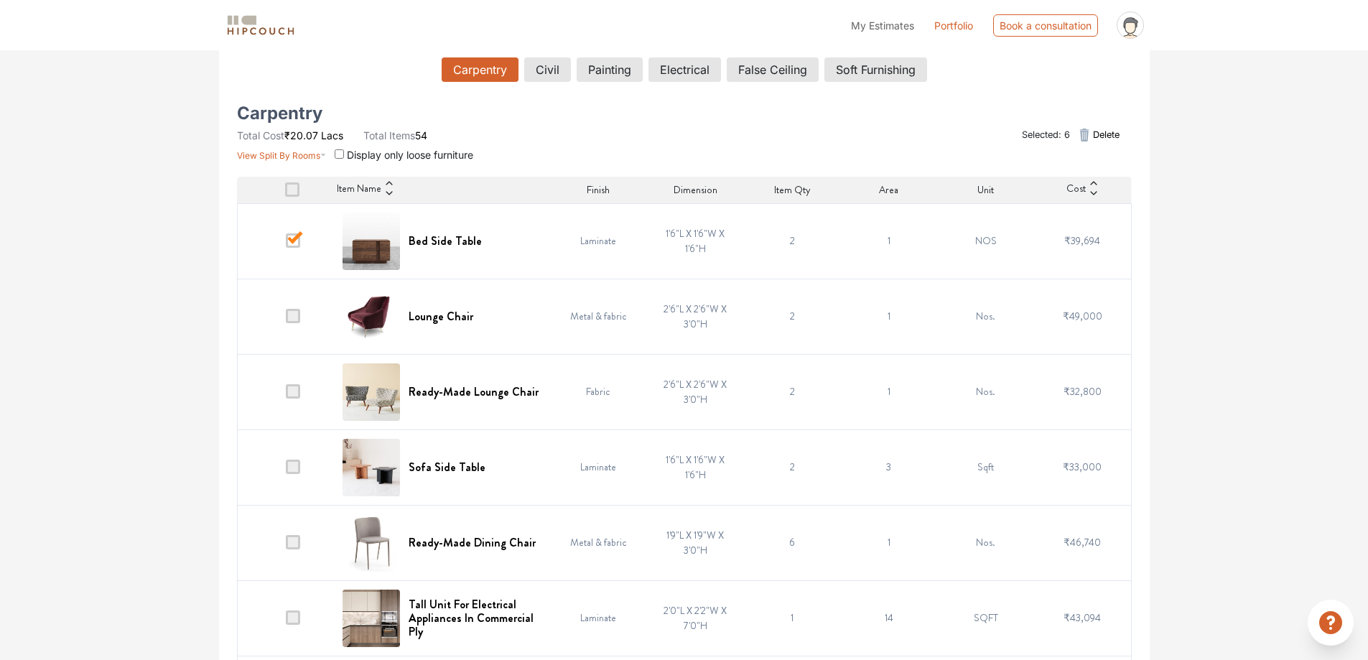
click at [1074, 241] on span "₹39,694" at bounding box center [1082, 240] width 36 height 14
drag, startPoint x: 1074, startPoint y: 241, endPoint x: 952, endPoint y: 254, distance: 122.8
click at [952, 254] on td "NOS" at bounding box center [985, 240] width 97 height 75
click at [1082, 315] on span "₹49,000" at bounding box center [1083, 316] width 40 height 14
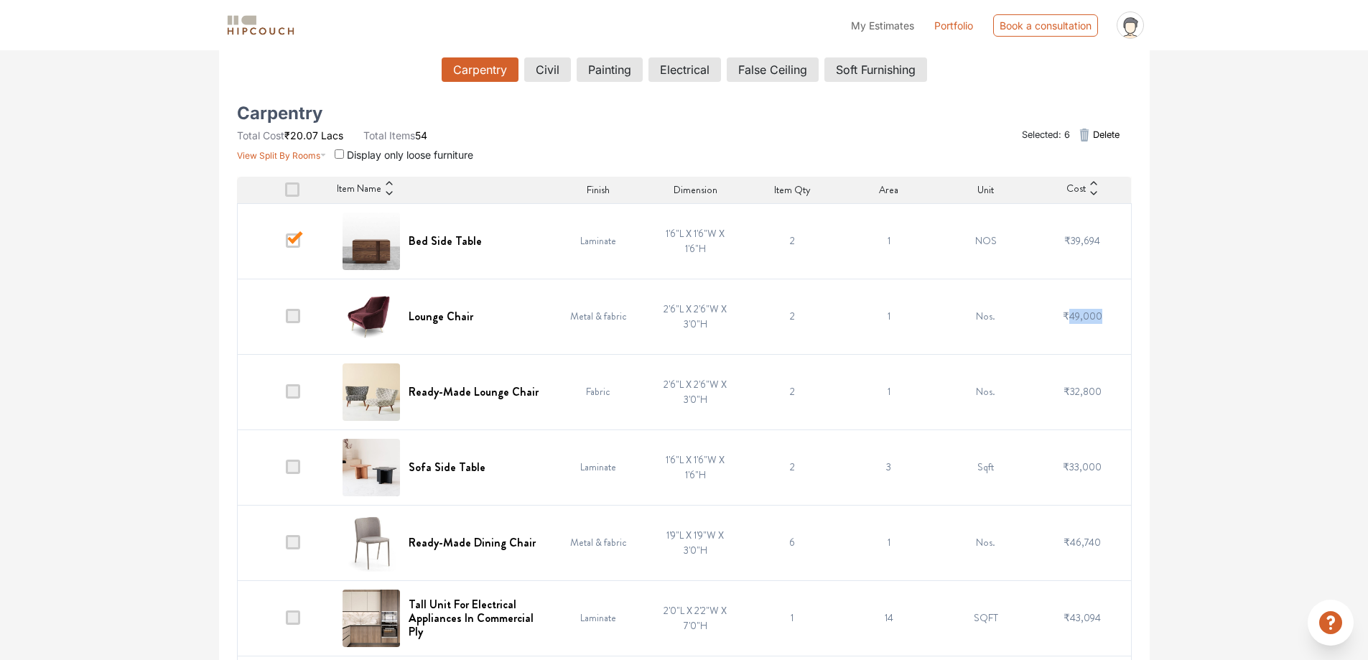
click at [1082, 315] on span "₹49,000" at bounding box center [1083, 316] width 40 height 14
click at [1034, 323] on td "₹49,000" at bounding box center [1082, 316] width 97 height 75
click at [442, 236] on h6 "Bed Side Table" at bounding box center [445, 241] width 73 height 14
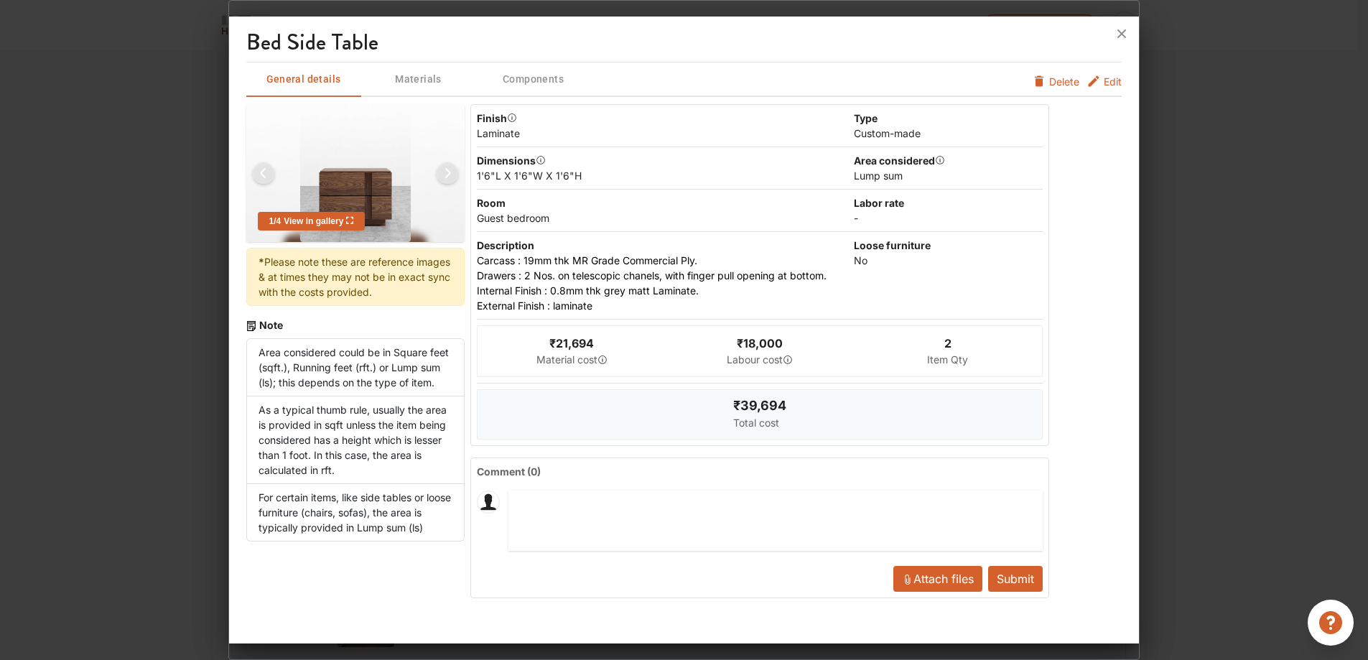
click at [1107, 74] on span "Edit" at bounding box center [1113, 81] width 18 height 15
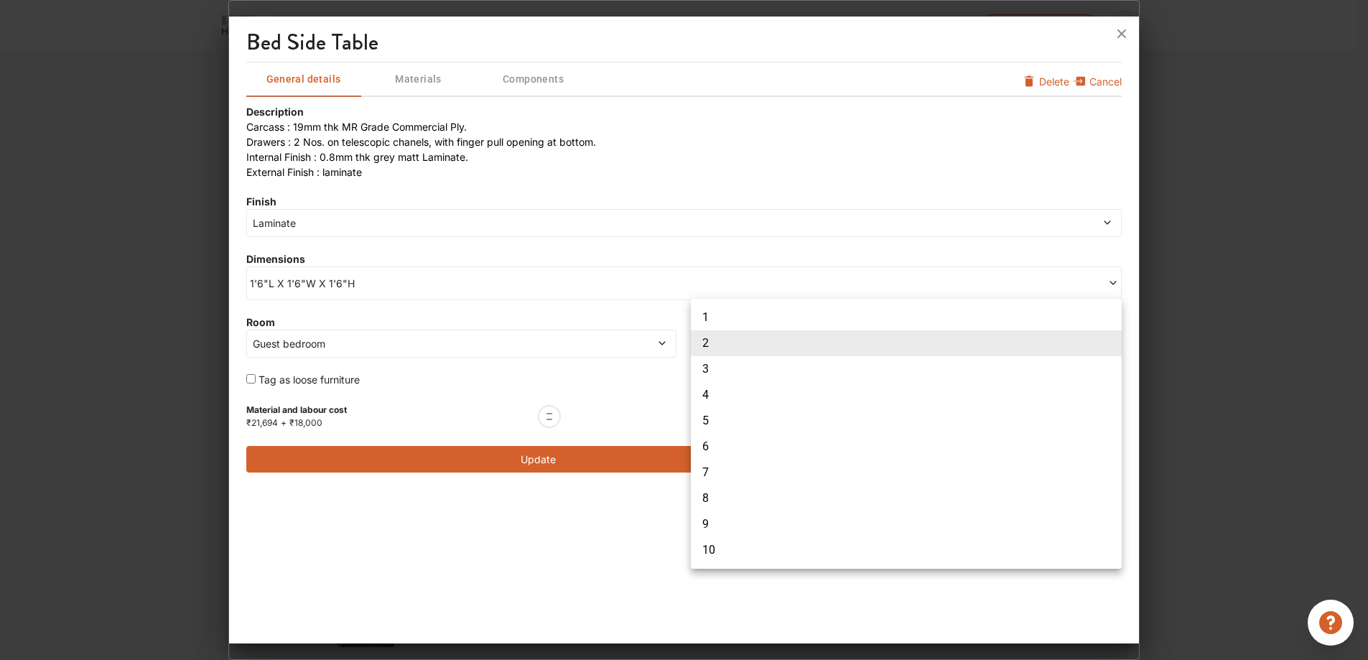
click at [1109, 347] on body "My Estimates Portfolio Book a consultation profile pic Upload Boq Logout Option…" at bounding box center [684, 76] width 1368 height 660
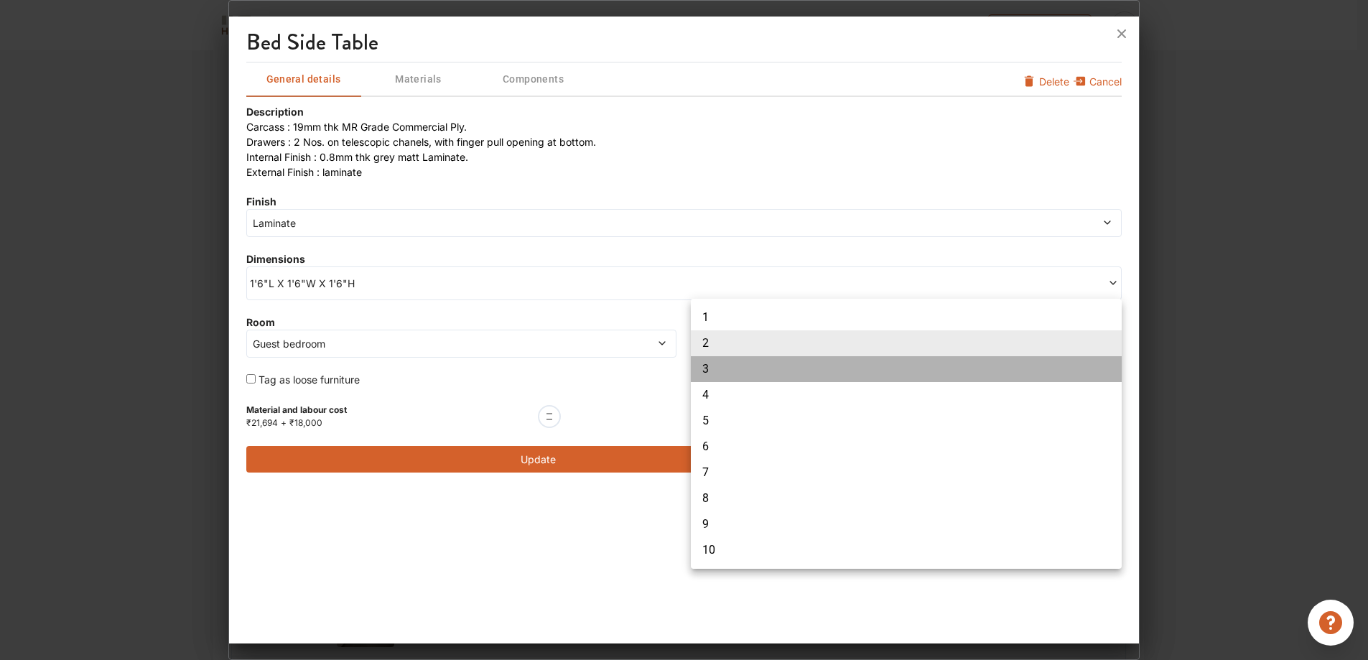
click at [712, 366] on li "3" at bounding box center [906, 369] width 431 height 26
type input "3"
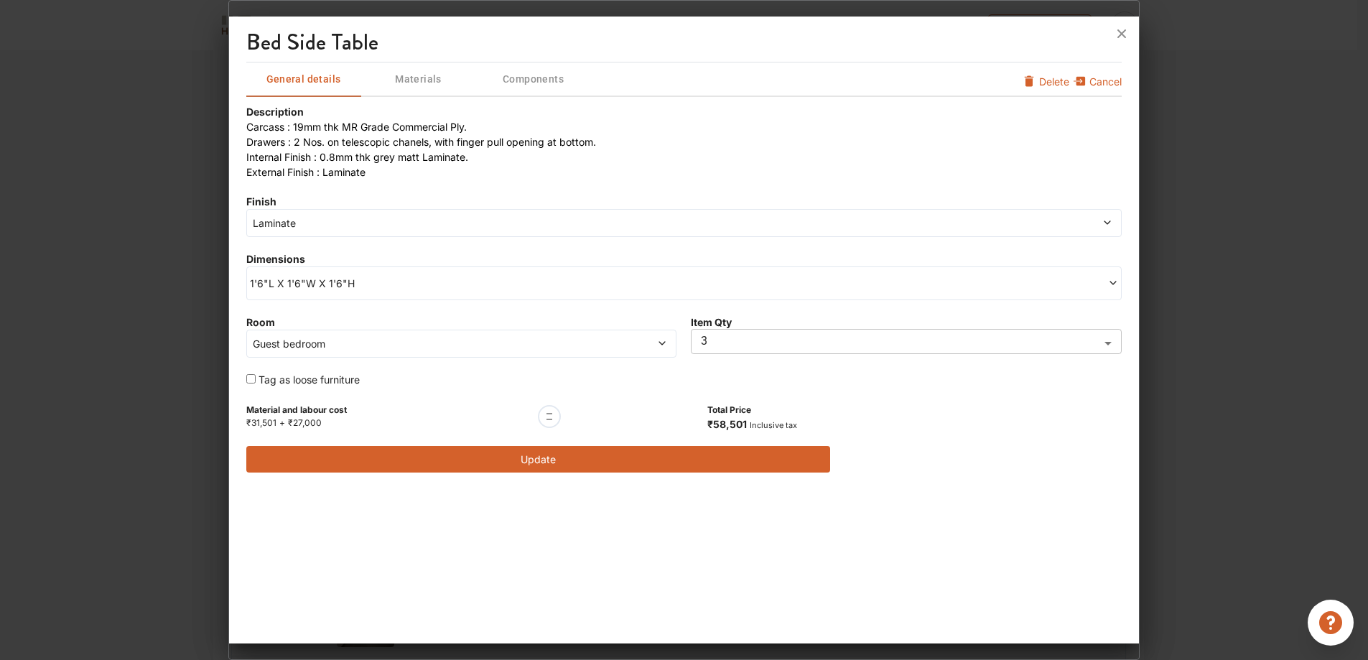
click at [1100, 224] on span at bounding box center [1004, 222] width 215 height 15
click at [563, 455] on button "Update" at bounding box center [538, 459] width 584 height 27
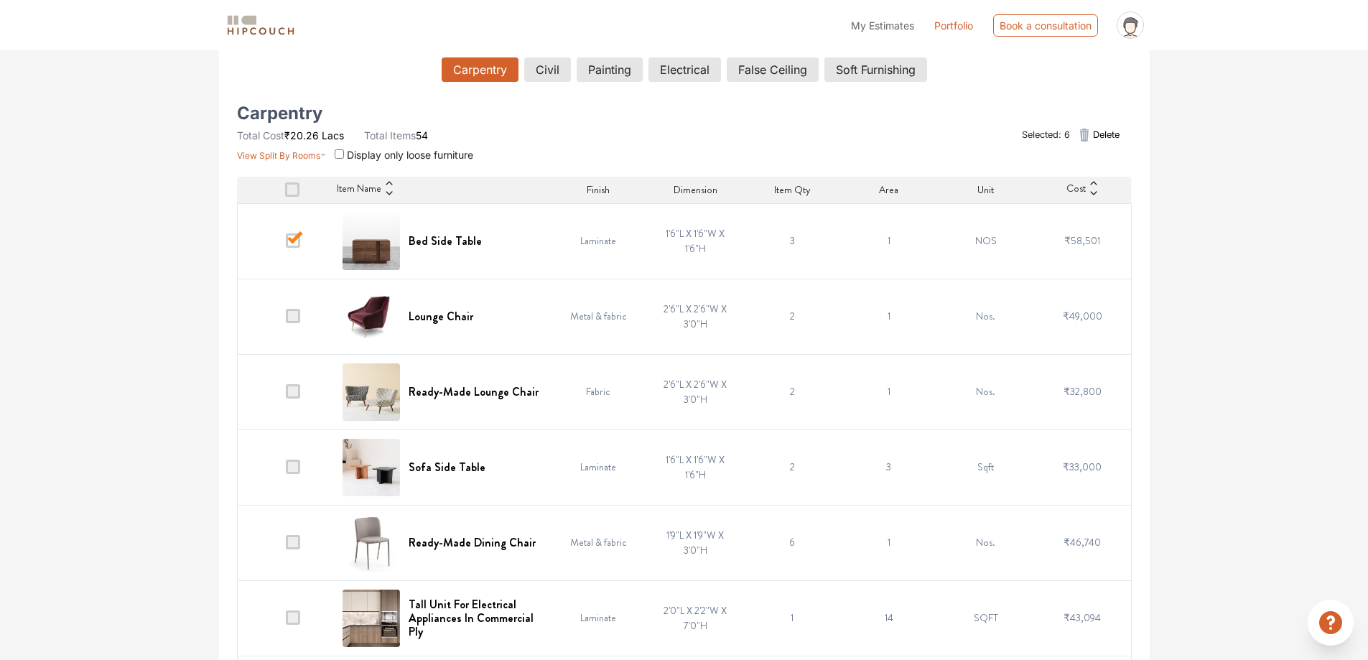
click at [294, 318] on span at bounding box center [293, 316] width 14 height 14
click at [286, 320] on input "checkbox" at bounding box center [286, 320] width 0 height 0
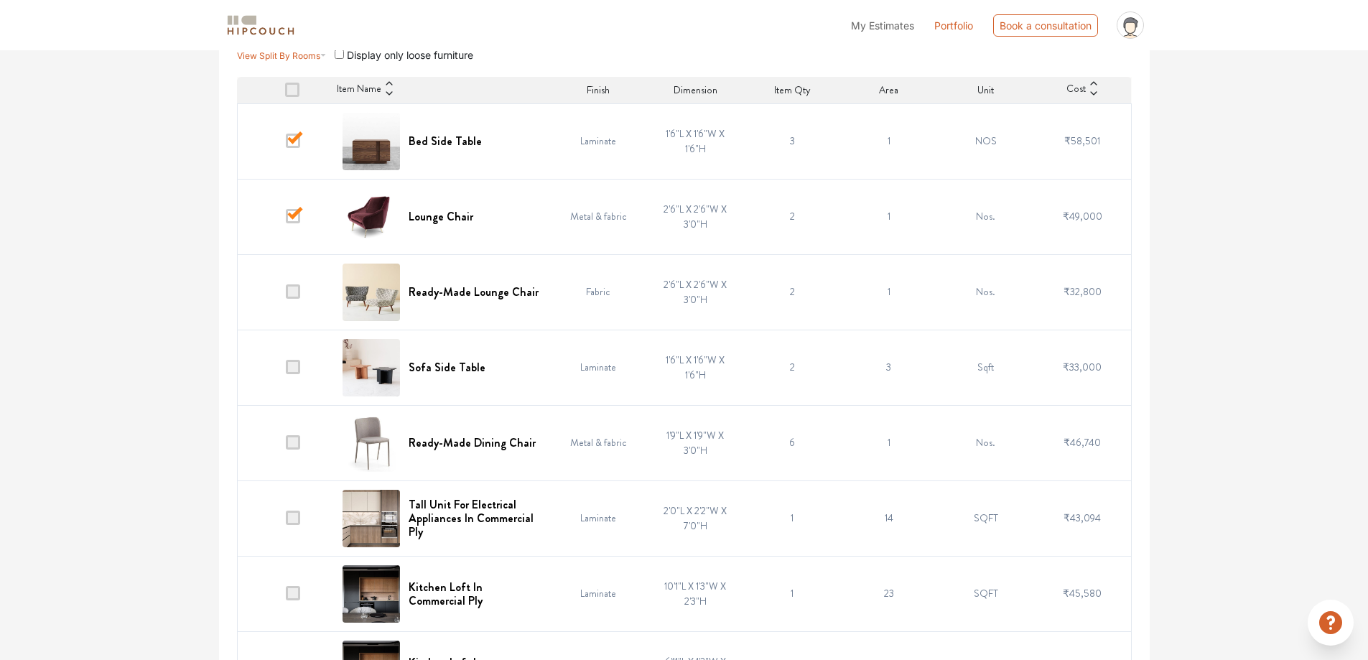
scroll to position [398, 0]
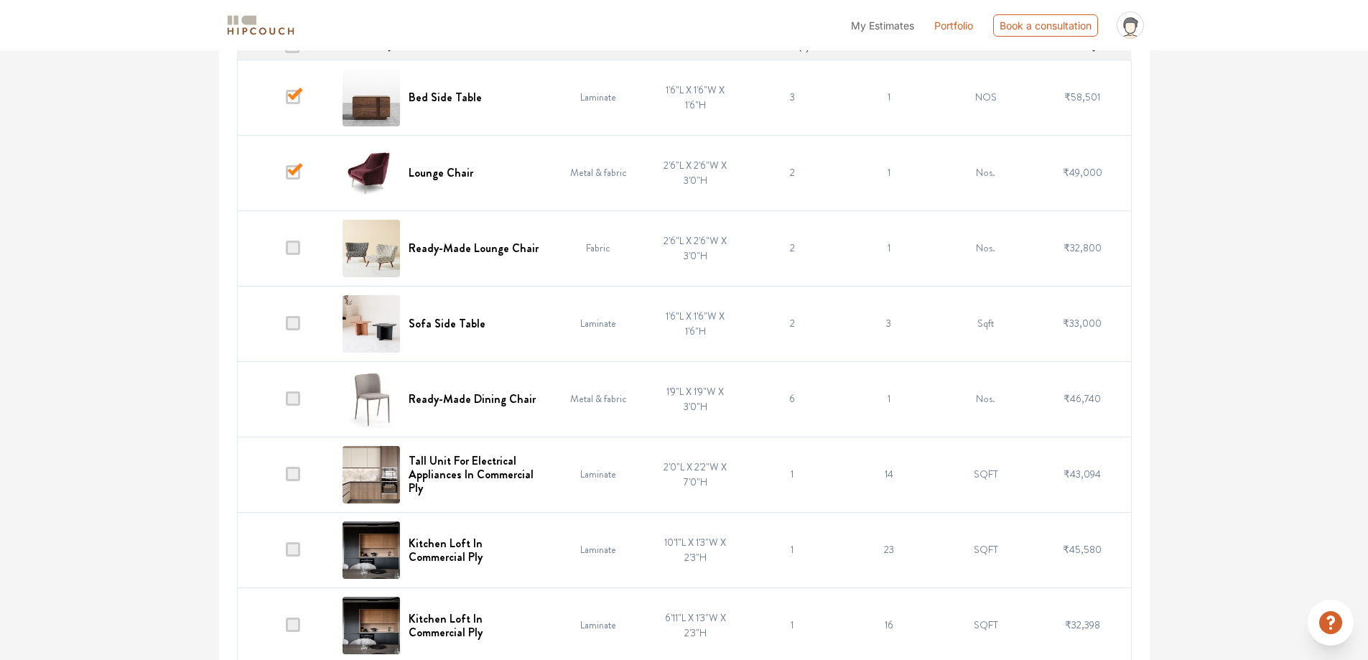
click at [289, 321] on span at bounding box center [293, 323] width 14 height 14
click at [286, 327] on input "checkbox" at bounding box center [286, 327] width 0 height 0
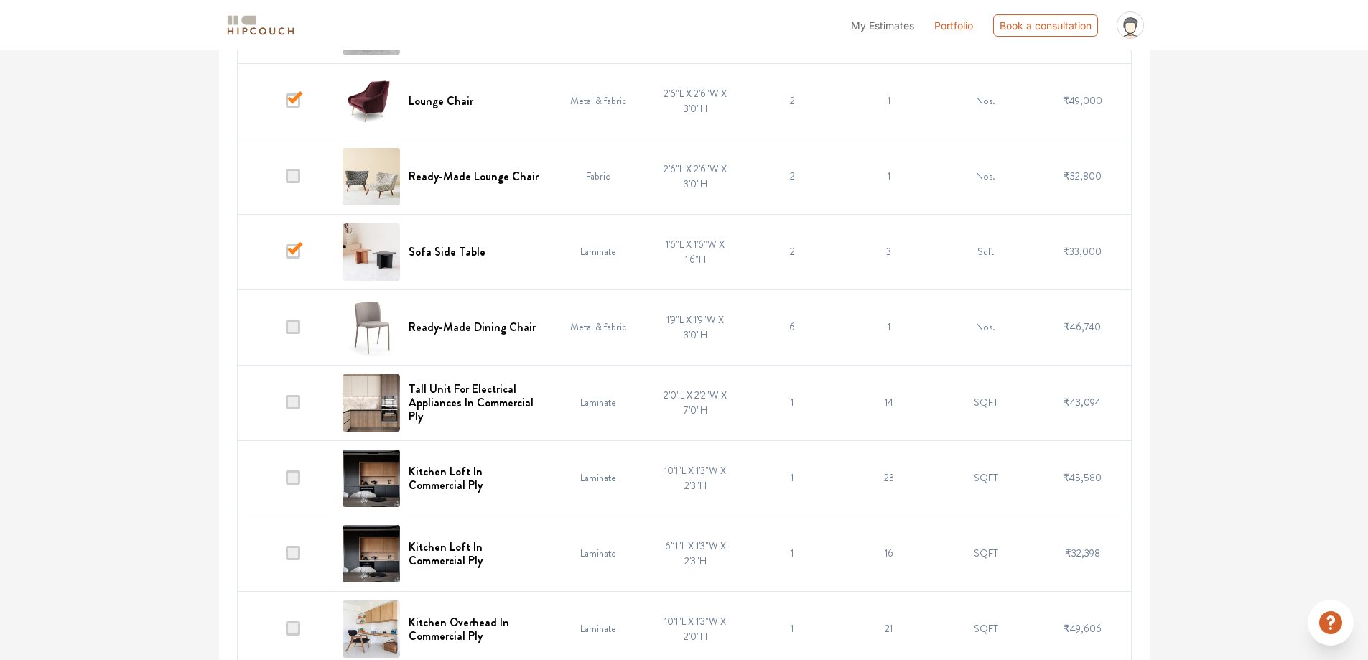
click at [302, 317] on td at bounding box center [285, 326] width 97 height 75
click at [305, 403] on td at bounding box center [285, 402] width 97 height 75
click at [295, 403] on span at bounding box center [293, 402] width 14 height 14
click at [286, 406] on input "checkbox" at bounding box center [286, 406] width 0 height 0
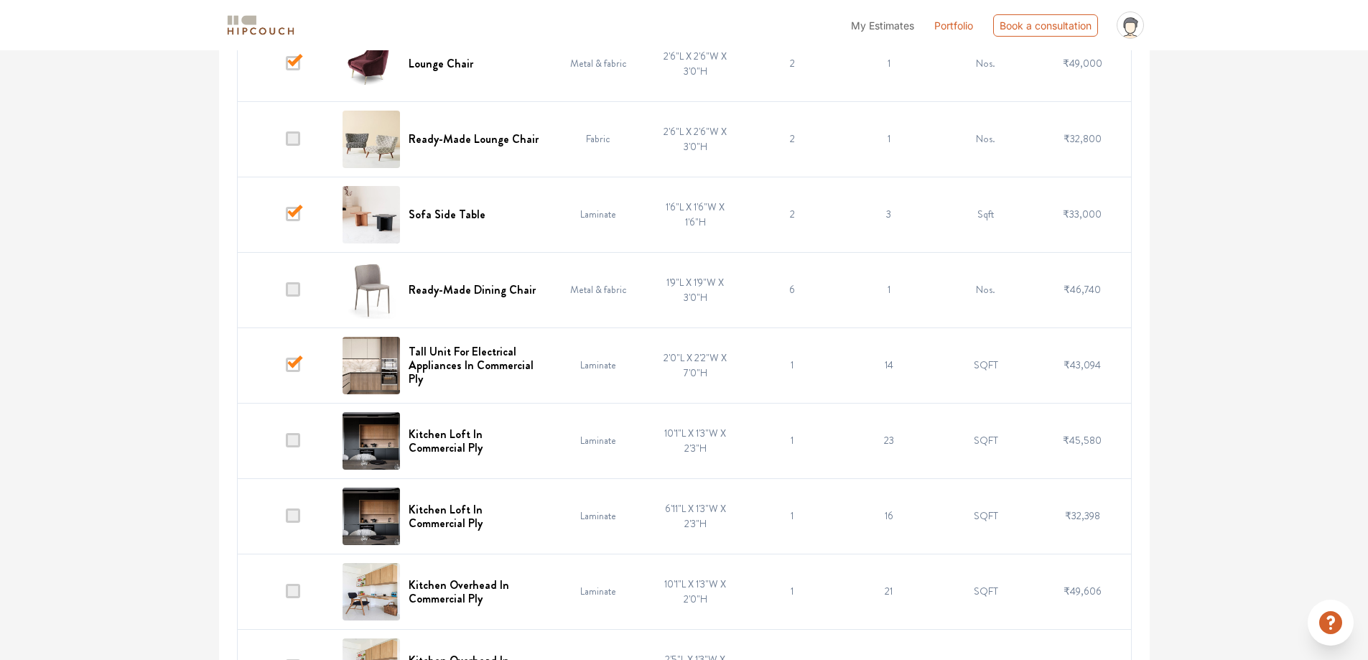
scroll to position [542, 0]
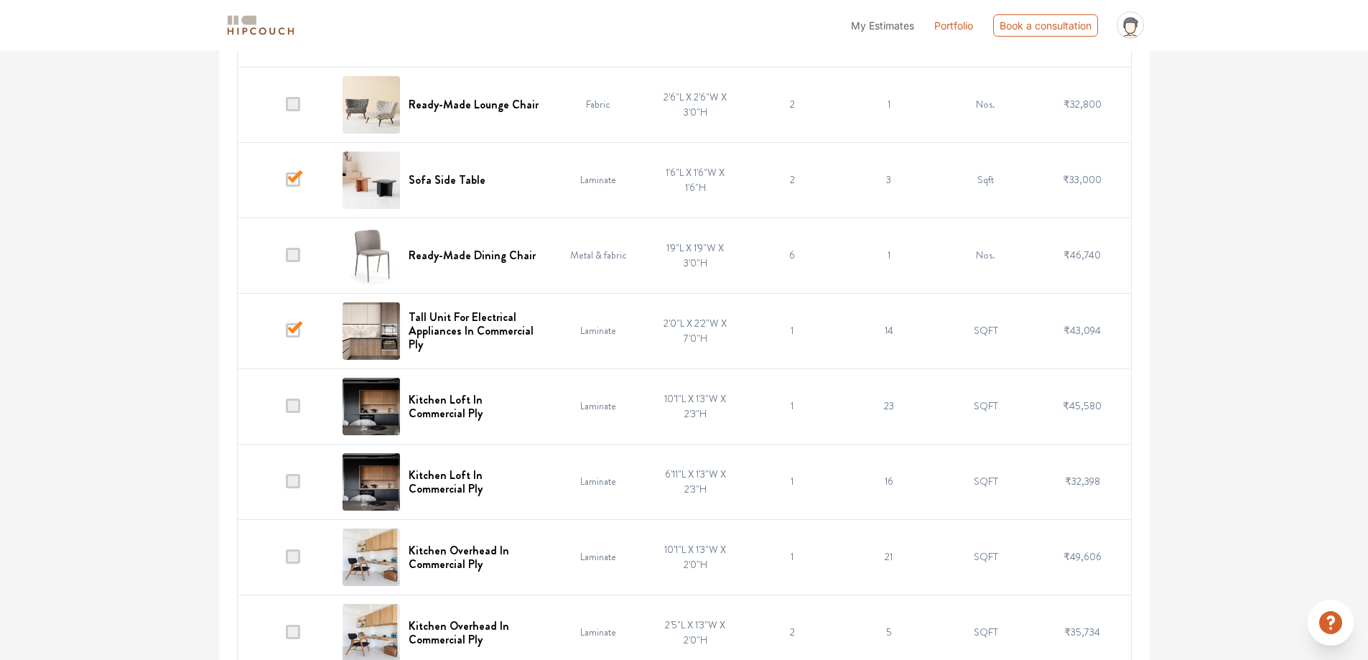
click at [289, 404] on span at bounding box center [293, 406] width 14 height 14
click at [286, 409] on input "checkbox" at bounding box center [286, 409] width 0 height 0
click at [288, 480] on span at bounding box center [293, 481] width 14 height 14
click at [286, 485] on input "checkbox" at bounding box center [286, 485] width 0 height 0
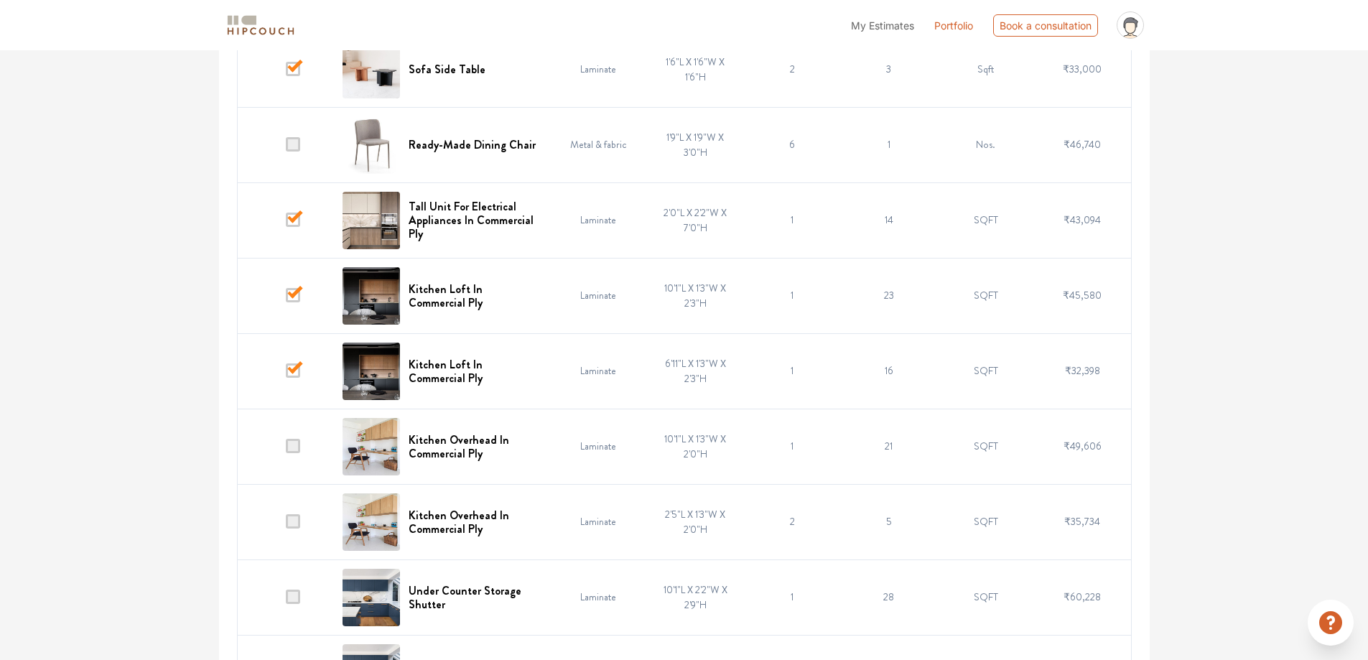
scroll to position [685, 0]
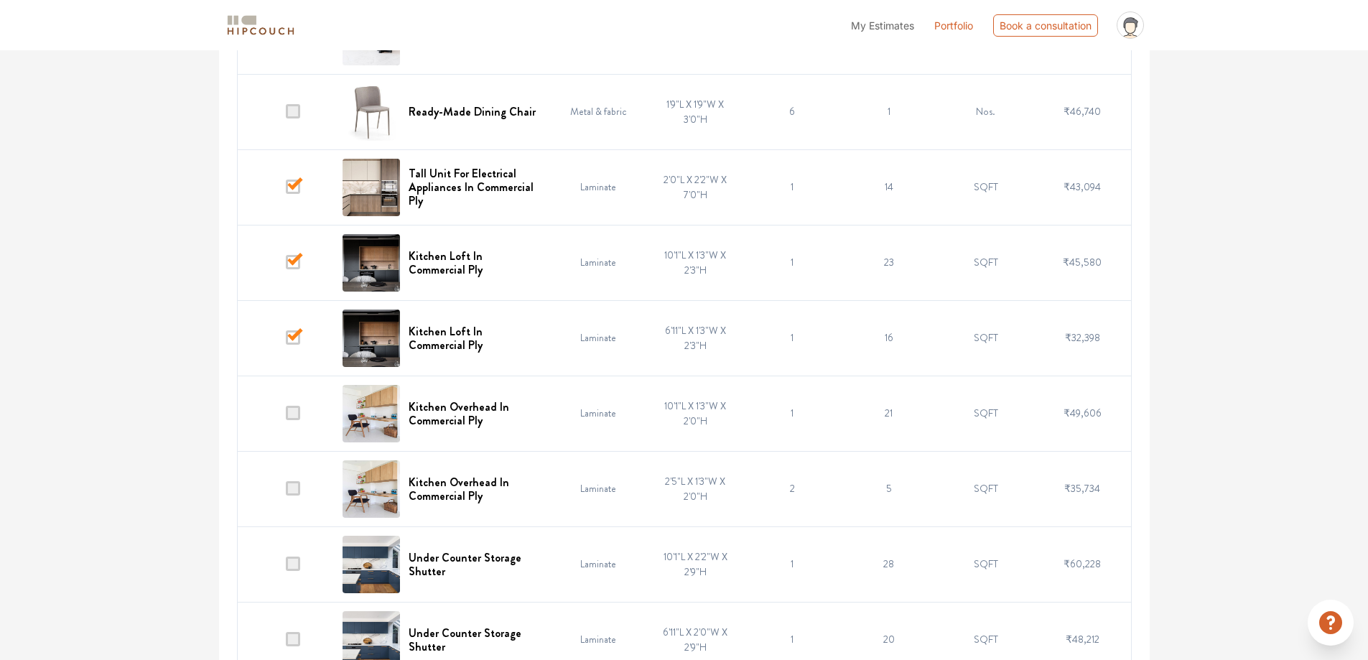
click at [290, 260] on span at bounding box center [293, 262] width 14 height 14
click at [286, 266] on input "checkbox" at bounding box center [286, 266] width 0 height 0
click at [298, 261] on span at bounding box center [293, 262] width 14 height 14
click at [286, 266] on input "checkbox" at bounding box center [286, 266] width 0 height 0
click at [292, 337] on span at bounding box center [293, 337] width 14 height 14
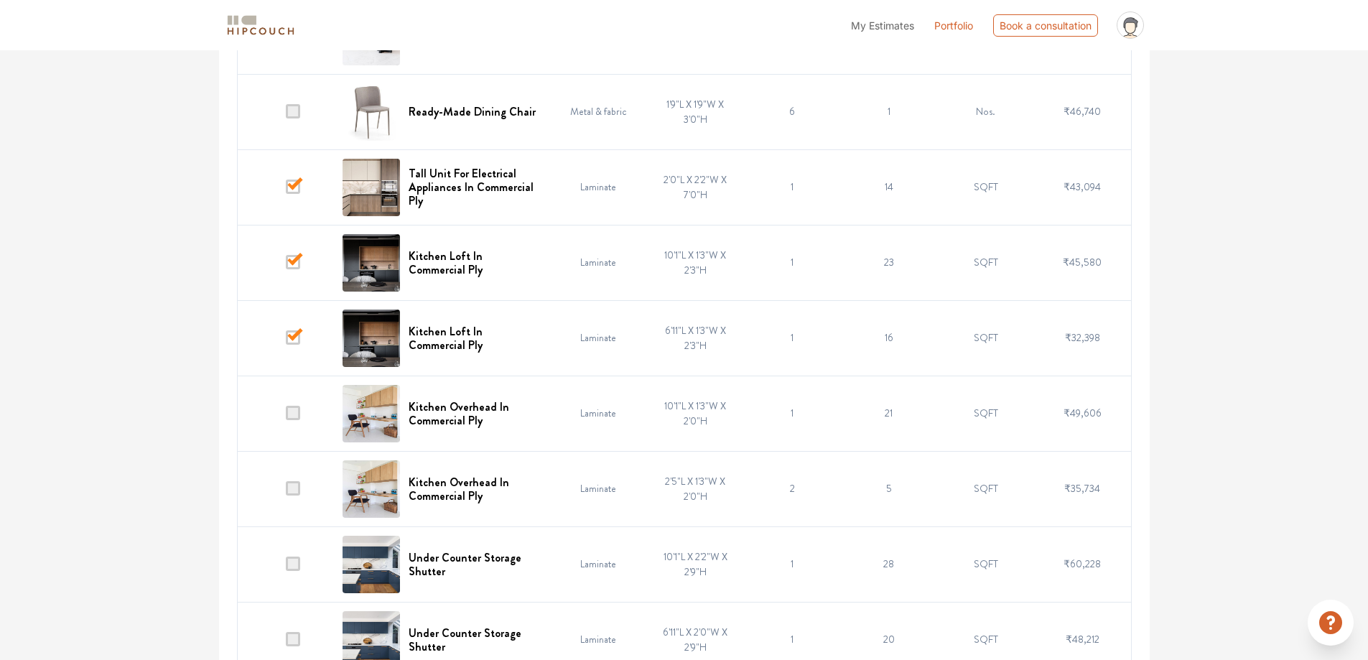
click at [286, 341] on input "checkbox" at bounding box center [286, 341] width 0 height 0
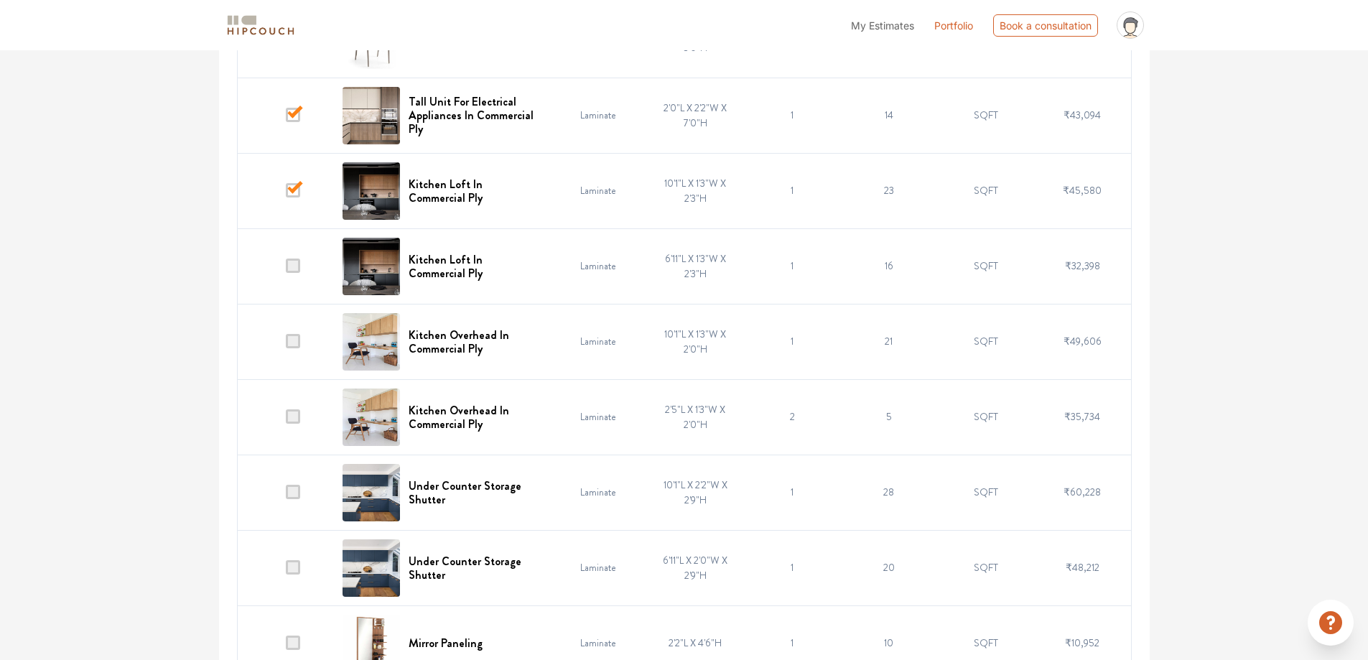
scroll to position [829, 0]
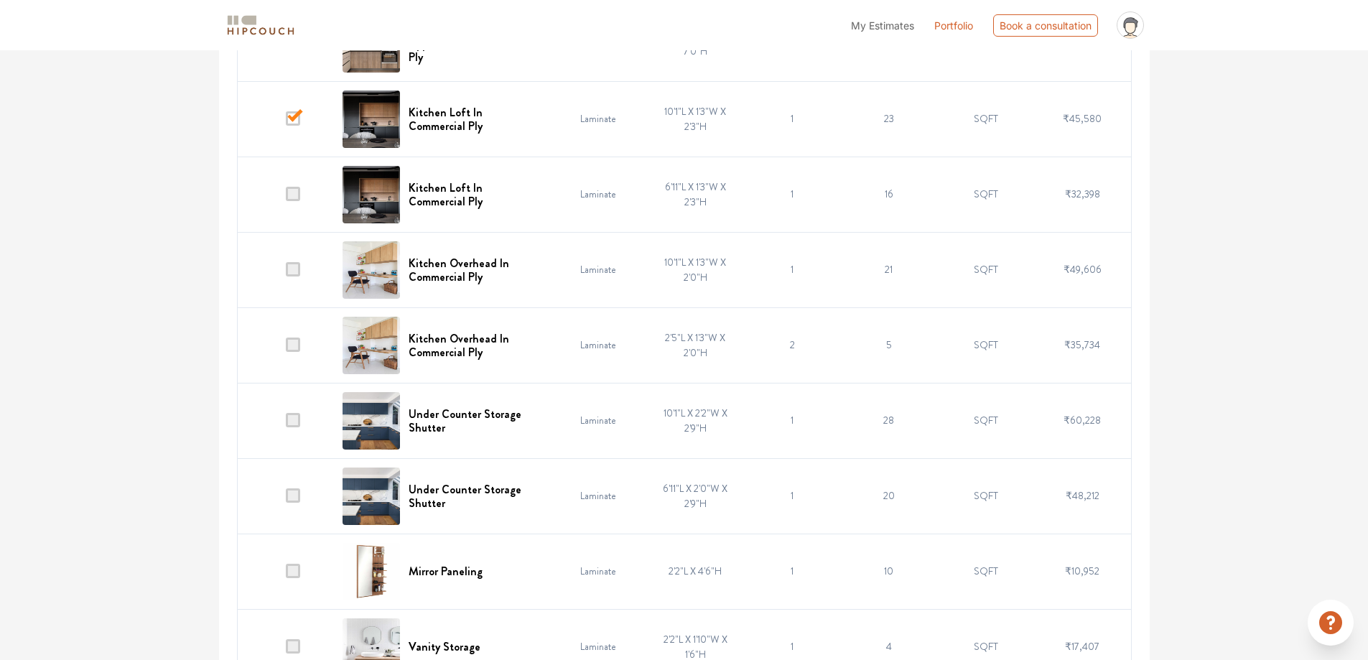
click at [305, 417] on td at bounding box center [285, 420] width 97 height 75
click at [288, 417] on span at bounding box center [293, 420] width 14 height 14
click at [286, 424] on input "checkbox" at bounding box center [286, 424] width 0 height 0
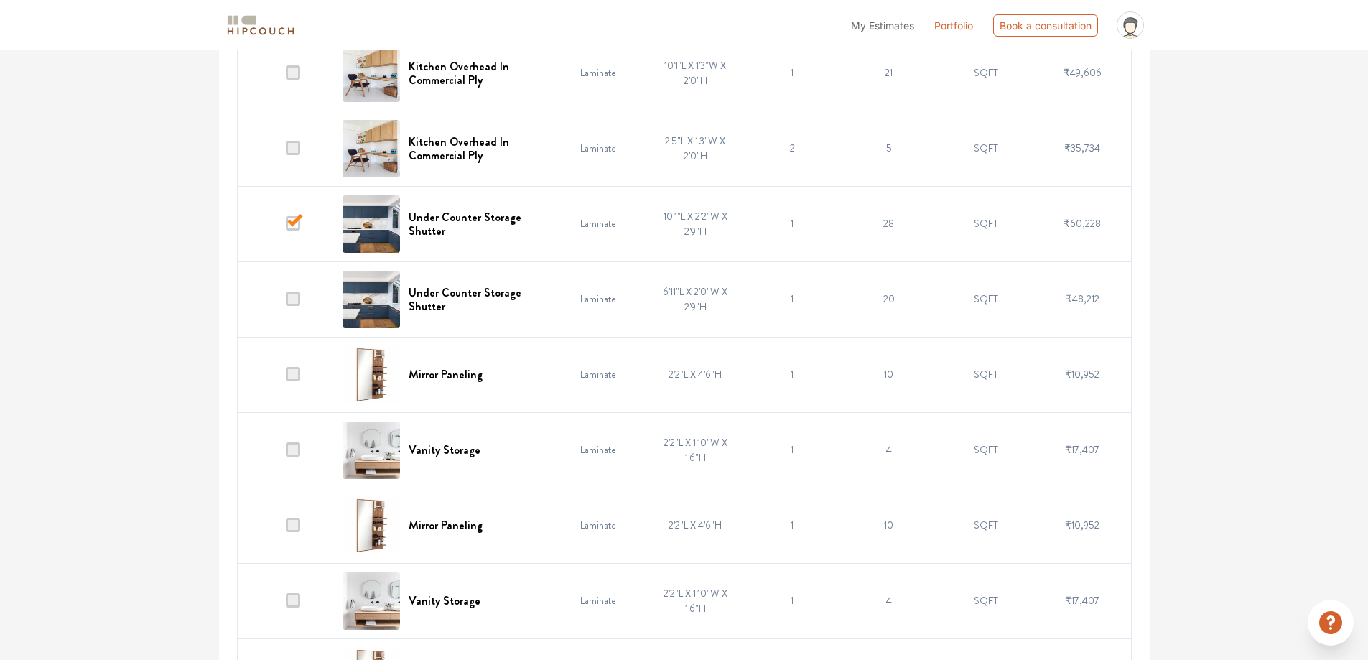
scroll to position [1044, 0]
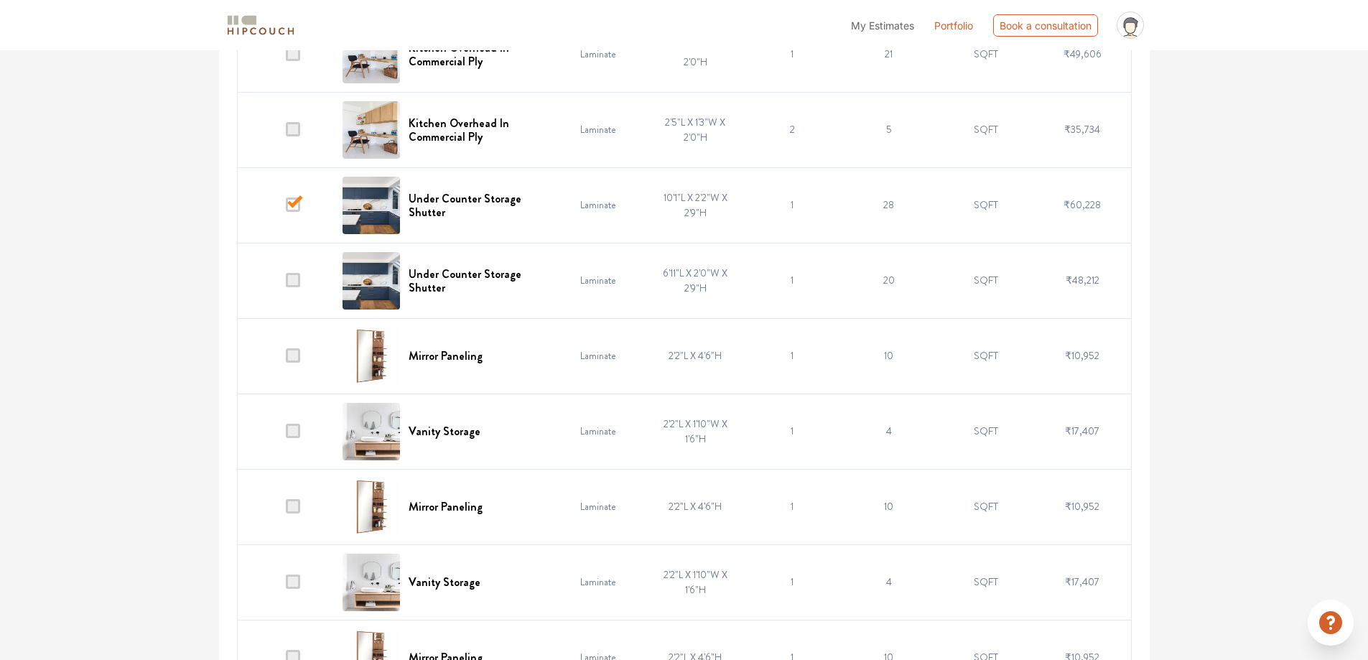
click at [294, 431] on span at bounding box center [293, 431] width 14 height 14
click at [286, 435] on input "checkbox" at bounding box center [286, 435] width 0 height 0
click at [298, 498] on td at bounding box center [285, 506] width 97 height 75
click at [292, 580] on span at bounding box center [293, 582] width 14 height 14
click at [286, 585] on input "checkbox" at bounding box center [286, 585] width 0 height 0
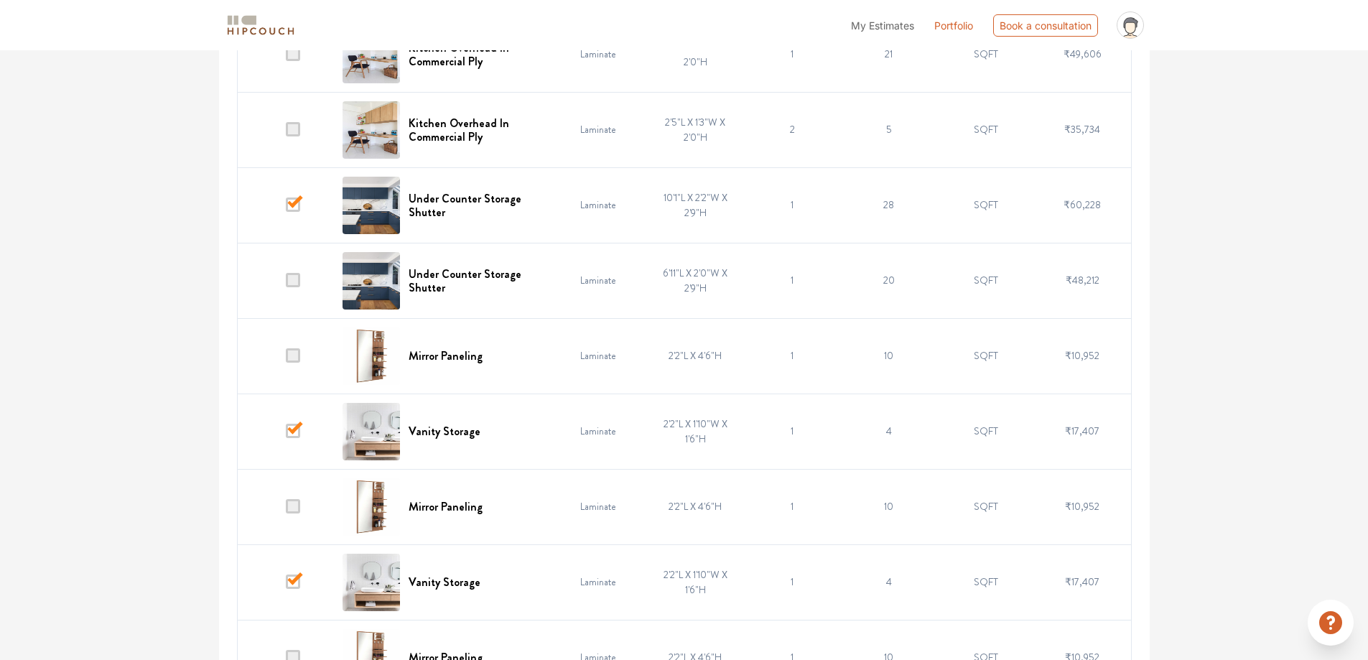
click at [293, 506] on span at bounding box center [293, 506] width 14 height 14
click at [286, 510] on input "checkbox" at bounding box center [286, 510] width 0 height 0
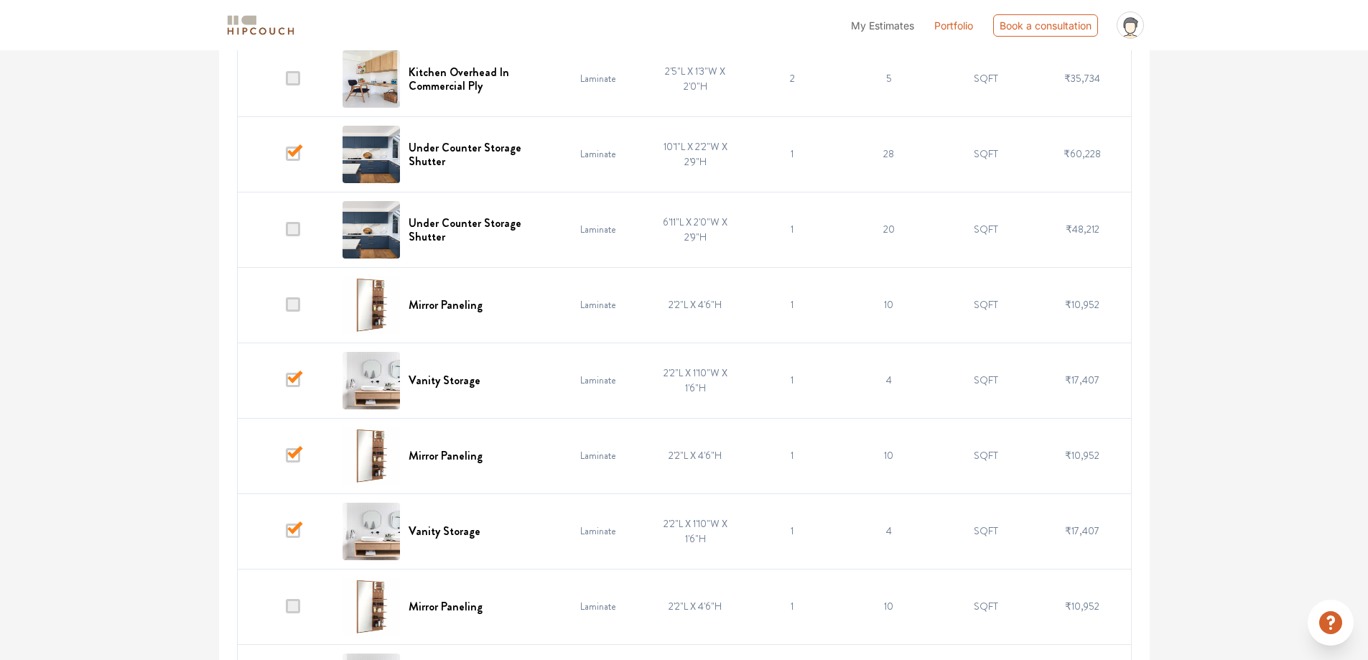
scroll to position [1260, 0]
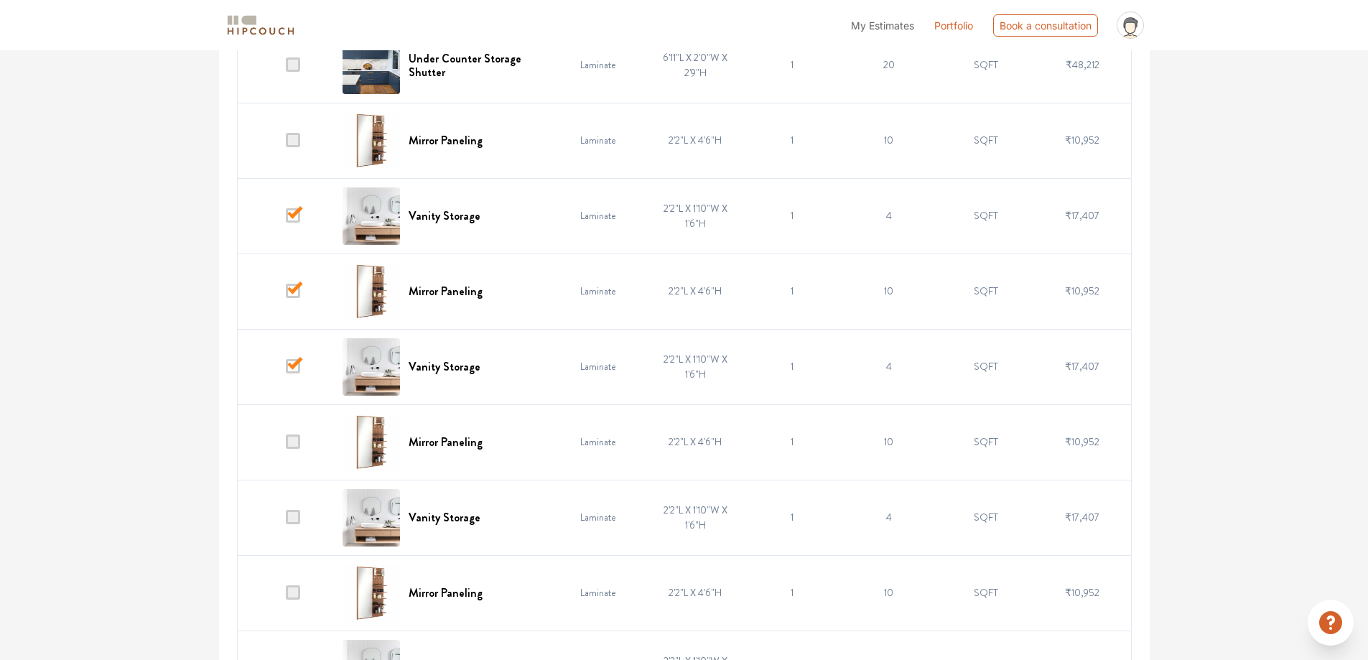
click at [285, 439] on td at bounding box center [285, 441] width 97 height 75
click at [293, 442] on span at bounding box center [293, 442] width 14 height 14
click at [286, 445] on input "checkbox" at bounding box center [286, 445] width 0 height 0
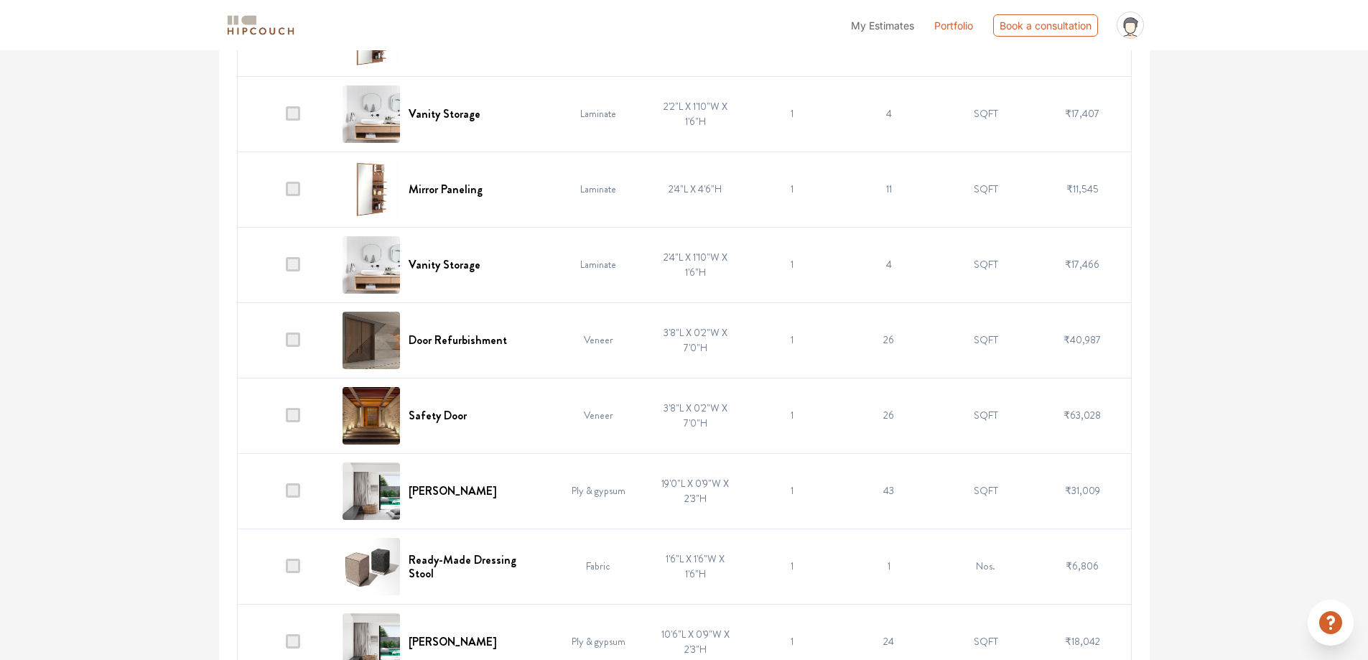
scroll to position [1834, 0]
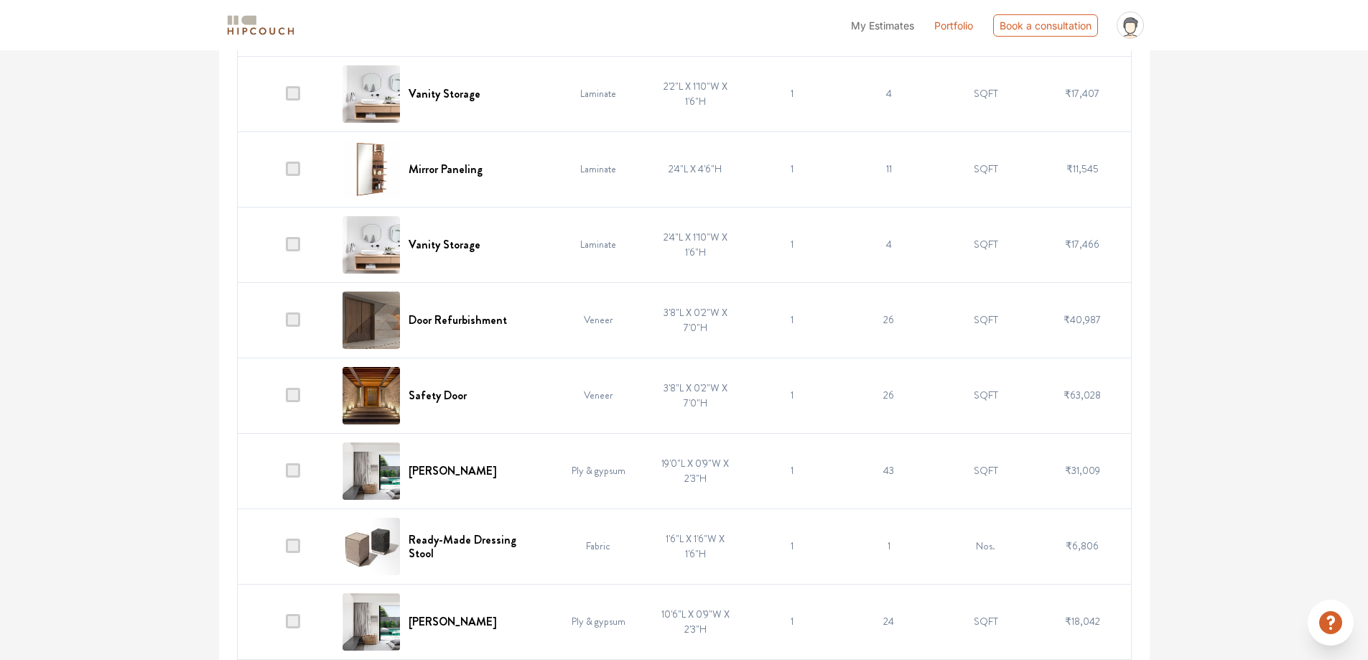
click at [300, 321] on span at bounding box center [293, 319] width 14 height 14
click at [286, 323] on input "checkbox" at bounding box center [286, 323] width 0 height 0
click at [292, 468] on span at bounding box center [293, 470] width 14 height 14
click at [286, 474] on input "checkbox" at bounding box center [286, 474] width 0 height 0
click at [293, 541] on span at bounding box center [293, 546] width 14 height 14
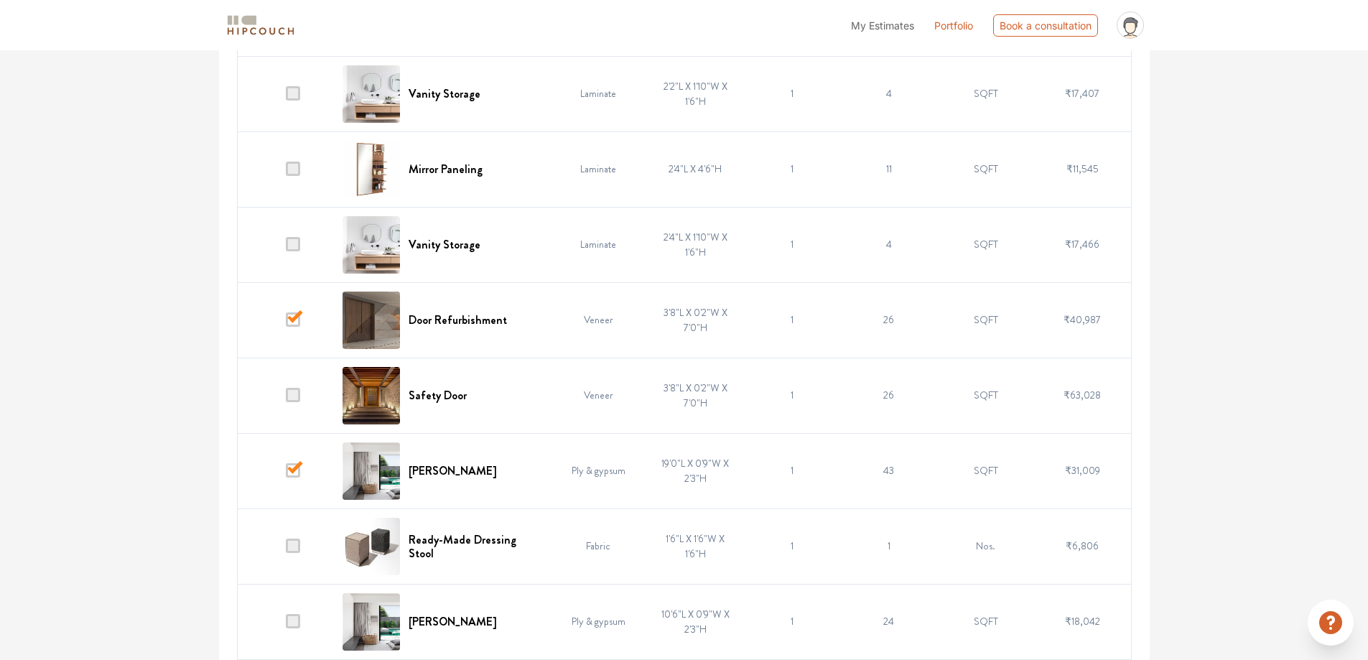
click at [286, 549] on input "checkbox" at bounding box center [286, 549] width 0 height 0
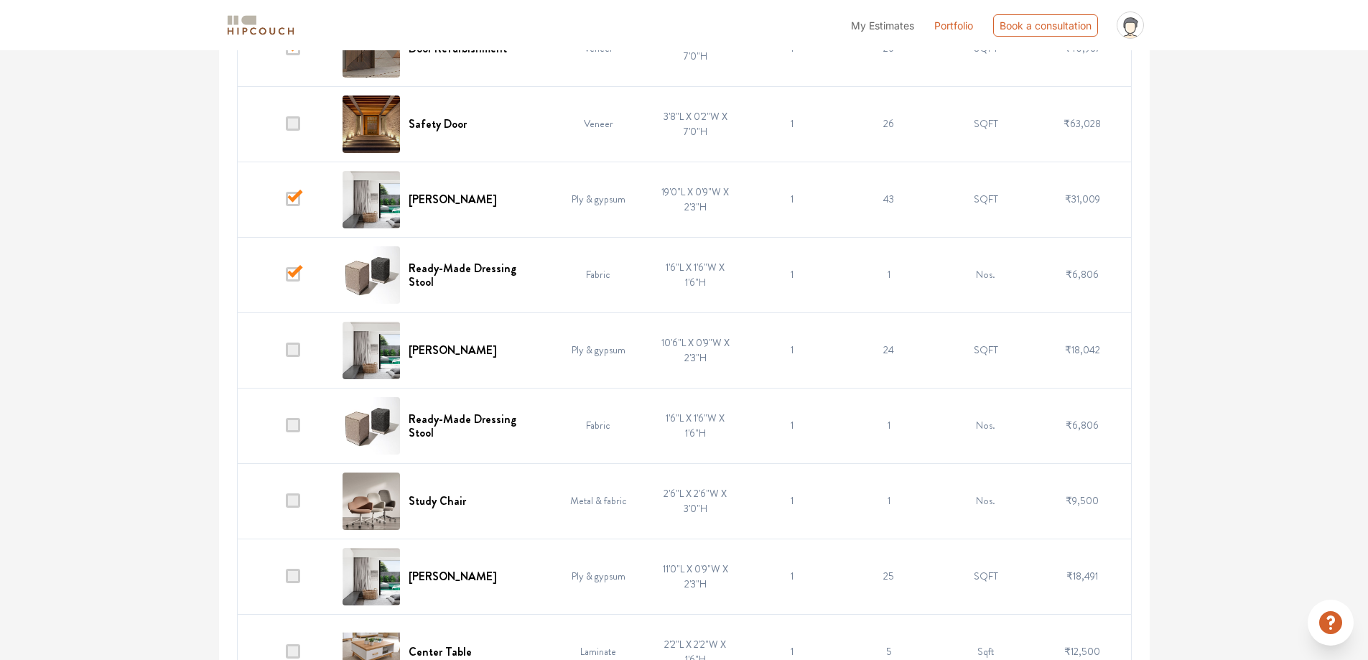
scroll to position [2265, 0]
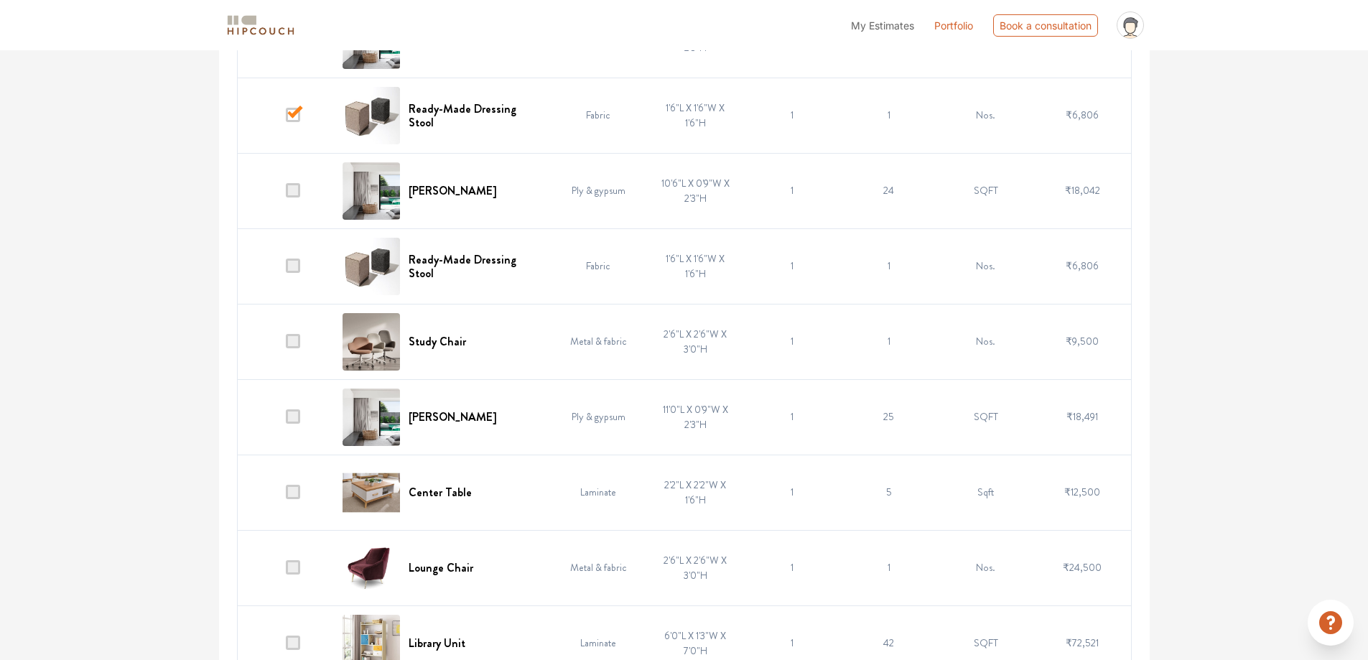
click at [286, 343] on td at bounding box center [285, 341] width 97 height 75
click at [294, 340] on span at bounding box center [293, 341] width 14 height 14
click at [286, 345] on input "checkbox" at bounding box center [286, 345] width 0 height 0
click at [292, 414] on span at bounding box center [293, 416] width 14 height 14
click at [286, 420] on input "checkbox" at bounding box center [286, 420] width 0 height 0
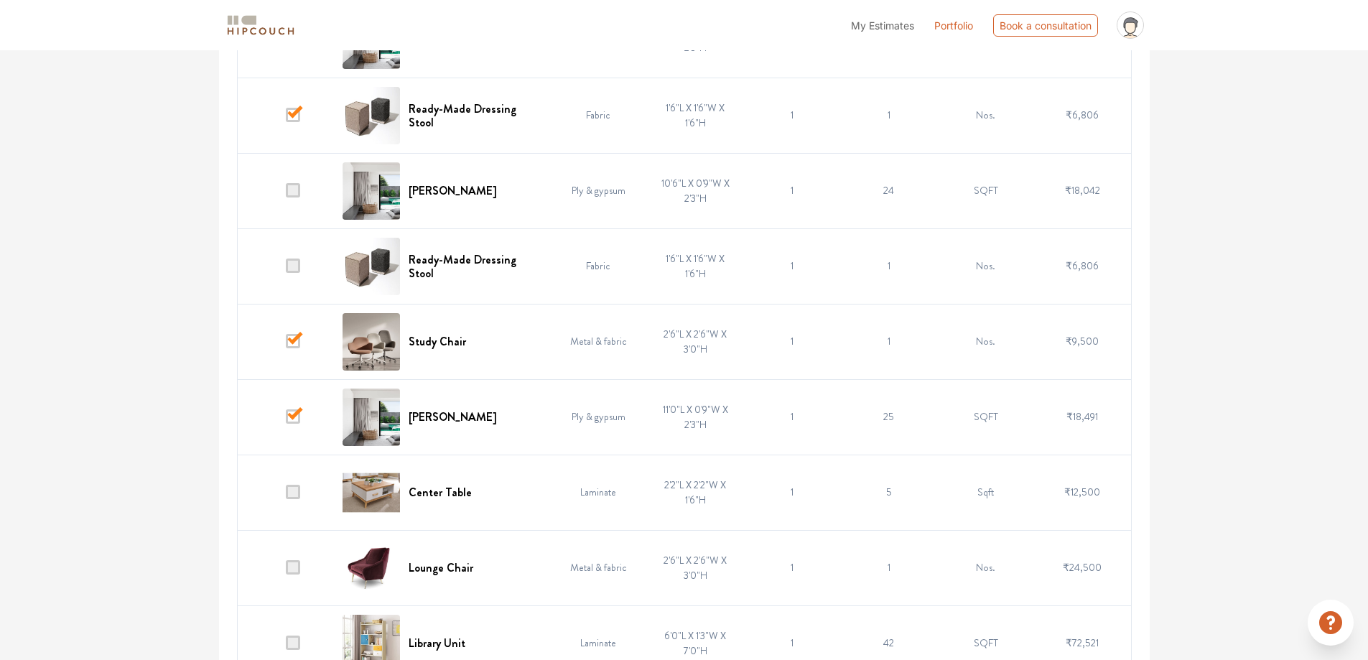
click at [286, 486] on td at bounding box center [285, 492] width 97 height 75
click at [299, 493] on span at bounding box center [293, 492] width 14 height 14
click at [286, 496] on input "checkbox" at bounding box center [286, 496] width 0 height 0
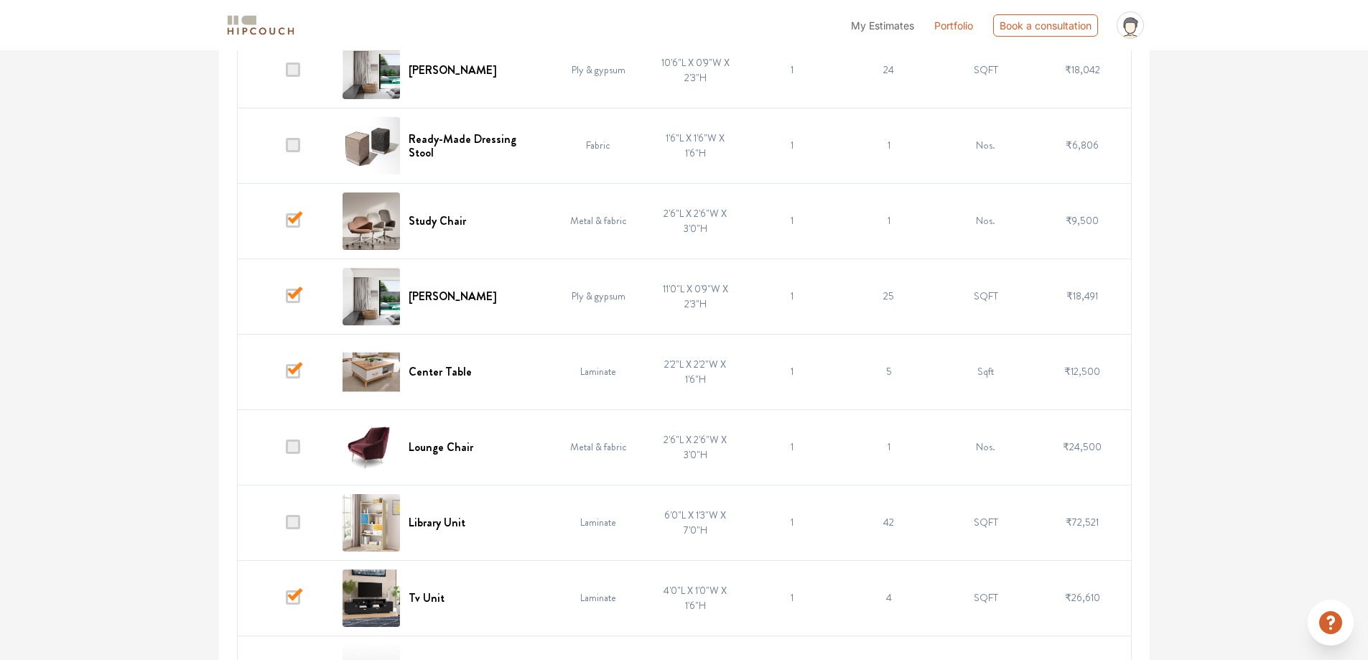
scroll to position [2481, 0]
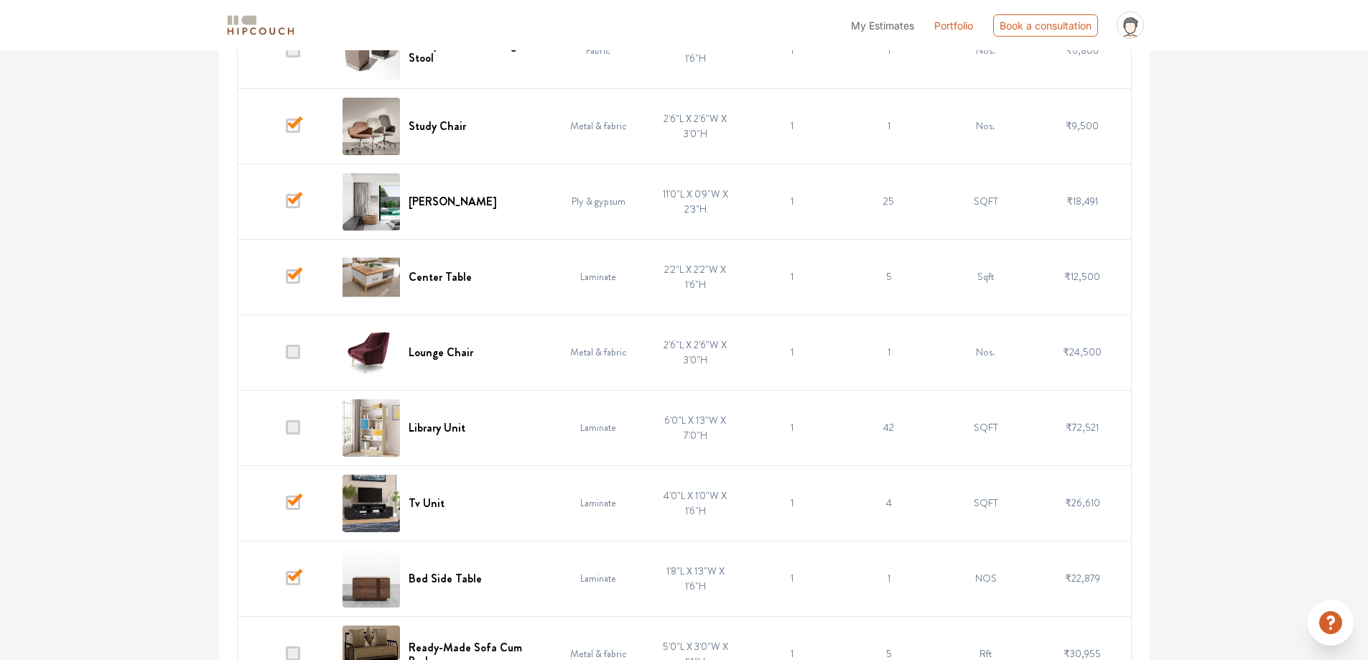
click at [292, 423] on span at bounding box center [293, 427] width 14 height 14
click at [286, 431] on input "checkbox" at bounding box center [286, 431] width 0 height 0
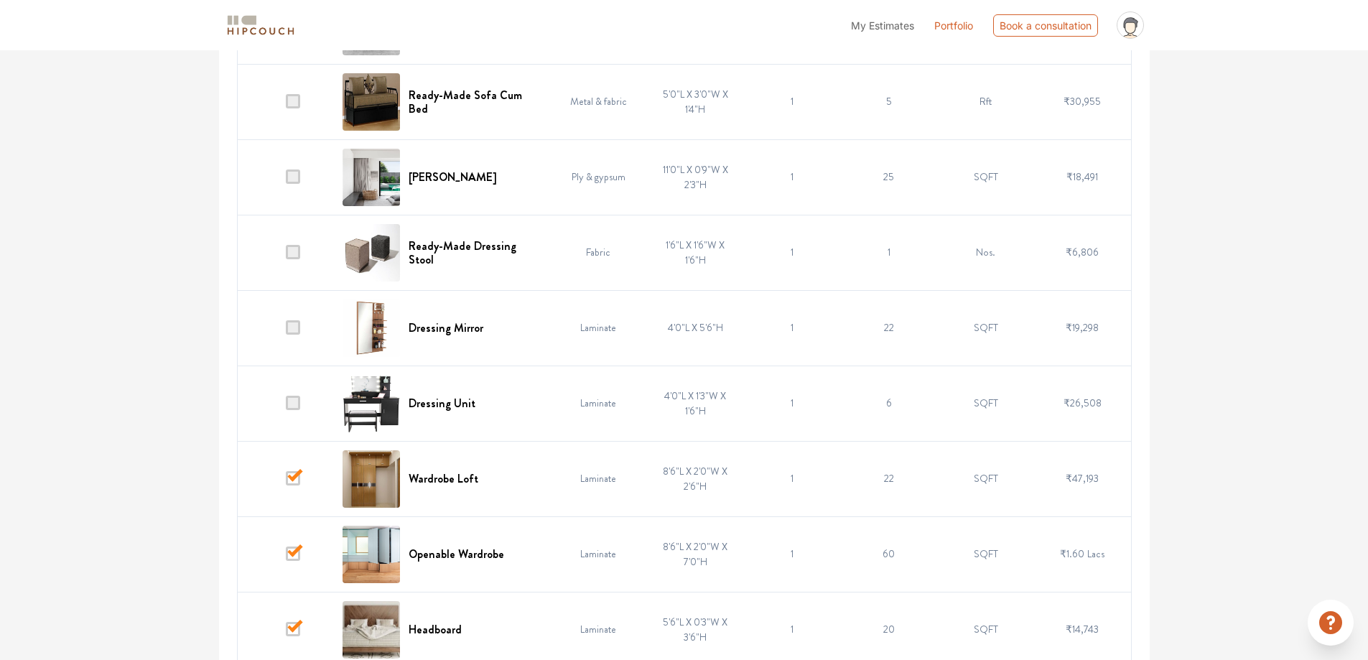
scroll to position [3055, 0]
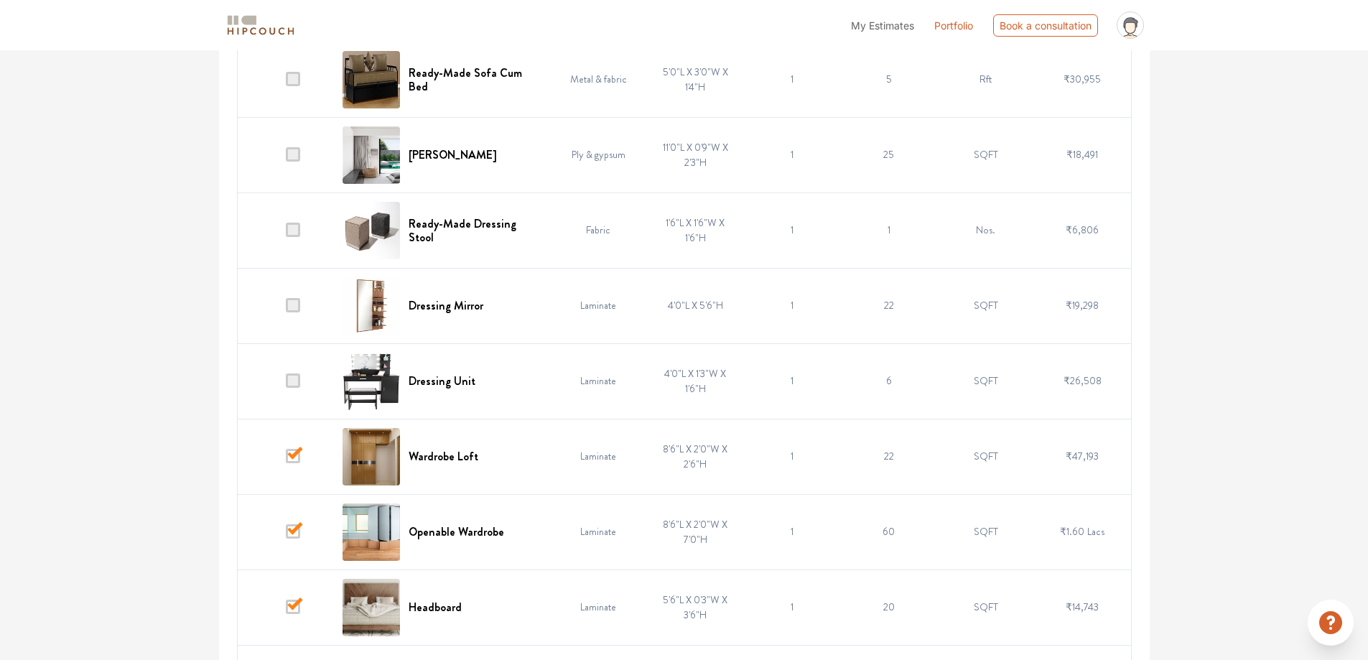
click at [294, 383] on span at bounding box center [293, 380] width 14 height 14
click at [286, 384] on input "checkbox" at bounding box center [286, 384] width 0 height 0
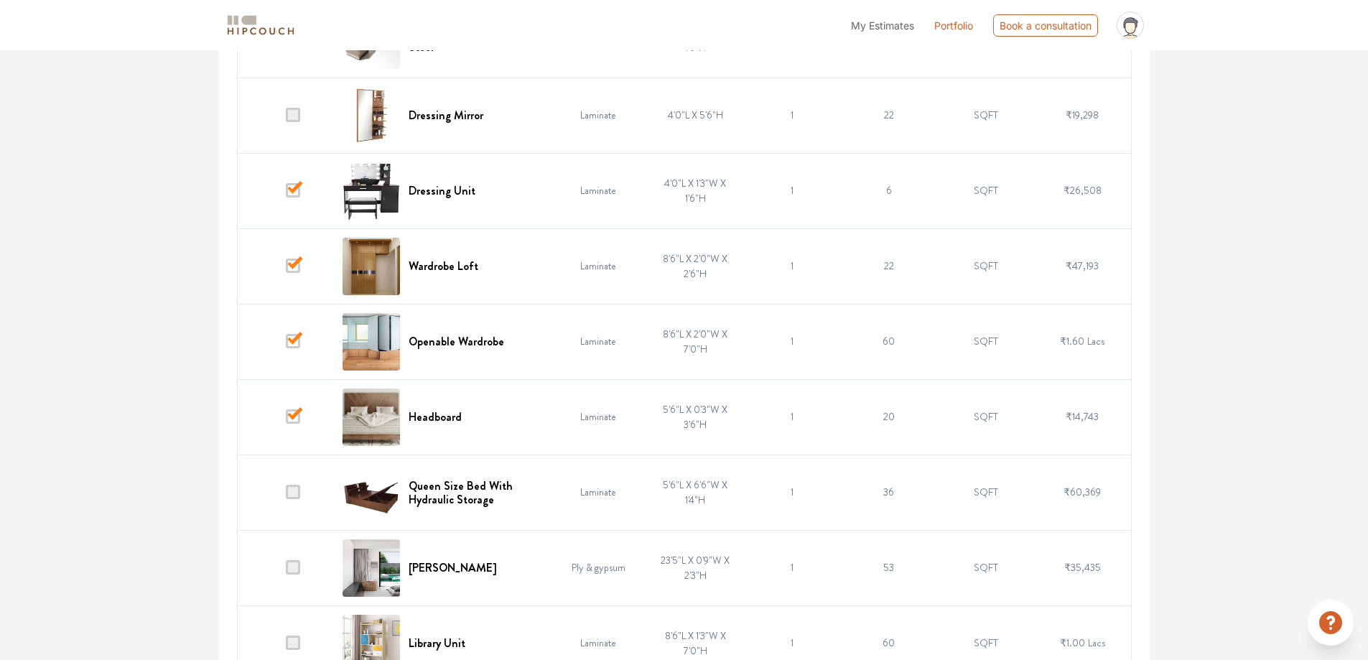
scroll to position [3271, 0]
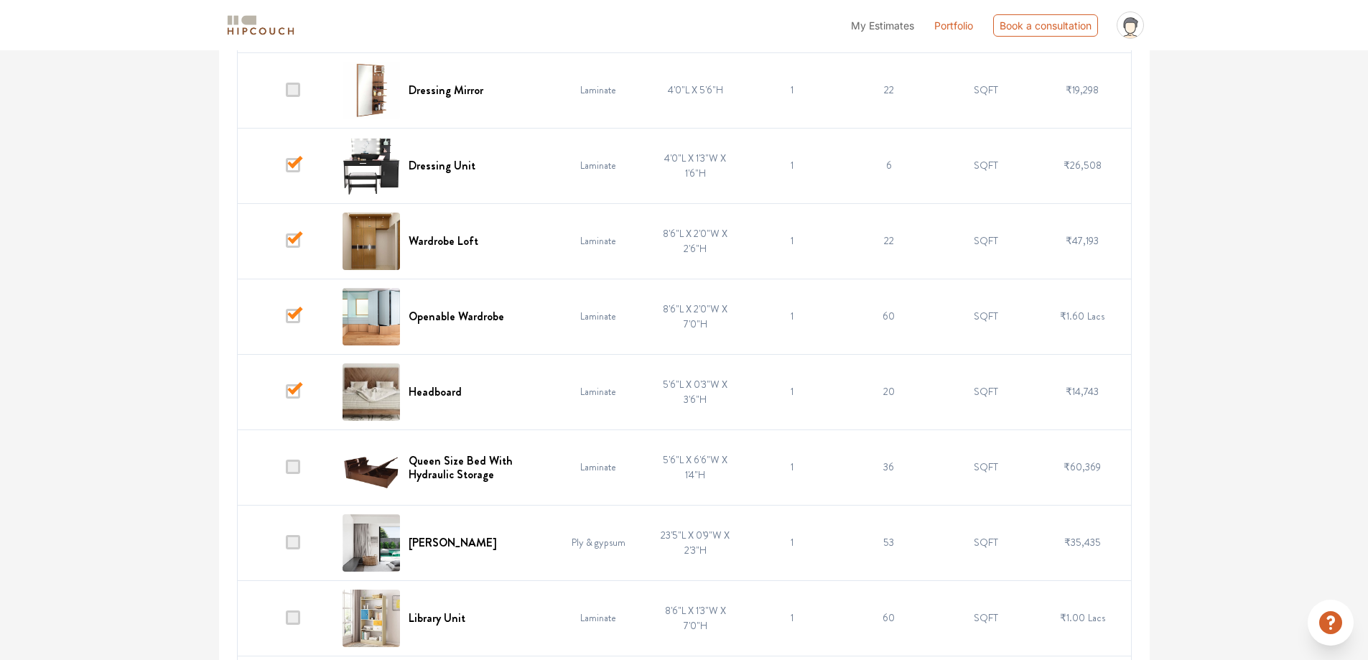
click at [280, 465] on td at bounding box center [285, 466] width 97 height 75
click at [310, 467] on td at bounding box center [285, 466] width 97 height 75
click at [288, 466] on span at bounding box center [293, 467] width 14 height 14
click at [286, 470] on input "checkbox" at bounding box center [286, 470] width 0 height 0
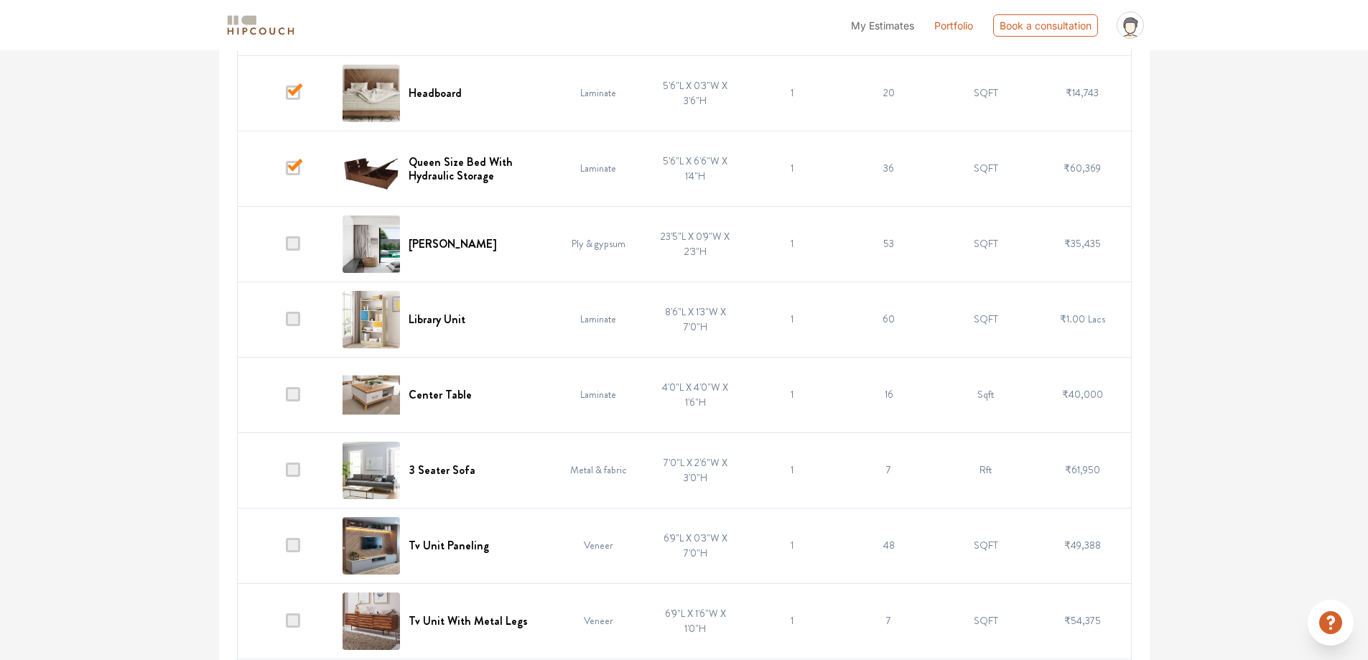
scroll to position [3630, 0]
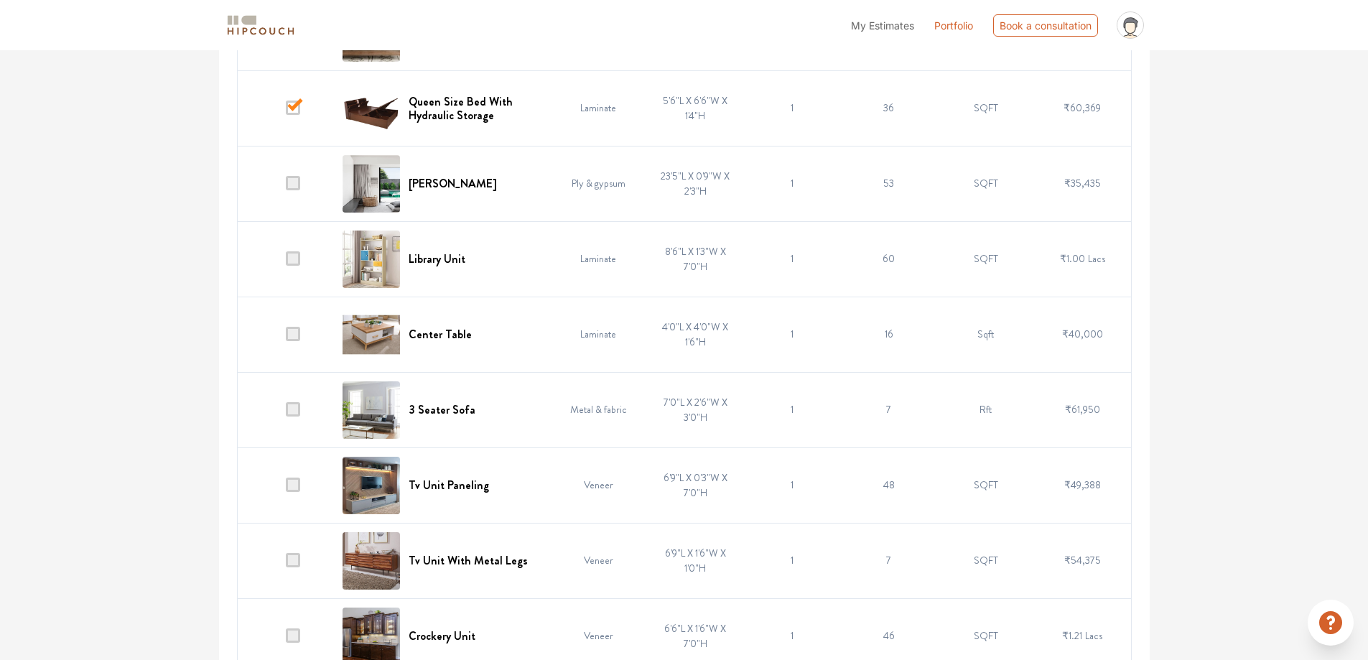
click at [294, 406] on span at bounding box center [293, 409] width 14 height 14
click at [286, 413] on input "checkbox" at bounding box center [286, 413] width 0 height 0
click at [291, 482] on span at bounding box center [293, 485] width 14 height 14
click at [286, 488] on input "checkbox" at bounding box center [286, 488] width 0 height 0
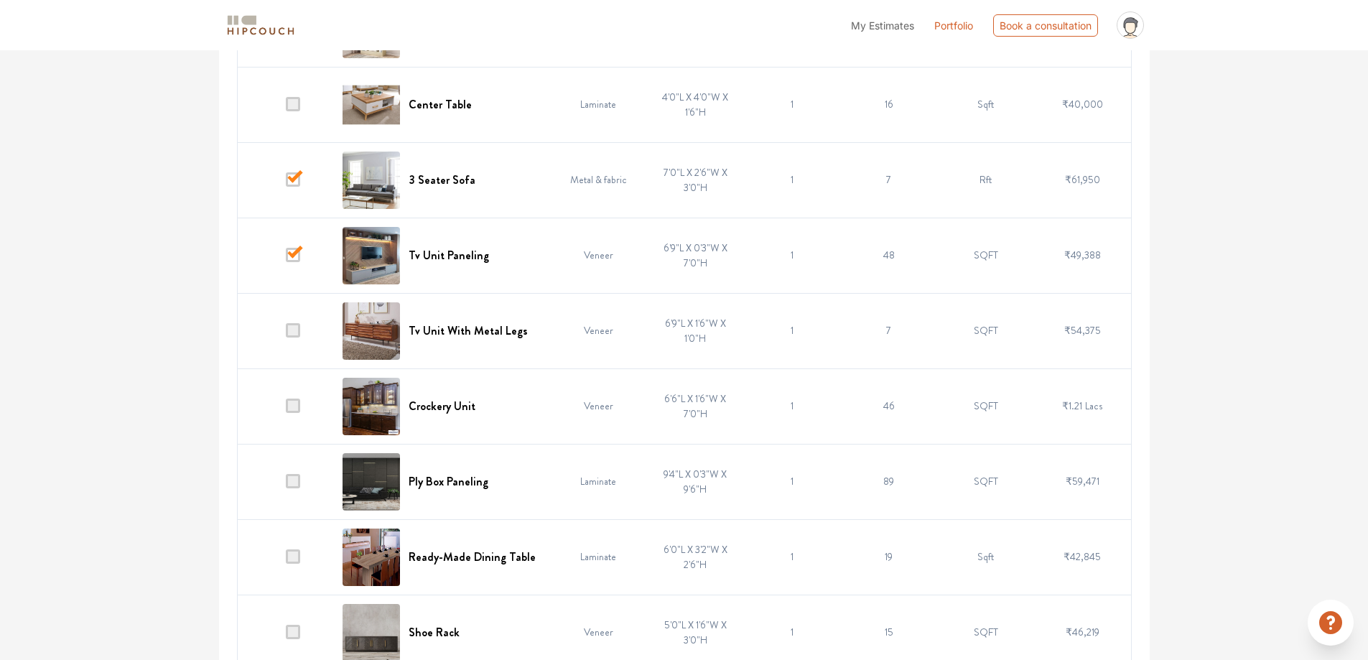
scroll to position [3881, 0]
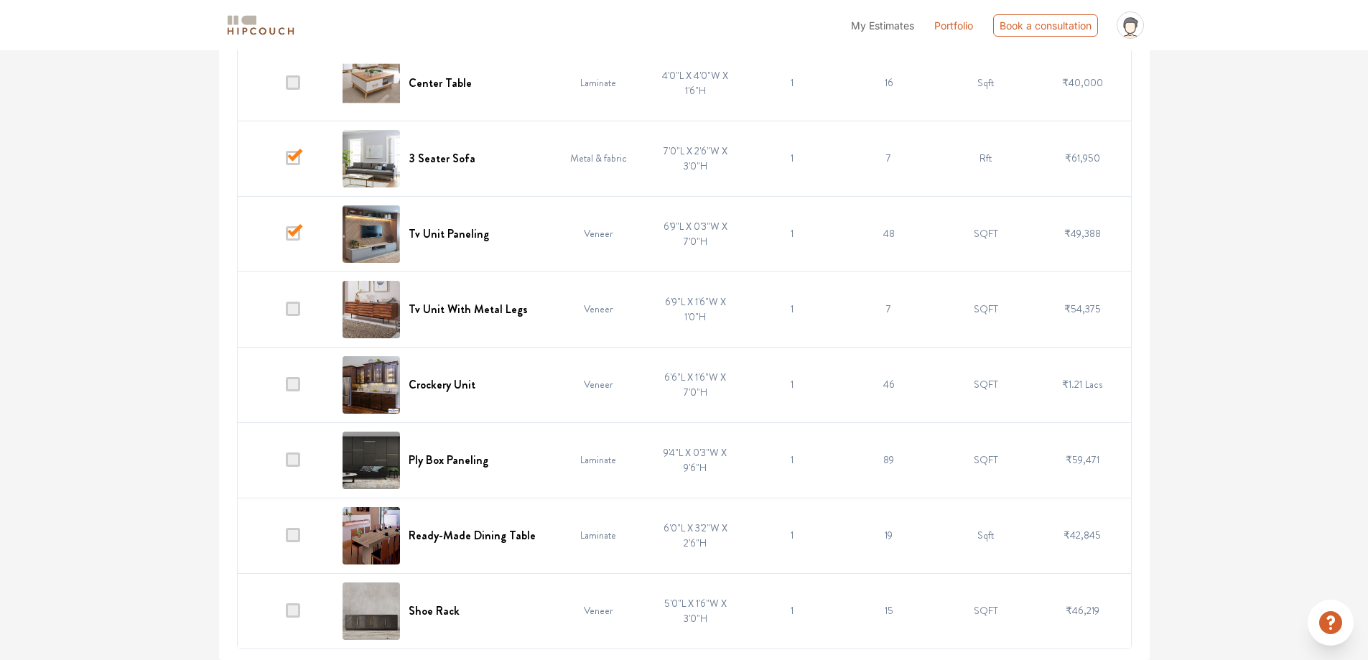
click at [294, 384] on span at bounding box center [293, 384] width 14 height 14
click at [286, 388] on input "checkbox" at bounding box center [286, 388] width 0 height 0
click at [287, 465] on span at bounding box center [293, 459] width 14 height 14
click at [286, 463] on input "checkbox" at bounding box center [286, 463] width 0 height 0
click at [300, 610] on span at bounding box center [293, 610] width 14 height 14
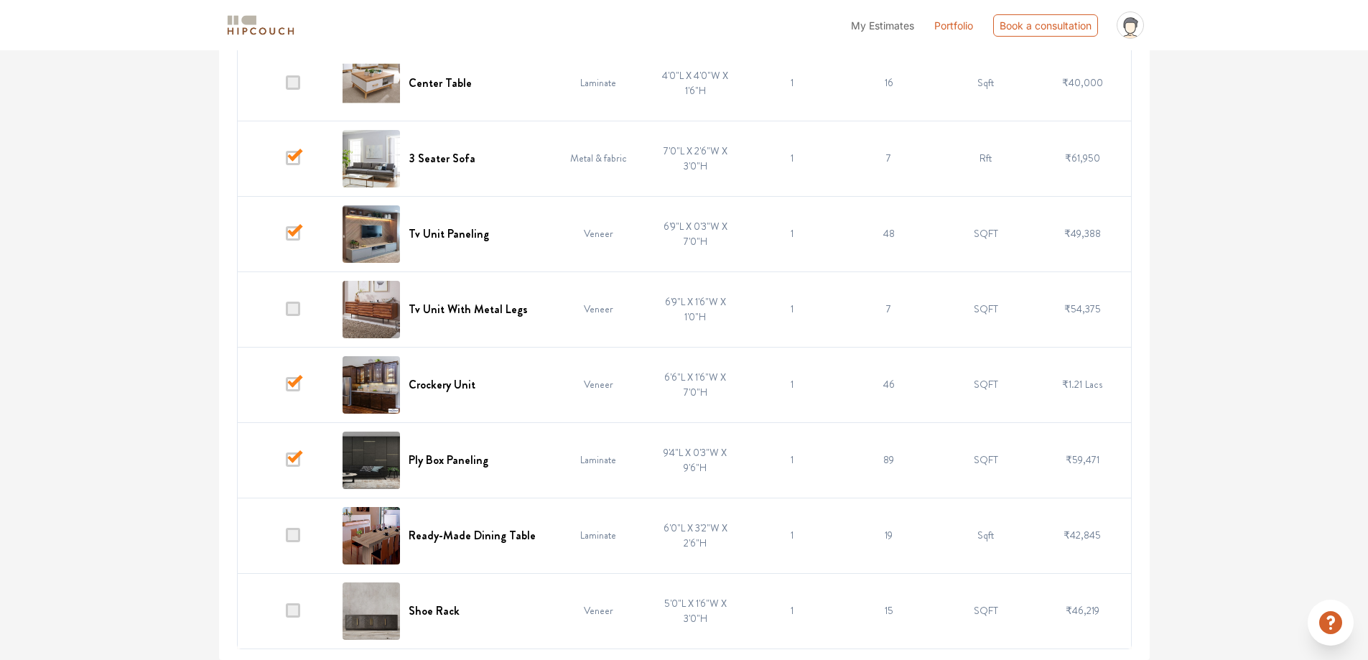
click at [286, 614] on input "checkbox" at bounding box center [286, 614] width 0 height 0
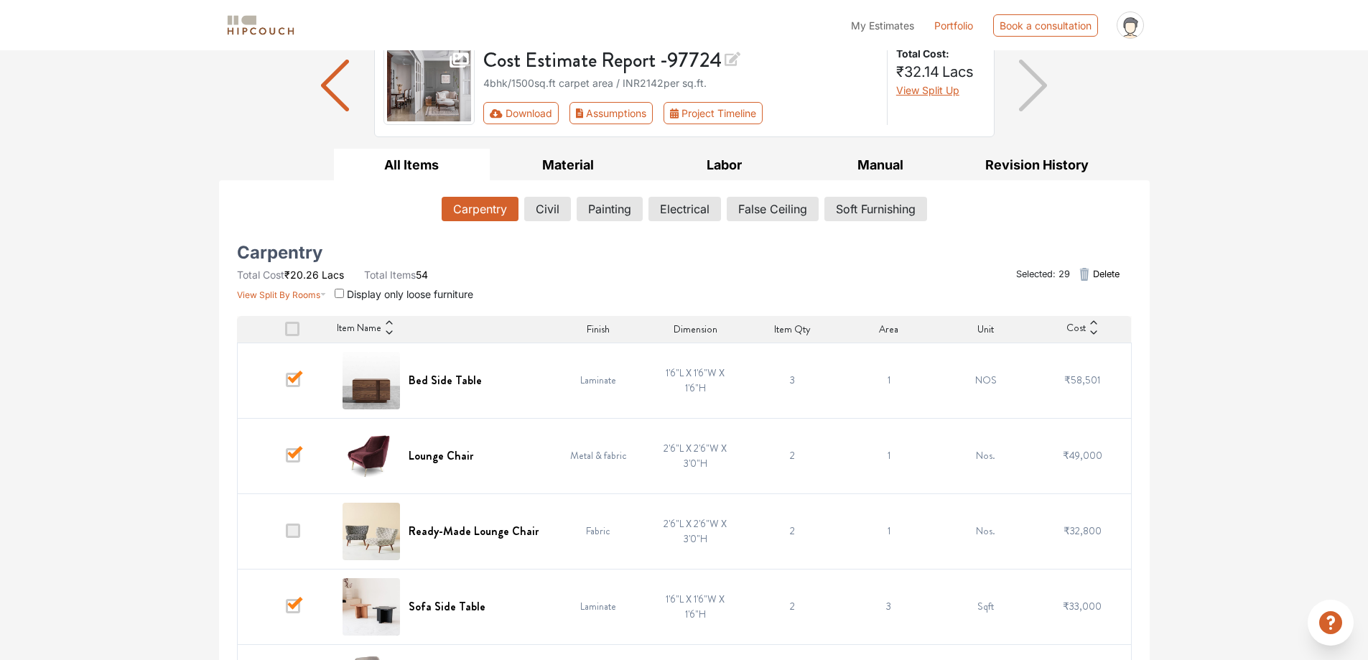
scroll to position [0, 0]
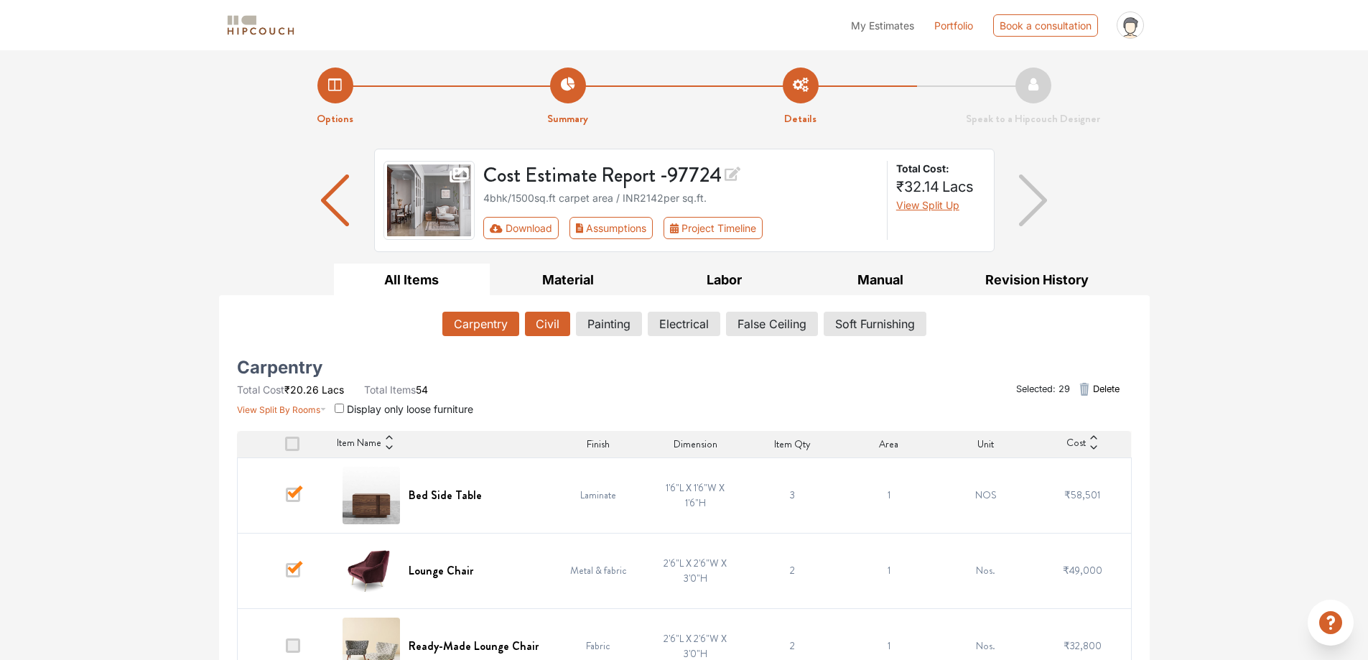
click at [546, 313] on button "Civil" at bounding box center [547, 324] width 45 height 24
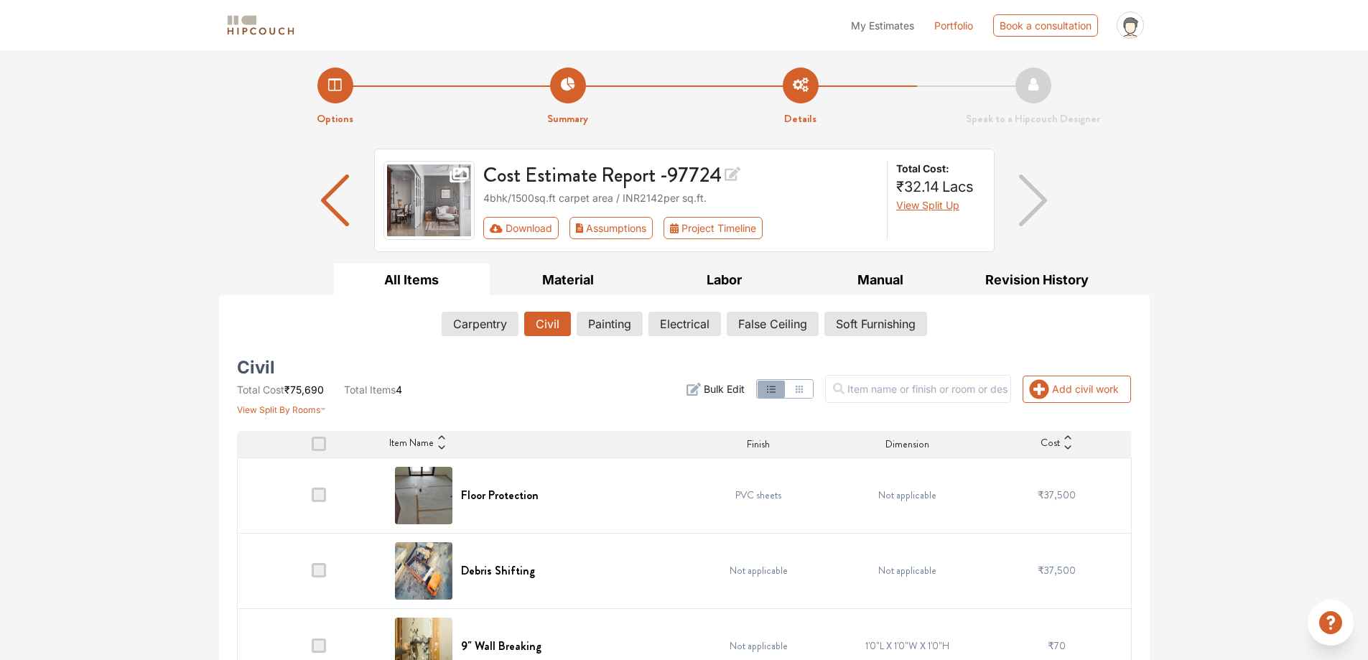
click at [312, 492] on span at bounding box center [319, 495] width 14 height 14
click at [312, 498] on input "checkbox" at bounding box center [312, 498] width 0 height 0
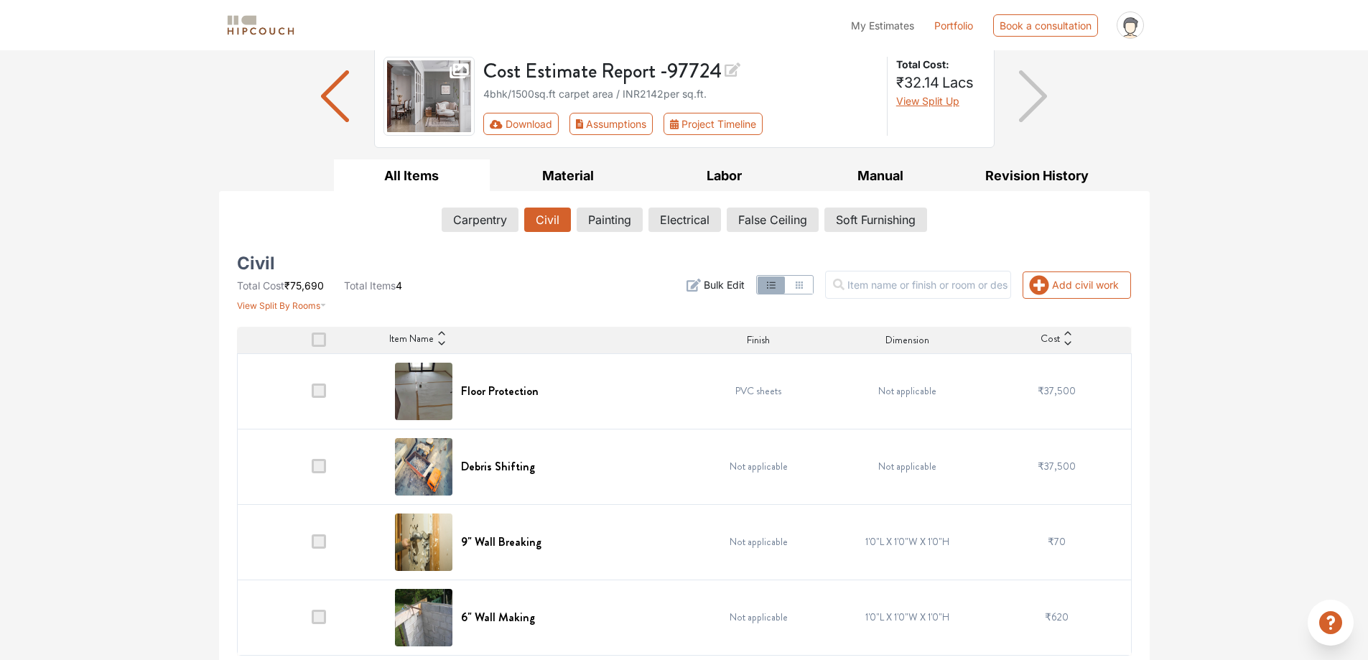
scroll to position [111, 0]
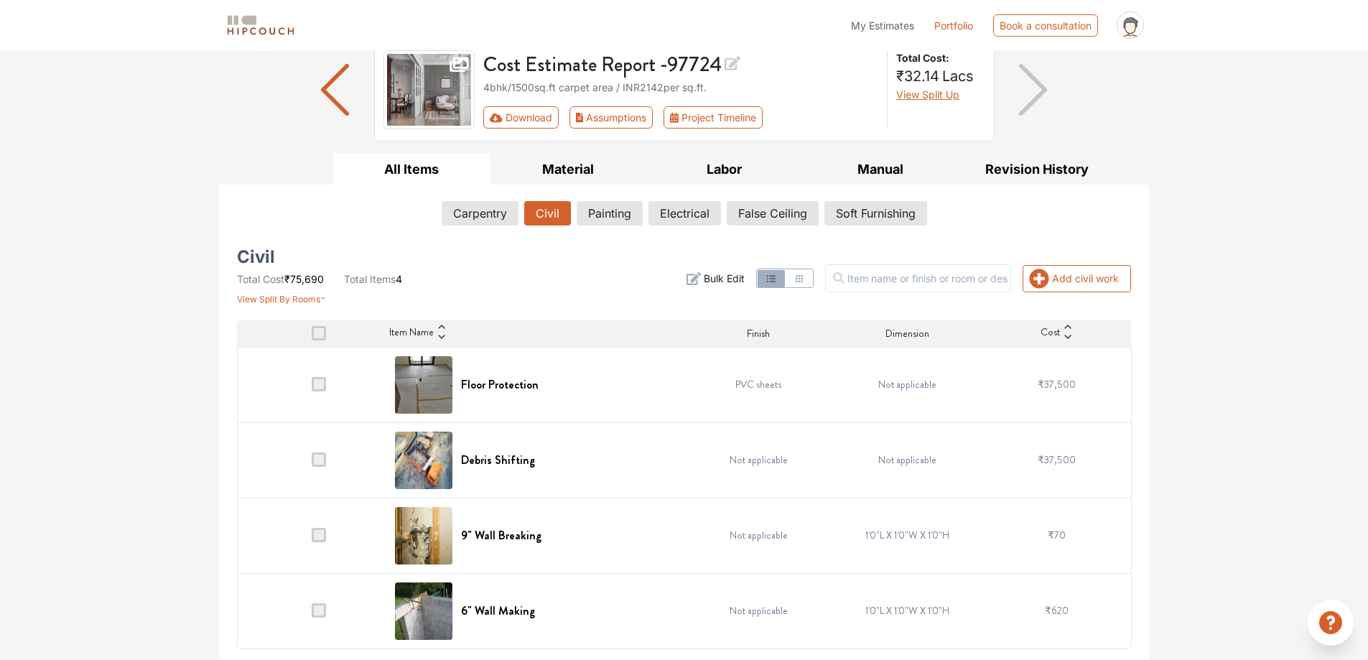
click at [320, 470] on td at bounding box center [311, 459] width 149 height 75
click at [319, 452] on td at bounding box center [311, 459] width 149 height 75
click at [312, 386] on span at bounding box center [319, 384] width 14 height 14
click at [312, 388] on input "checkbox" at bounding box center [312, 388] width 0 height 0
click at [313, 488] on td at bounding box center [311, 459] width 149 height 75
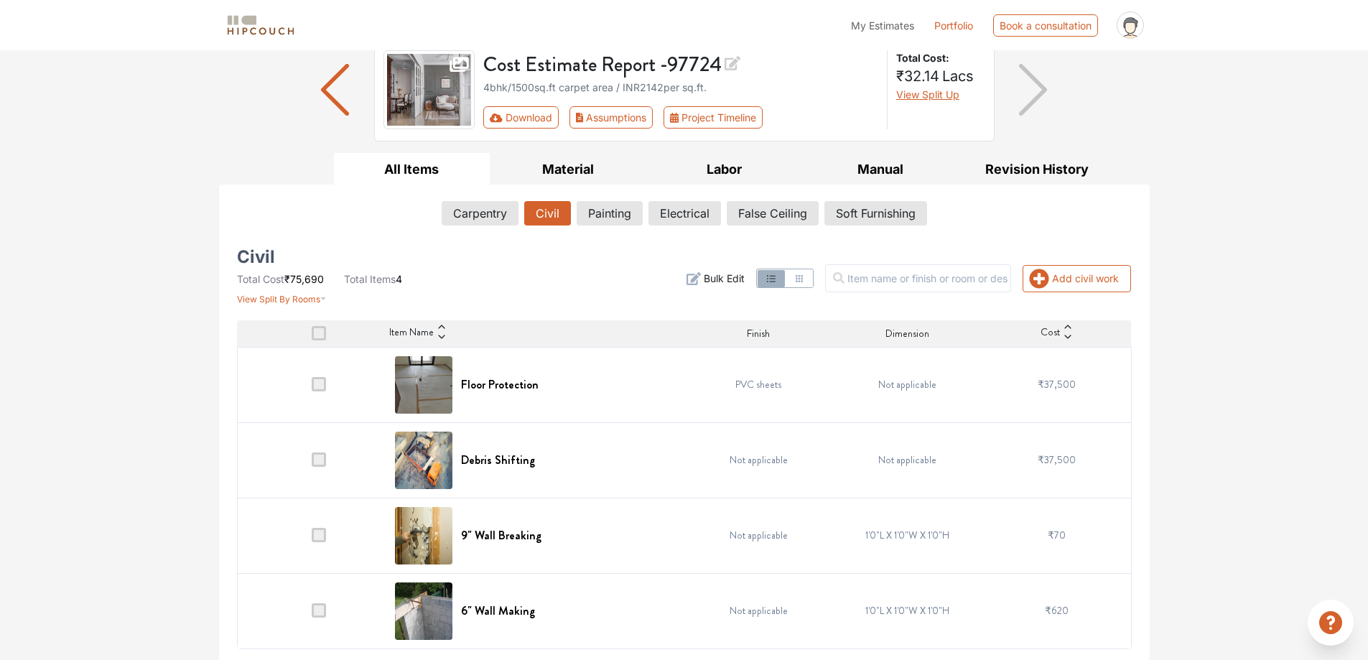
click at [305, 519] on td at bounding box center [311, 535] width 149 height 75
click at [491, 215] on button "Carpentry" at bounding box center [479, 213] width 75 height 24
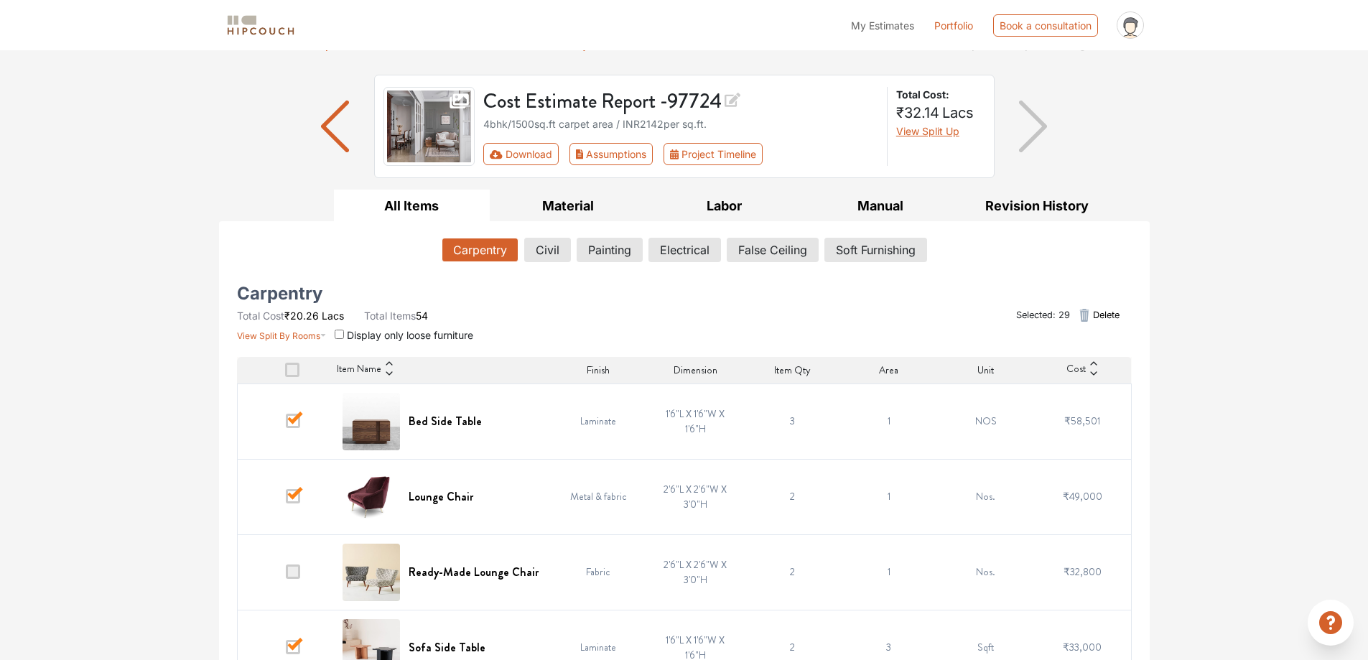
scroll to position [0, 0]
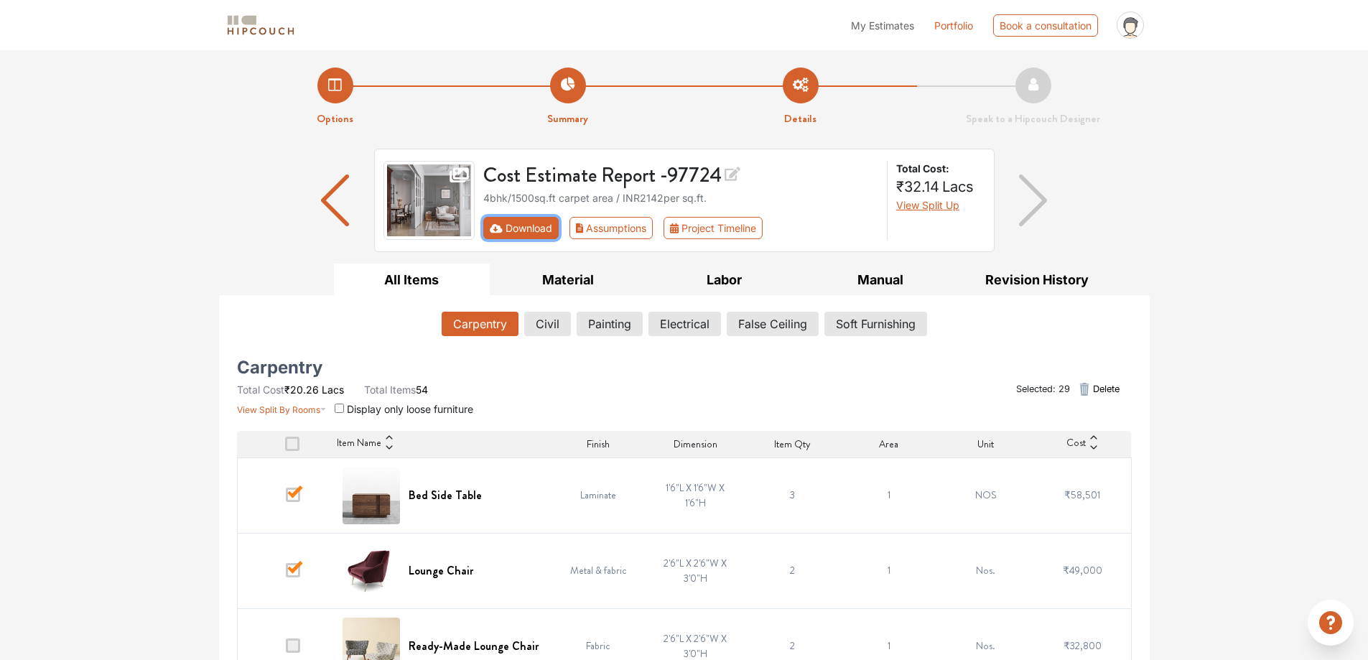
click at [514, 220] on button "Download" at bounding box center [520, 228] width 75 height 22
click at [514, 230] on button "Download" at bounding box center [520, 228] width 75 height 22
click at [499, 226] on icon "First group" at bounding box center [496, 227] width 13 height 9
click at [504, 231] on button "Download" at bounding box center [520, 228] width 75 height 22
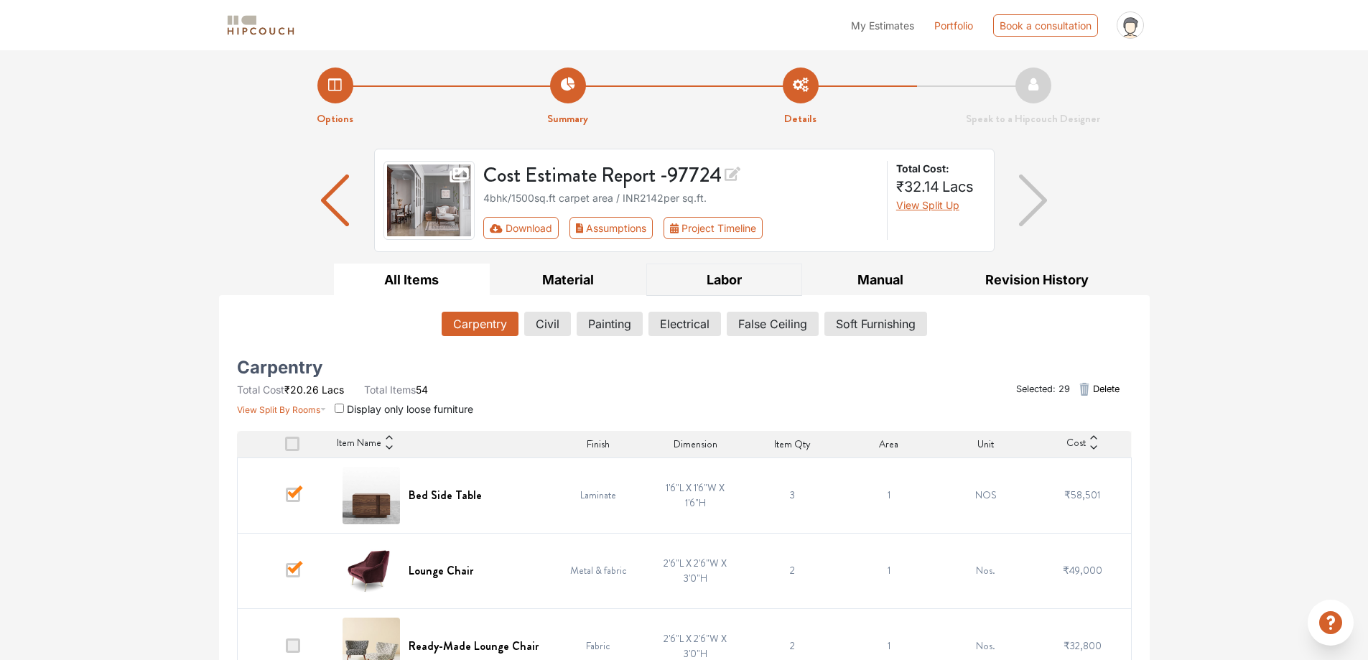
click at [739, 287] on button "Labor" at bounding box center [724, 280] width 157 height 32
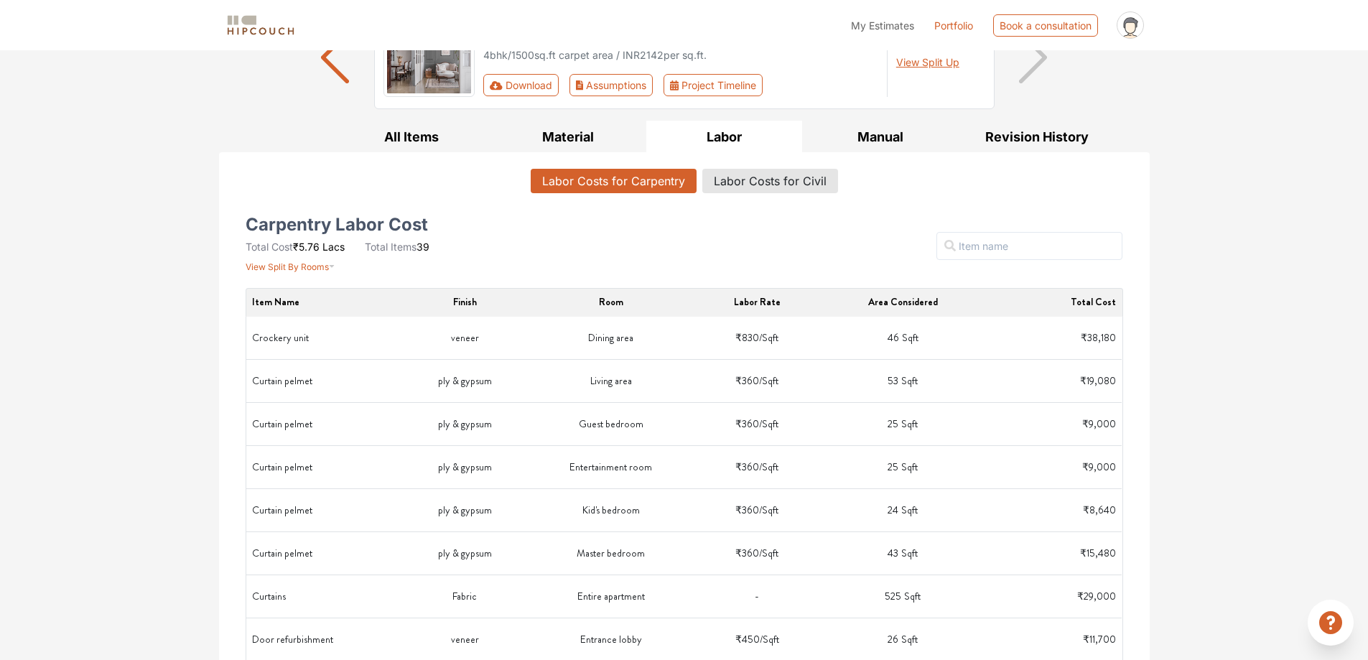
scroll to position [144, 0]
click at [886, 129] on button "Manual" at bounding box center [880, 136] width 157 height 32
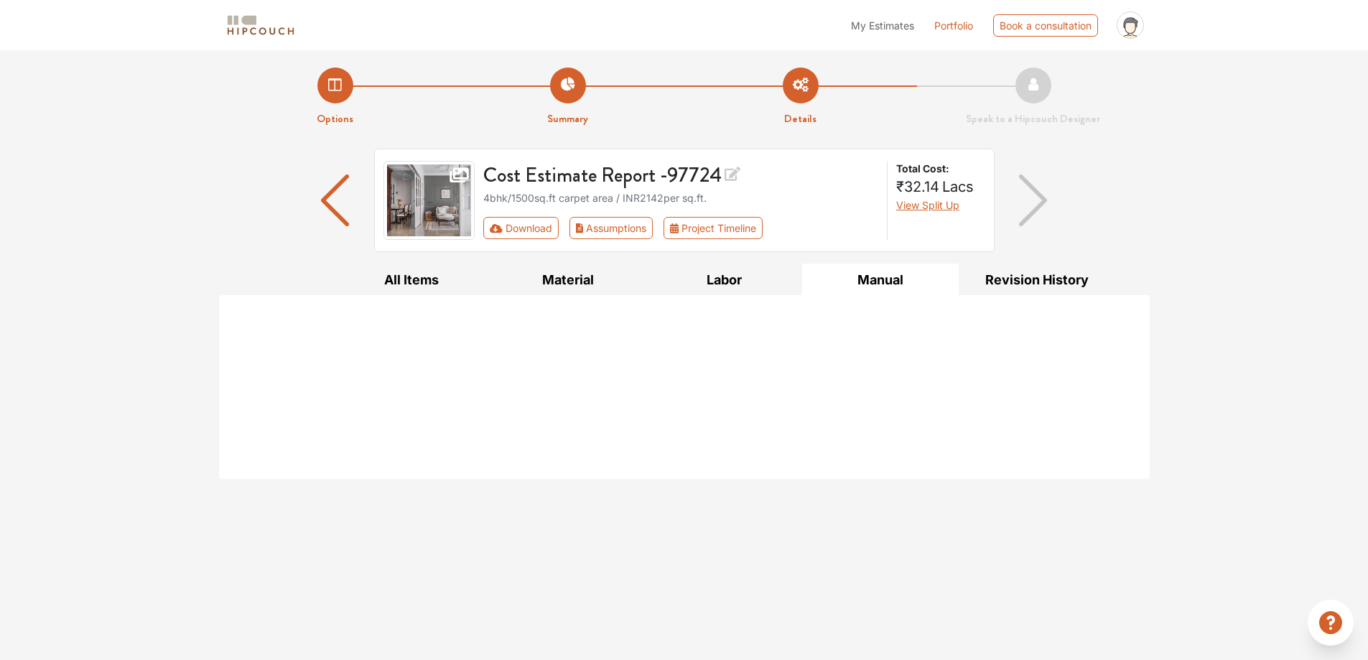
scroll to position [0, 0]
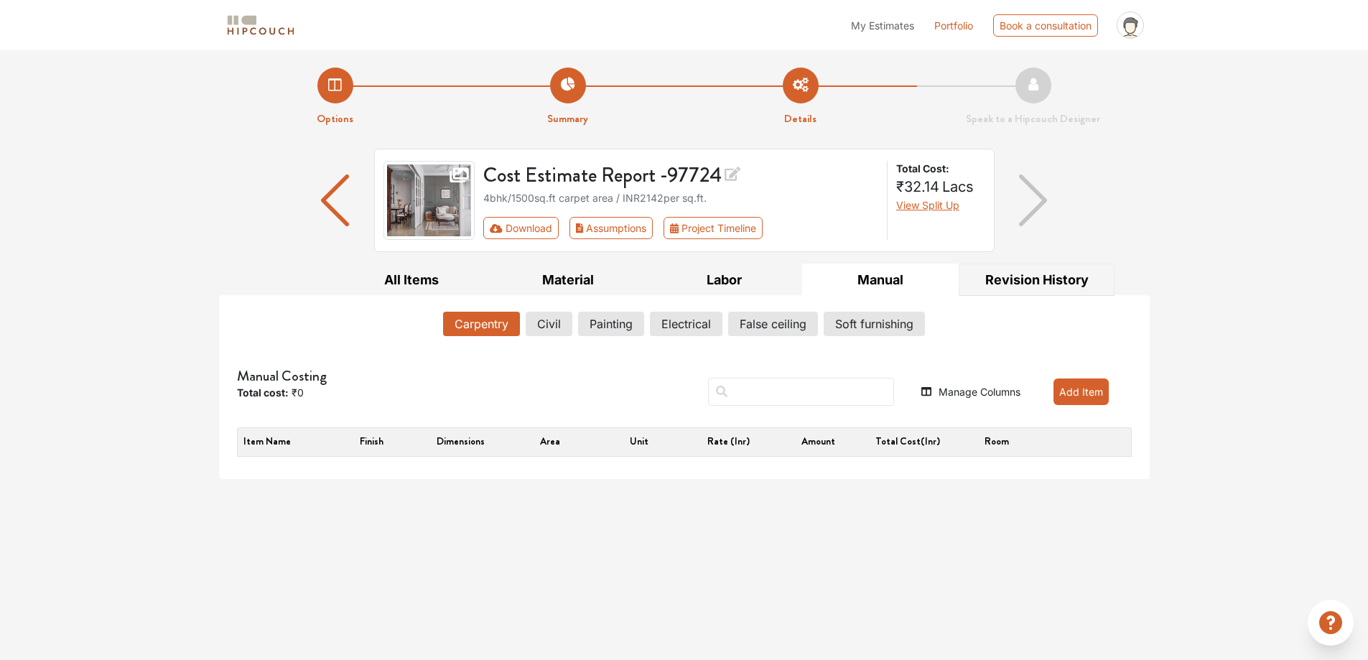
click at [1015, 274] on button "Revision History" at bounding box center [1037, 280] width 157 height 32
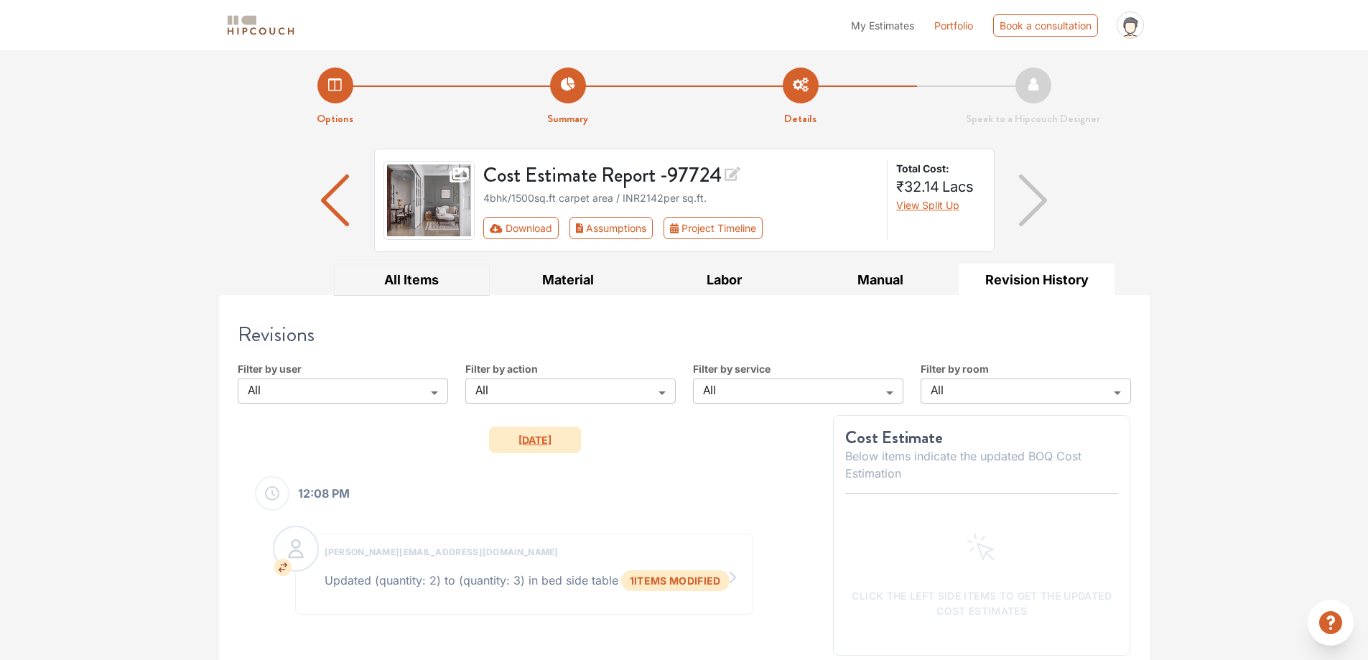
click at [411, 284] on button "All Items" at bounding box center [412, 280] width 157 height 32
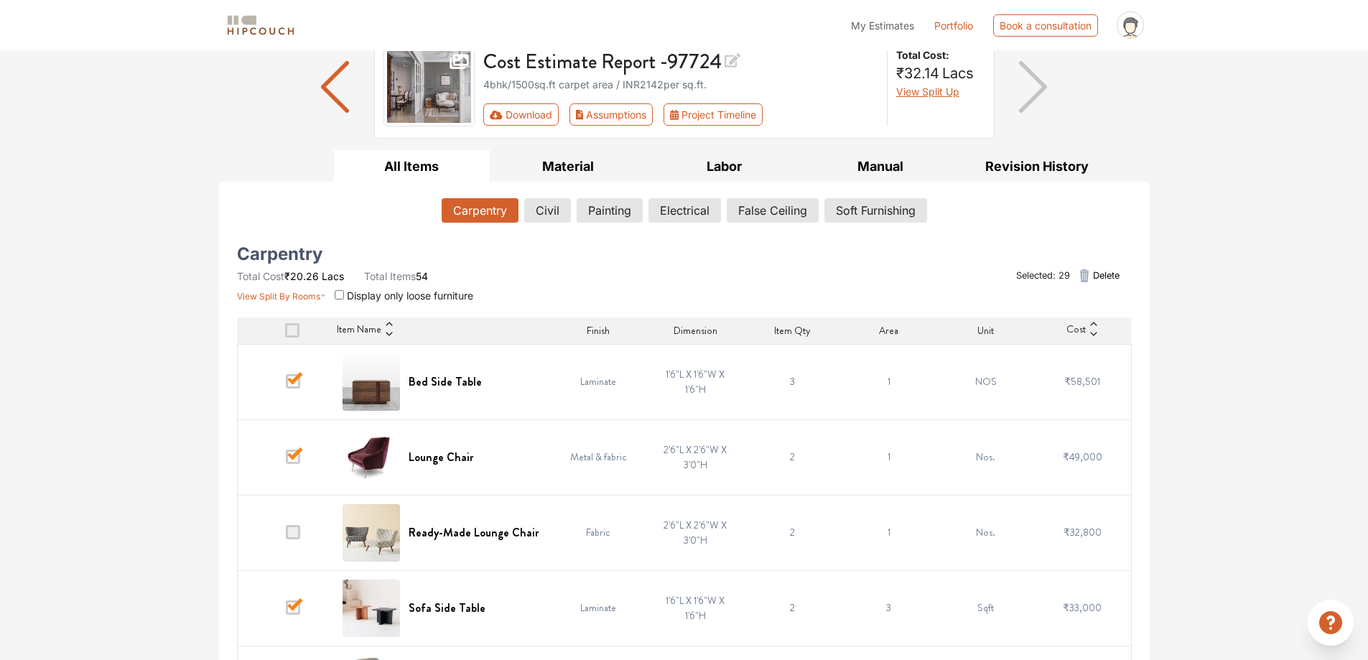
scroll to position [144, 0]
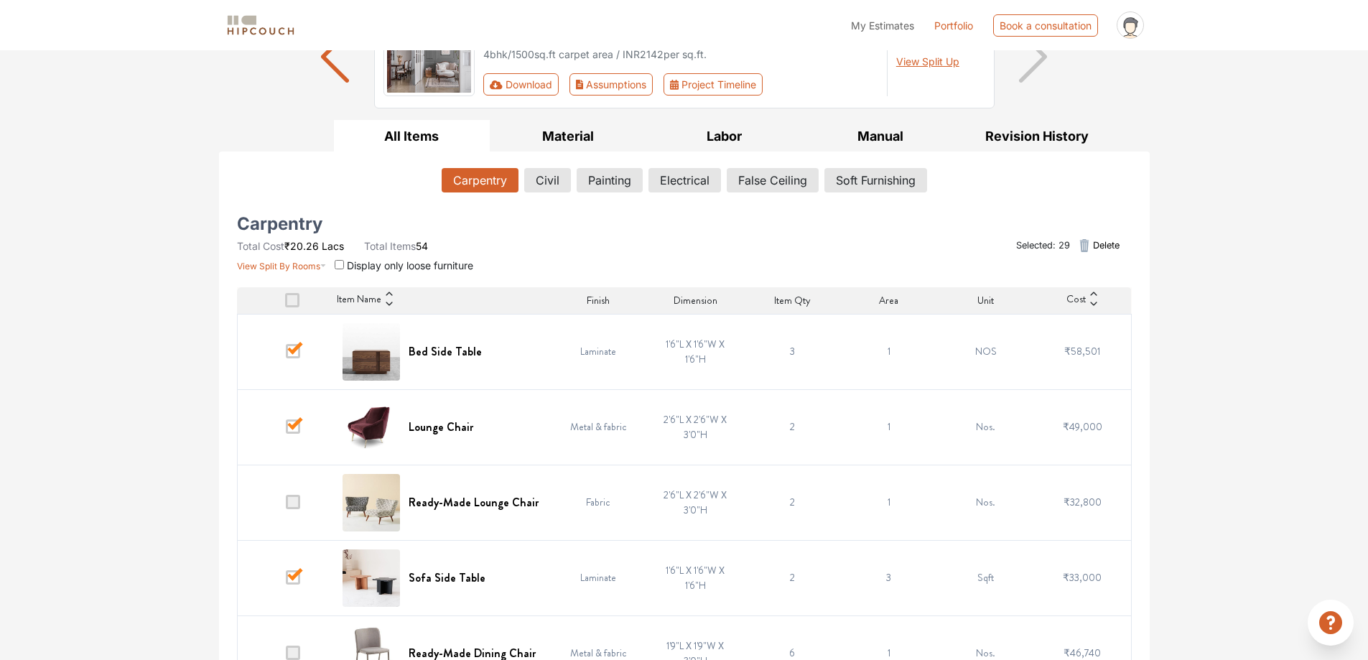
click at [291, 306] on span at bounding box center [292, 300] width 14 height 14
click at [285, 304] on input "checkbox" at bounding box center [285, 304] width 0 height 0
click at [294, 305] on span at bounding box center [292, 300] width 14 height 14
click at [285, 304] on input "checkbox" at bounding box center [285, 304] width 0 height 0
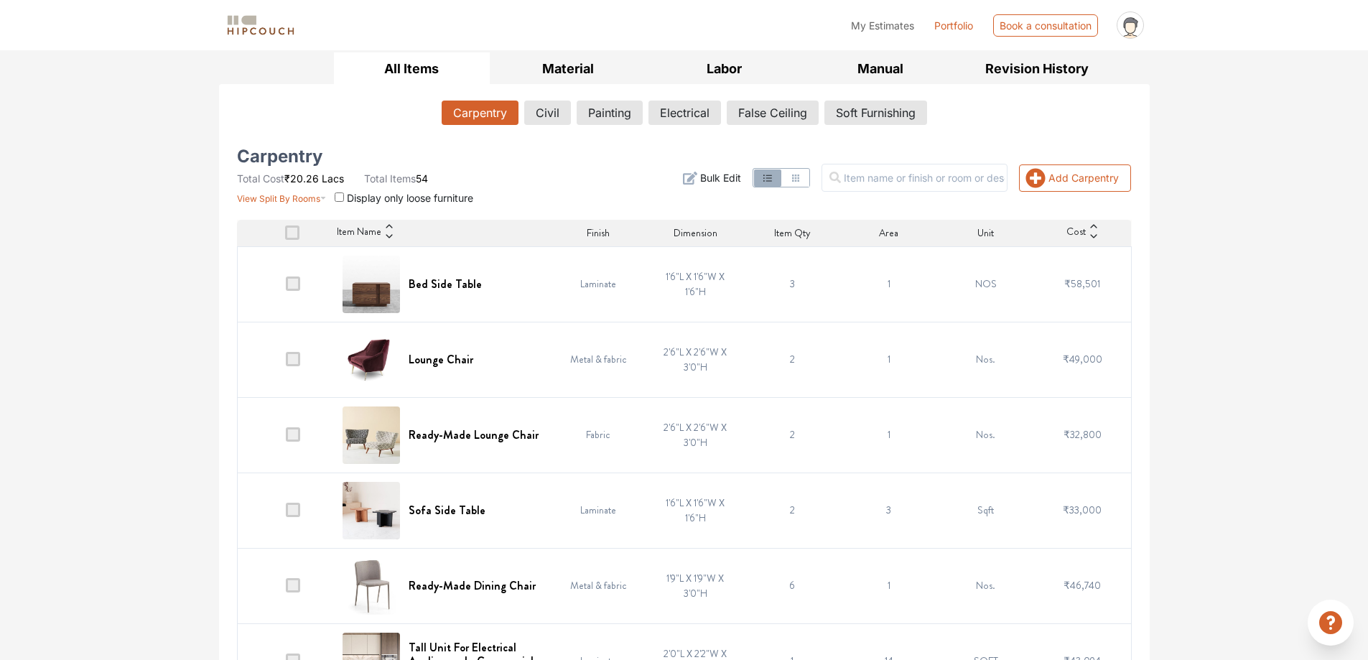
scroll to position [287, 0]
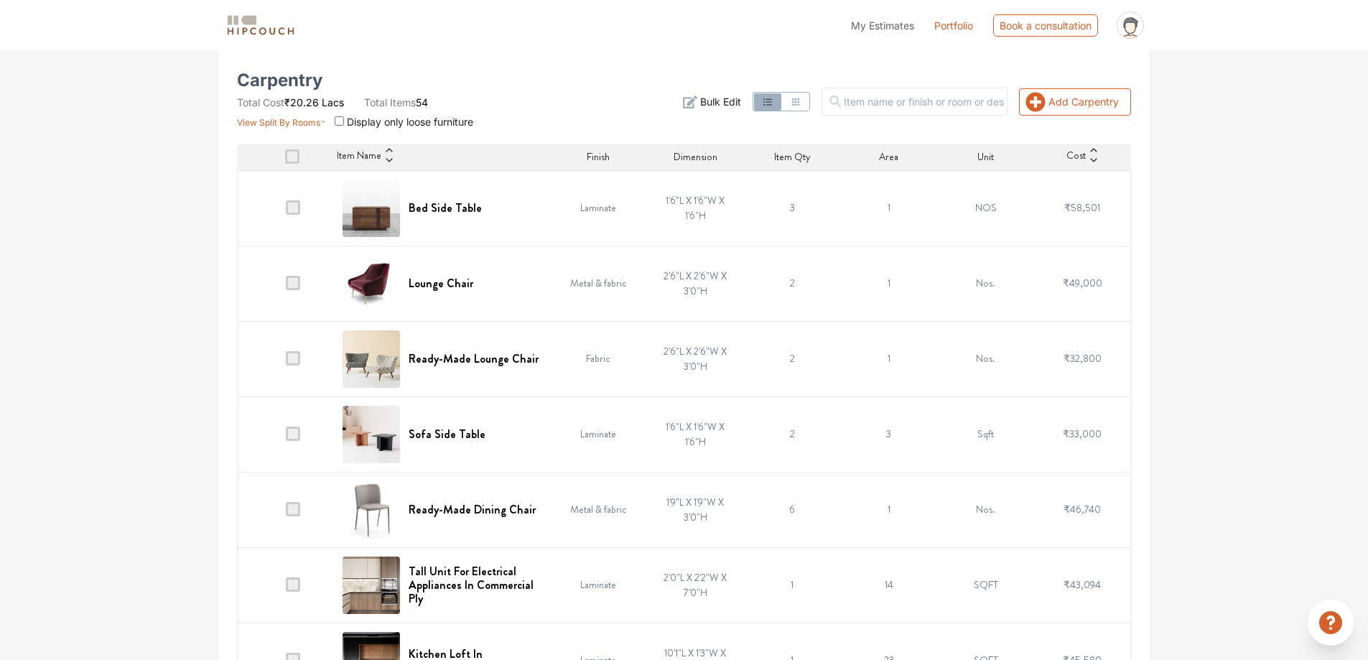
click at [294, 360] on span at bounding box center [293, 358] width 14 height 14
click at [286, 362] on input "checkbox" at bounding box center [286, 362] width 0 height 0
click at [294, 510] on span at bounding box center [293, 509] width 14 height 14
click at [286, 513] on input "checkbox" at bounding box center [286, 513] width 0 height 0
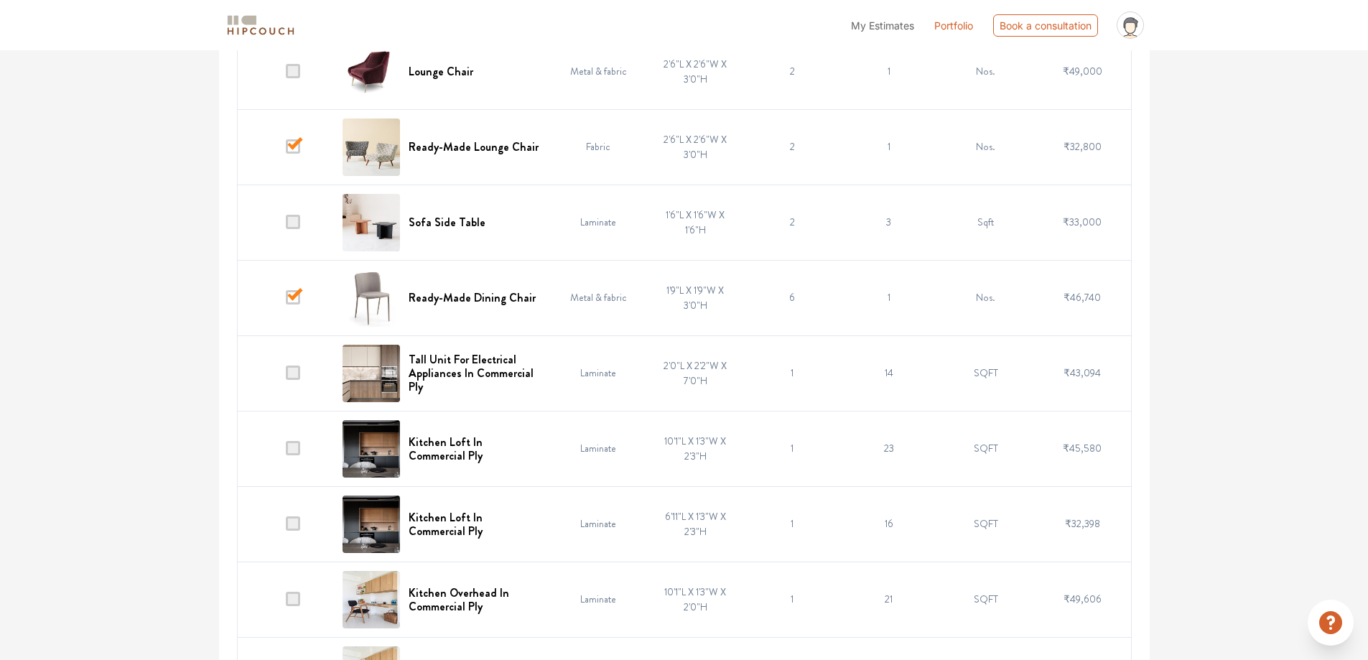
scroll to position [503, 0]
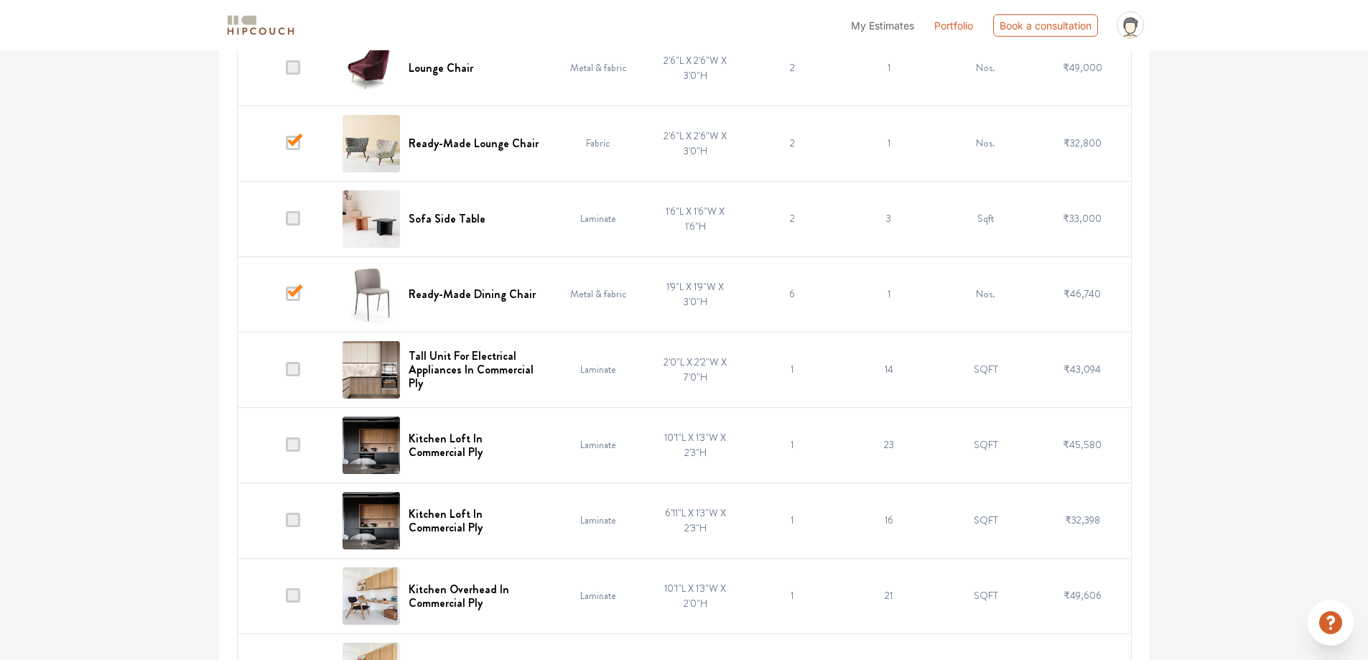
click at [287, 523] on span at bounding box center [293, 520] width 14 height 14
click at [286, 524] on input "checkbox" at bounding box center [286, 524] width 0 height 0
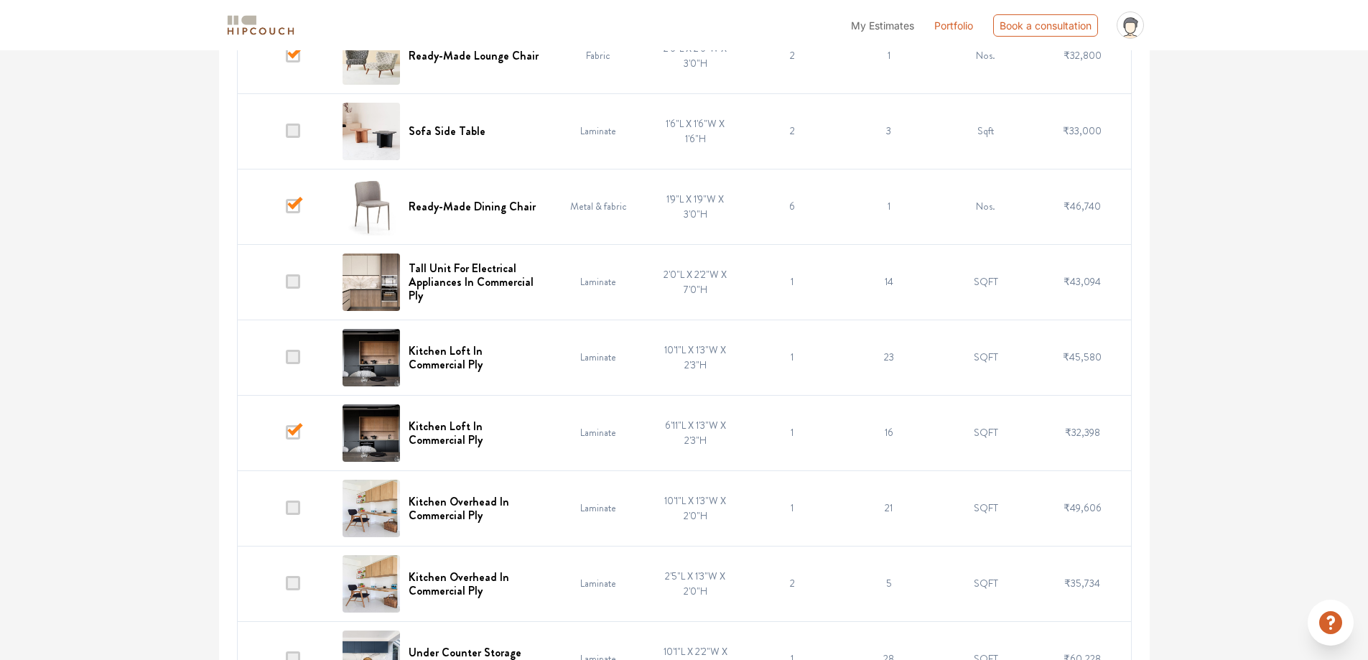
scroll to position [718, 0]
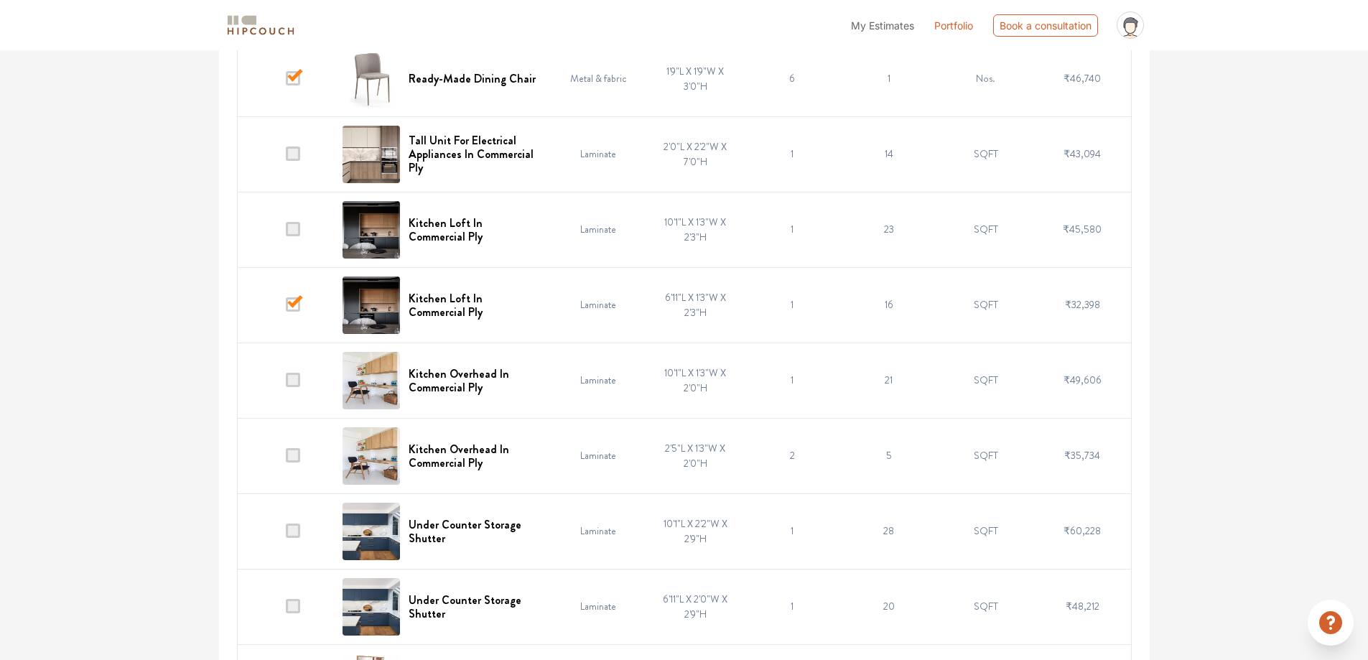
click at [291, 380] on span at bounding box center [293, 380] width 14 height 14
click at [286, 384] on input "checkbox" at bounding box center [286, 384] width 0 height 0
click at [289, 453] on span at bounding box center [293, 455] width 14 height 14
click at [286, 459] on input "checkbox" at bounding box center [286, 459] width 0 height 0
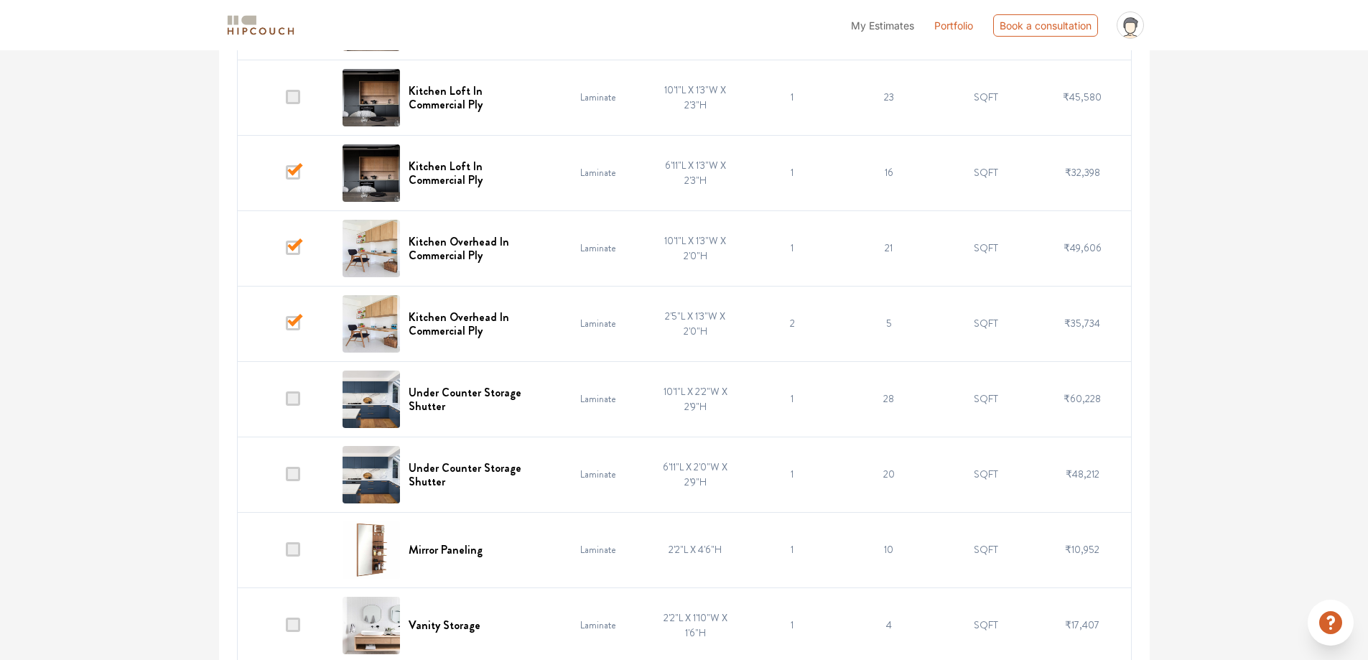
scroll to position [862, 0]
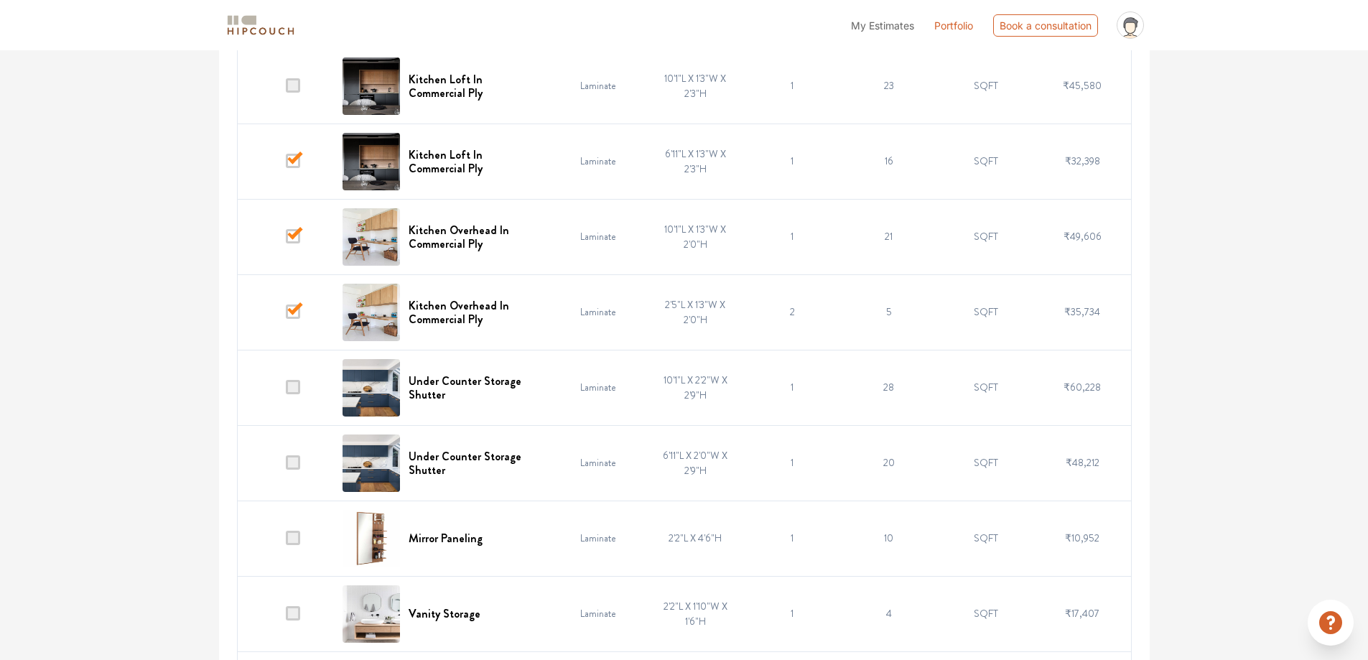
click at [287, 460] on span at bounding box center [293, 462] width 14 height 14
click at [286, 466] on input "checkbox" at bounding box center [286, 466] width 0 height 0
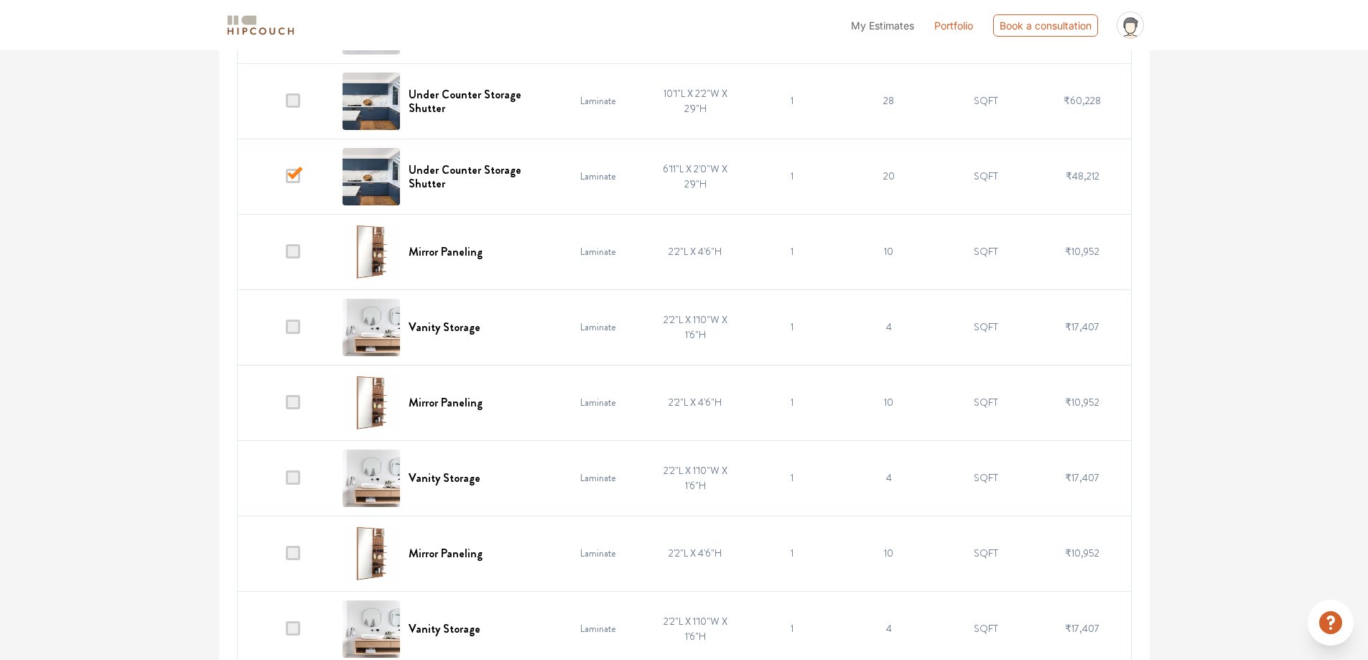
scroll to position [1149, 0]
click at [294, 553] on span at bounding box center [293, 552] width 14 height 14
click at [286, 556] on input "checkbox" at bounding box center [286, 556] width 0 height 0
click at [295, 634] on span at bounding box center [293, 628] width 14 height 14
click at [286, 631] on input "checkbox" at bounding box center [286, 631] width 0 height 0
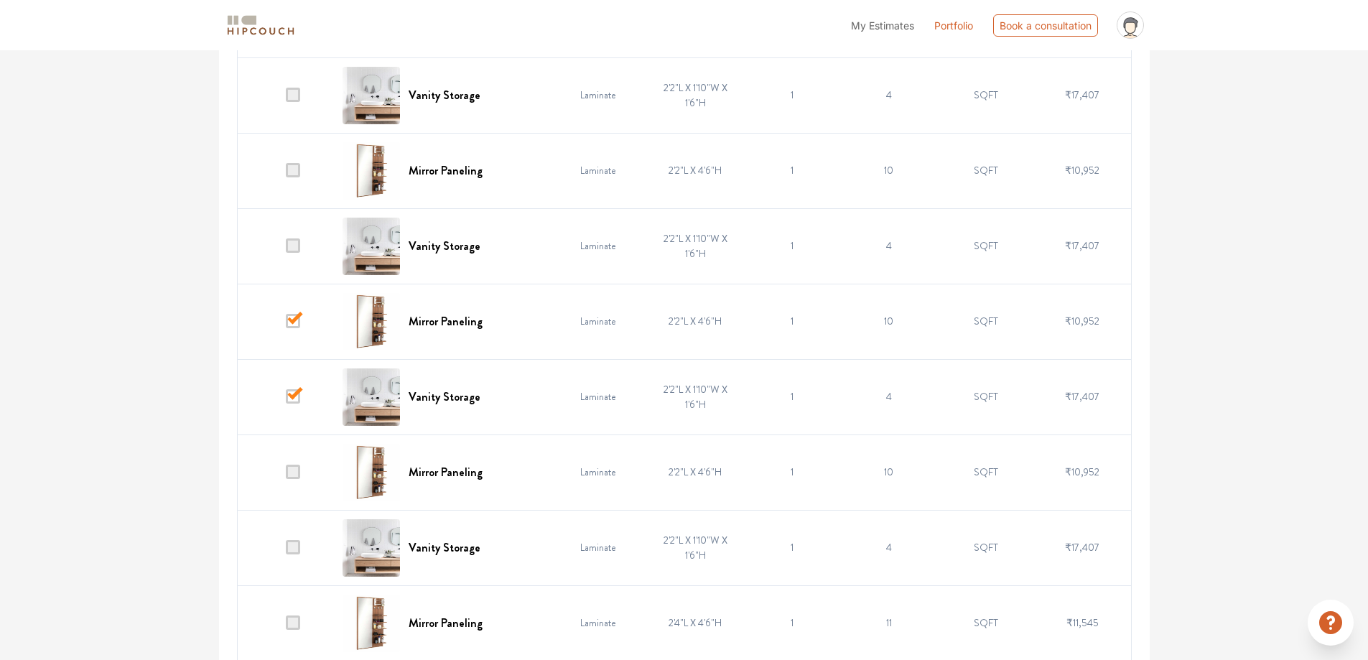
scroll to position [1436, 0]
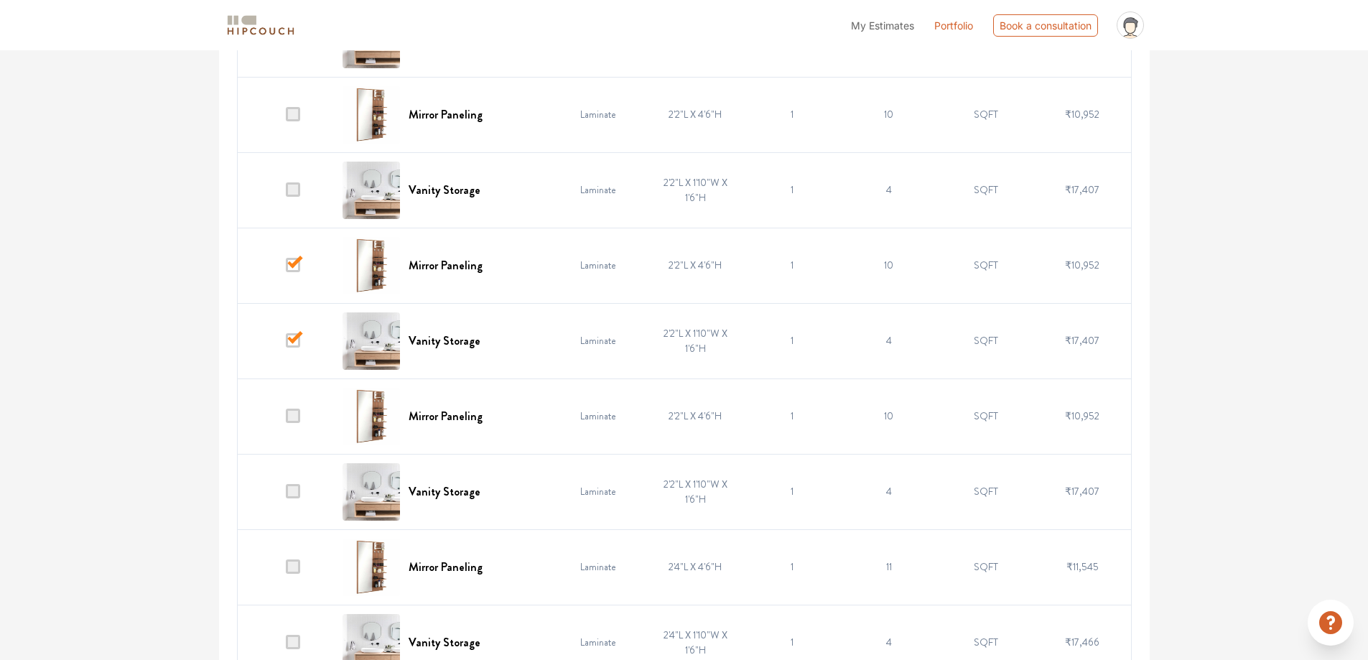
click at [290, 416] on span at bounding box center [293, 416] width 14 height 14
click at [286, 419] on input "checkbox" at bounding box center [286, 419] width 0 height 0
click at [295, 499] on td at bounding box center [285, 491] width 97 height 75
click at [289, 550] on td at bounding box center [285, 566] width 97 height 75
click at [294, 575] on td at bounding box center [285, 566] width 97 height 75
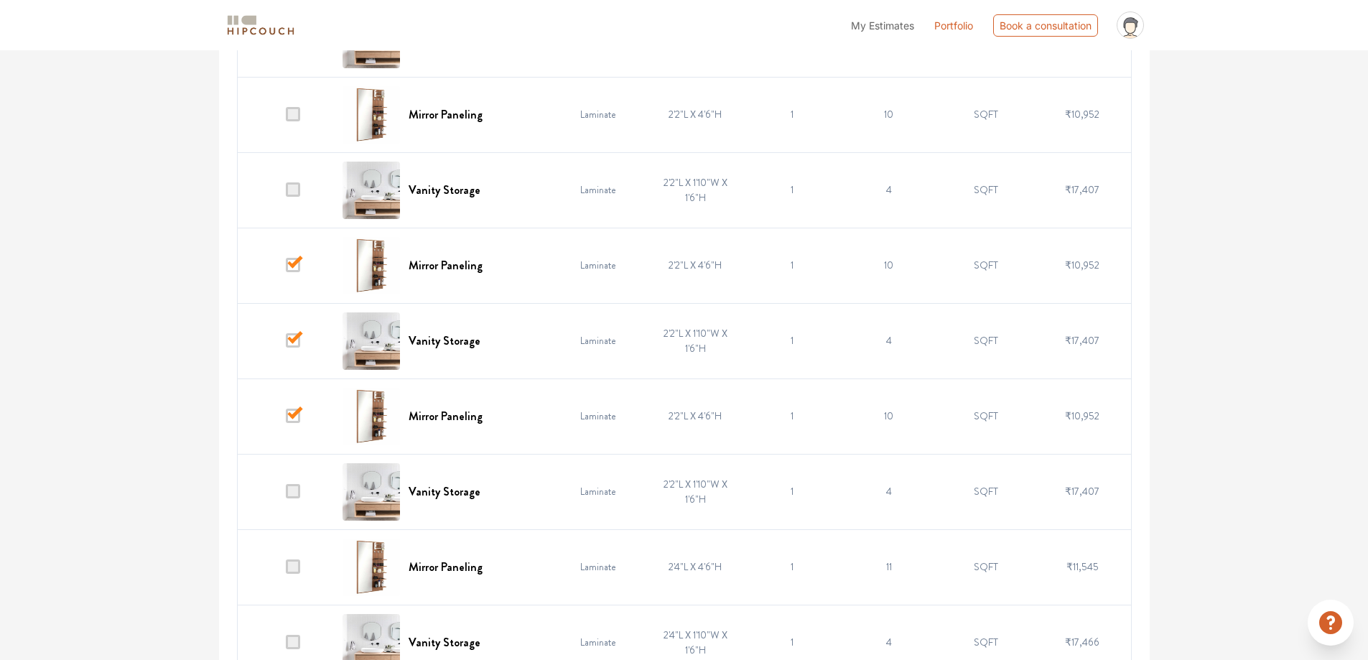
click at [299, 491] on span at bounding box center [293, 491] width 14 height 14
click at [286, 495] on input "checkbox" at bounding box center [286, 495] width 0 height 0
click at [295, 567] on span at bounding box center [293, 566] width 14 height 14
click at [286, 570] on input "checkbox" at bounding box center [286, 570] width 0 height 0
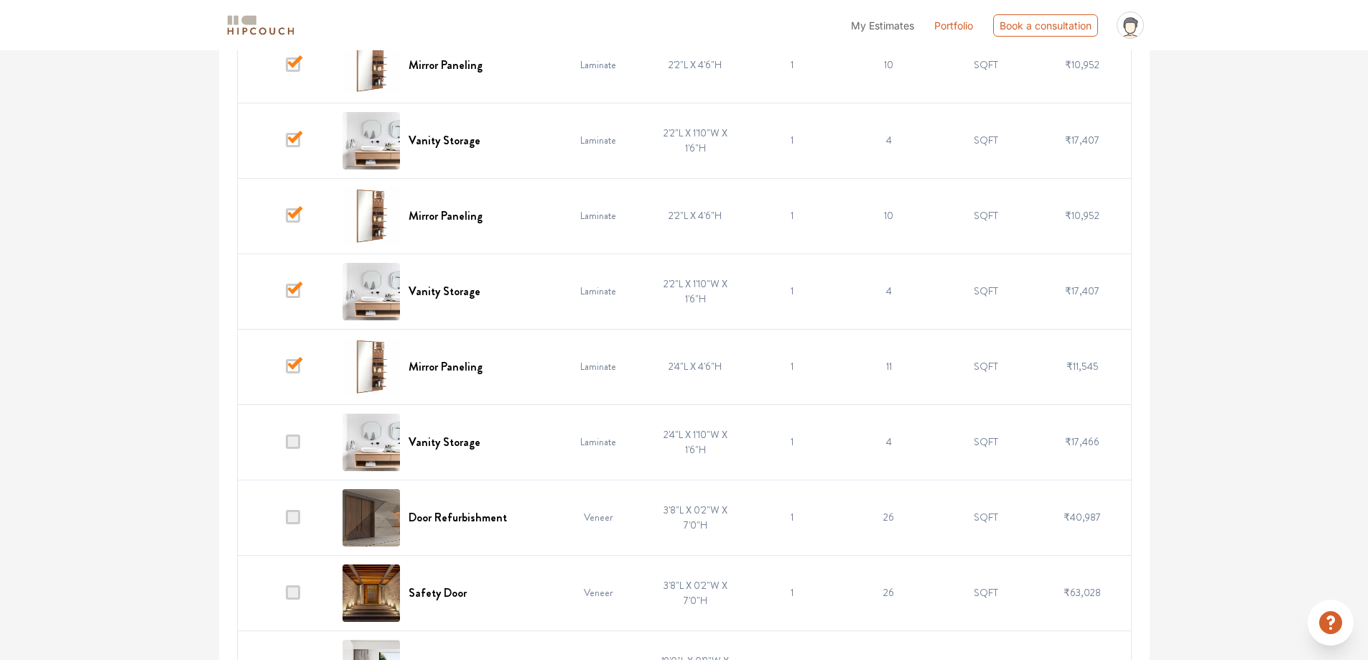
scroll to position [1652, 0]
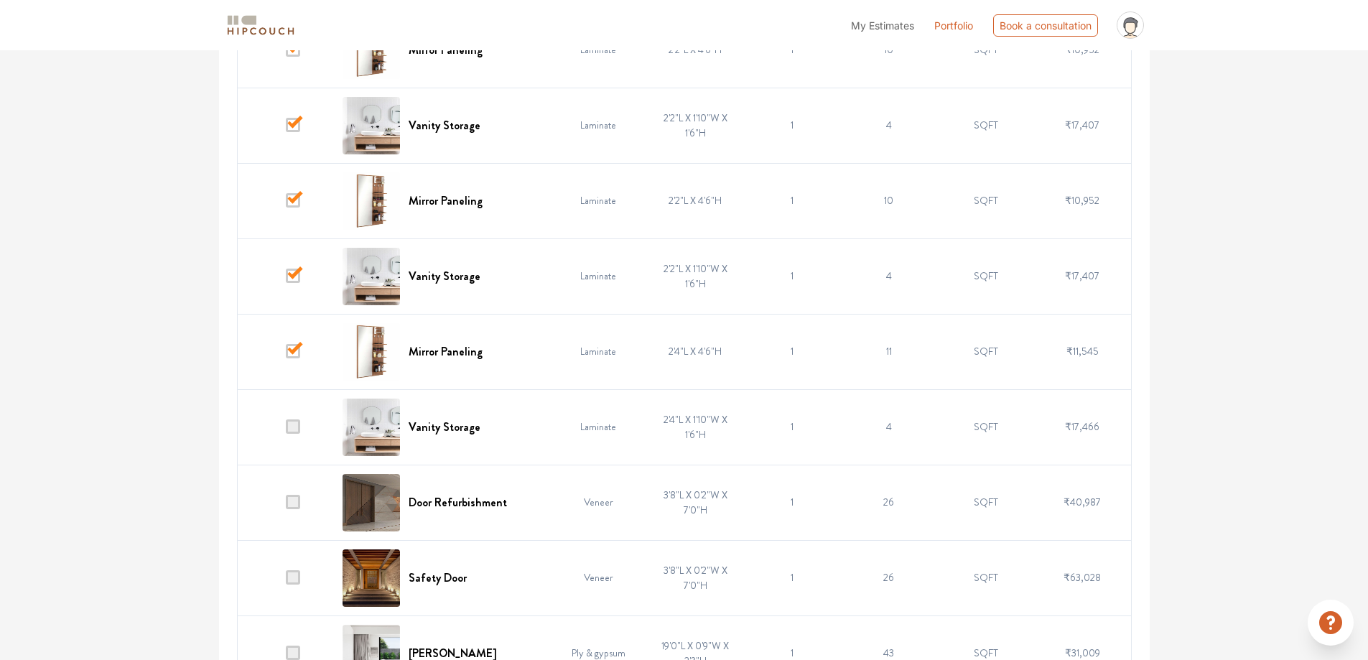
click at [292, 427] on span at bounding box center [293, 426] width 14 height 14
click at [286, 430] on input "checkbox" at bounding box center [286, 430] width 0 height 0
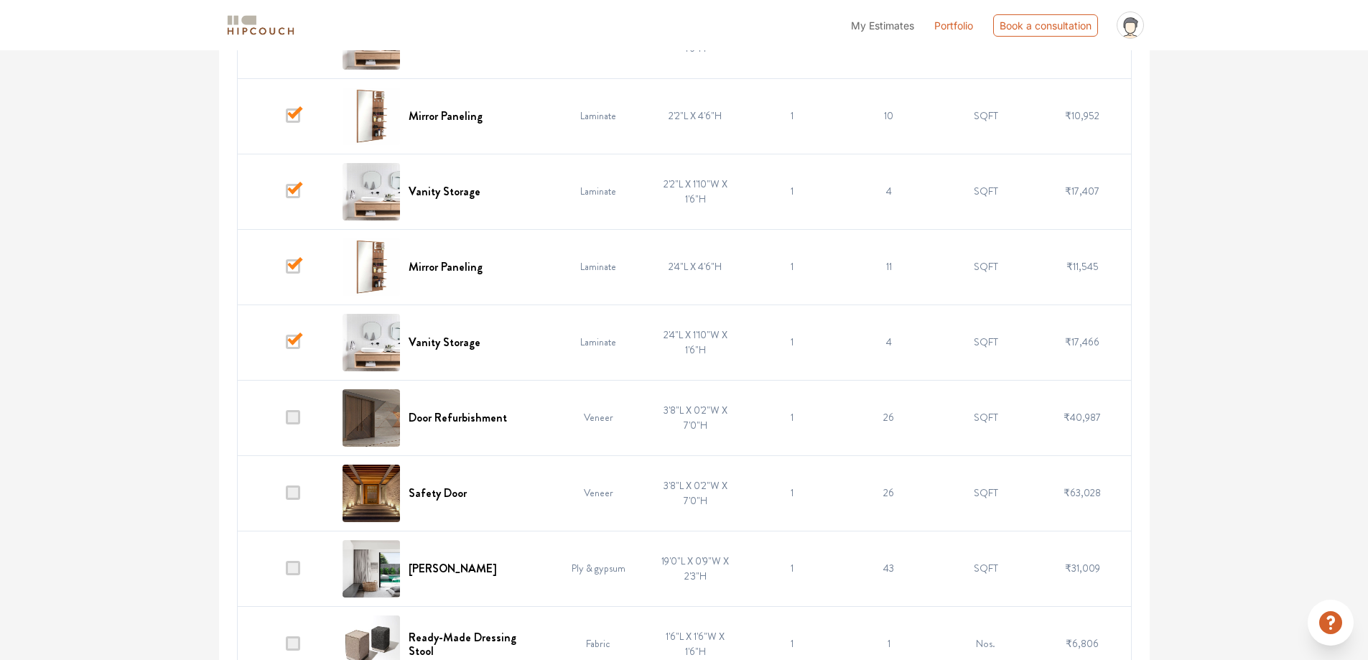
scroll to position [1796, 0]
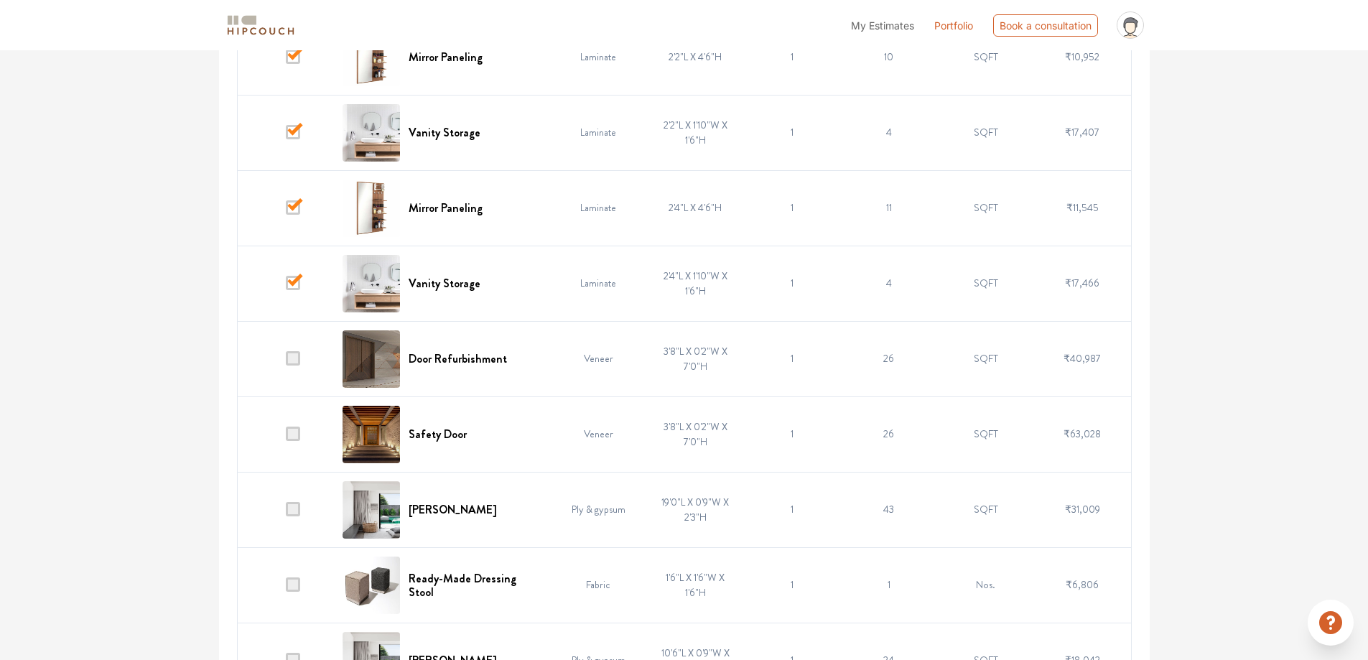
click at [318, 435] on td at bounding box center [285, 433] width 97 height 75
click at [289, 425] on td at bounding box center [285, 433] width 97 height 75
click at [303, 432] on td at bounding box center [285, 433] width 97 height 75
click at [296, 437] on span at bounding box center [293, 434] width 14 height 14
click at [286, 437] on input "checkbox" at bounding box center [286, 437] width 0 height 0
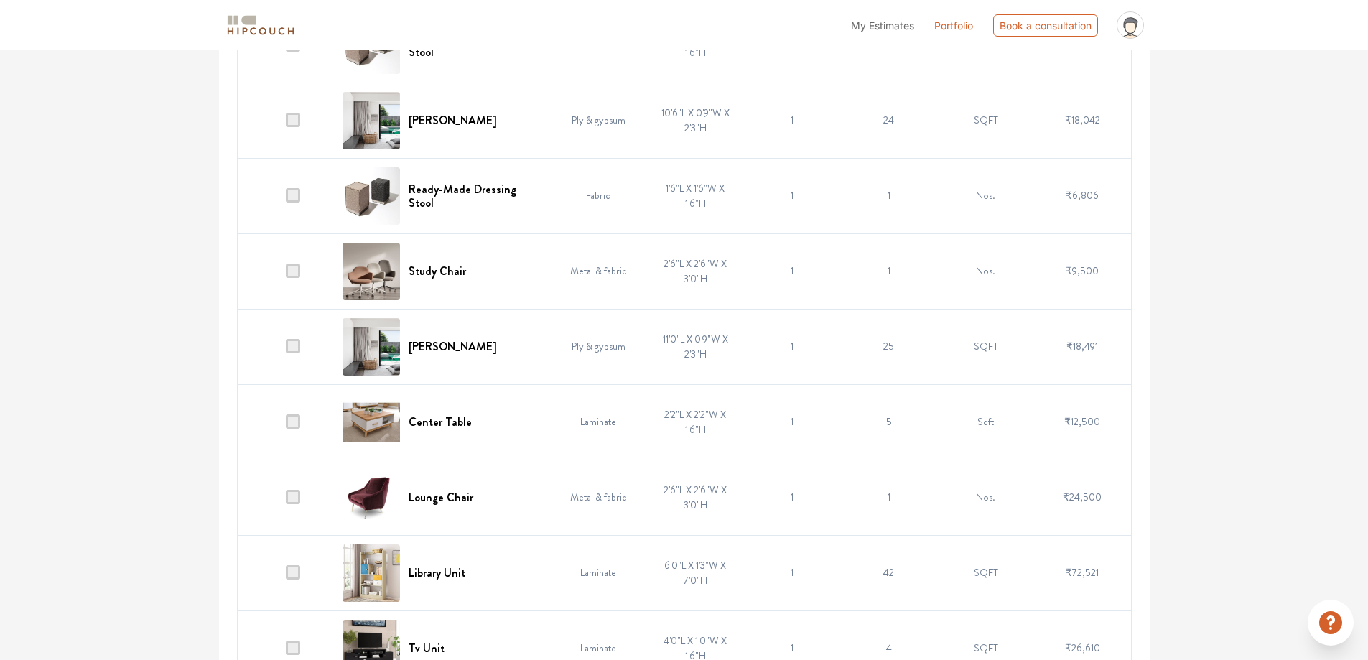
scroll to position [2370, 0]
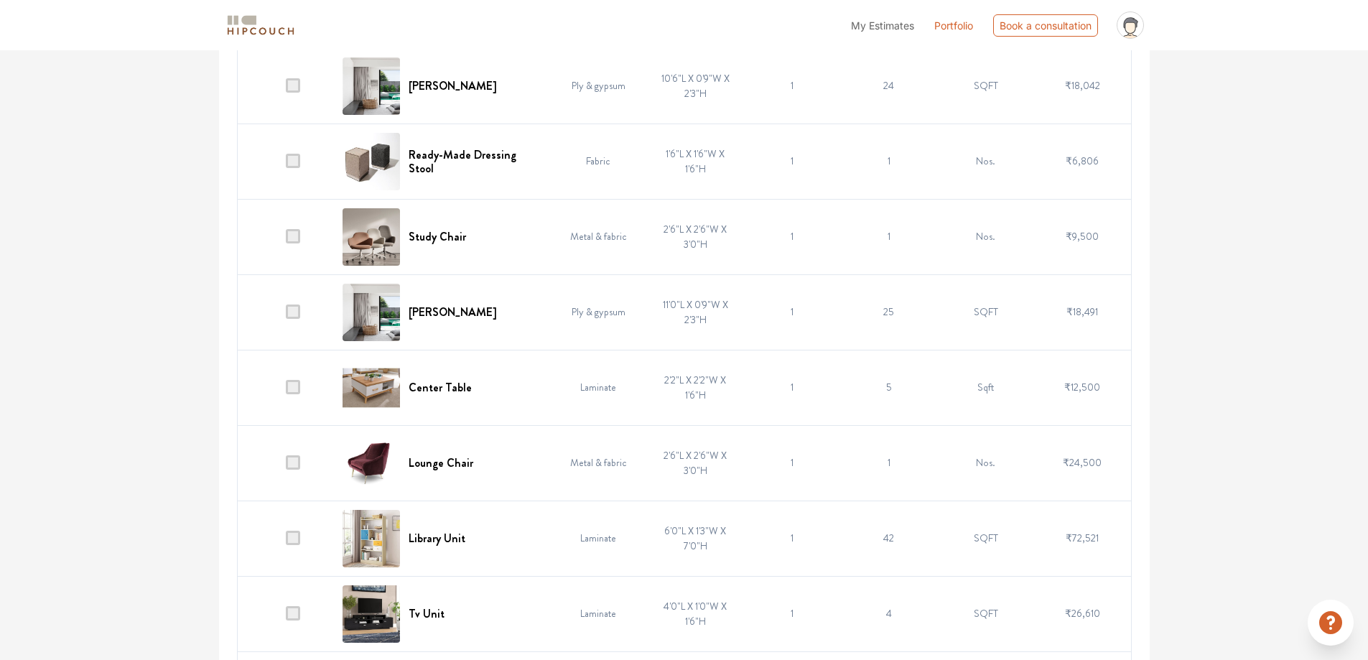
click at [297, 464] on span at bounding box center [293, 462] width 14 height 14
click at [286, 466] on input "checkbox" at bounding box center [286, 466] width 0 height 0
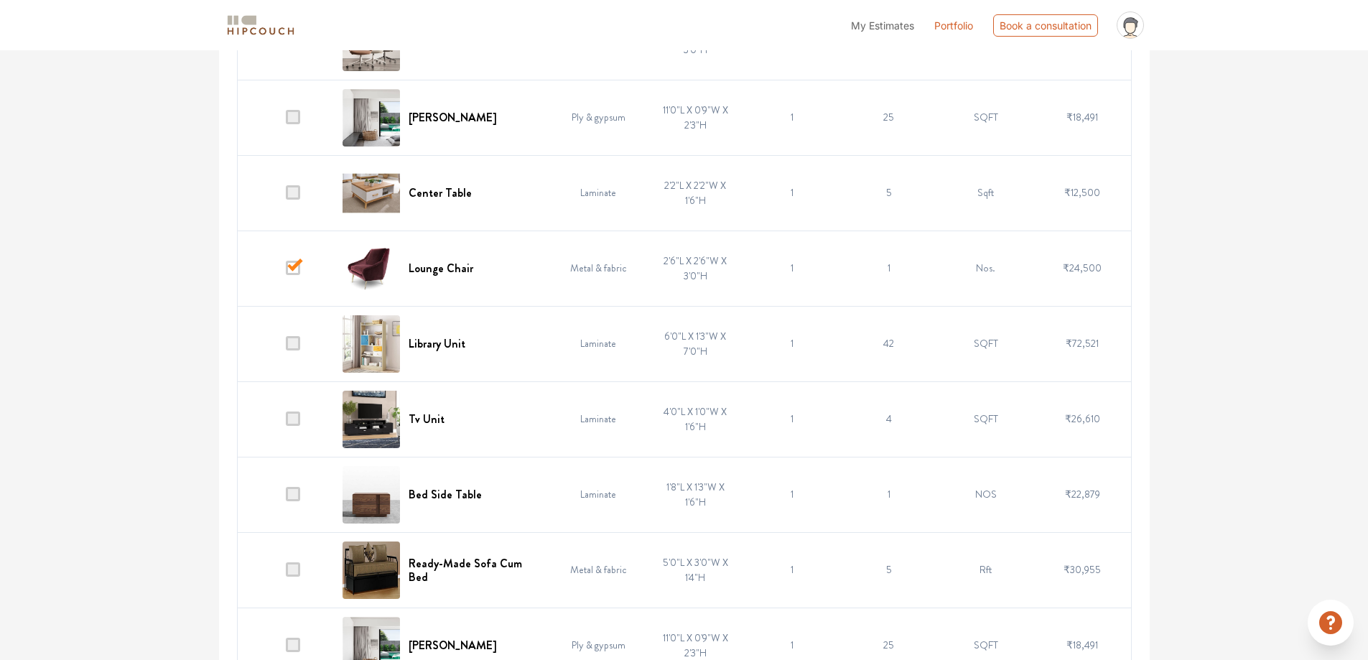
scroll to position [2586, 0]
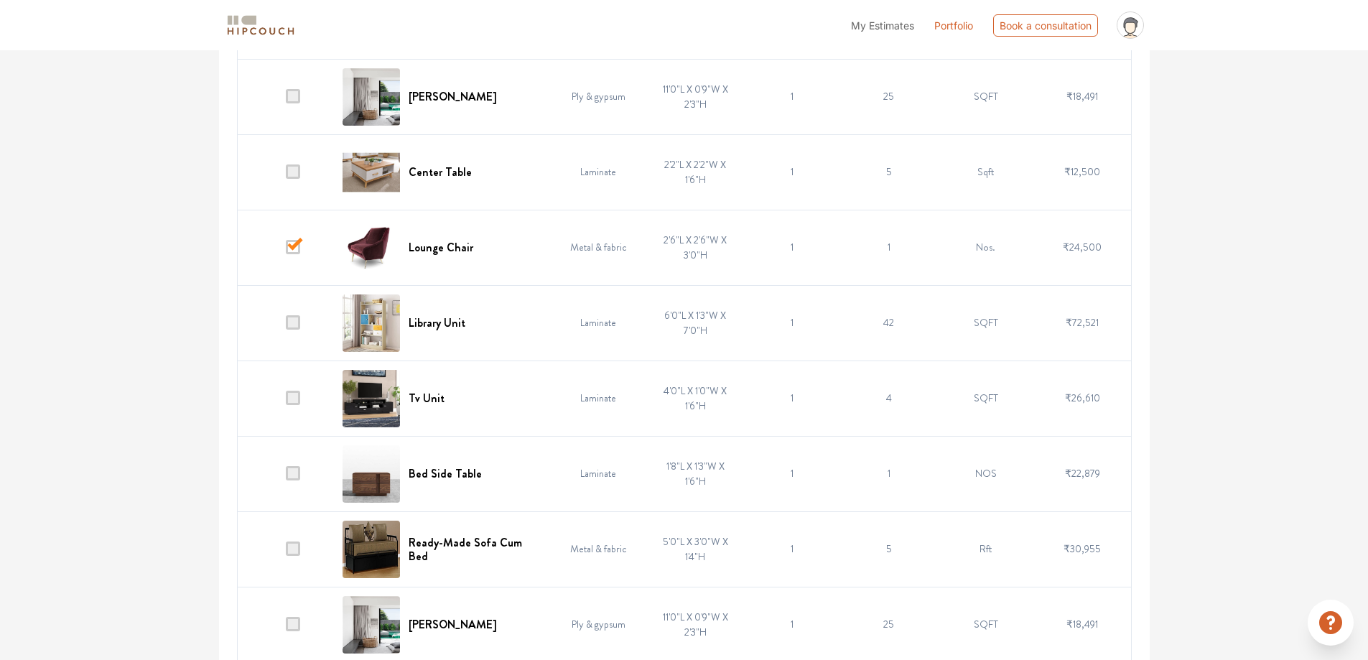
click at [292, 552] on span at bounding box center [293, 549] width 14 height 14
click at [286, 552] on input "checkbox" at bounding box center [286, 552] width 0 height 0
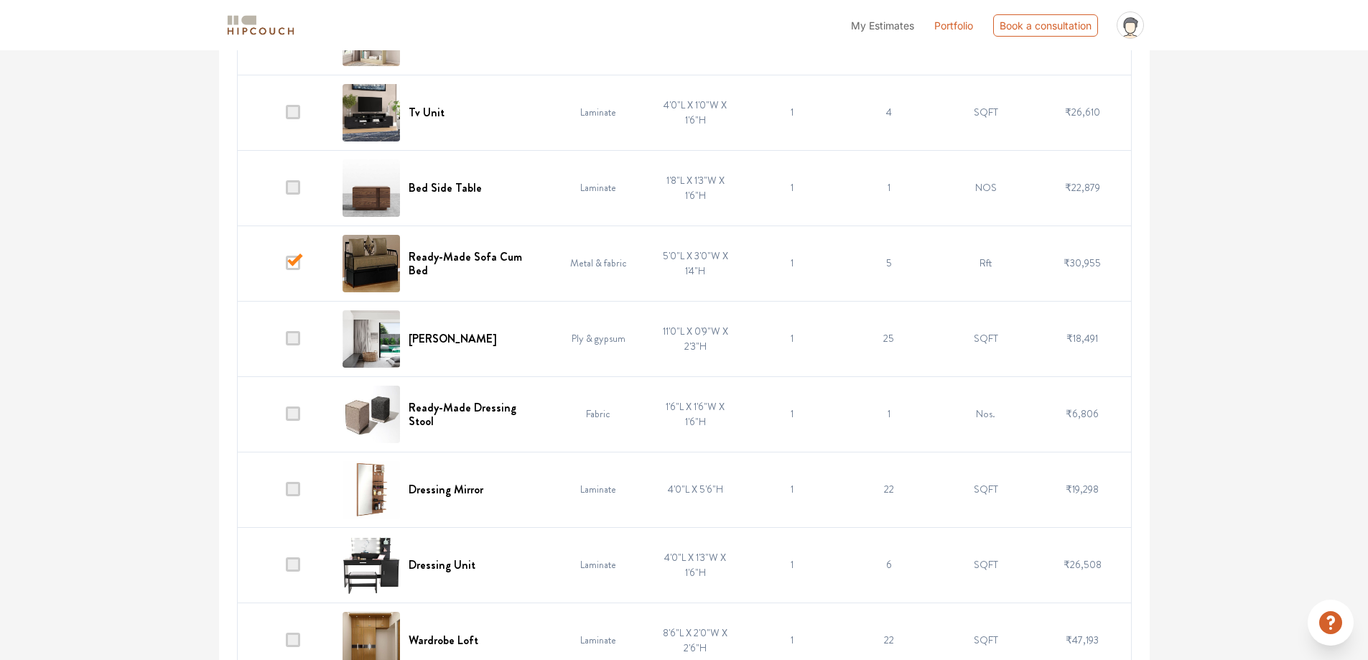
scroll to position [2873, 0]
click at [296, 340] on span at bounding box center [293, 337] width 14 height 14
click at [286, 340] on input "checkbox" at bounding box center [286, 340] width 0 height 0
click at [299, 417] on span at bounding box center [293, 412] width 14 height 14
click at [286, 416] on input "checkbox" at bounding box center [286, 416] width 0 height 0
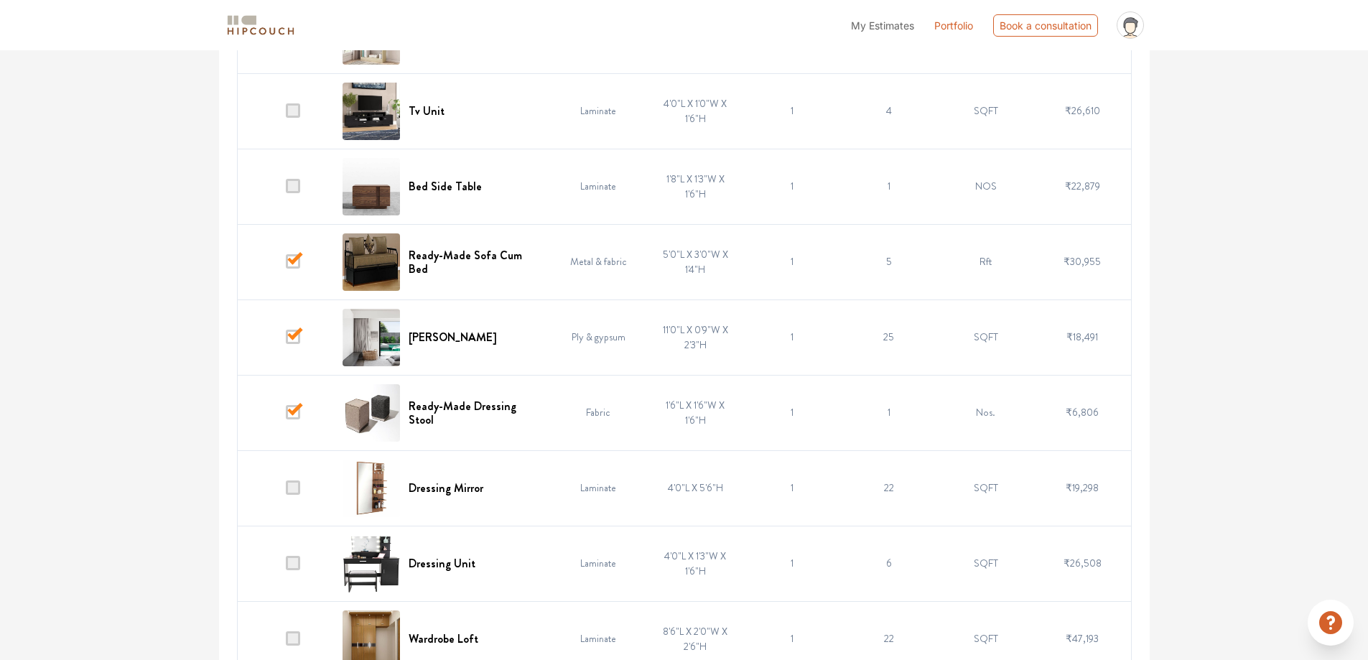
click at [289, 478] on td at bounding box center [285, 487] width 97 height 75
click at [297, 489] on span at bounding box center [293, 487] width 14 height 14
click at [286, 491] on input "checkbox" at bounding box center [286, 491] width 0 height 0
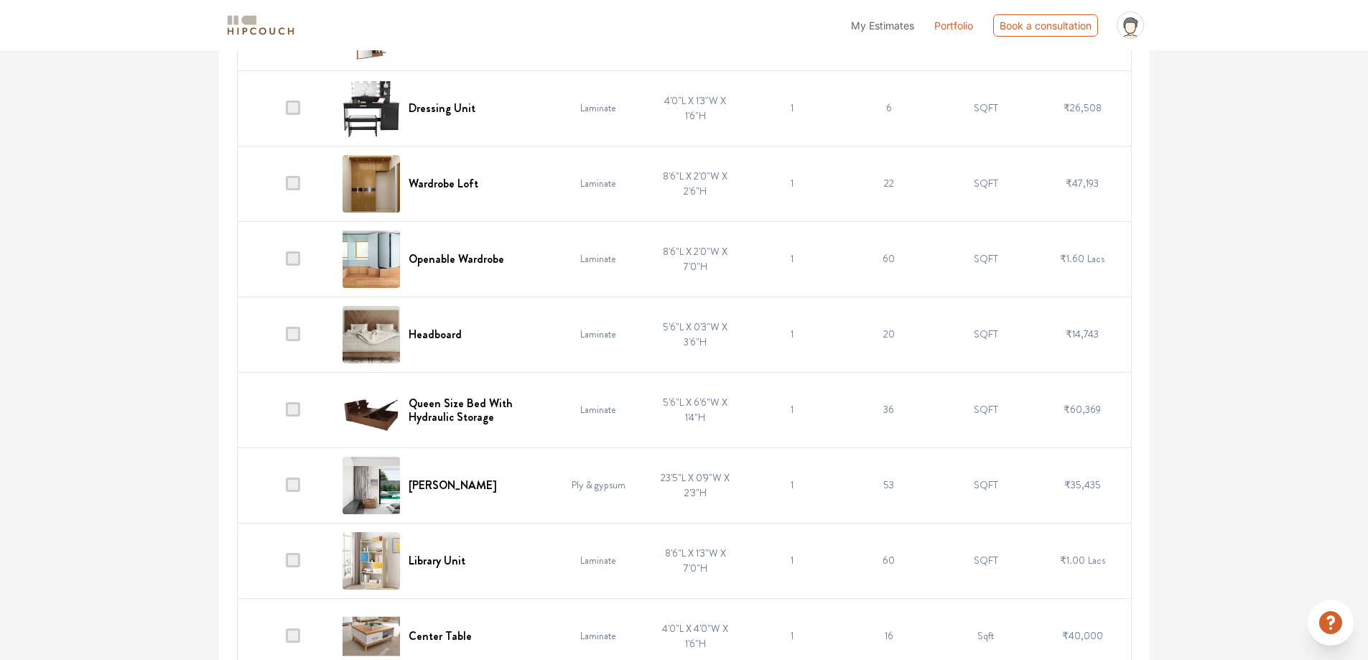
scroll to position [3376, 0]
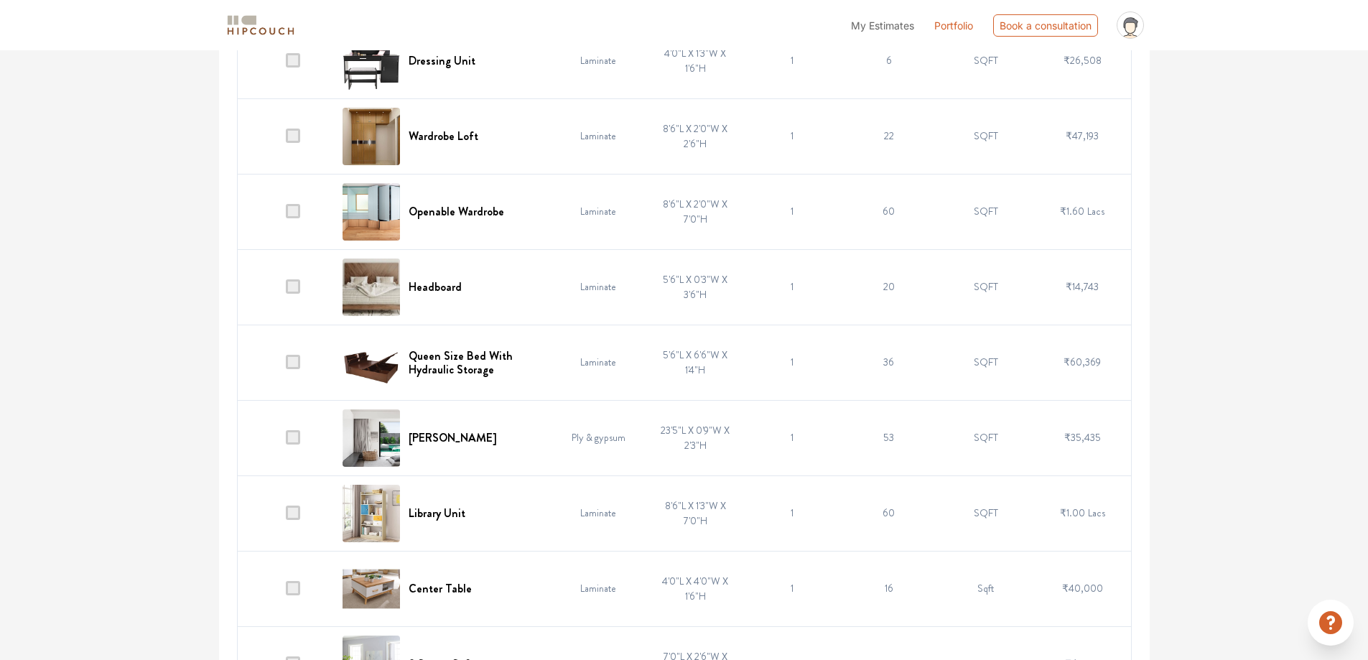
click at [295, 432] on span at bounding box center [293, 437] width 14 height 14
click at [286, 441] on input "checkbox" at bounding box center [286, 441] width 0 height 0
click at [289, 513] on span at bounding box center [293, 513] width 14 height 14
click at [286, 516] on input "checkbox" at bounding box center [286, 516] width 0 height 0
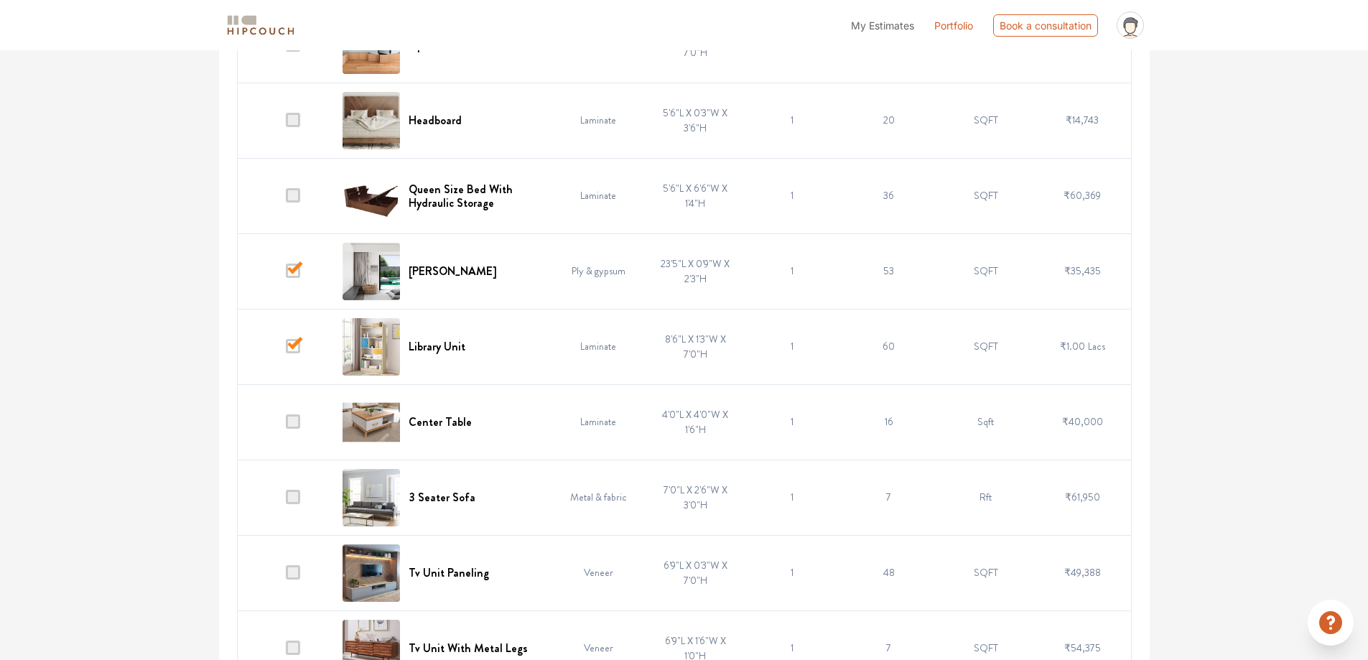
scroll to position [3591, 0]
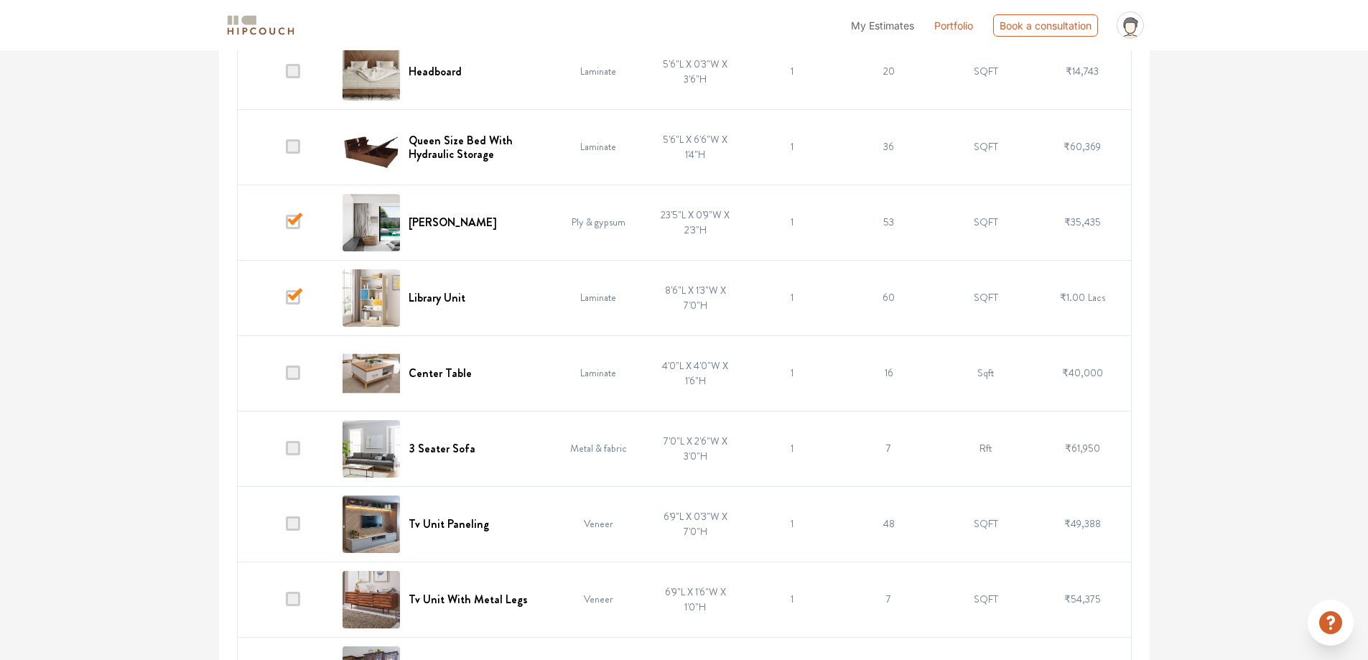
click at [302, 378] on td at bounding box center [285, 372] width 97 height 75
click at [289, 373] on span at bounding box center [293, 373] width 14 height 14
click at [286, 376] on input "checkbox" at bounding box center [286, 376] width 0 height 0
click at [293, 521] on span at bounding box center [293, 523] width 14 height 14
click at [286, 527] on input "checkbox" at bounding box center [286, 527] width 0 height 0
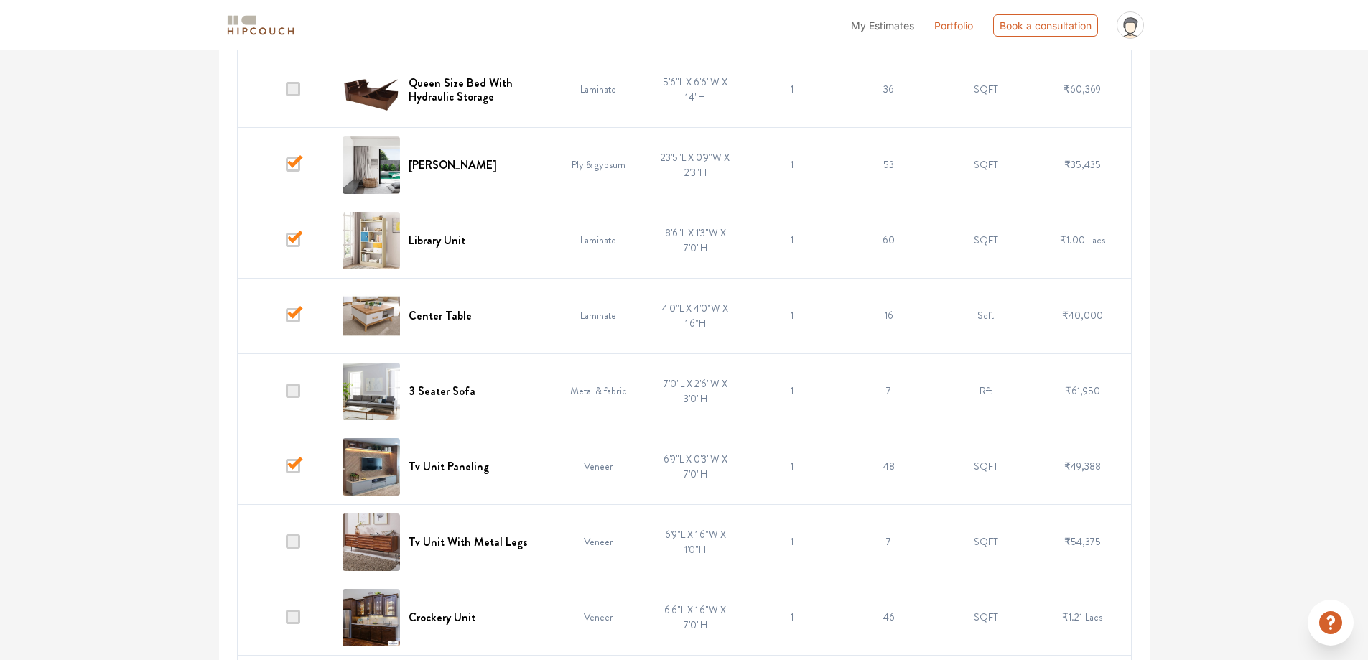
scroll to position [3735, 0]
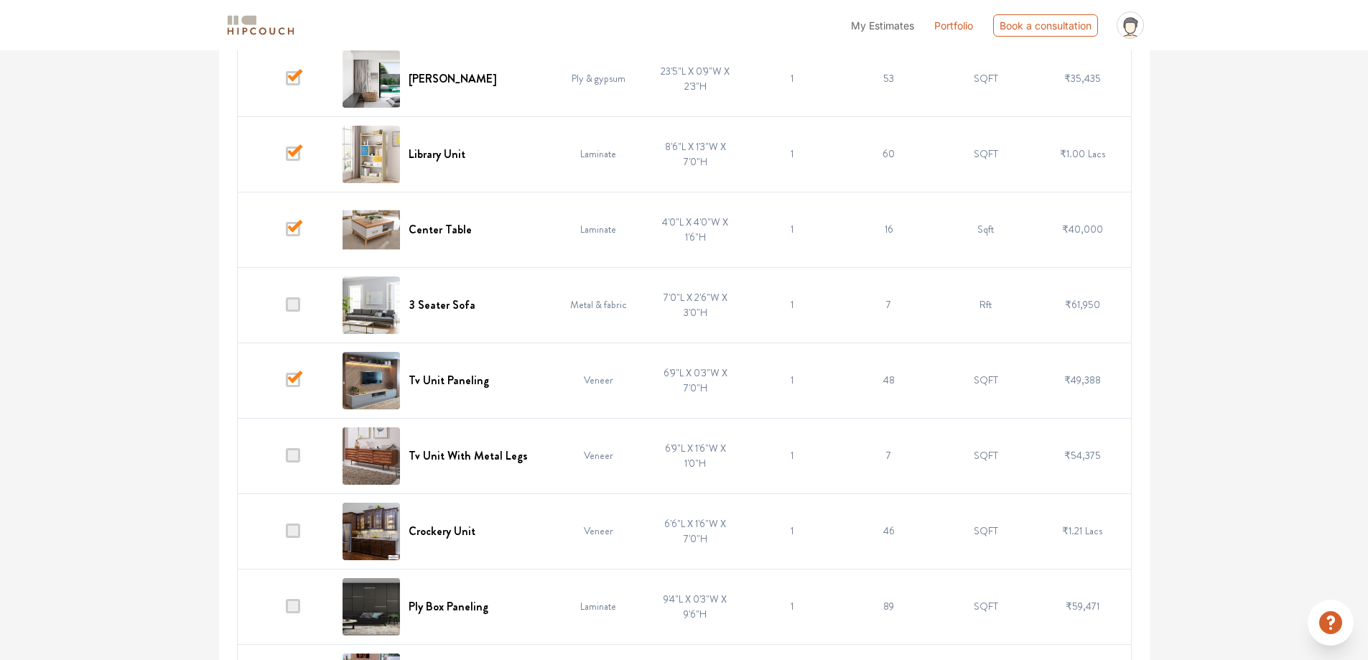
click at [294, 454] on span at bounding box center [293, 455] width 14 height 14
click at [286, 459] on input "checkbox" at bounding box center [286, 459] width 0 height 0
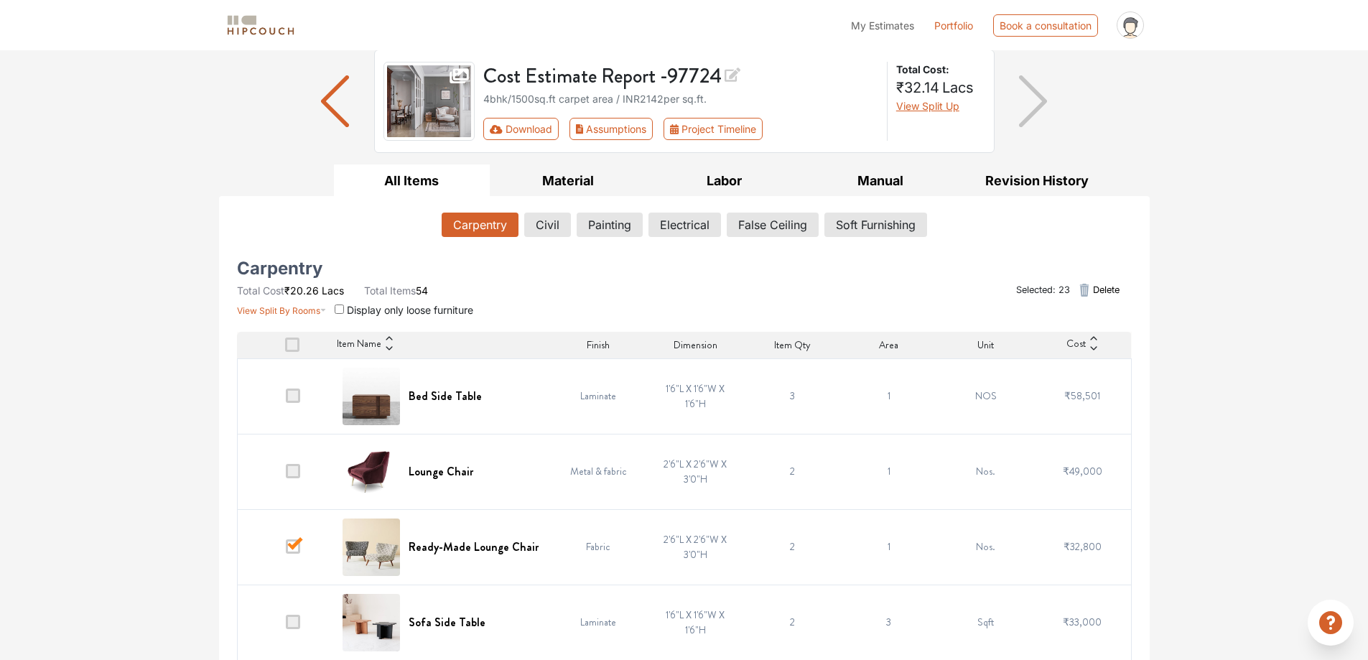
scroll to position [3, 0]
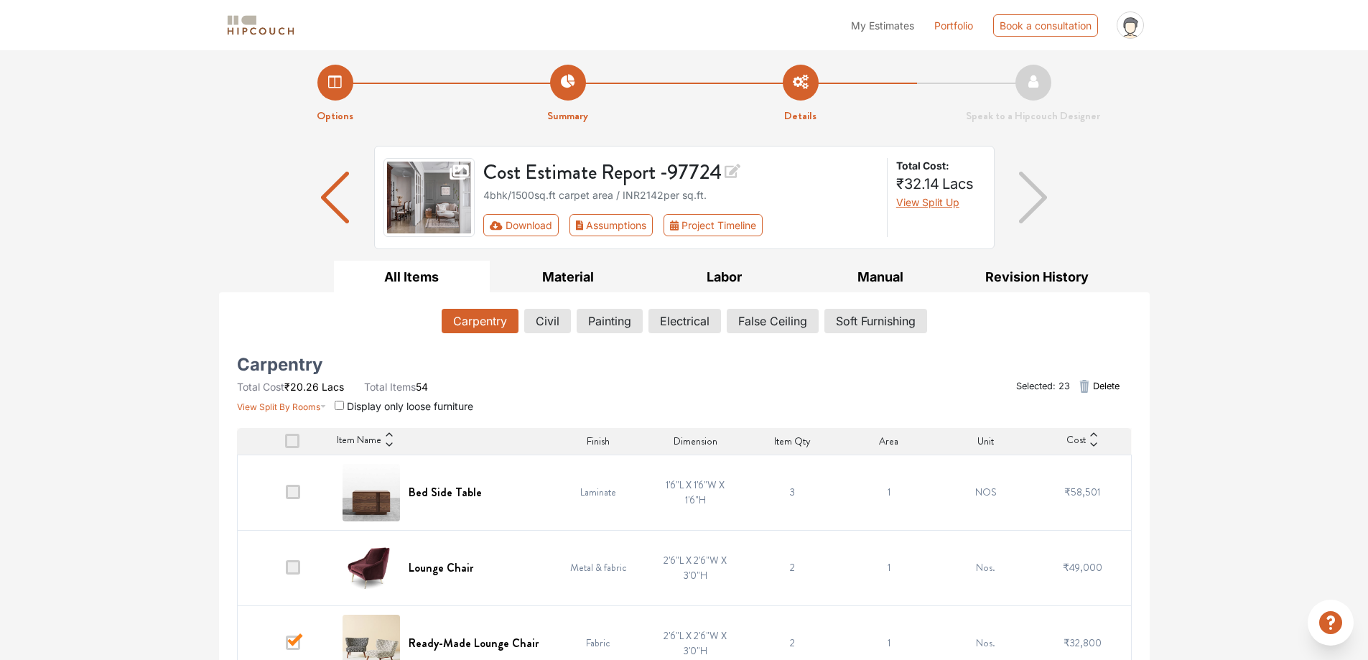
click at [1095, 384] on span "Delete" at bounding box center [1106, 386] width 27 height 14
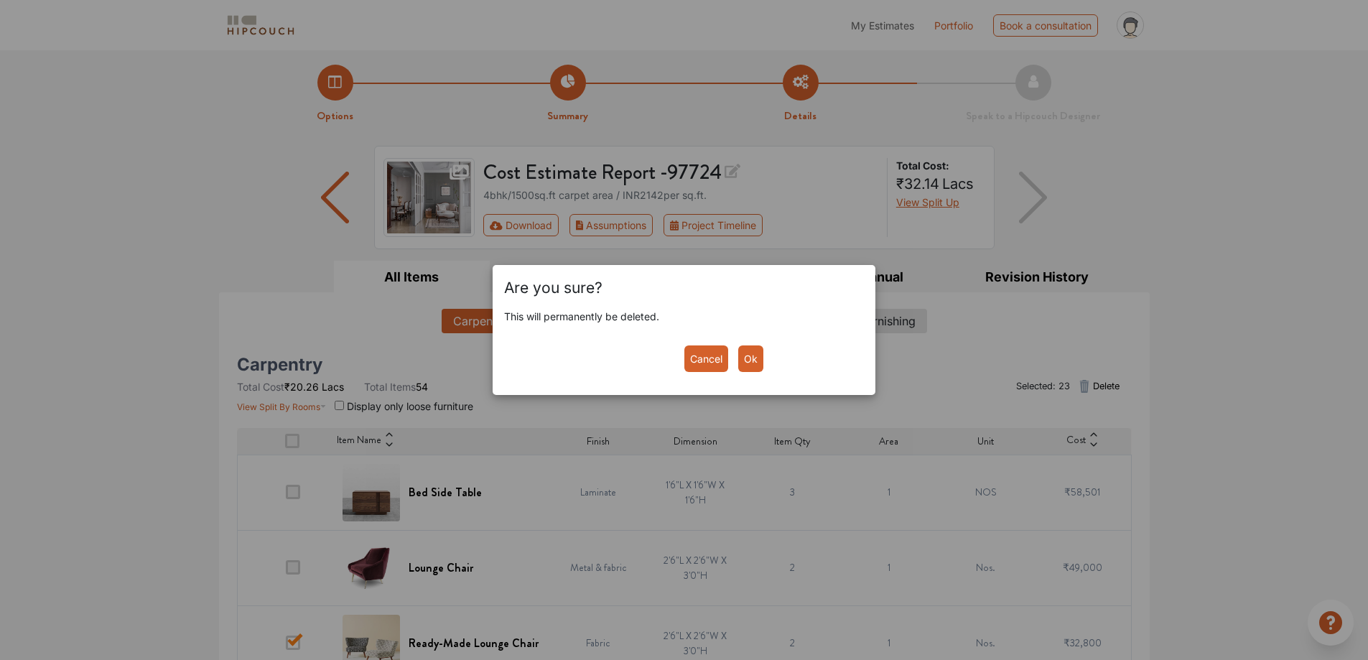
click at [751, 367] on button "Ok" at bounding box center [750, 358] width 25 height 27
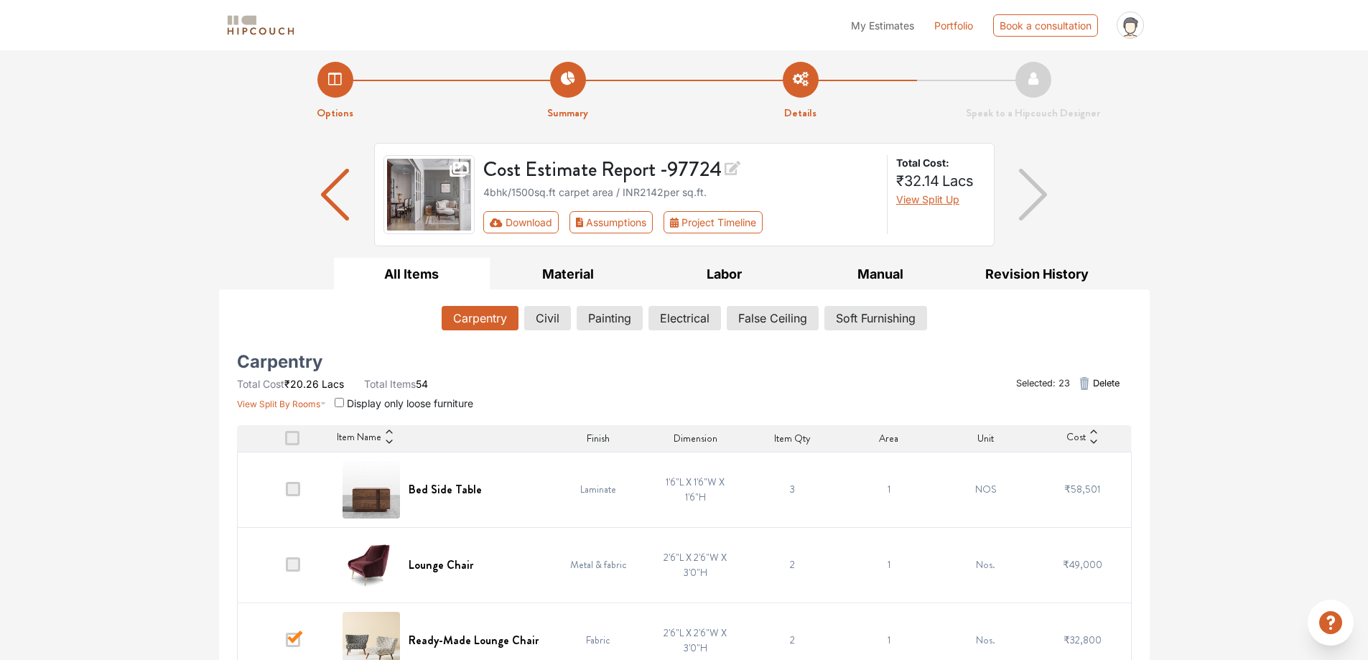
scroll to position [0, 0]
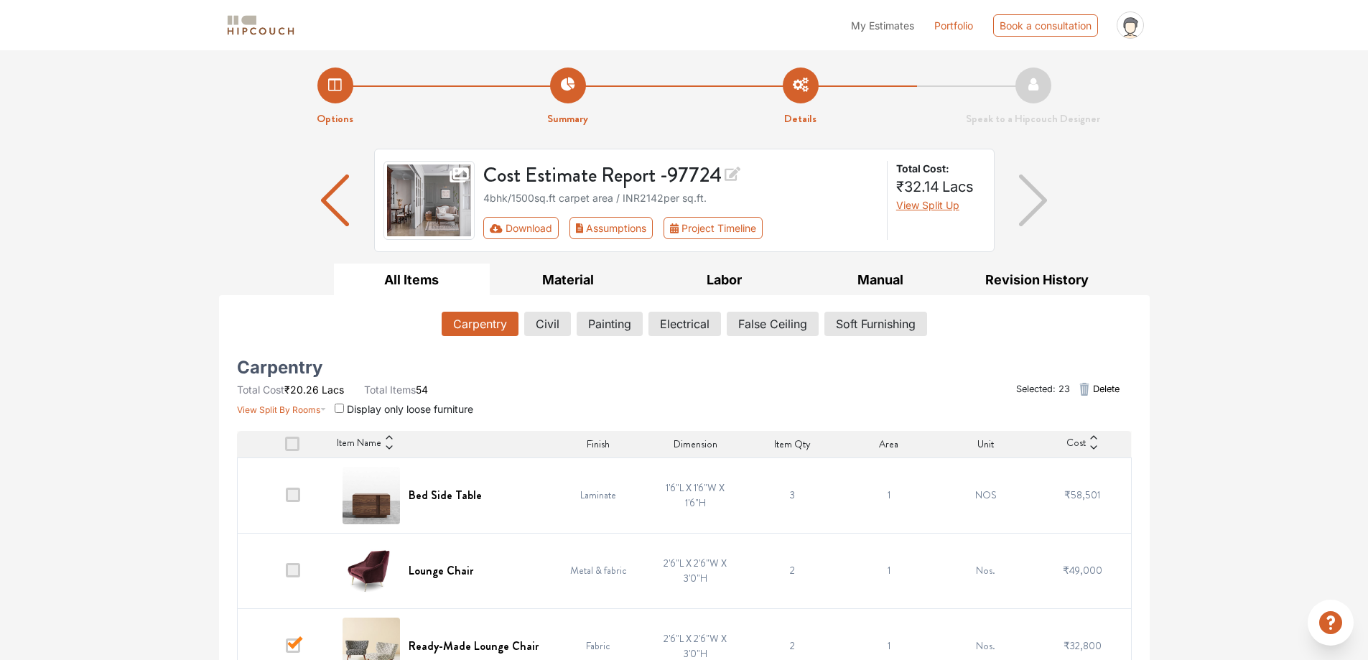
click at [1078, 385] on icon "button" at bounding box center [1084, 389] width 17 height 17
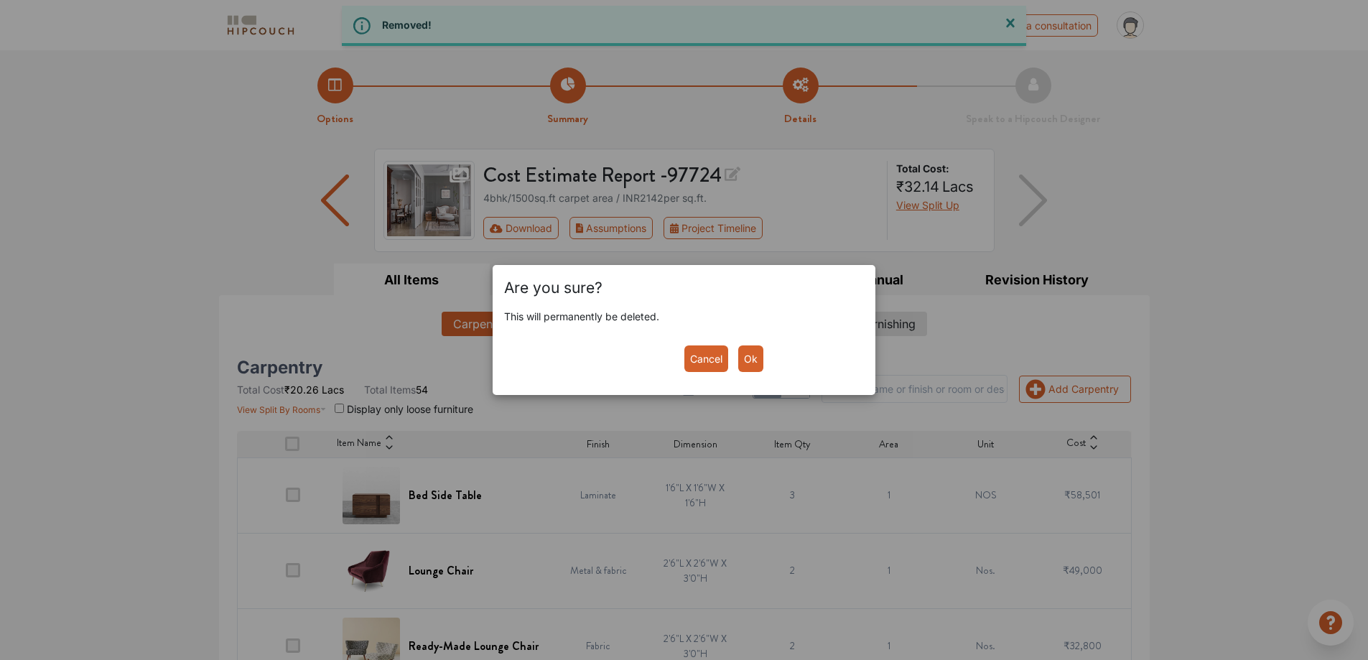
click at [1008, 349] on div "Are you sure? This will permanently be deleted. Cancel Ok" at bounding box center [684, 330] width 1368 height 660
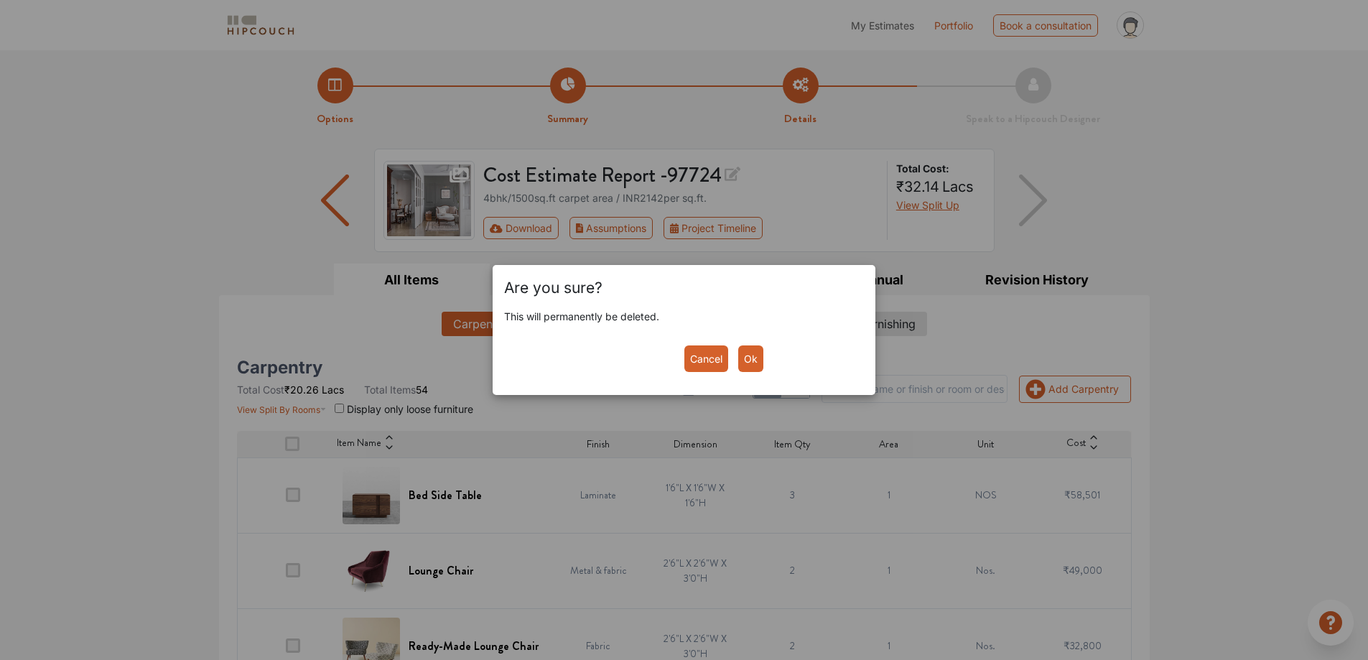
click at [718, 352] on button "Cancel" at bounding box center [706, 358] width 44 height 27
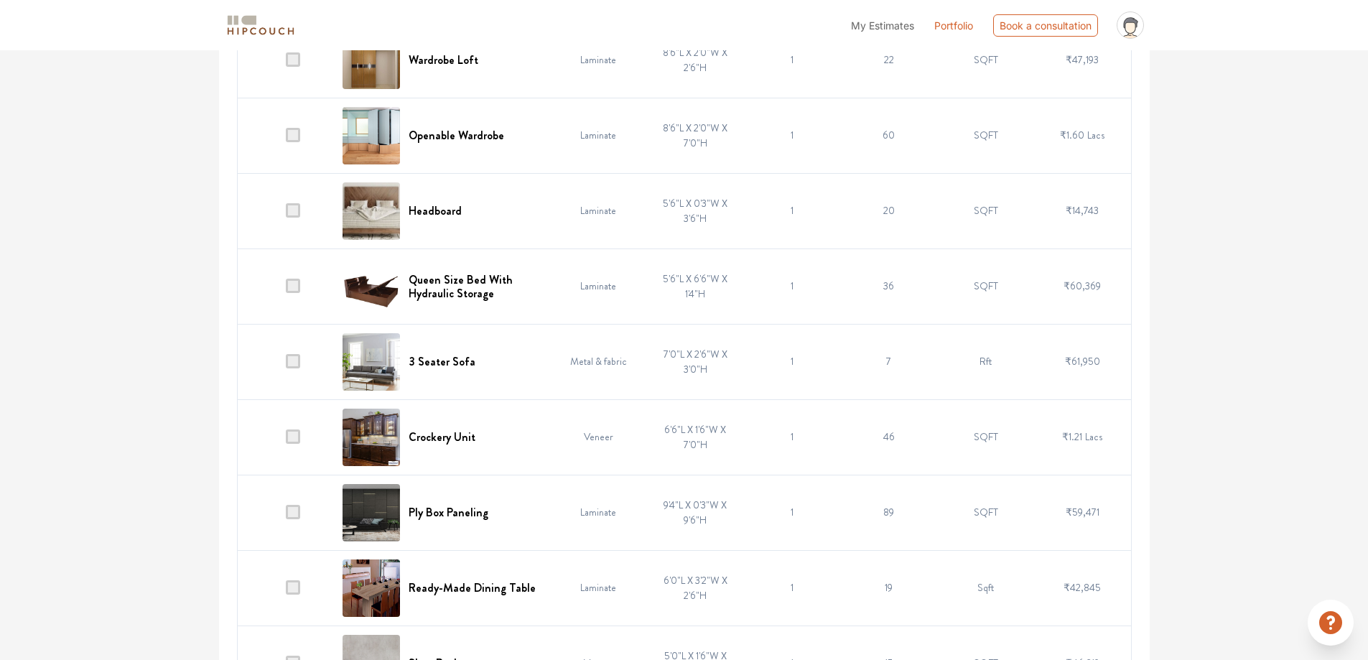
scroll to position [2075, 0]
